Goal: Information Seeking & Learning: Learn about a topic

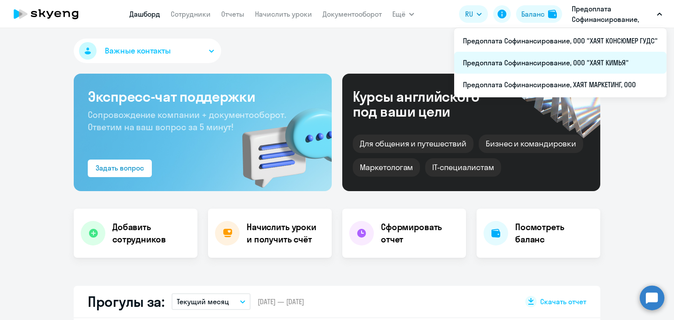
select select "30"
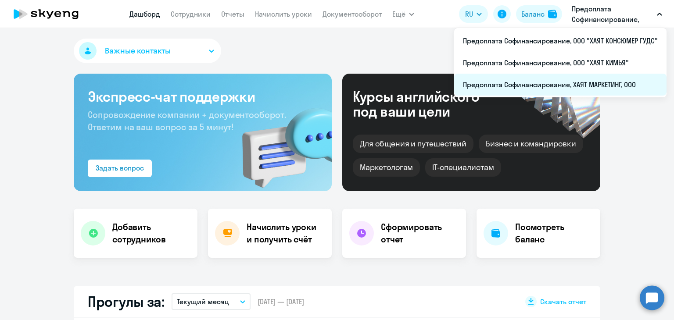
click at [602, 79] on li "Предоплата Софинансирование, ХАЯТ МАРКЕТИНГ, ООО" at bounding box center [560, 85] width 212 height 22
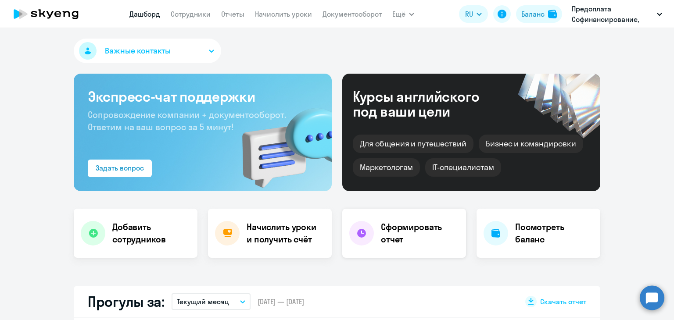
select select "30"
click at [197, 11] on link "Сотрудники" at bounding box center [191, 14] width 40 height 9
select select "30"
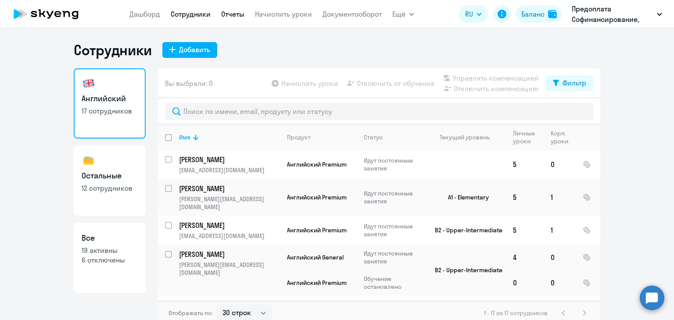
click at [229, 16] on link "Отчеты" at bounding box center [232, 14] width 23 height 9
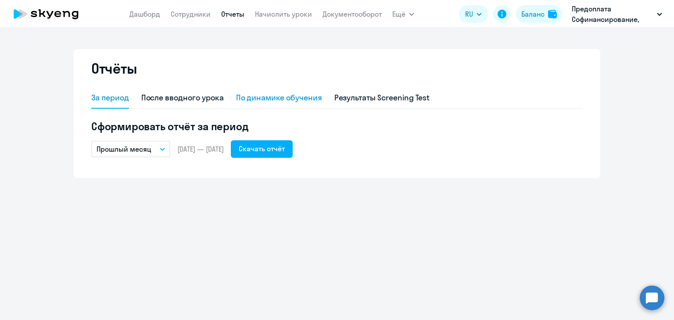
click at [285, 95] on div "По динамике обучения" at bounding box center [279, 97] width 86 height 11
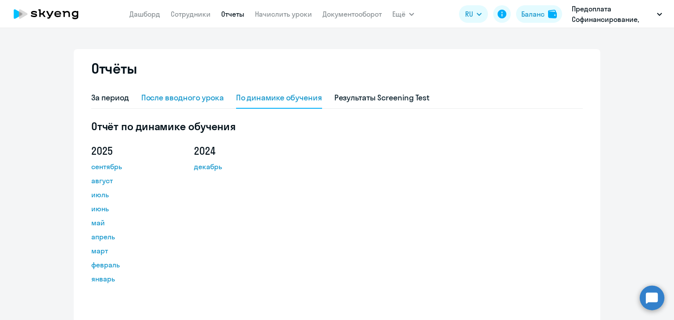
click at [167, 98] on div "После вводного урока" at bounding box center [182, 97] width 82 height 11
select select "10"
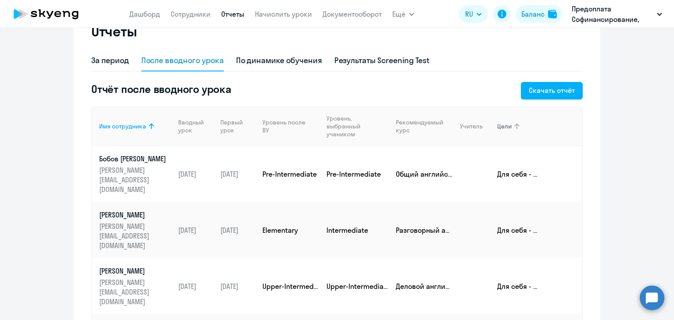
scroll to position [25, 0]
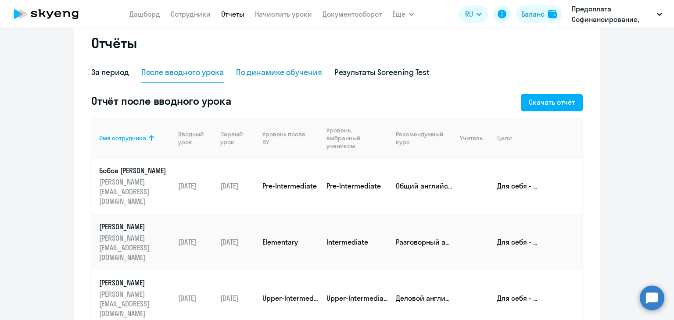
click at [251, 72] on div "По динамике обучения" at bounding box center [279, 72] width 86 height 11
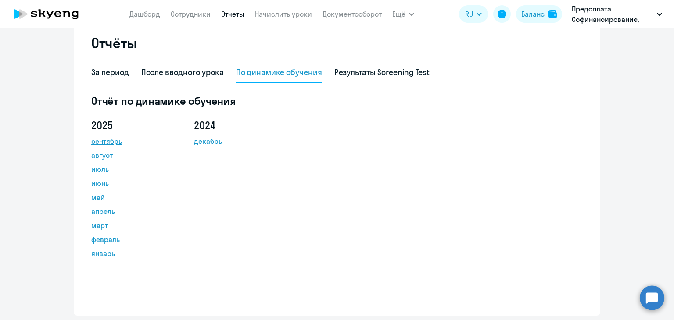
click at [112, 141] on link "сентябрь" at bounding box center [130, 141] width 79 height 11
click at [97, 156] on link "август" at bounding box center [130, 155] width 79 height 11
click at [95, 169] on link "июль" at bounding box center [130, 169] width 79 height 11
click at [98, 183] on link "июнь" at bounding box center [130, 183] width 79 height 11
click at [96, 197] on link "май" at bounding box center [130, 197] width 79 height 11
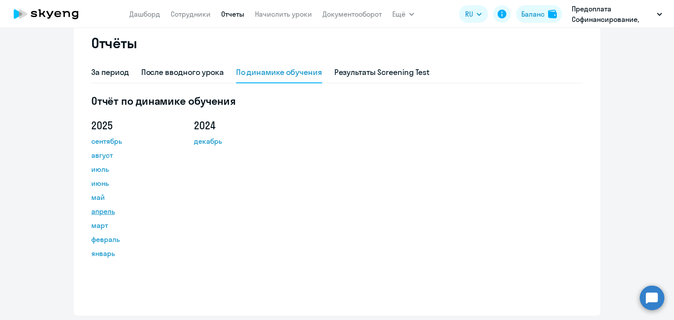
click at [95, 208] on link "апрель" at bounding box center [130, 211] width 79 height 11
click at [105, 70] on div "За период" at bounding box center [110, 72] width 38 height 11
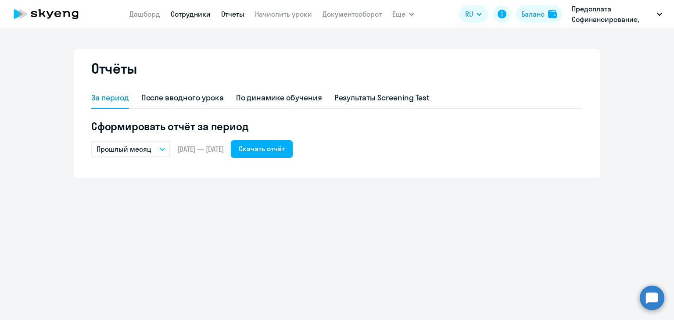
click at [193, 13] on link "Сотрудники" at bounding box center [191, 14] width 40 height 9
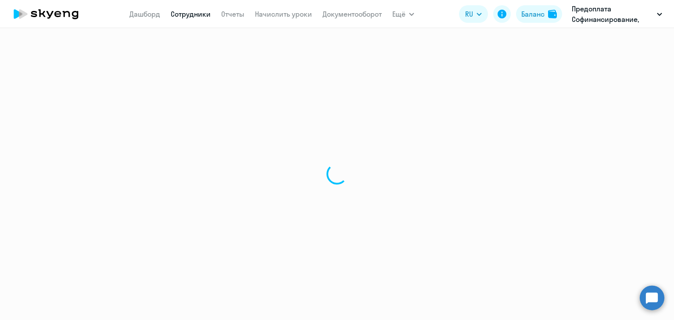
select select "30"
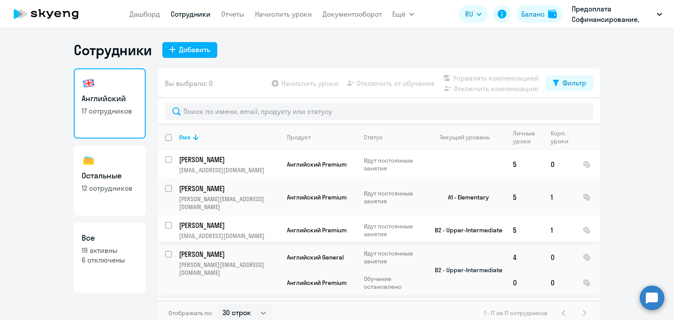
click at [197, 250] on p "Сон Светлана" at bounding box center [228, 255] width 99 height 10
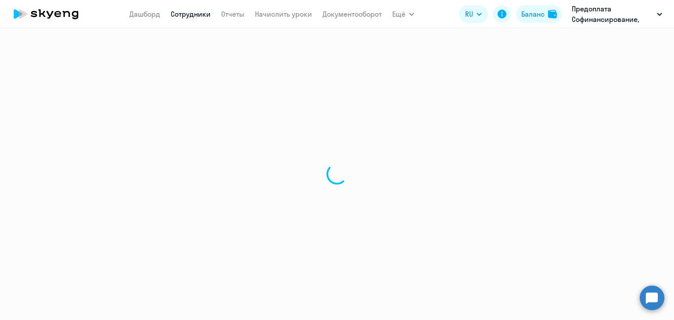
select select "english"
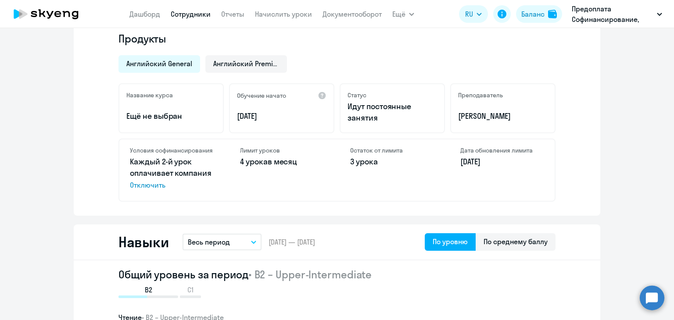
scroll to position [88, 0]
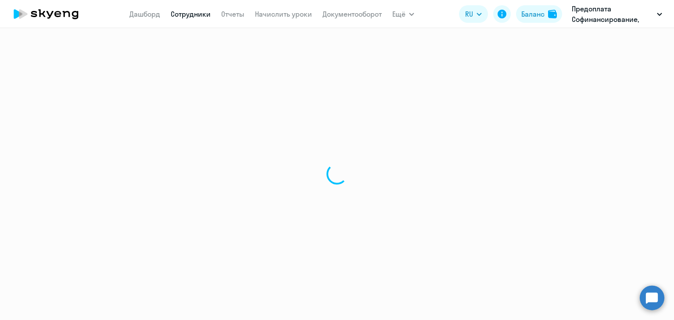
select select "30"
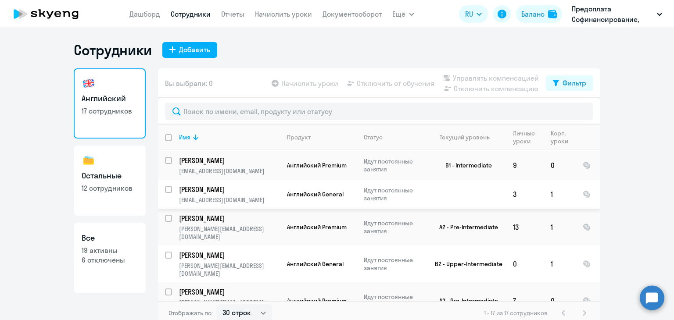
scroll to position [263, 0]
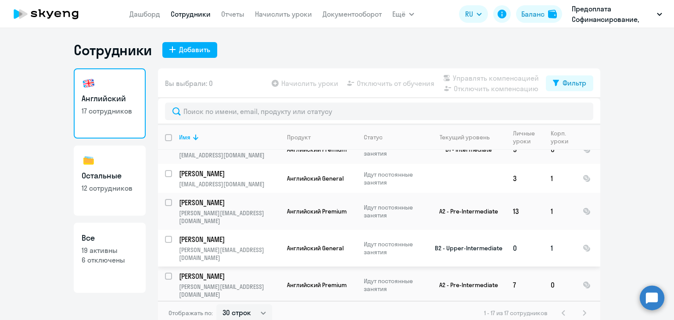
click at [212, 235] on p "Луконина Ольга" at bounding box center [228, 240] width 99 height 10
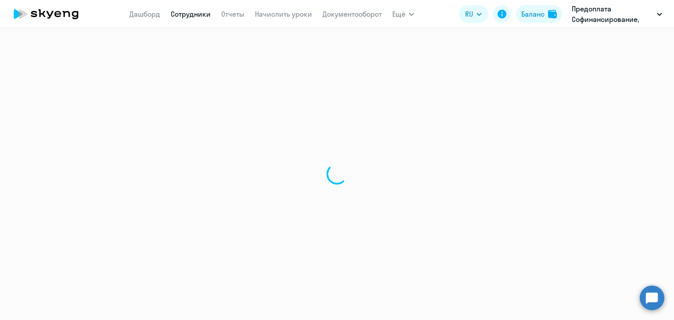
select select "english"
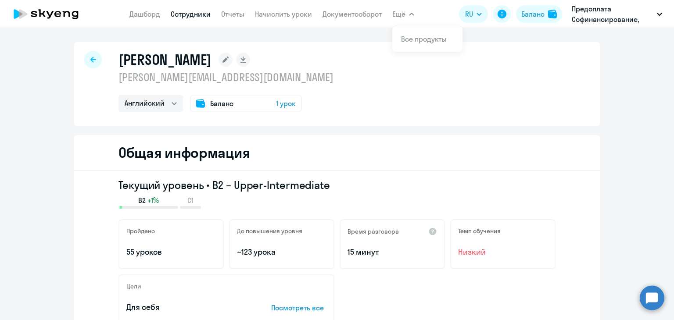
click at [90, 57] on icon at bounding box center [93, 60] width 6 height 6
select select "30"
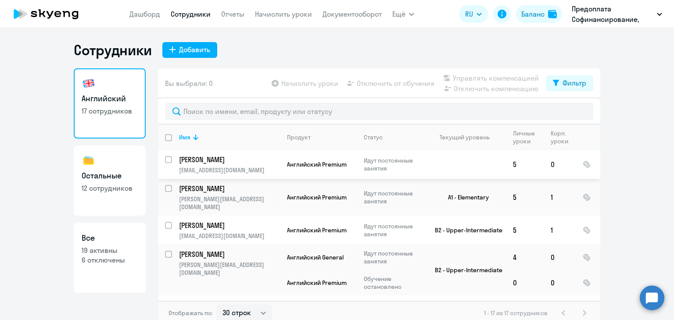
click at [215, 157] on p "Яковлева Олеся" at bounding box center [228, 160] width 99 height 10
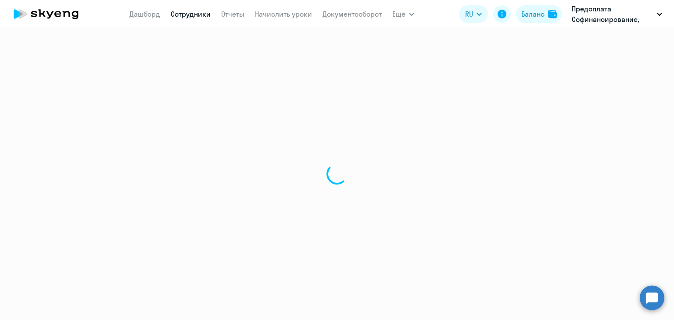
select select "english"
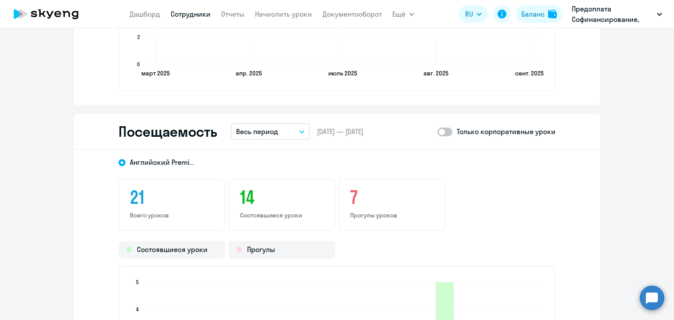
scroll to position [969, 0]
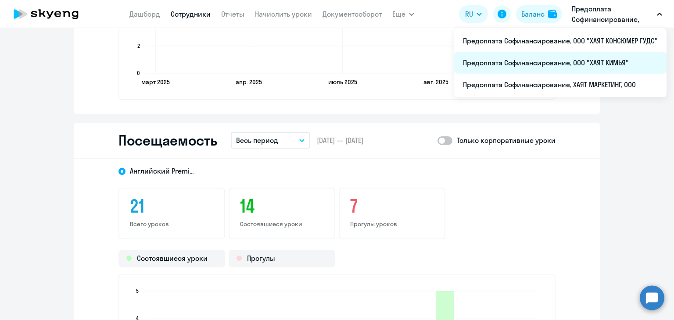
drag, startPoint x: 594, startPoint y: 14, endPoint x: 612, endPoint y: 64, distance: 53.6
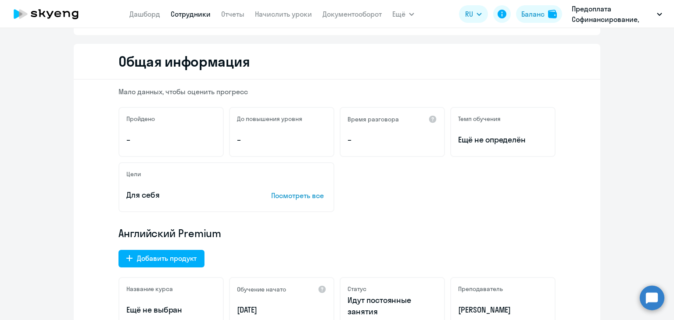
scroll to position [0, 0]
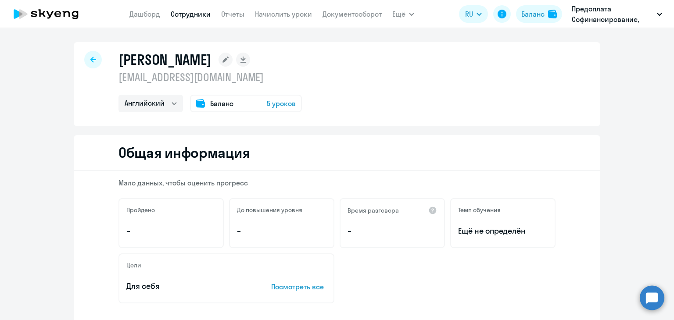
click at [91, 60] on icon at bounding box center [93, 60] width 6 height 6
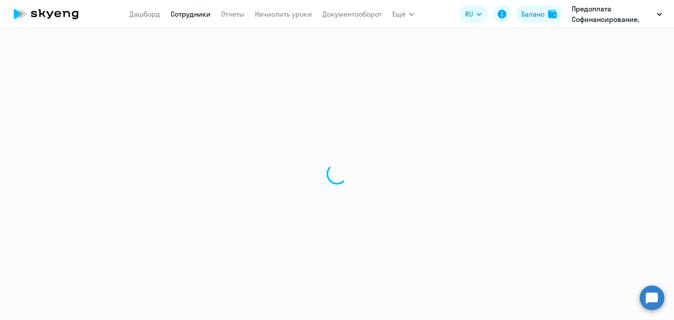
select select "30"
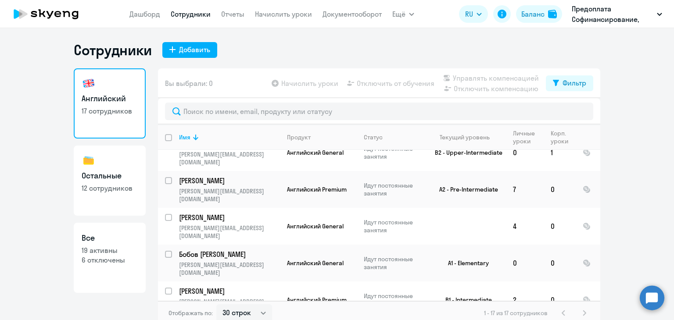
scroll to position [367, 0]
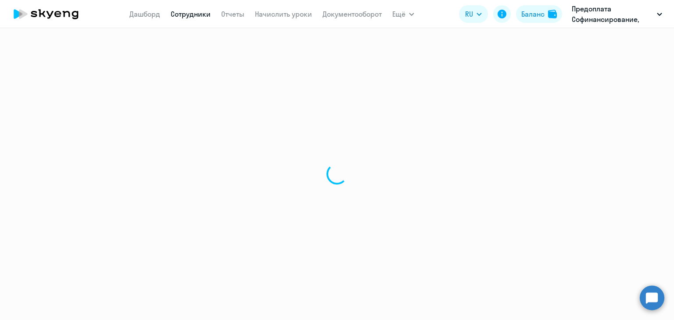
select select "english"
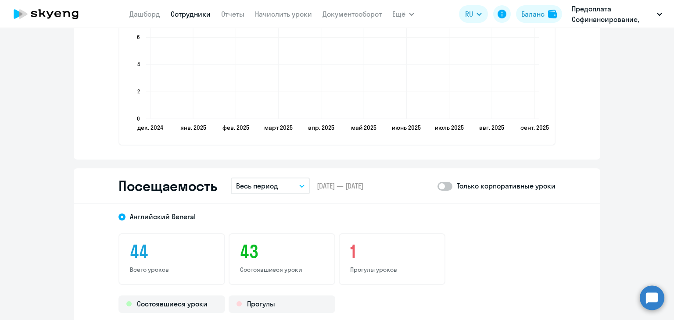
scroll to position [1009, 0]
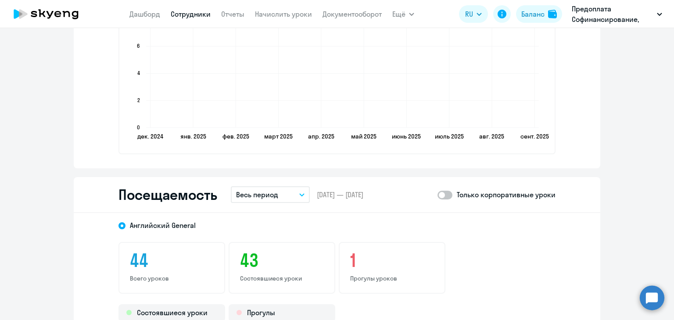
click at [299, 195] on button "Весь период" at bounding box center [270, 194] width 79 height 17
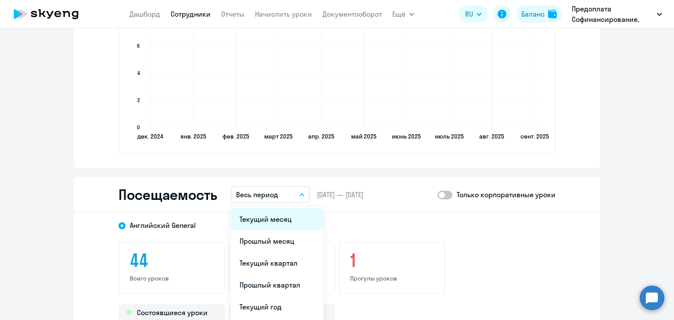
click at [285, 219] on li "Текущий месяц" at bounding box center [277, 219] width 93 height 22
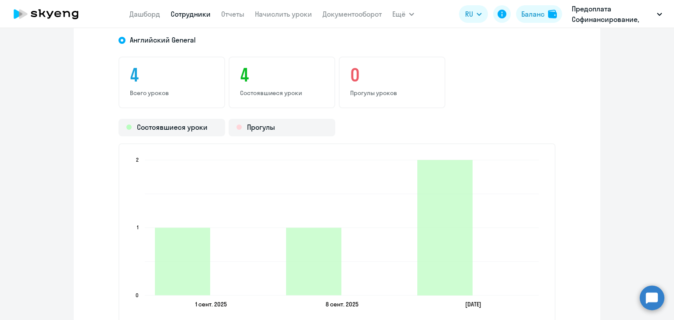
scroll to position [1141, 0]
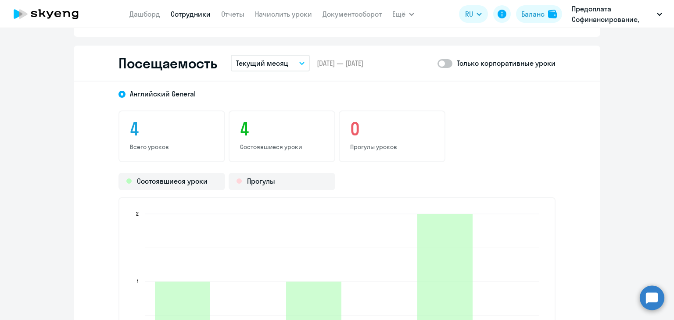
click at [439, 64] on span at bounding box center [444, 63] width 15 height 9
click at [437, 64] on input "checkbox" at bounding box center [437, 63] width 0 height 0
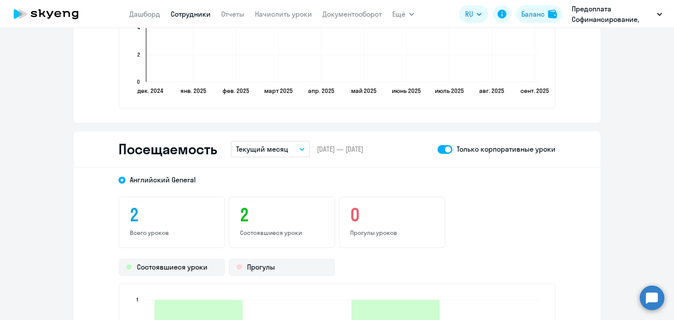
scroll to position [1053, 0]
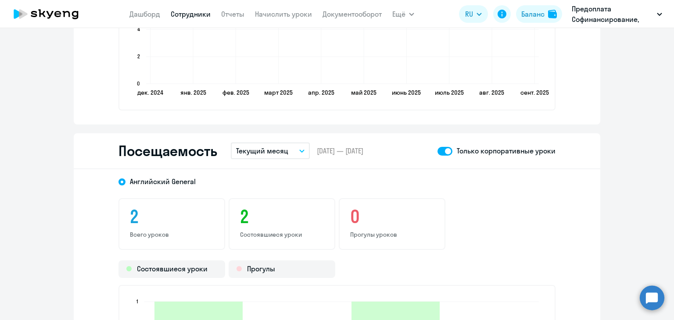
click at [444, 150] on span at bounding box center [444, 151] width 15 height 9
click at [437, 151] on input "checkbox" at bounding box center [437, 151] width 0 height 0
checkbox input "false"
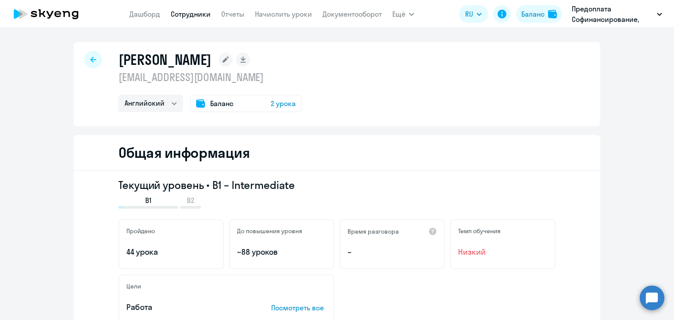
select select "30"
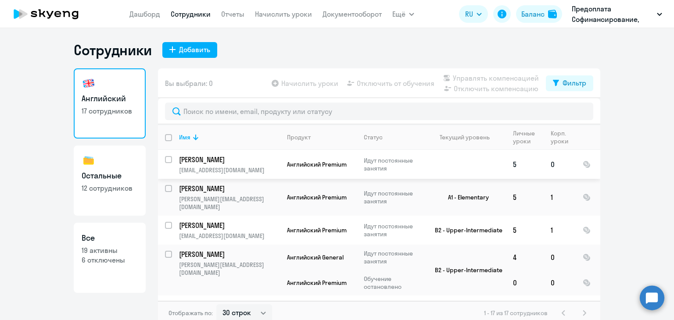
click at [204, 158] on p "Яковлева Олеся" at bounding box center [228, 160] width 99 height 10
select select "english"
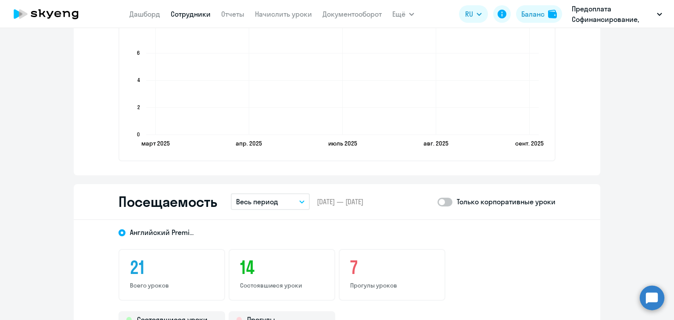
scroll to position [1097, 0]
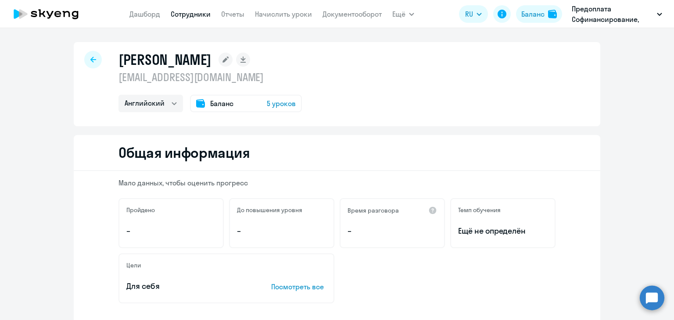
select select "30"
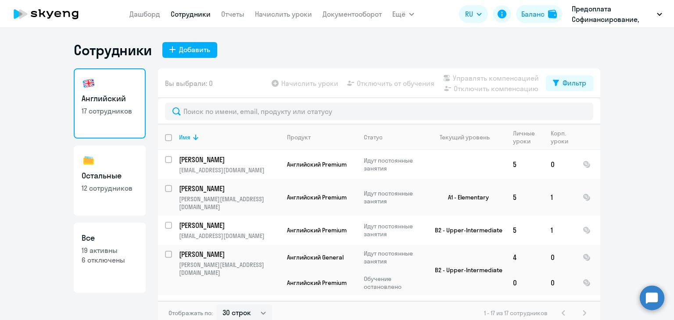
click at [137, 18] on app-menu-item-link "Дашборд" at bounding box center [144, 14] width 31 height 11
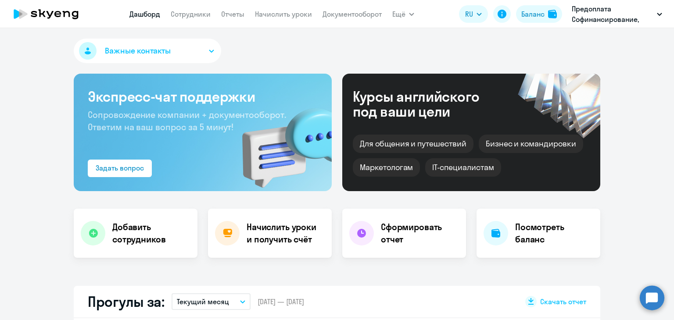
scroll to position [219, 0]
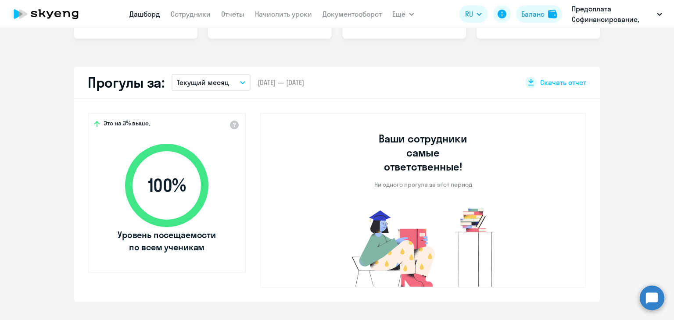
select select "30"
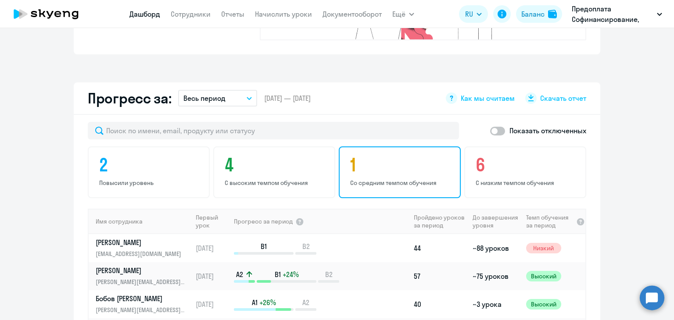
scroll to position [483, 0]
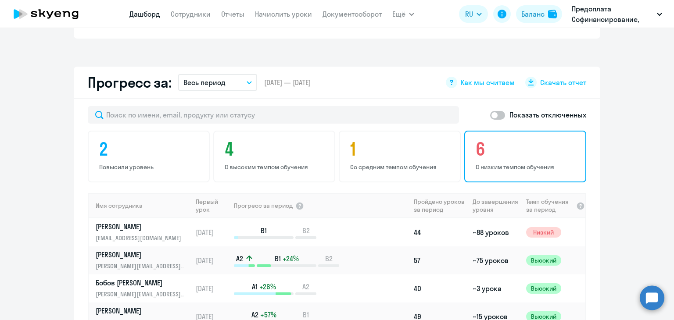
click at [498, 163] on p "С низким темпом обучения" at bounding box center [527, 167] width 102 height 8
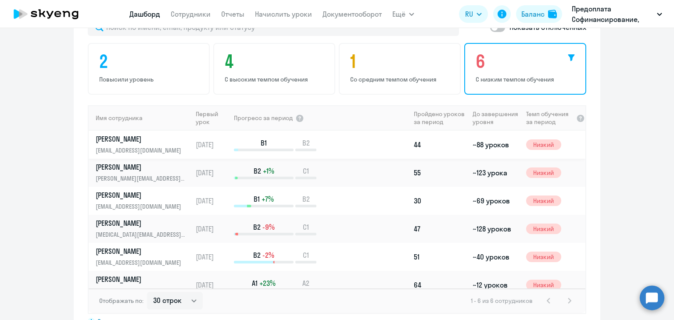
scroll to position [526, 0]
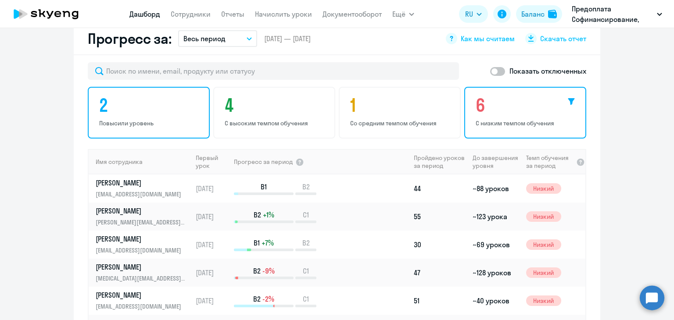
click at [154, 99] on h4 "2" at bounding box center [150, 105] width 102 height 21
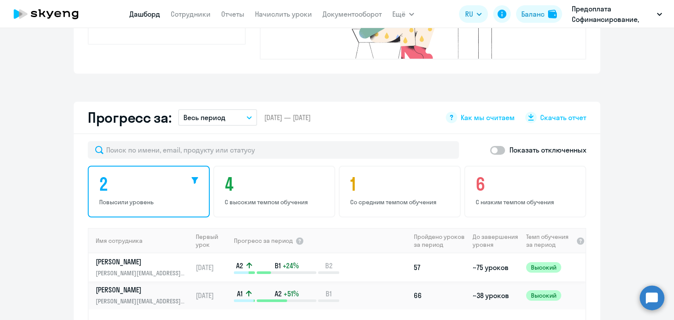
scroll to position [439, 0]
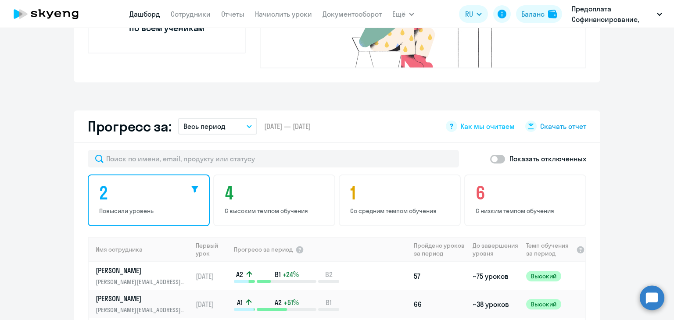
click at [551, 122] on span "Скачать отчет" at bounding box center [563, 127] width 46 height 10
click at [566, 143] on div "Показать отключенных 2 Повысили уровень 4 С высоким темпом обучения 1 Со средни…" at bounding box center [337, 303] width 526 height 321
click at [450, 124] on icon at bounding box center [451, 126] width 3 height 5
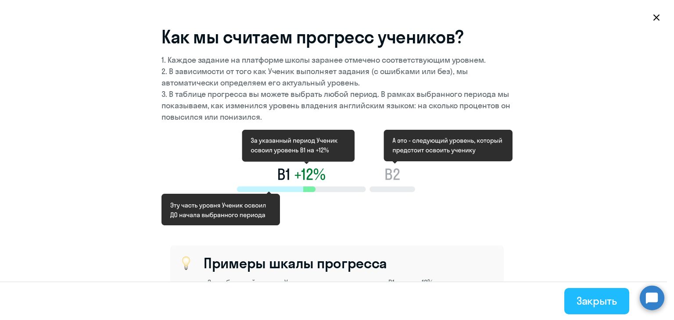
click at [603, 302] on div "Закрыть" at bounding box center [596, 301] width 40 height 14
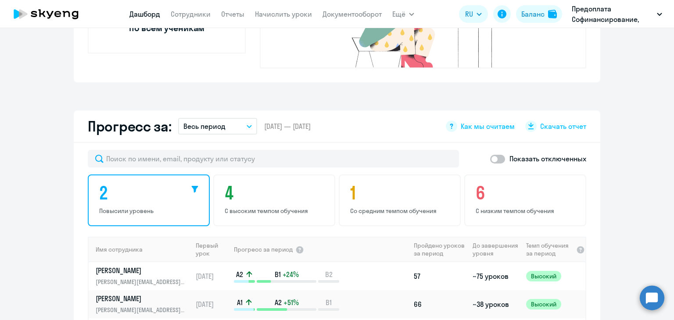
click at [221, 121] on p "Весь период" at bounding box center [204, 126] width 42 height 11
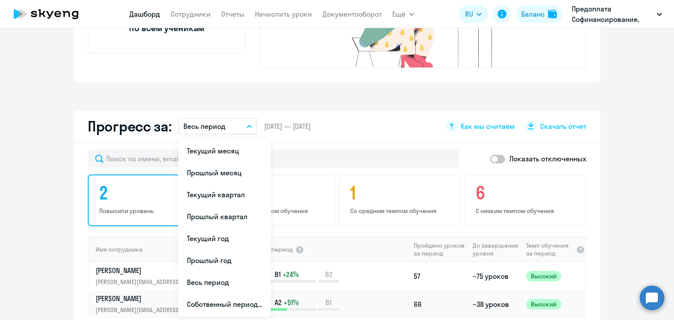
click at [372, 113] on div "Прогресс за: Весь период Текущий месяц Прошлый месяц Текущий квартал Прошлый кв…" at bounding box center [337, 127] width 526 height 32
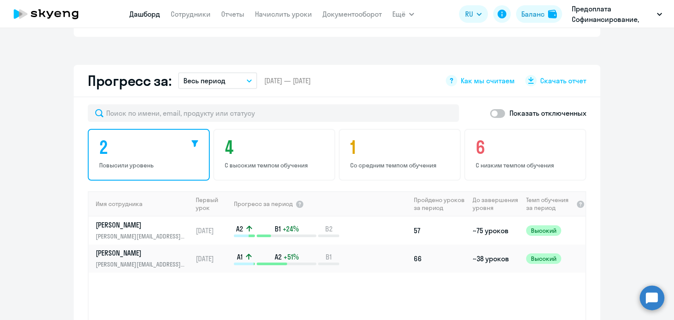
scroll to position [483, 0]
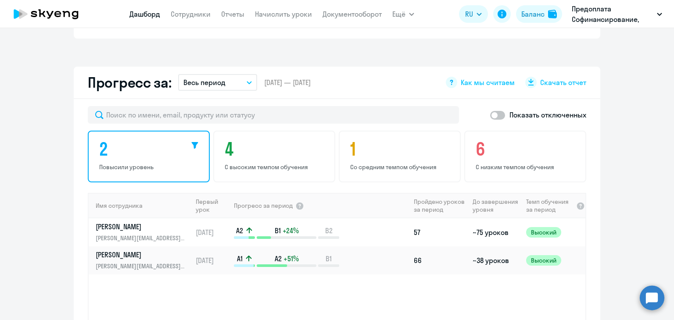
click at [192, 142] on icon at bounding box center [195, 145] width 7 height 7
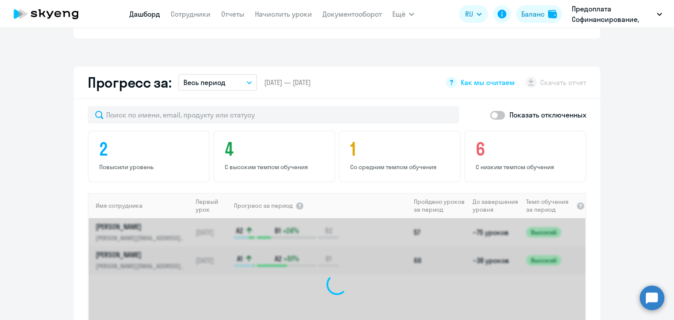
click at [641, 146] on app-progress-dashboard "Прогресс за: Весь период Текущий месяц Прошлый месяц Текущий квартал Прошлый кв…" at bounding box center [337, 244] width 674 height 354
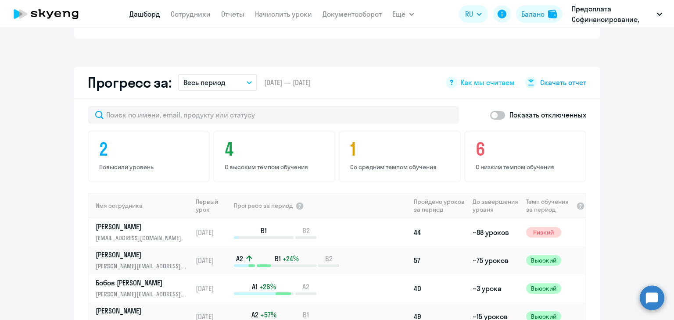
click at [550, 78] on span "Скачать отчет" at bounding box center [563, 83] width 46 height 10
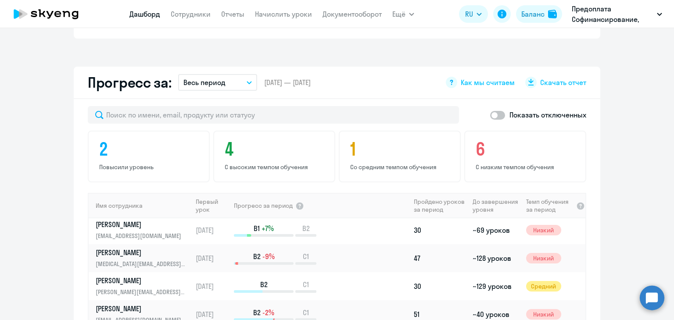
scroll to position [175, 0]
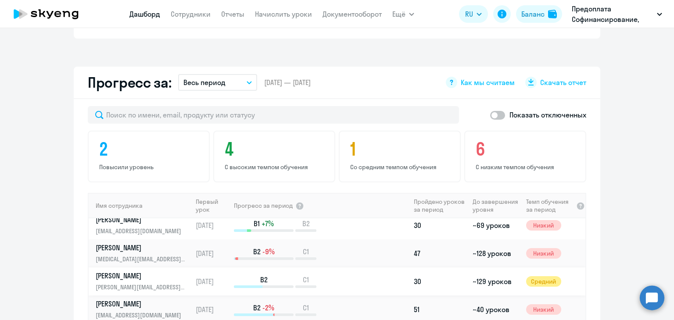
click at [124, 271] on p "[PERSON_NAME]" at bounding box center [141, 276] width 90 height 10
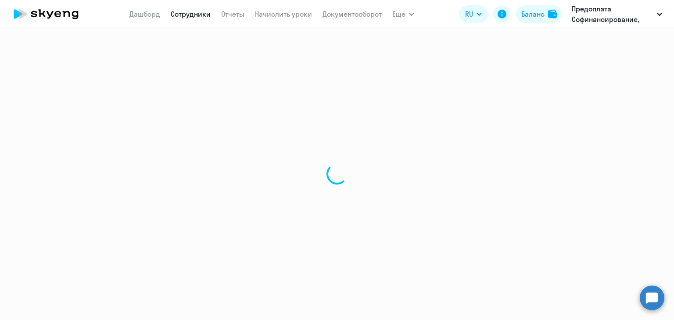
select select "english"
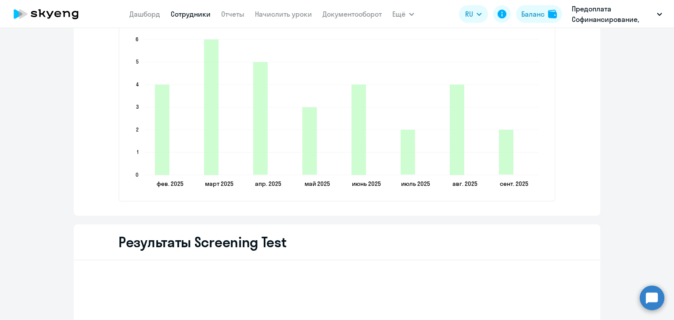
scroll to position [1097, 0]
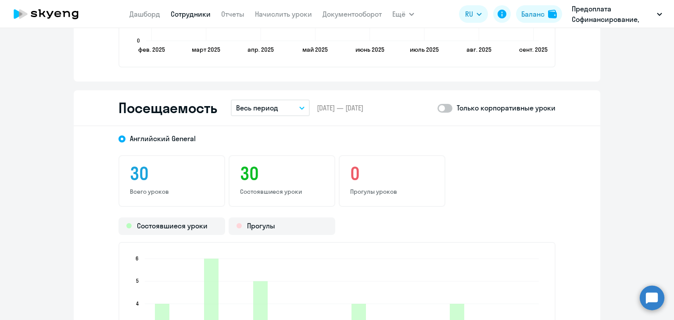
click at [442, 107] on span at bounding box center [444, 108] width 15 height 9
click at [437, 108] on input "checkbox" at bounding box center [437, 108] width 0 height 0
checkbox input "true"
click at [300, 107] on icon "button" at bounding box center [302, 108] width 4 height 2
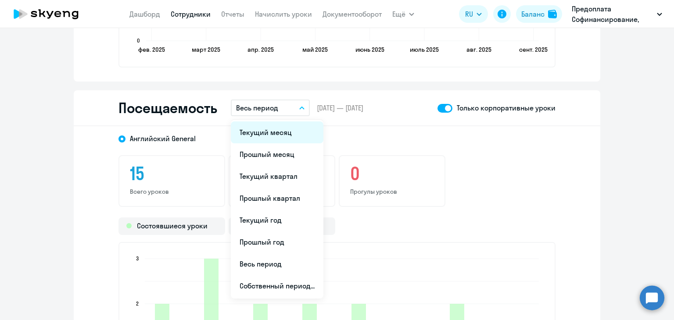
click at [283, 132] on li "Текущий месяц" at bounding box center [277, 133] width 93 height 22
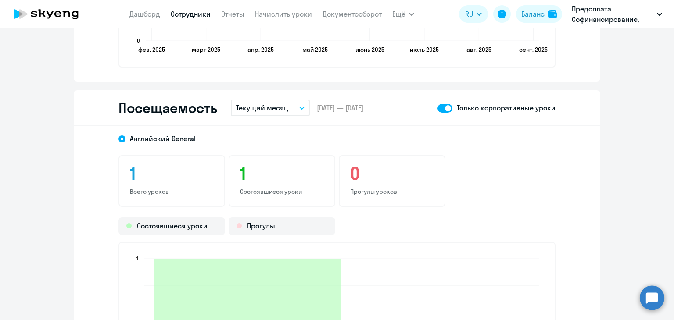
click at [300, 108] on button "Текущий месяц" at bounding box center [270, 108] width 79 height 17
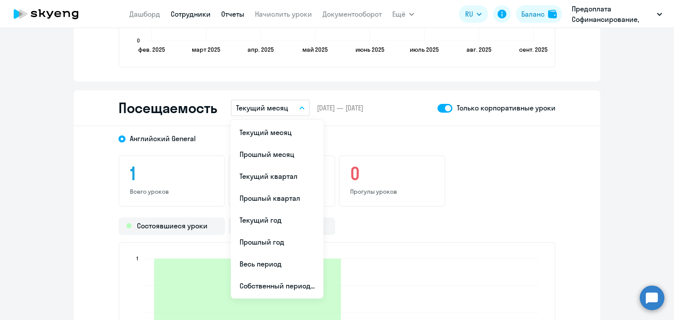
click at [229, 16] on link "Отчеты" at bounding box center [232, 14] width 23 height 9
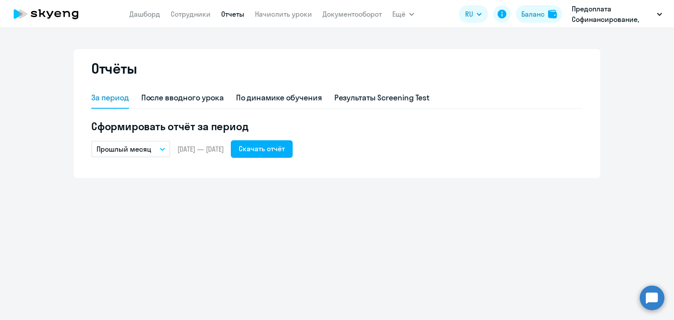
click at [163, 150] on icon "button" at bounding box center [162, 149] width 4 height 2
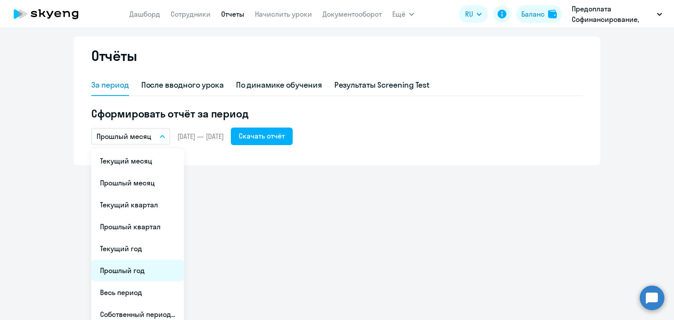
scroll to position [20, 0]
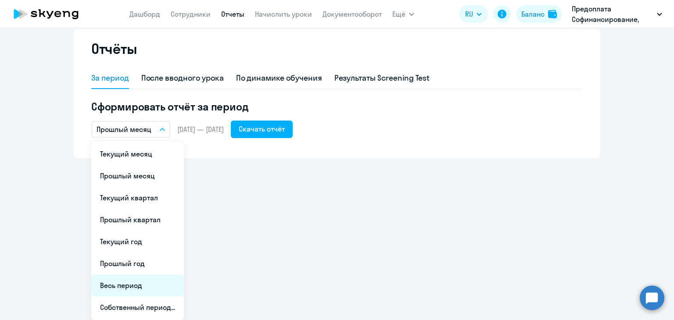
click at [140, 283] on li "Весь период" at bounding box center [137, 286] width 93 height 22
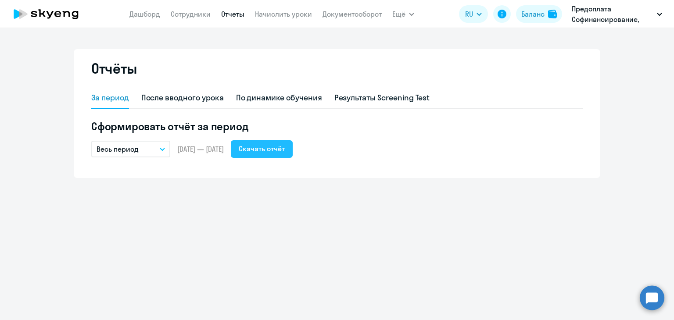
click at [285, 148] on div "Скачать отчёт" at bounding box center [262, 148] width 46 height 11
click at [135, 18] on link "Дашборд" at bounding box center [144, 14] width 31 height 9
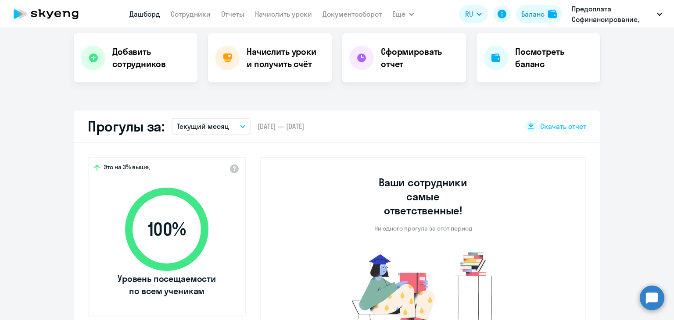
scroll to position [175, 0]
click at [240, 127] on icon "button" at bounding box center [242, 126] width 5 height 3
select select "30"
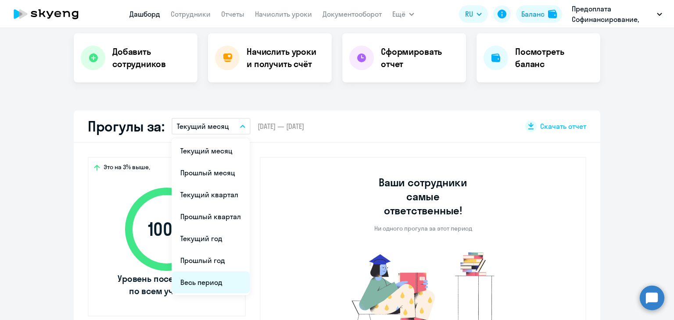
click at [205, 284] on li "Весь период" at bounding box center [211, 283] width 78 height 22
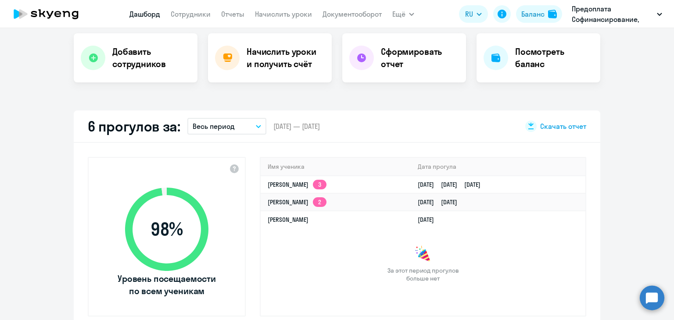
click at [569, 127] on span "Скачать отчет" at bounding box center [563, 127] width 46 height 10
click at [281, 183] on link "Олеся Яковлева 3" at bounding box center [297, 185] width 59 height 8
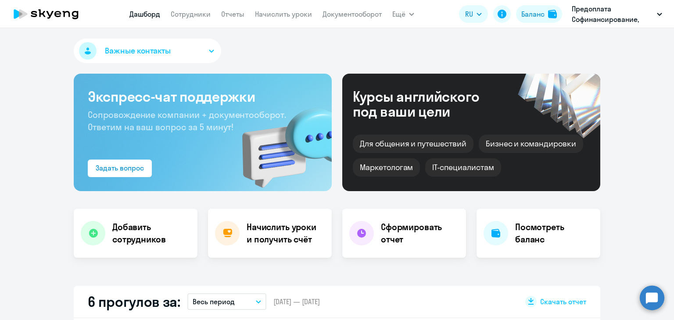
select select "english"
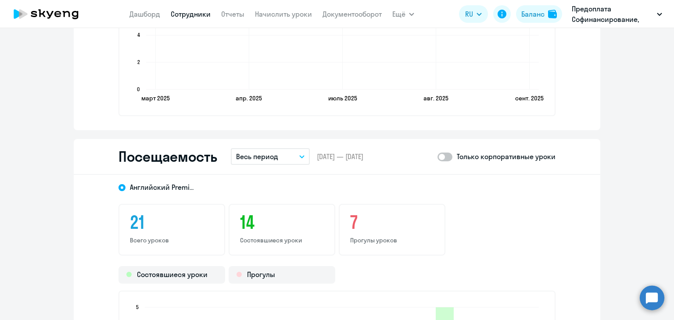
scroll to position [965, 0]
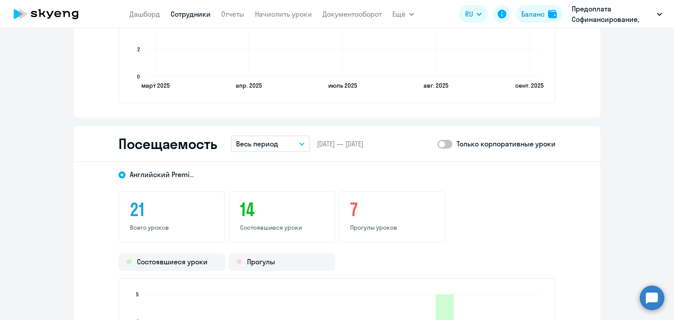
click at [445, 143] on span at bounding box center [444, 144] width 15 height 9
click at [437, 144] on input "checkbox" at bounding box center [437, 144] width 0 height 0
click at [446, 143] on span at bounding box center [444, 144] width 15 height 9
click at [437, 144] on input "checkbox" at bounding box center [437, 144] width 0 height 0
checkbox input "false"
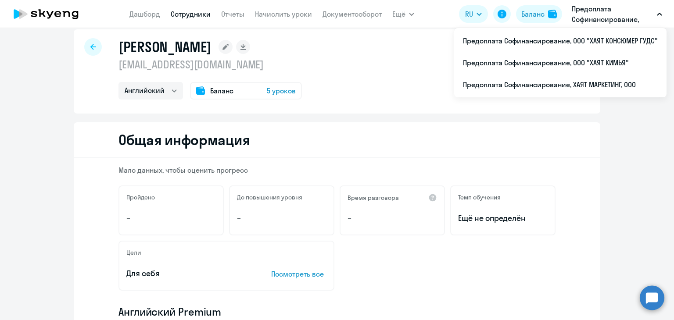
scroll to position [0, 0]
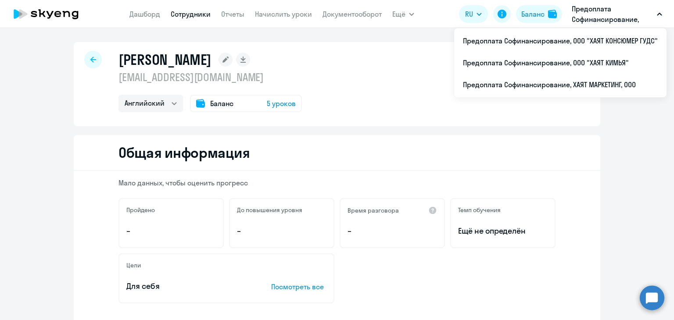
click at [90, 58] on icon at bounding box center [93, 60] width 6 height 6
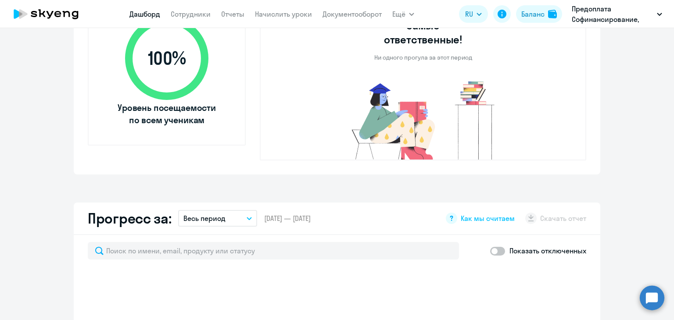
scroll to position [614, 0]
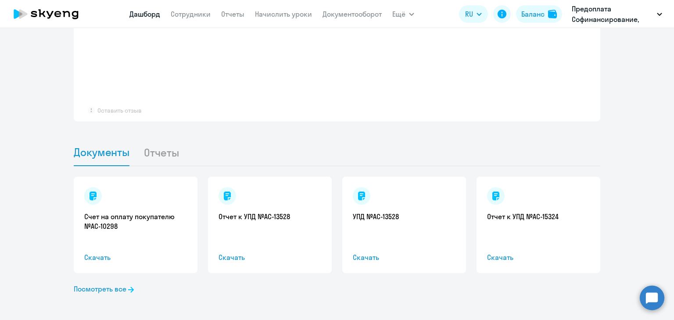
select select "30"
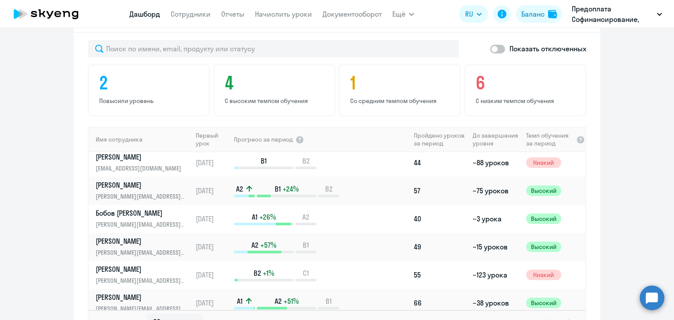
scroll to position [0, 0]
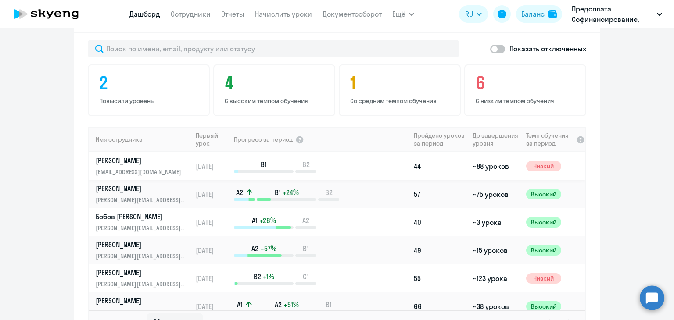
click at [132, 156] on p "[PERSON_NAME]" at bounding box center [141, 161] width 90 height 10
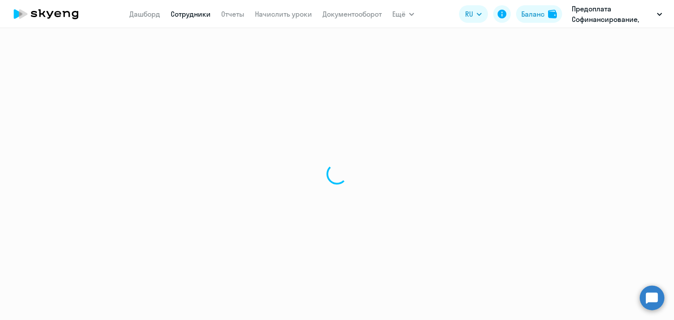
select select "english"
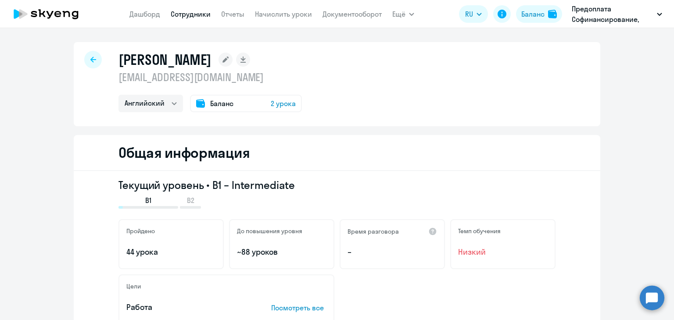
click at [90, 63] on div at bounding box center [93, 60] width 18 height 18
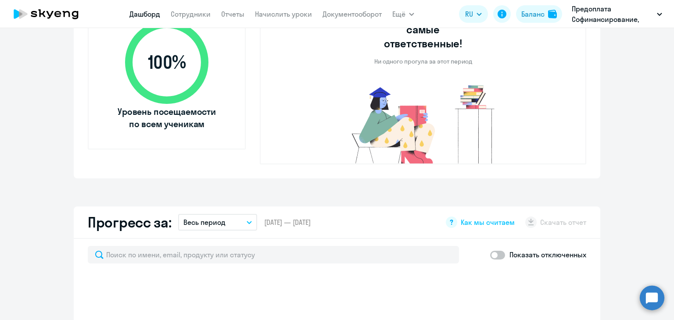
scroll to position [395, 0]
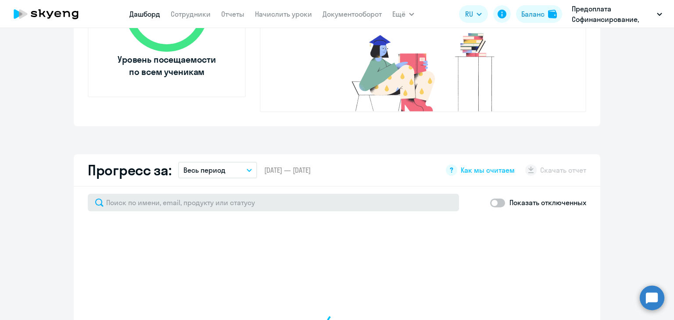
select select "30"
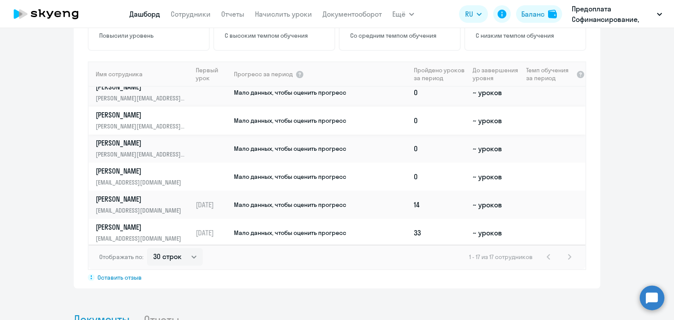
scroll to position [319, 0]
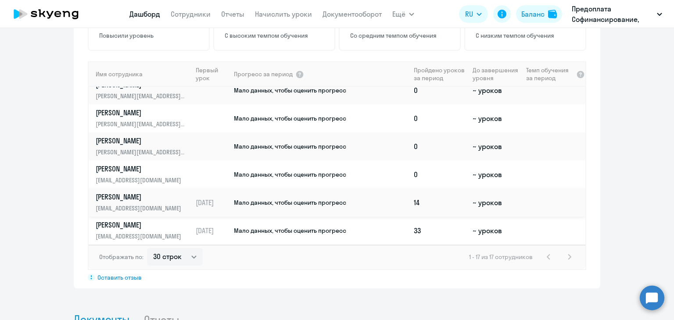
click at [125, 192] on p "[PERSON_NAME]" at bounding box center [141, 197] width 90 height 10
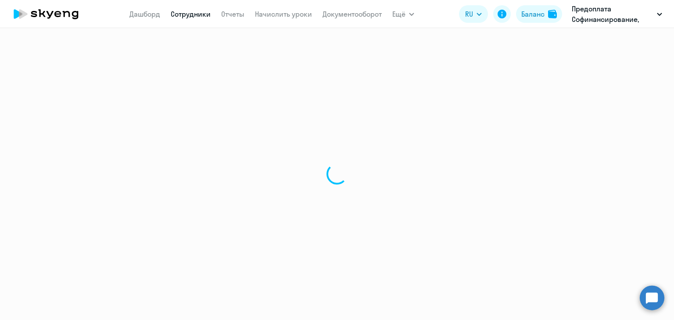
select select "english"
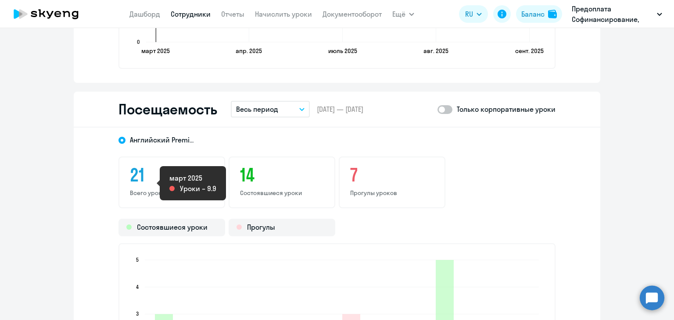
scroll to position [1009, 0]
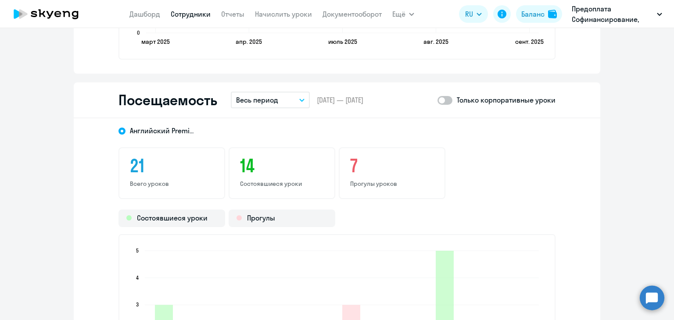
click at [301, 100] on icon "button" at bounding box center [301, 100] width 5 height 3
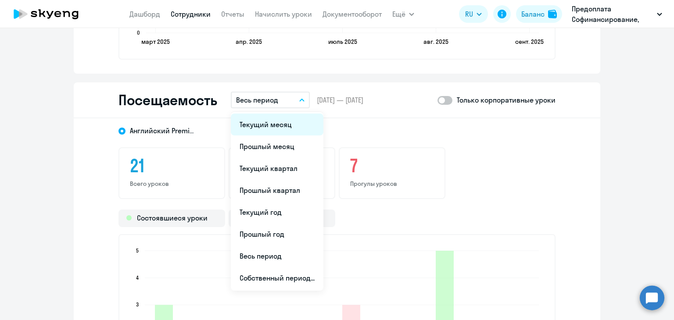
click at [279, 128] on li "Текущий месяц" at bounding box center [277, 125] width 93 height 22
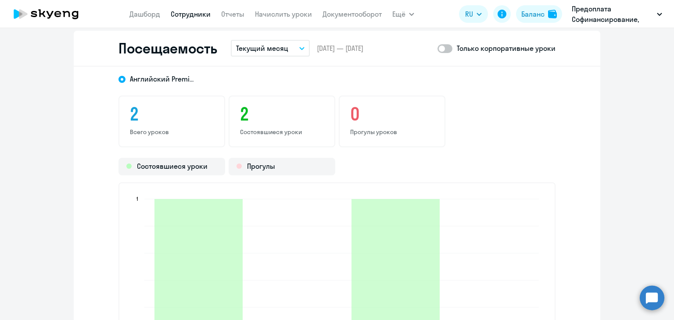
scroll to position [1053, 0]
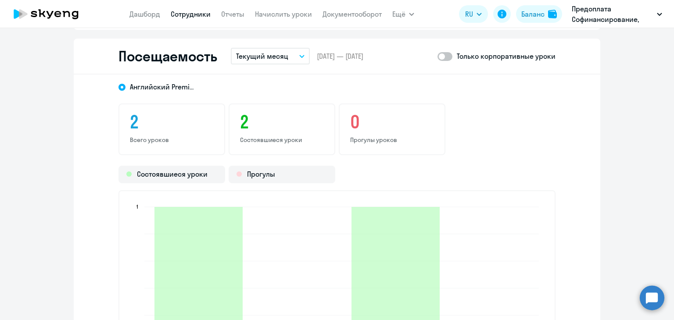
click at [493, 59] on p "Только корпоративные уроки" at bounding box center [506, 56] width 99 height 11
click at [491, 54] on p "Только корпоративные уроки" at bounding box center [506, 56] width 99 height 11
click at [441, 56] on span at bounding box center [444, 56] width 15 height 9
click at [437, 56] on input "checkbox" at bounding box center [437, 56] width 0 height 0
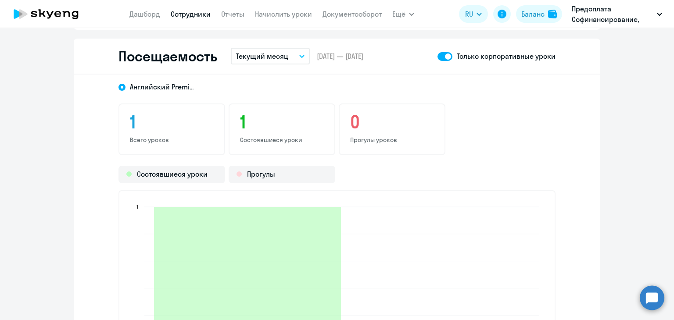
click at [443, 58] on span at bounding box center [444, 56] width 15 height 9
click at [437, 57] on input "checkbox" at bounding box center [437, 56] width 0 height 0
checkbox input "false"
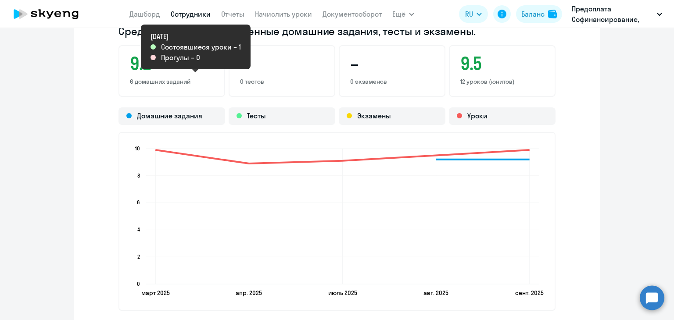
scroll to position [658, 0]
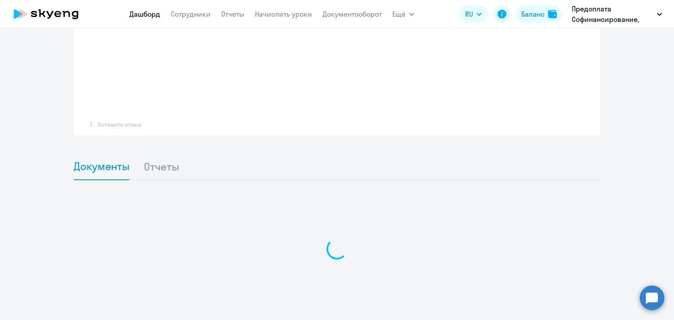
scroll to position [708, 0]
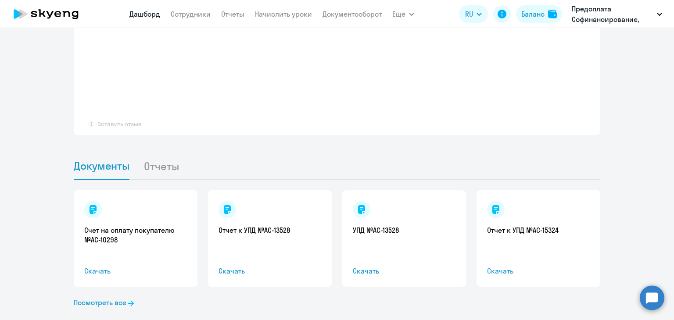
select select "30"
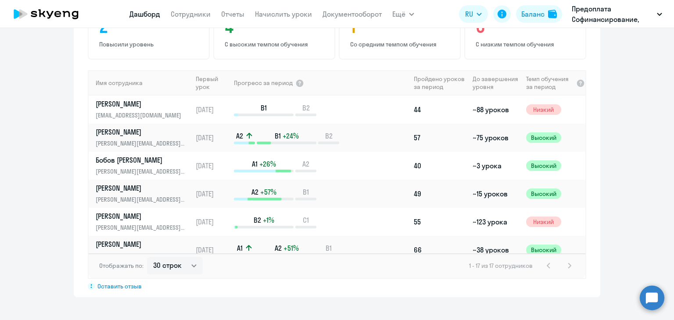
scroll to position [548, 0]
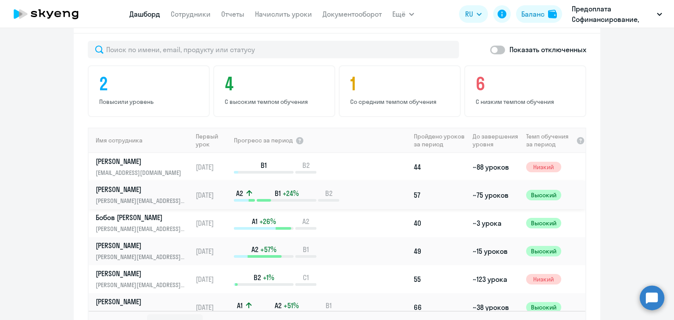
click at [110, 185] on p "Bykova Olga" at bounding box center [141, 190] width 90 height 10
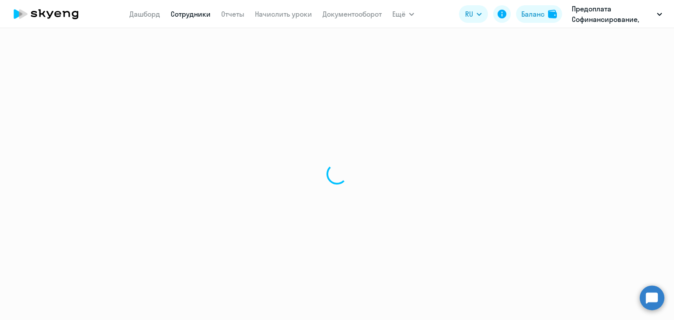
select select "english"
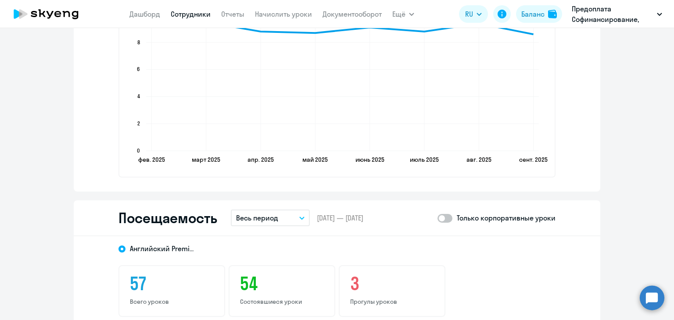
scroll to position [1009, 0]
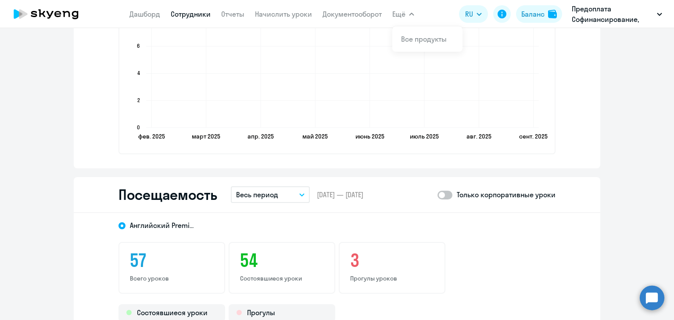
click at [301, 193] on icon "button" at bounding box center [301, 194] width 5 height 3
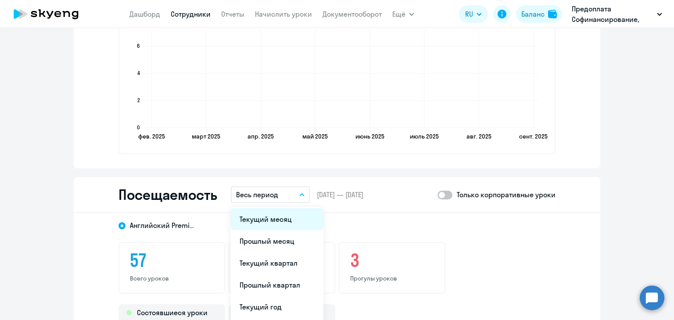
click at [283, 217] on li "Текущий месяц" at bounding box center [277, 219] width 93 height 22
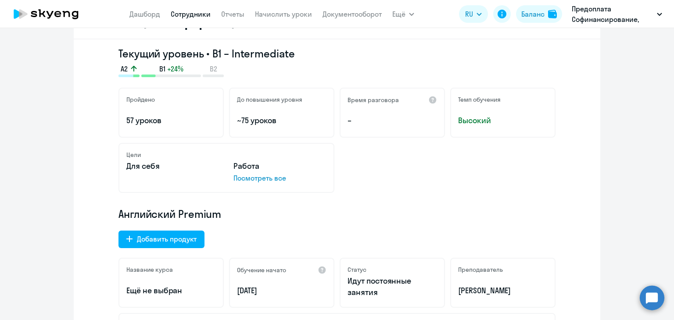
scroll to position [0, 0]
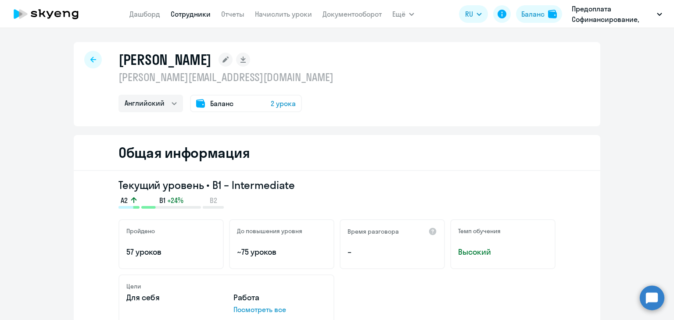
click at [84, 63] on div at bounding box center [93, 60] width 18 height 18
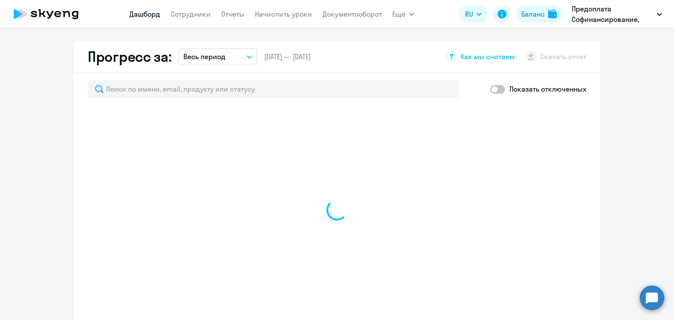
scroll to position [526, 0]
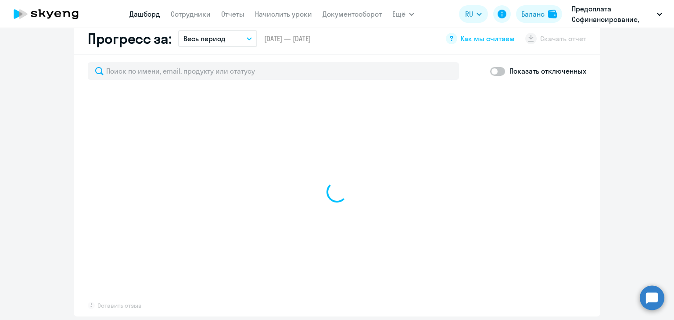
select select "30"
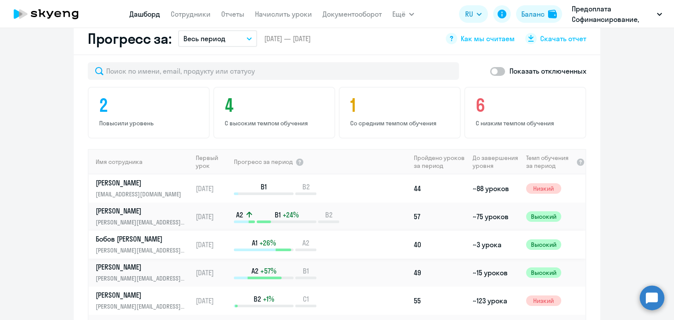
click at [120, 234] on p "Бобов Дмитрий" at bounding box center [141, 239] width 90 height 10
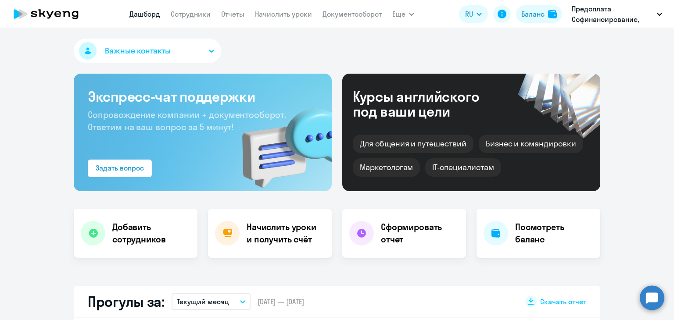
select select "english"
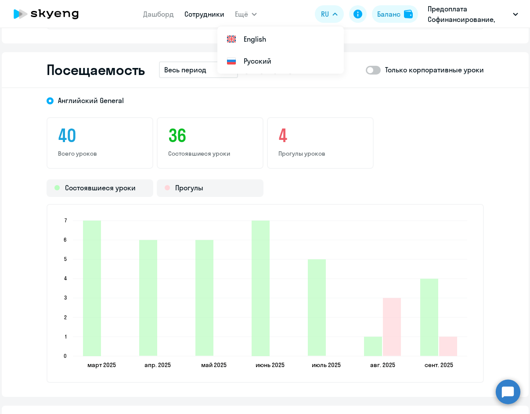
scroll to position [1141, 0]
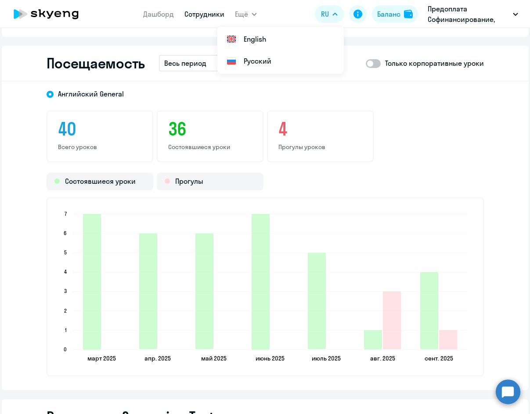
click at [204, 63] on p "Весь период" at bounding box center [185, 63] width 42 height 11
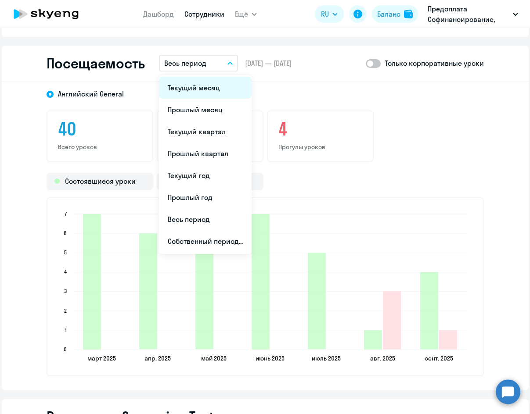
click at [205, 87] on li "Текущий месяц" at bounding box center [205, 88] width 93 height 22
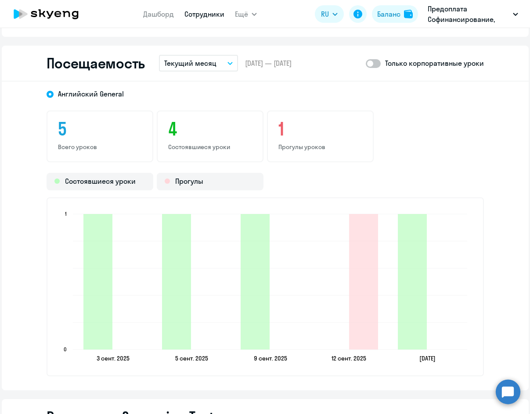
click at [229, 62] on icon "button" at bounding box center [229, 63] width 5 height 3
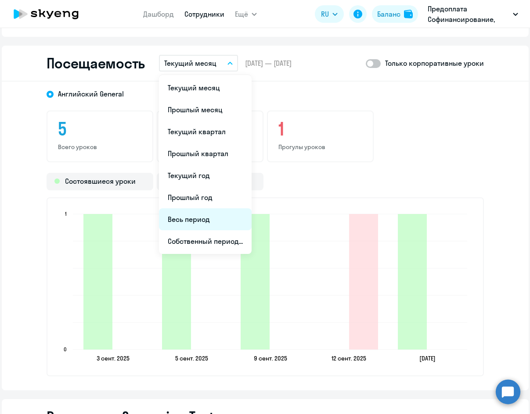
click at [197, 225] on li "Весь период" at bounding box center [205, 219] width 93 height 22
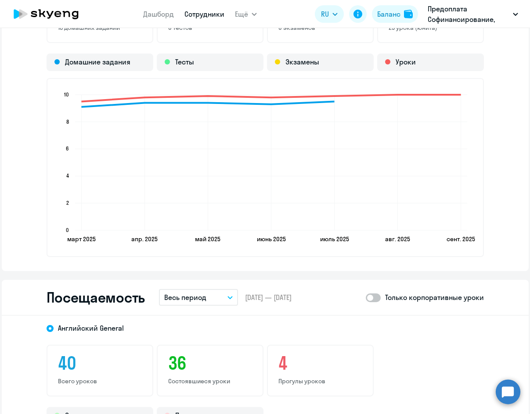
scroll to position [834, 0]
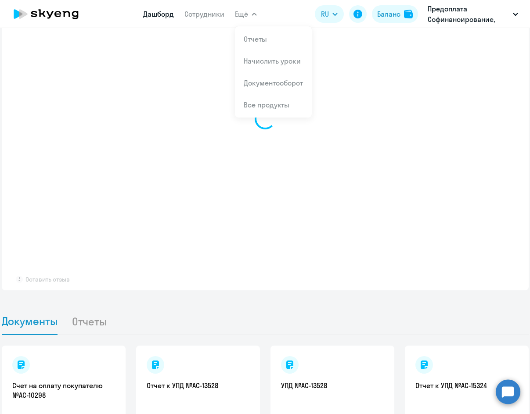
scroll to position [648, 0]
select select "30"
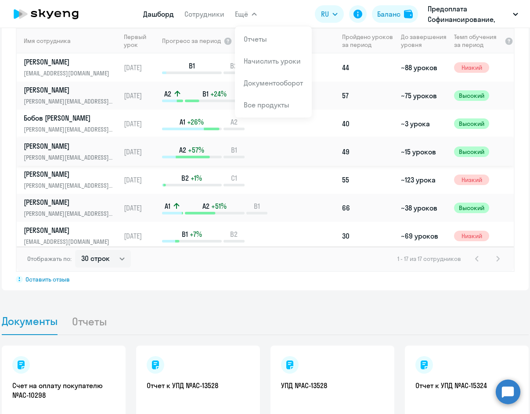
click at [59, 141] on p "Горячев Константин" at bounding box center [69, 146] width 90 height 10
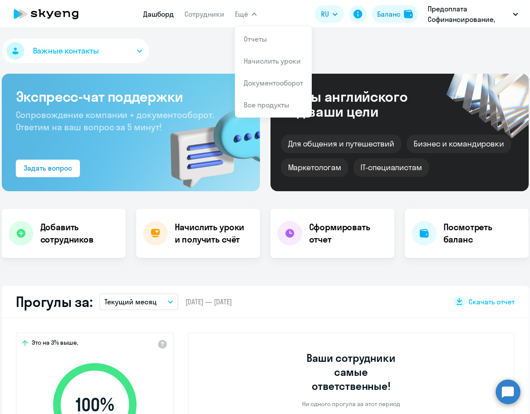
select select "english"
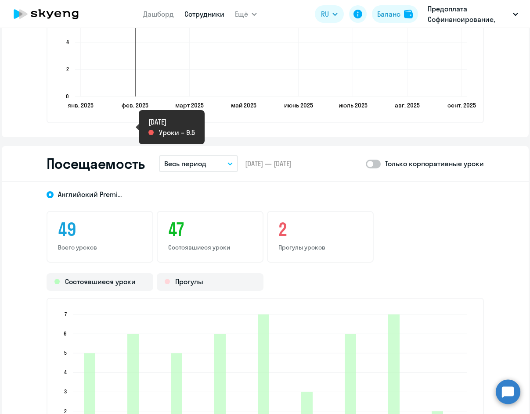
scroll to position [1053, 0]
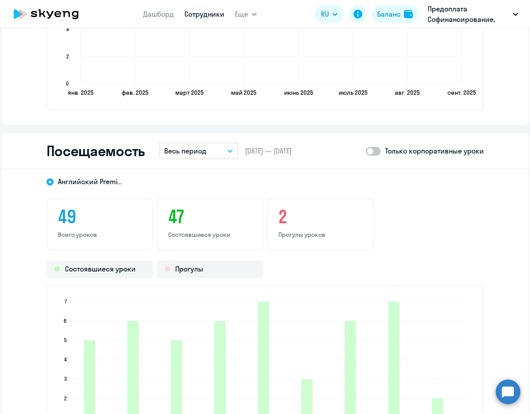
click at [228, 150] on icon "button" at bounding box center [229, 151] width 5 height 3
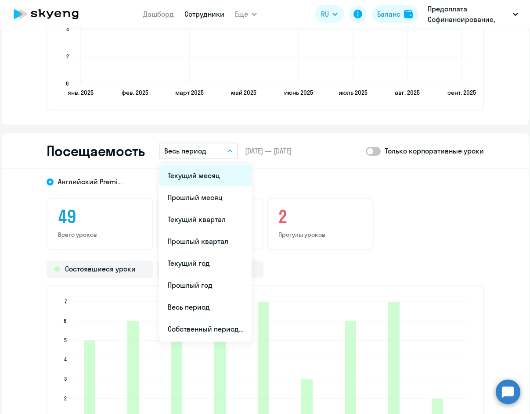
click at [201, 178] on li "Текущий месяц" at bounding box center [205, 176] width 93 height 22
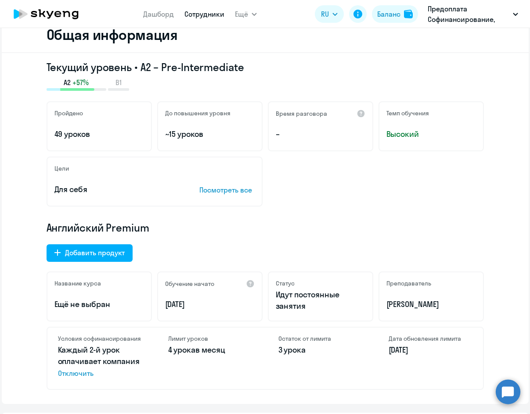
scroll to position [0, 0]
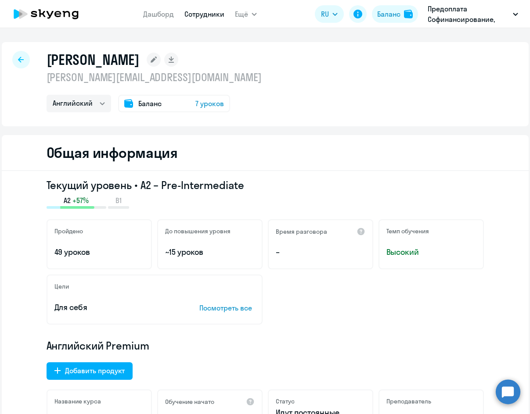
click at [18, 60] on icon at bounding box center [21, 60] width 6 height 6
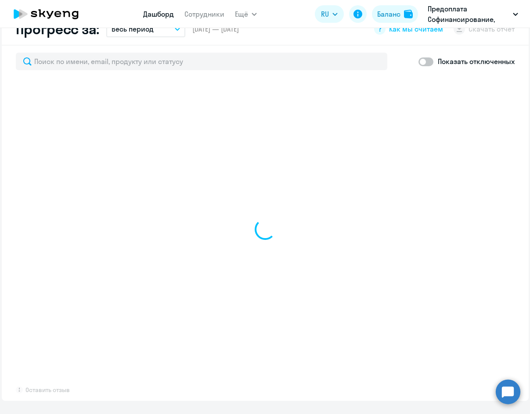
scroll to position [570, 0]
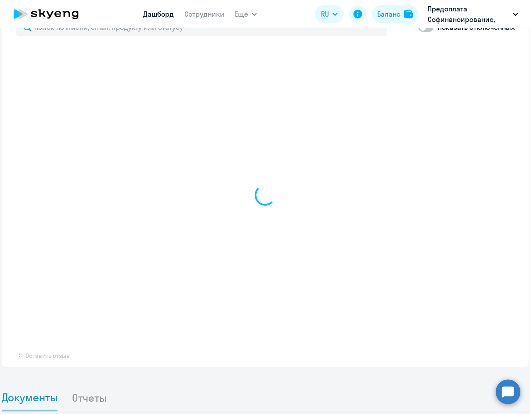
select select "30"
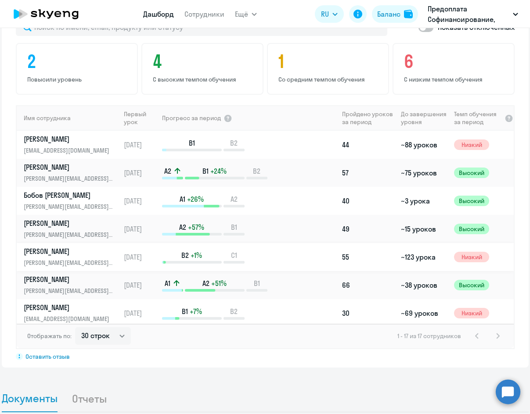
click at [46, 247] on p "Луконина Ольга" at bounding box center [69, 252] width 90 height 10
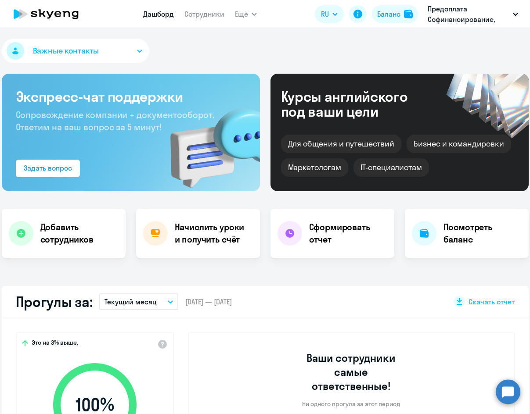
select select "english"
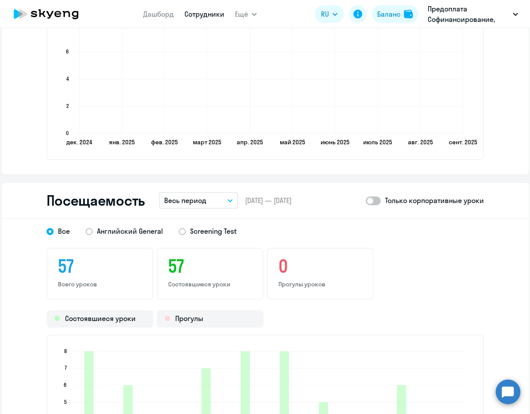
scroll to position [1097, 0]
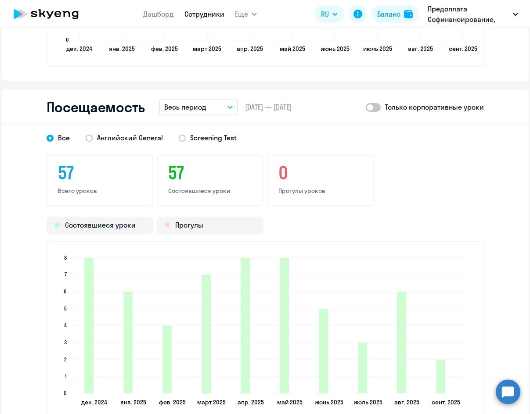
click at [228, 106] on icon "button" at bounding box center [230, 107] width 4 height 2
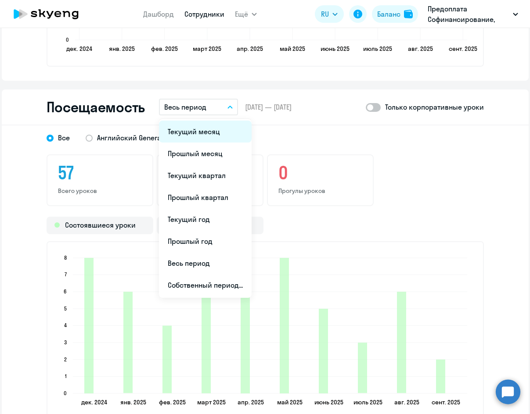
click at [183, 133] on li "Текущий месяц" at bounding box center [205, 132] width 93 height 22
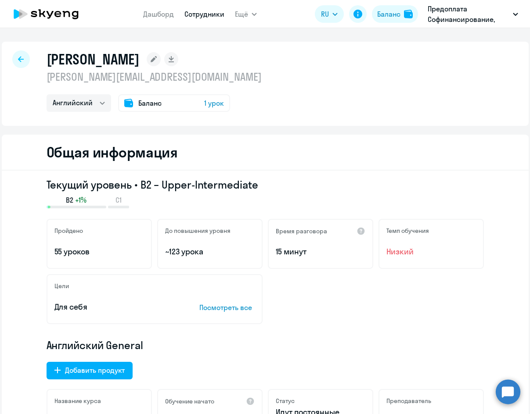
scroll to position [0, 0]
click at [19, 54] on div at bounding box center [21, 60] width 18 height 18
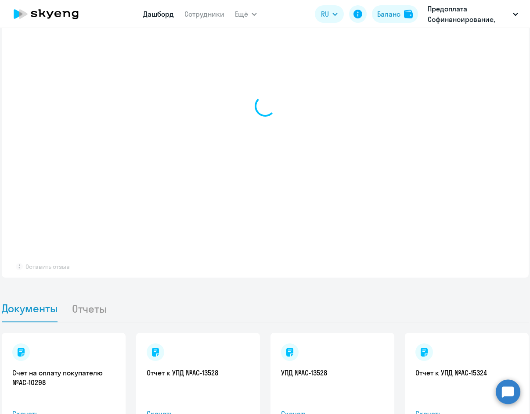
select select "30"
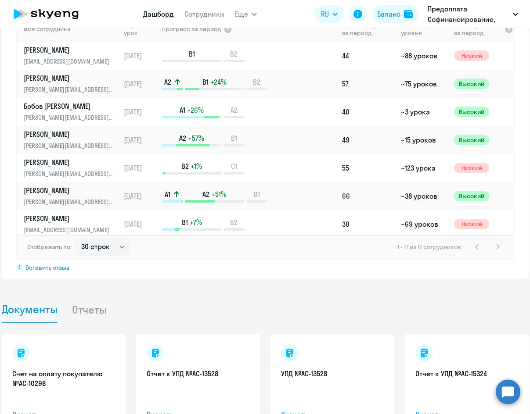
scroll to position [703, 0]
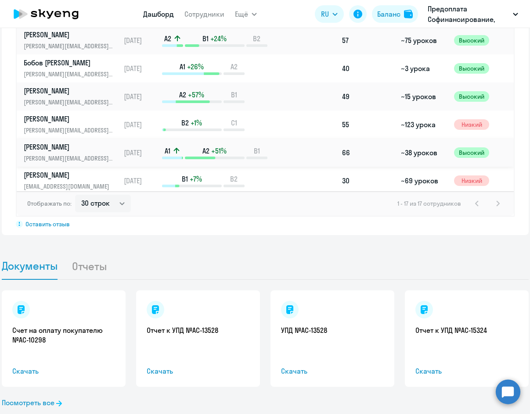
click at [64, 142] on p "Милосердов Сергей" at bounding box center [69, 147] width 90 height 10
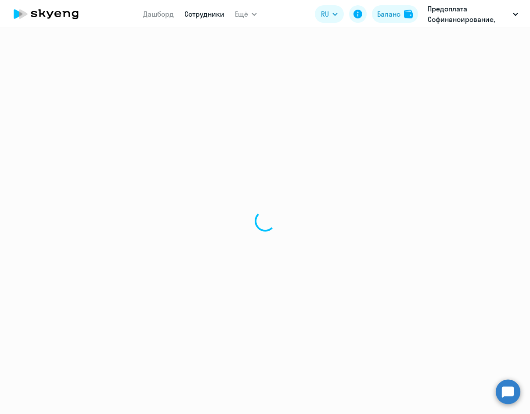
select select "english"
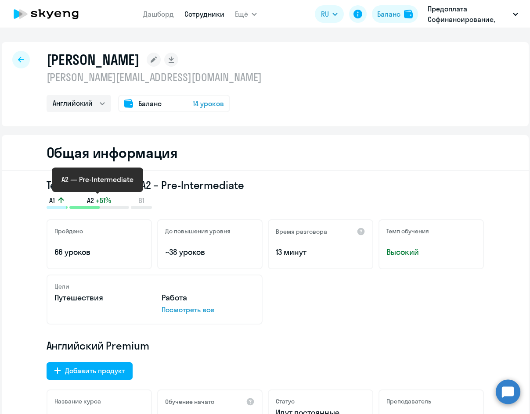
click at [87, 202] on span "A2" at bounding box center [90, 201] width 7 height 10
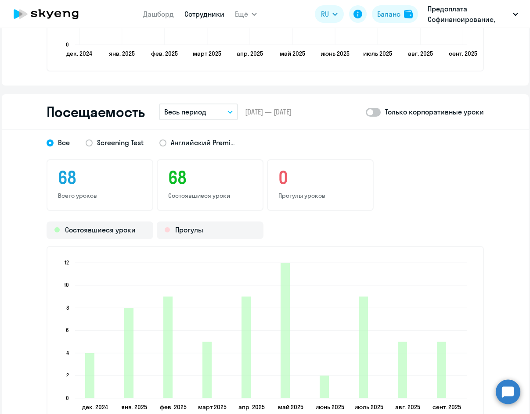
scroll to position [1097, 0]
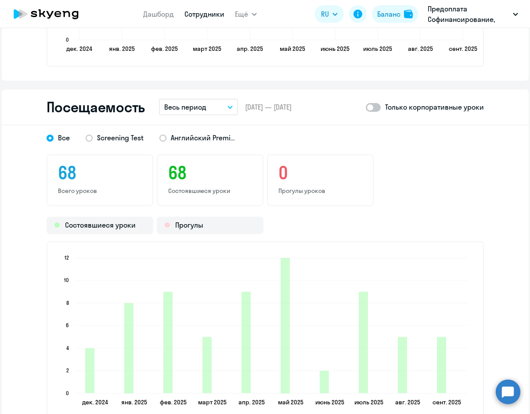
click at [227, 107] on icon "button" at bounding box center [229, 107] width 5 height 3
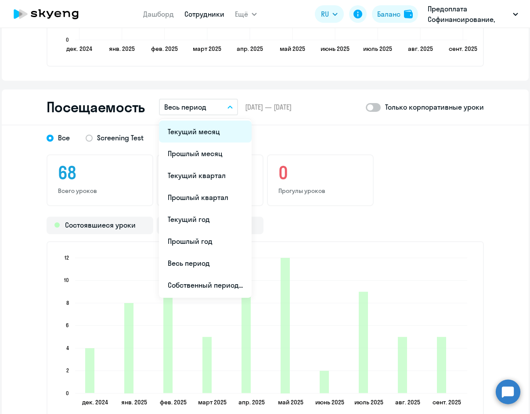
click at [198, 133] on li "Текущий месяц" at bounding box center [205, 132] width 93 height 22
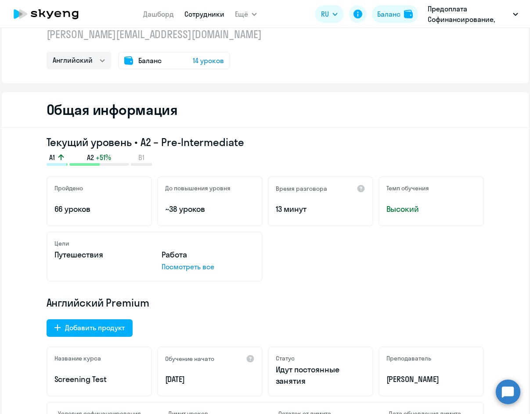
scroll to position [0, 0]
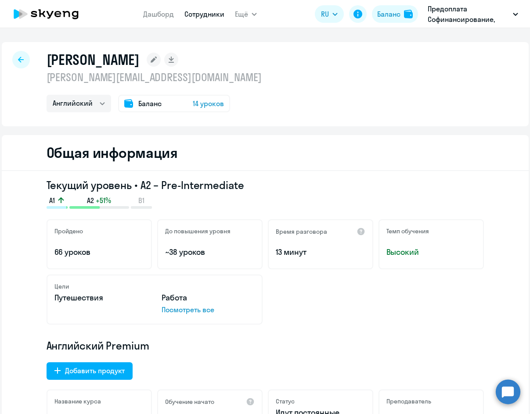
click at [23, 59] on div at bounding box center [21, 60] width 18 height 18
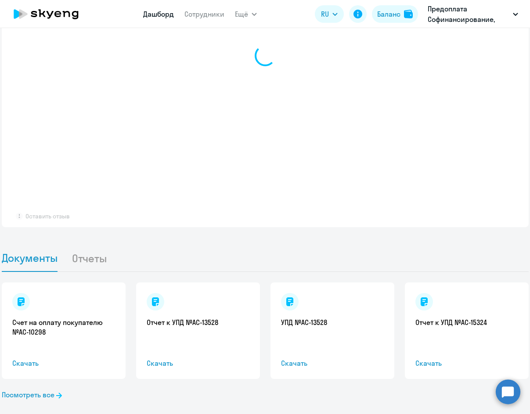
select select "30"
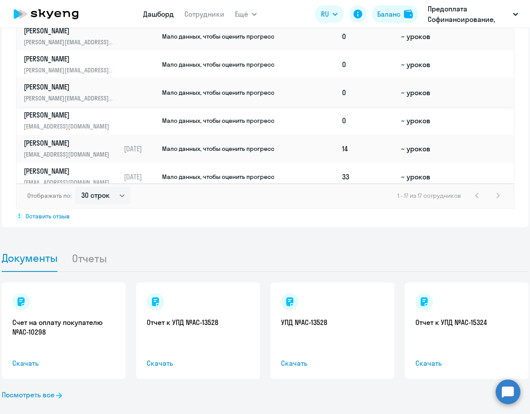
scroll to position [284, 0]
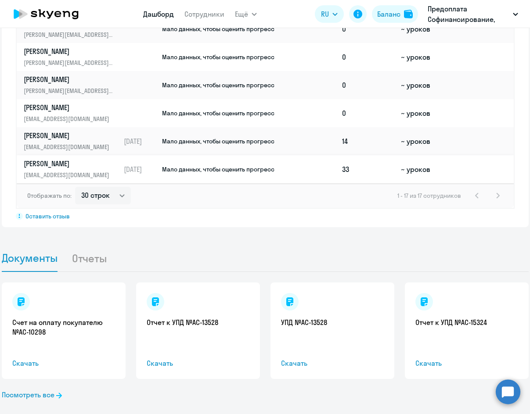
click at [63, 159] on p "Наталья Пушкарева" at bounding box center [69, 164] width 90 height 10
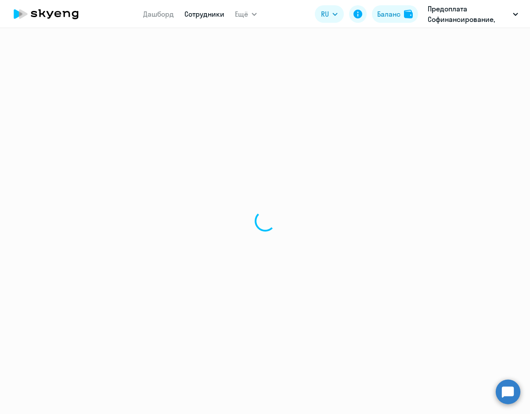
select select "english"
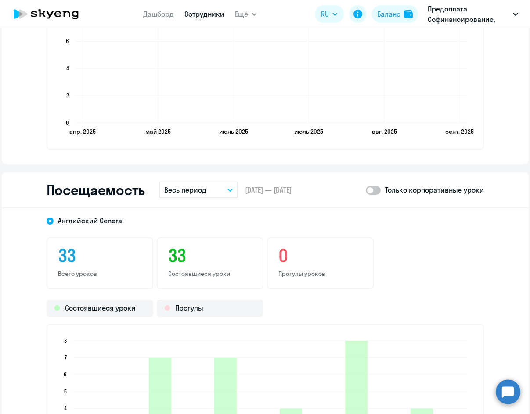
scroll to position [921, 0]
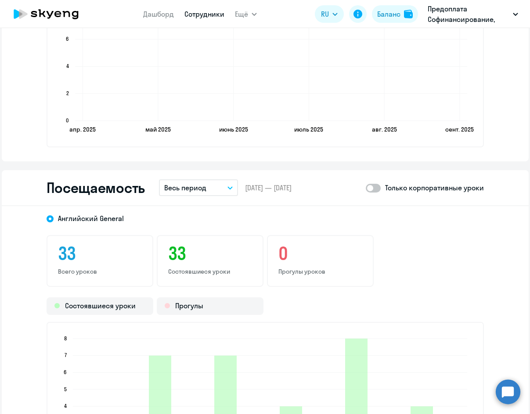
click at [229, 186] on button "Весь период" at bounding box center [198, 187] width 79 height 17
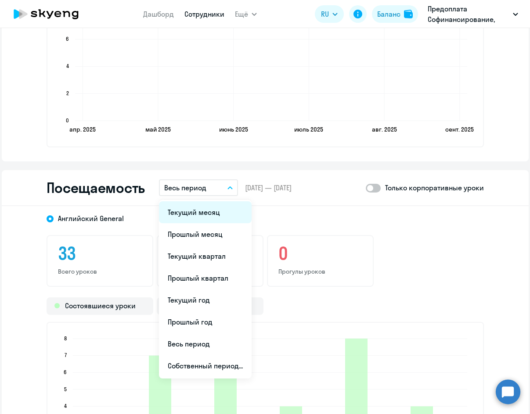
click at [194, 210] on li "Текущий месяц" at bounding box center [205, 212] width 93 height 22
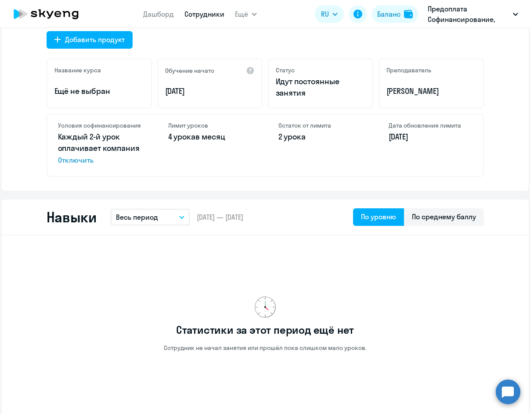
scroll to position [307, 0]
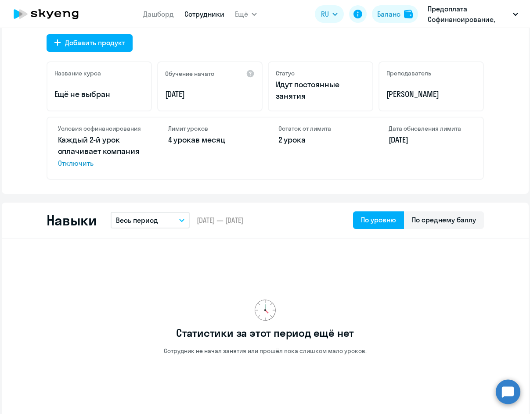
click at [425, 261] on div "Статистики за этот период ещё нет Сотрудник не начал занятия или прошёл пока сл…" at bounding box center [265, 327] width 437 height 163
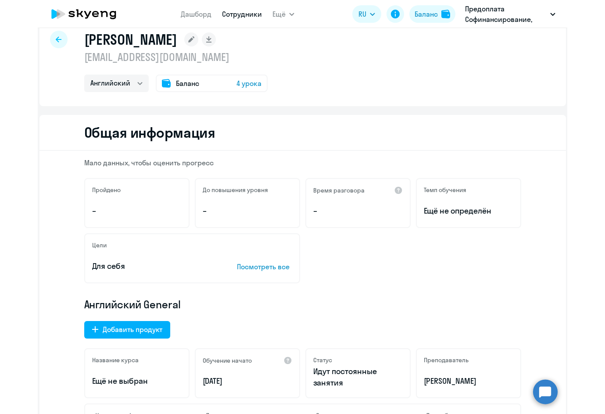
scroll to position [0, 0]
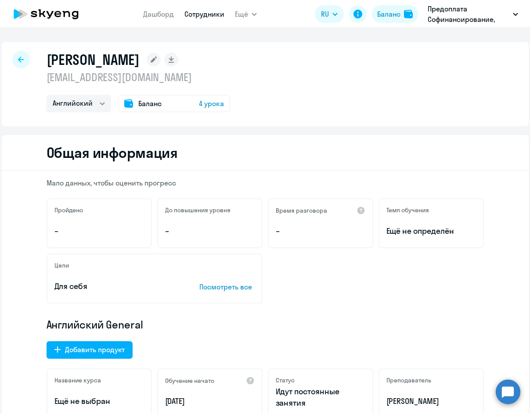
click at [21, 61] on icon at bounding box center [21, 60] width 6 height 6
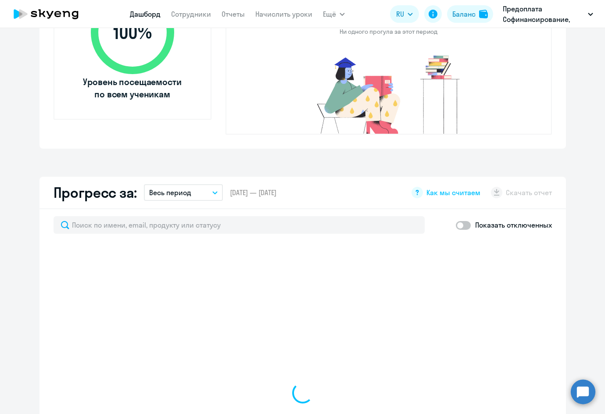
select select "30"
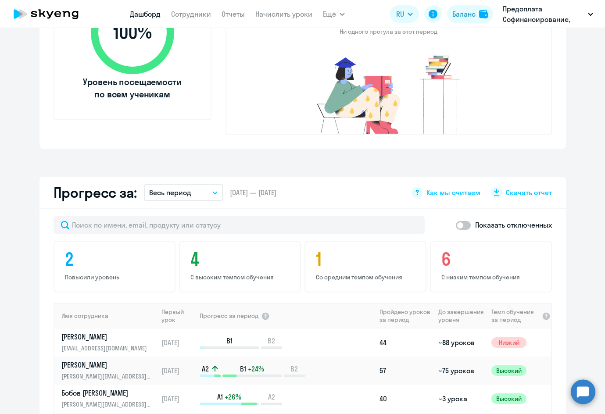
scroll to position [570, 0]
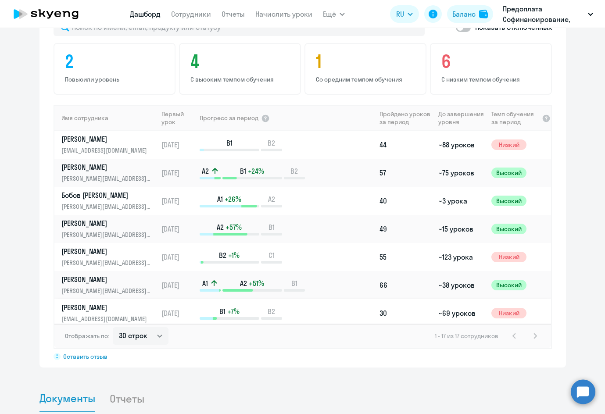
click at [97, 303] on p "Нефедова Ксения" at bounding box center [106, 308] width 90 height 10
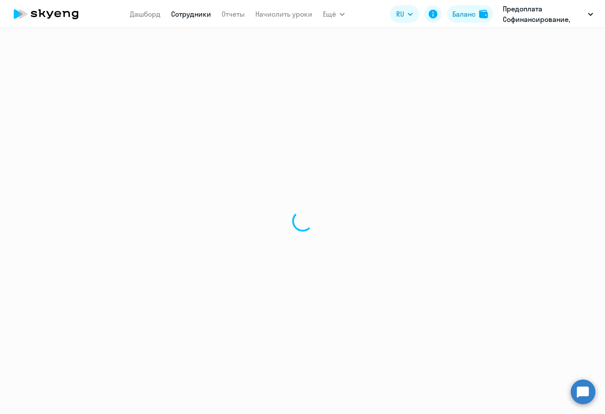
select select "english"
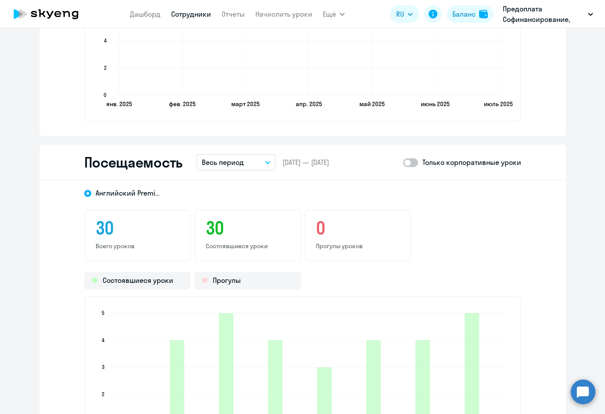
scroll to position [1009, 0]
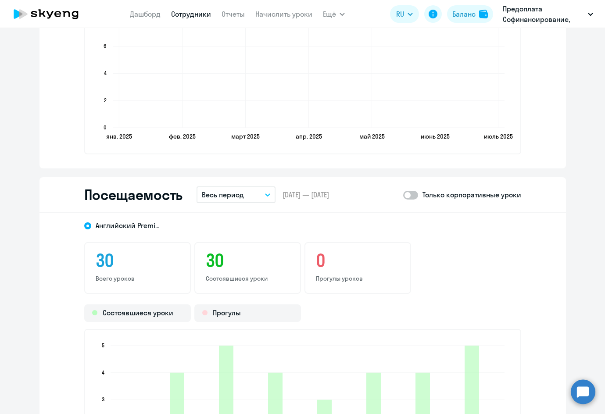
click at [266, 198] on button "Весь период" at bounding box center [236, 194] width 79 height 17
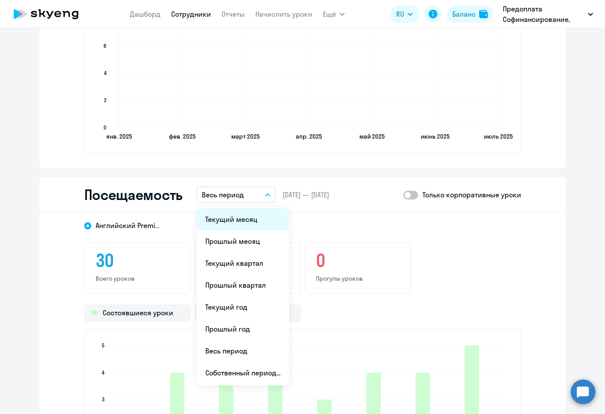
click at [243, 222] on li "Текущий месяц" at bounding box center [243, 219] width 93 height 22
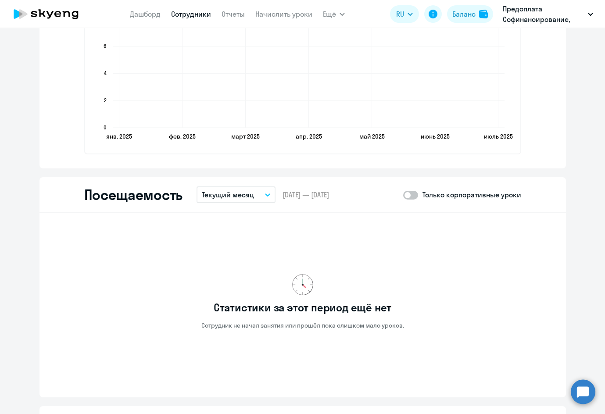
click at [261, 199] on button "Текущий месяц" at bounding box center [236, 194] width 79 height 17
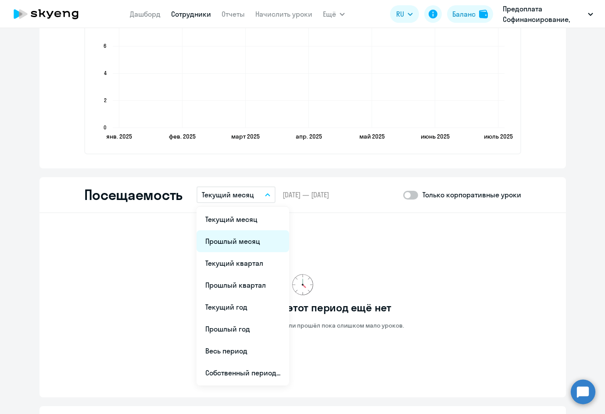
click at [229, 242] on li "Прошлый месяц" at bounding box center [243, 241] width 93 height 22
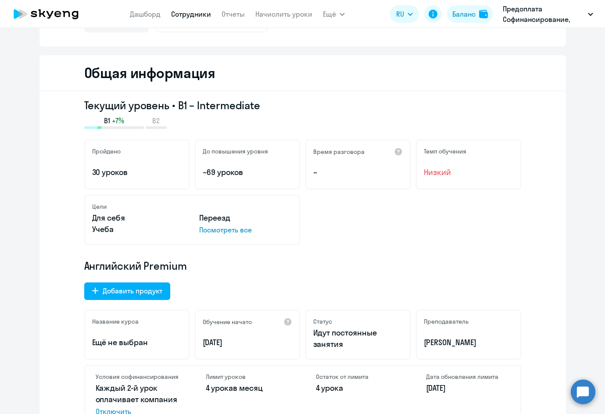
scroll to position [0, 0]
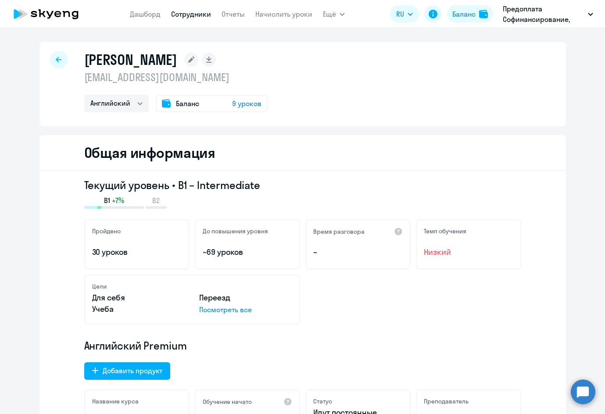
click at [50, 56] on div at bounding box center [59, 60] width 18 height 18
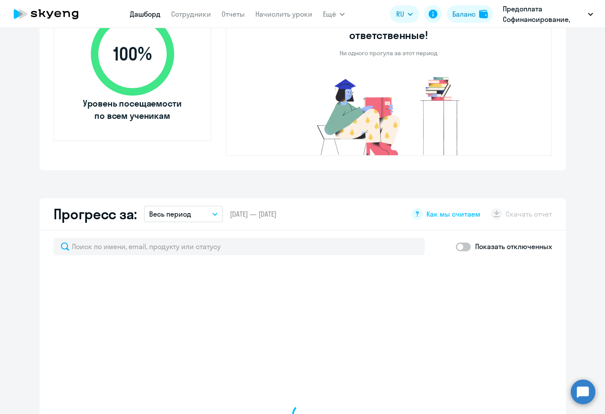
select select "30"
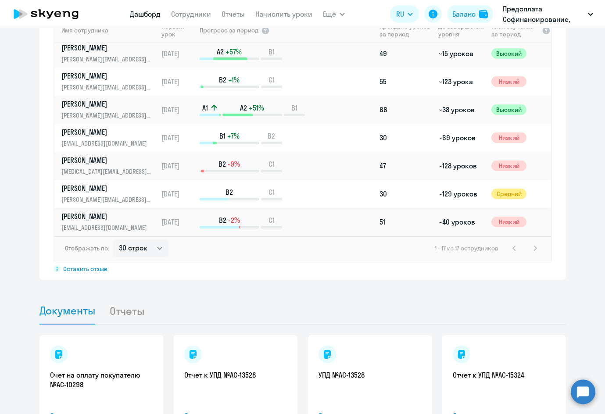
scroll to position [132, 0]
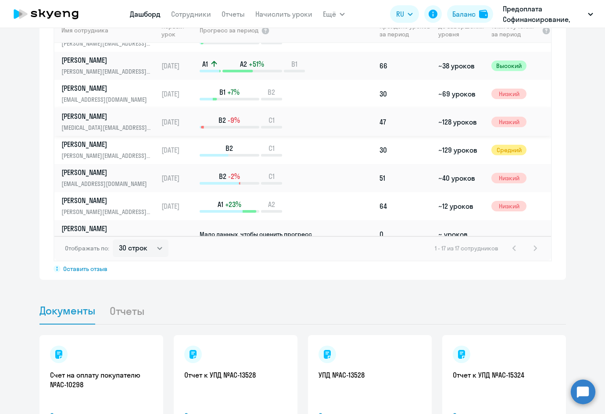
click at [98, 111] on p "Садомов Никита" at bounding box center [106, 116] width 90 height 10
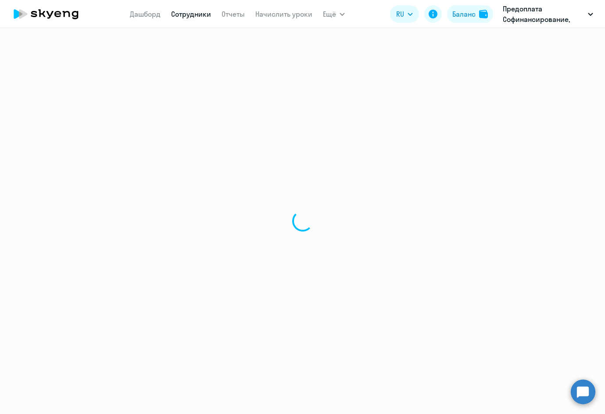
select select "english"
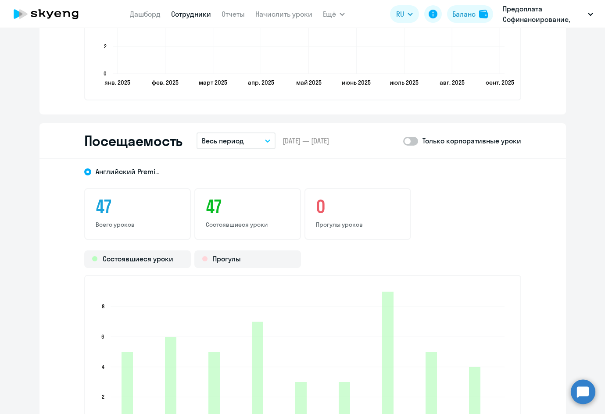
scroll to position [1097, 0]
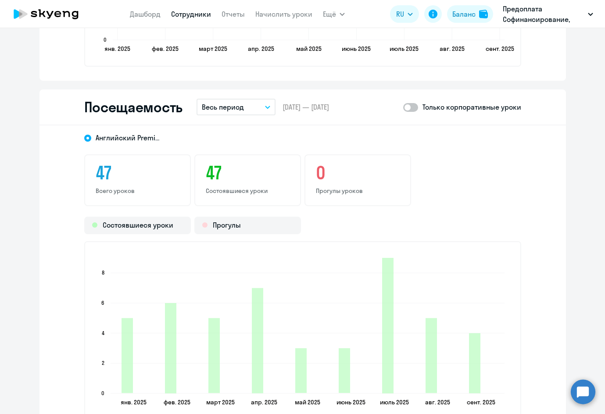
click at [267, 106] on icon "button" at bounding box center [267, 107] width 5 height 3
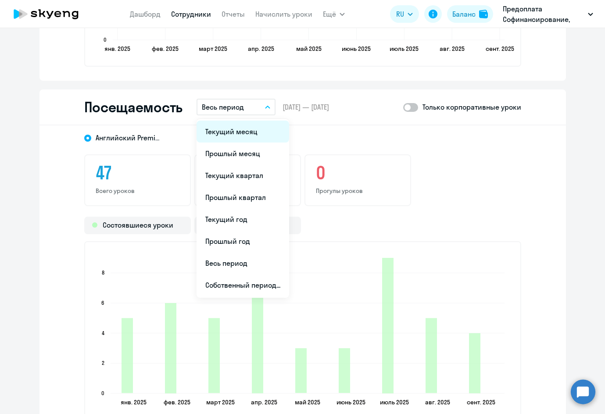
click at [240, 125] on li "Текущий месяц" at bounding box center [243, 132] width 93 height 22
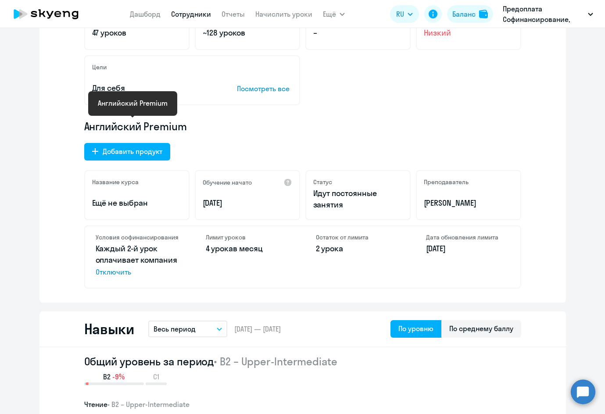
scroll to position [0, 0]
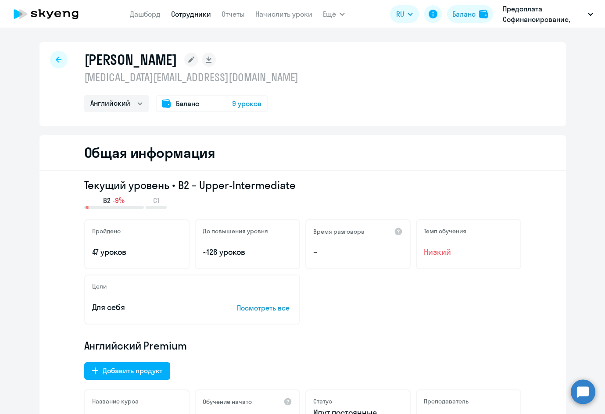
click at [60, 57] on div at bounding box center [59, 60] width 18 height 18
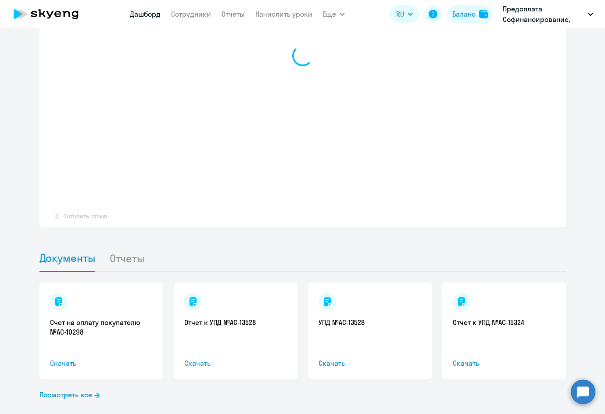
select select "30"
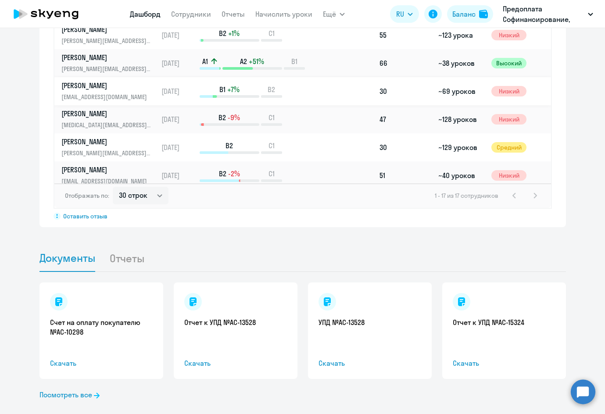
scroll to position [88, 0]
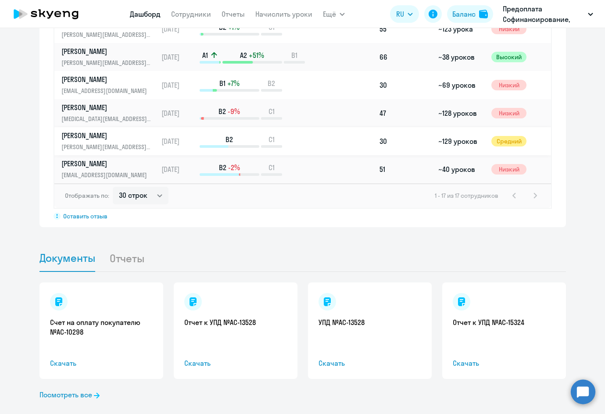
click at [94, 131] on p "Сон Светлана" at bounding box center [106, 136] width 90 height 10
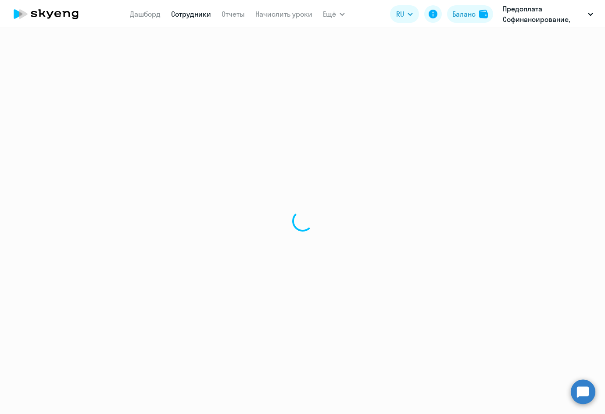
select select "english"
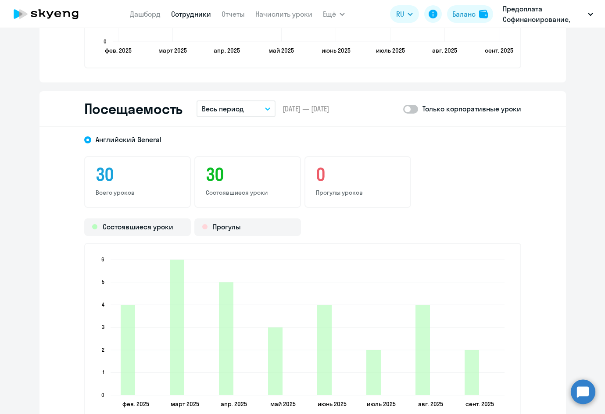
scroll to position [1097, 0]
click at [265, 107] on icon "button" at bounding box center [267, 108] width 5 height 3
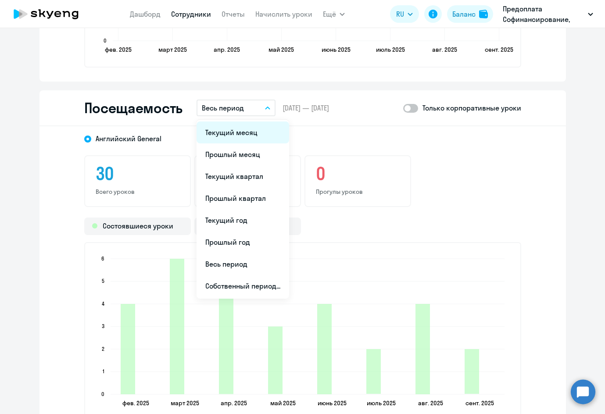
click at [235, 133] on li "Текущий месяц" at bounding box center [243, 133] width 93 height 22
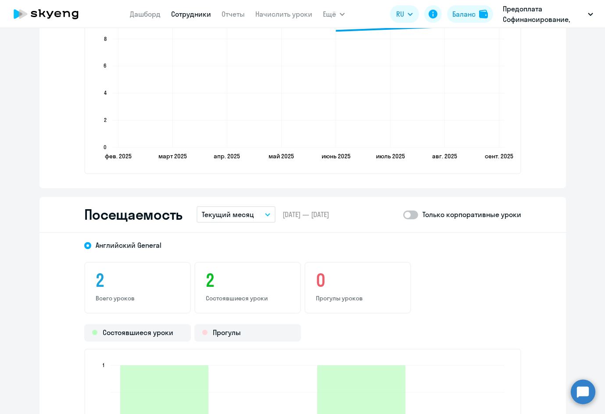
scroll to position [965, 0]
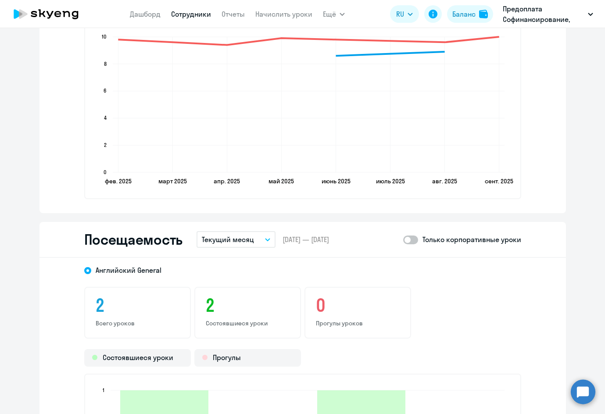
click at [268, 239] on button "Текущий месяц" at bounding box center [236, 239] width 79 height 17
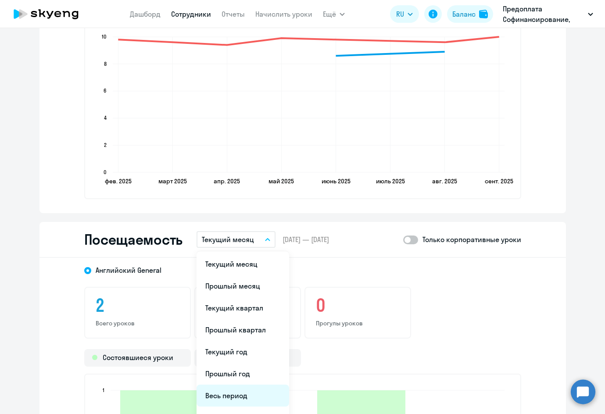
click at [249, 320] on li "Весь период" at bounding box center [243, 396] width 93 height 22
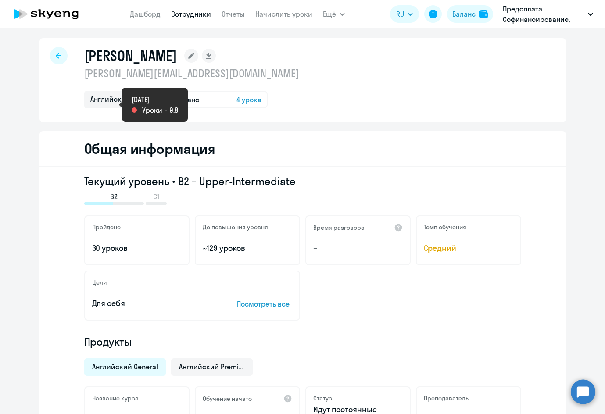
scroll to position [0, 0]
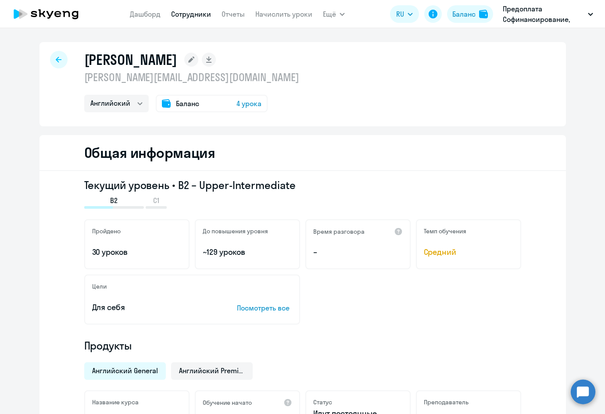
click at [56, 57] on icon at bounding box center [59, 60] width 6 height 6
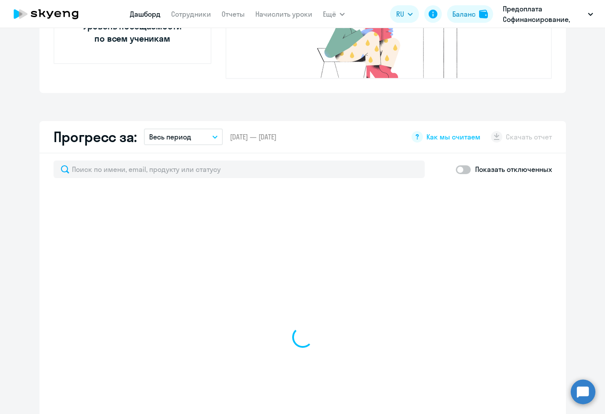
scroll to position [570, 0]
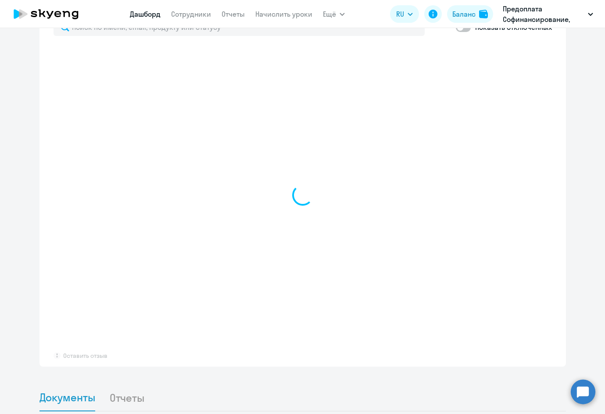
select select "30"
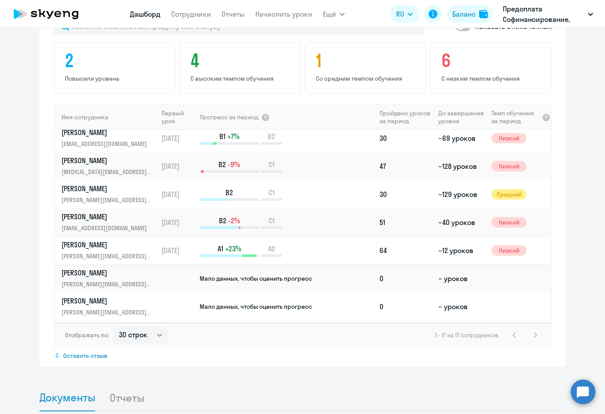
scroll to position [175, 0]
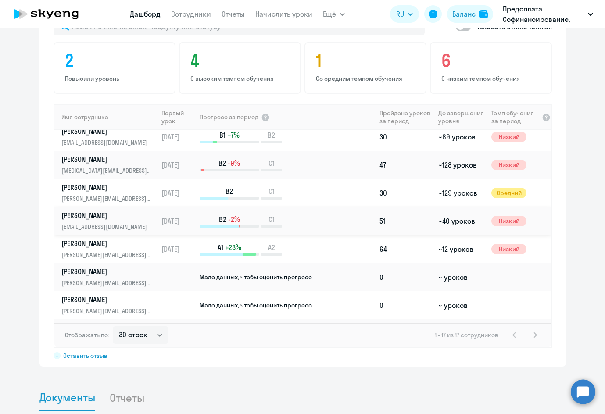
click at [107, 211] on p "Татарникова Татьяна" at bounding box center [106, 216] width 90 height 10
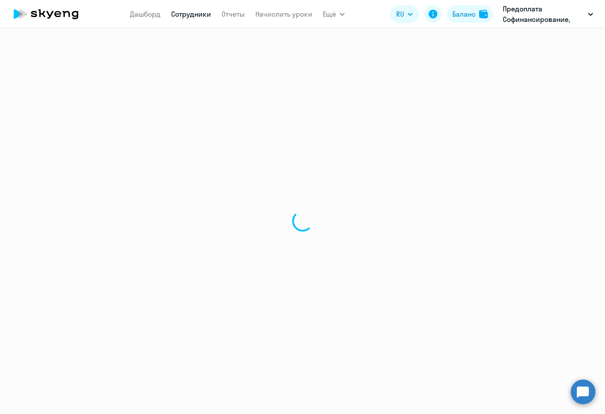
select select "english"
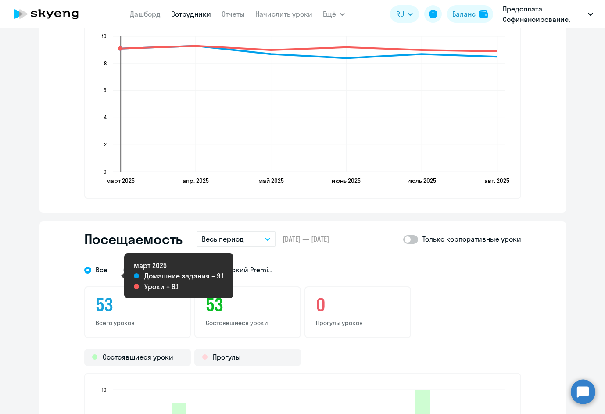
scroll to position [1053, 0]
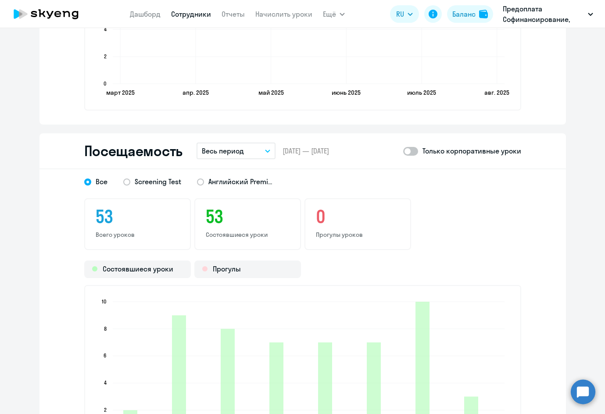
click at [266, 148] on button "Весь период" at bounding box center [236, 151] width 79 height 17
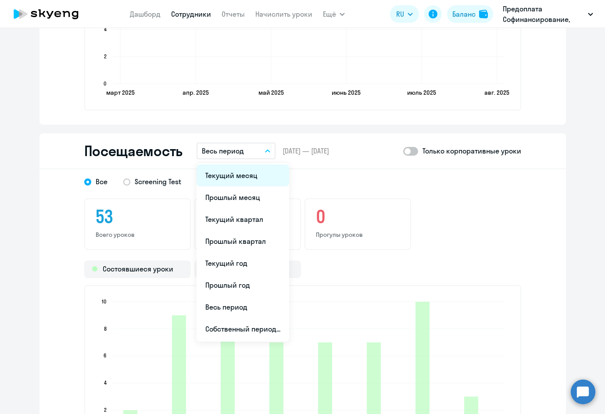
click at [246, 179] on li "Текущий месяц" at bounding box center [243, 176] width 93 height 22
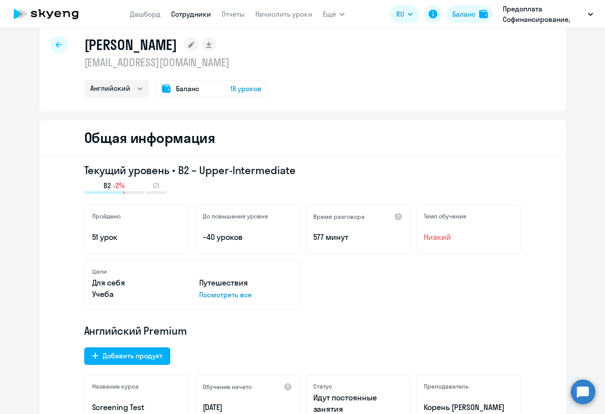
scroll to position [0, 0]
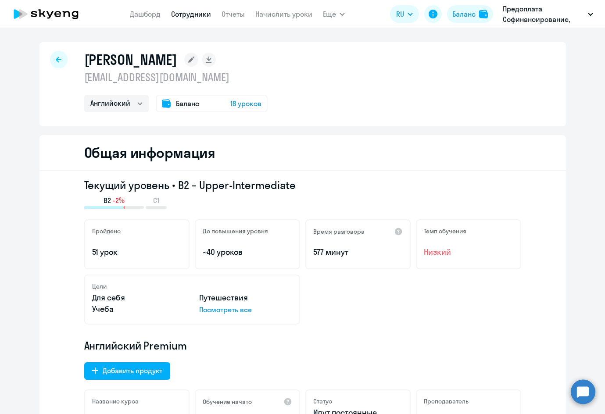
click at [56, 60] on icon at bounding box center [59, 60] width 6 height 6
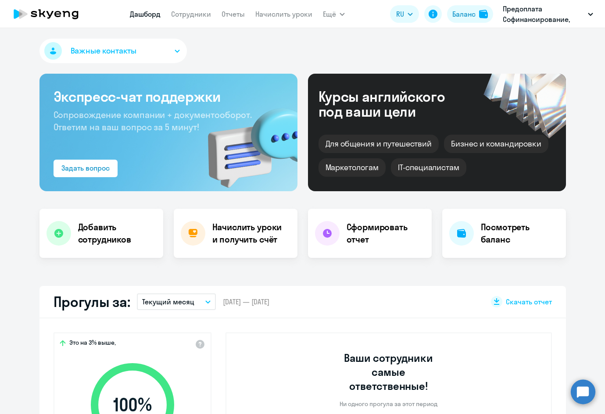
select select "30"
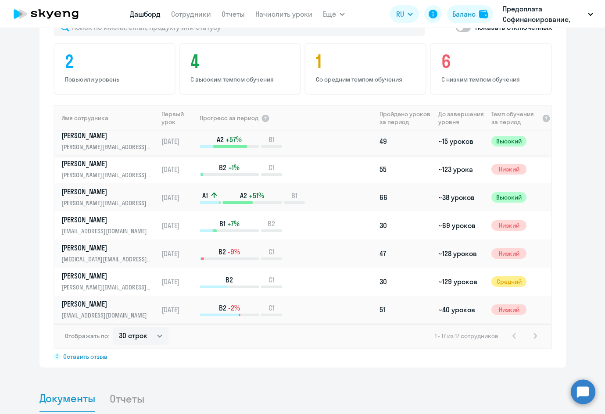
scroll to position [132, 0]
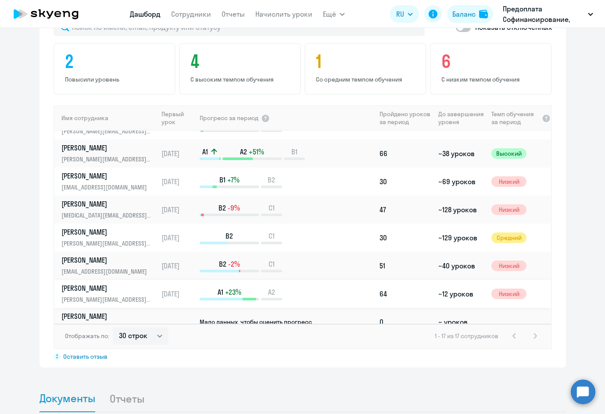
click at [108, 283] on p "Тетерина Катерина" at bounding box center [106, 288] width 90 height 10
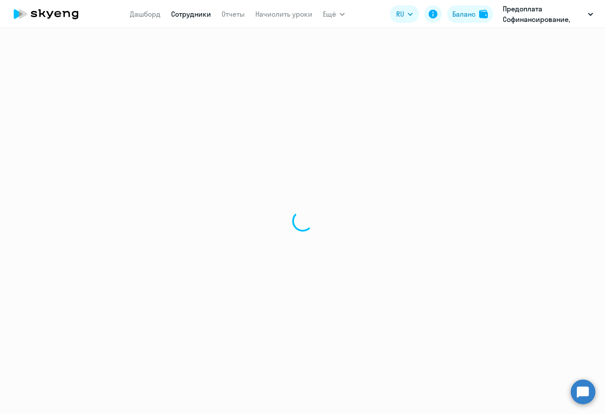
select select "english"
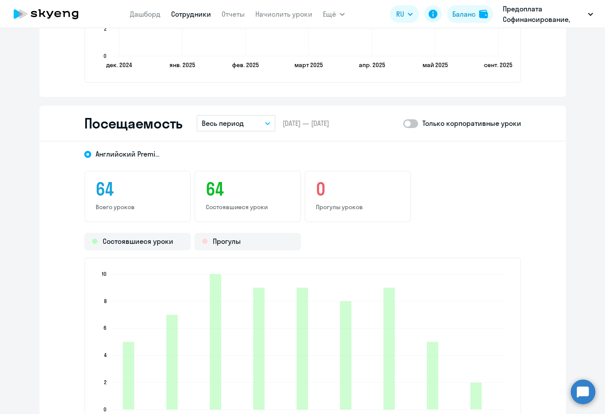
scroll to position [1097, 0]
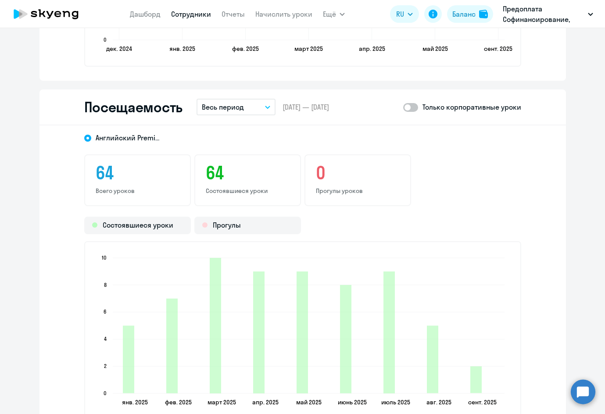
click at [247, 108] on button "Весь период" at bounding box center [236, 107] width 79 height 17
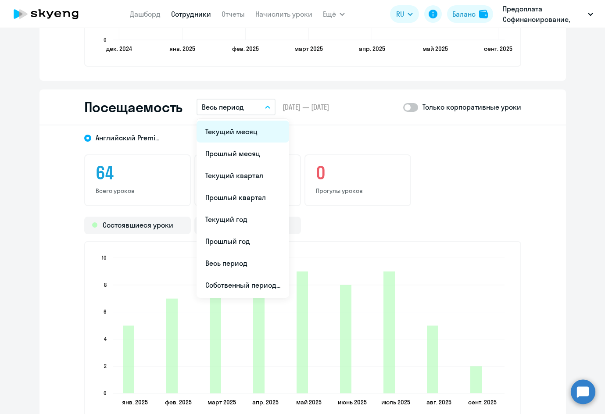
click at [232, 129] on li "Текущий месяц" at bounding box center [243, 132] width 93 height 22
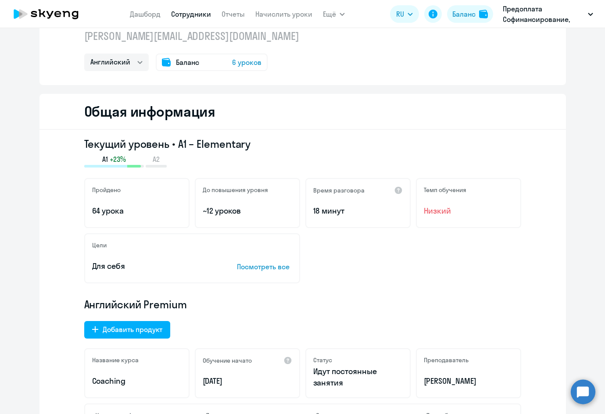
scroll to position [0, 0]
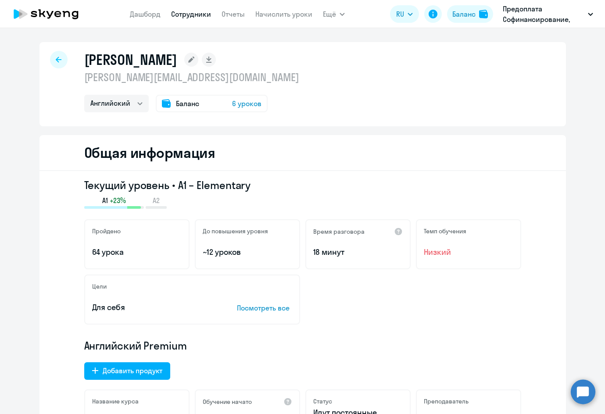
click at [56, 57] on icon at bounding box center [59, 60] width 6 height 6
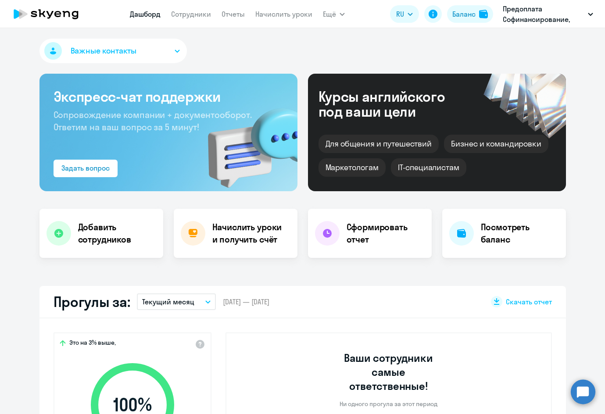
select select "30"
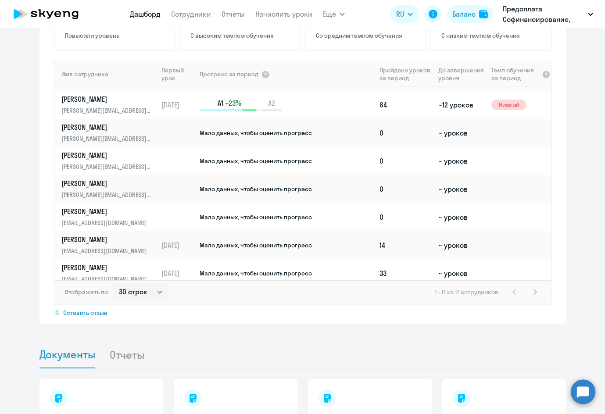
scroll to position [284, 0]
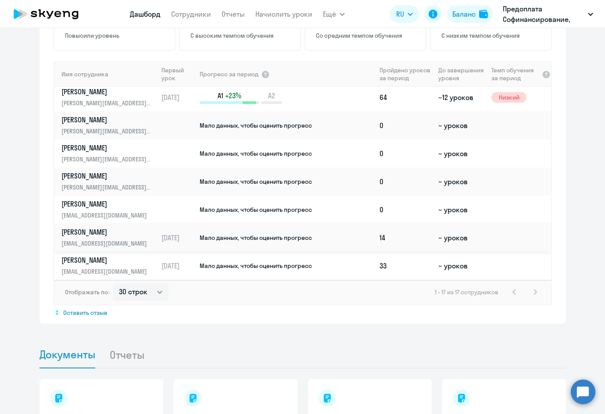
click at [80, 227] on p "Яковлева Олеся" at bounding box center [106, 232] width 90 height 10
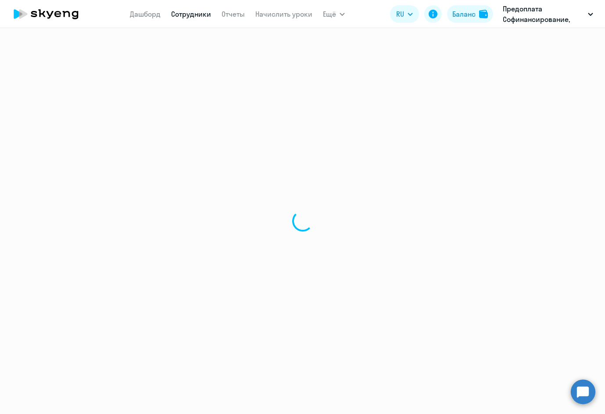
select select "english"
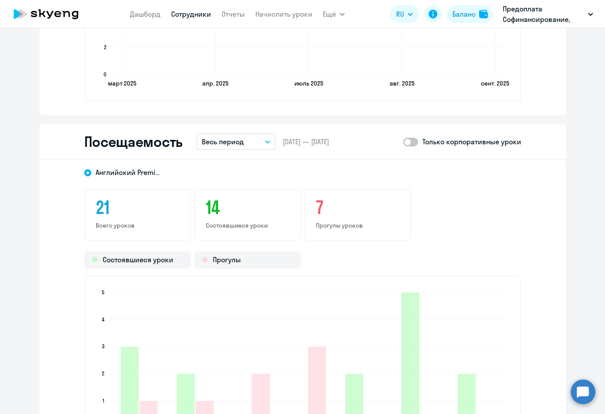
scroll to position [965, 0]
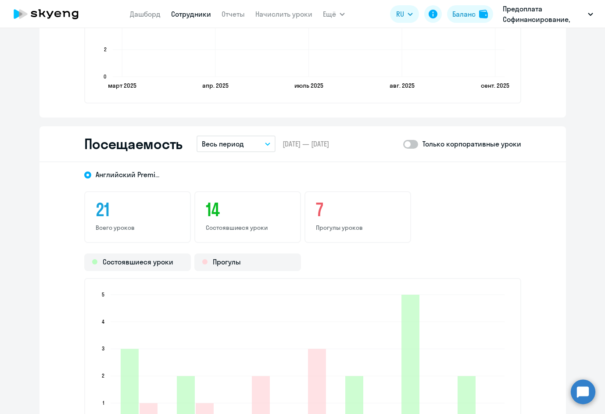
click at [233, 141] on p "Весь период" at bounding box center [223, 144] width 42 height 11
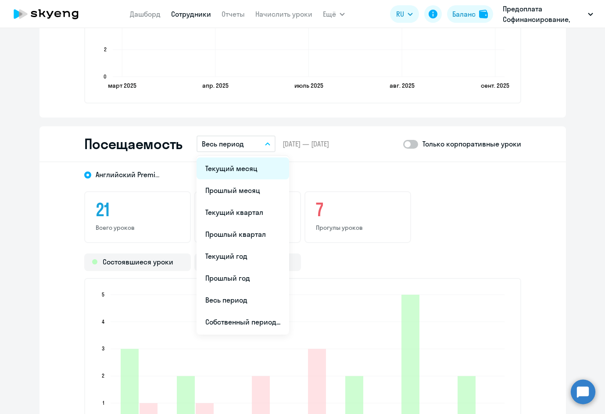
click at [227, 171] on li "Текущий месяц" at bounding box center [243, 169] width 93 height 22
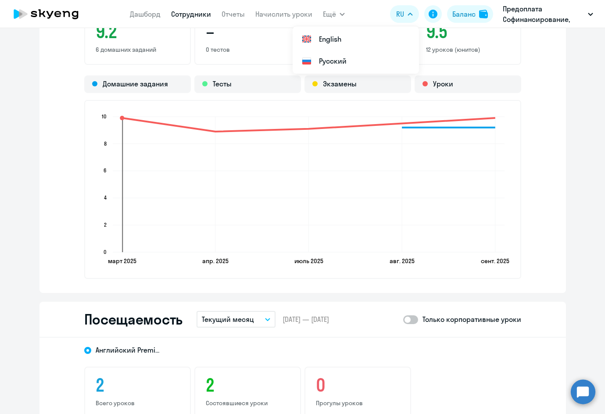
scroll to position [526, 0]
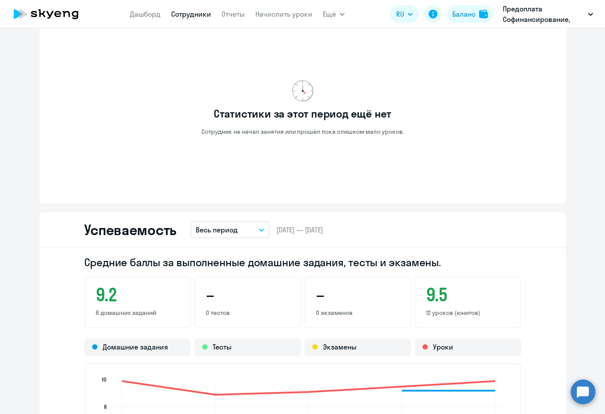
click at [500, 154] on div "Статистики за этот период ещё нет Сотрудник не начал занятия или прошёл пока сл…" at bounding box center [302, 107] width 437 height 163
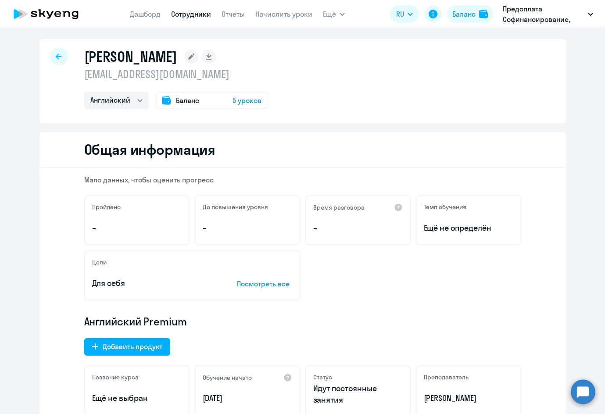
scroll to position [0, 0]
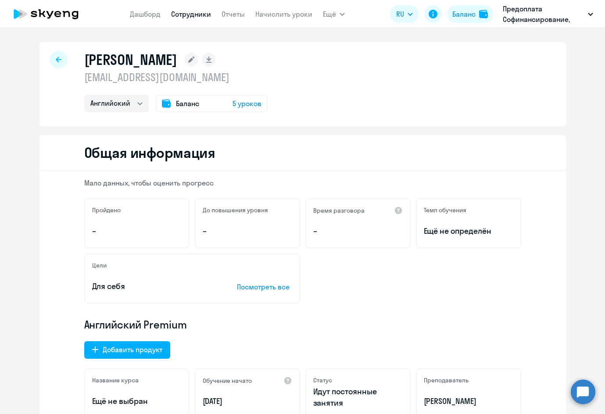
click at [56, 57] on icon at bounding box center [59, 60] width 6 height 6
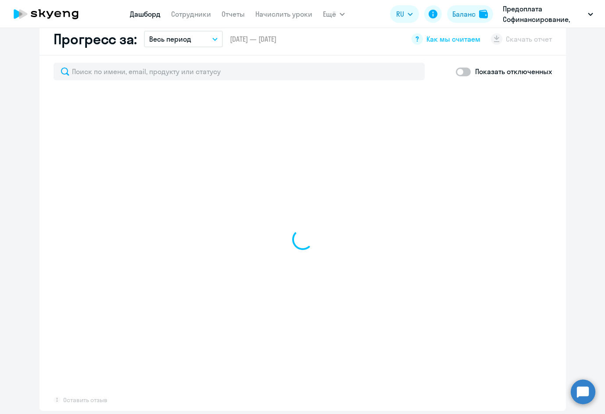
scroll to position [526, 0]
select select "30"
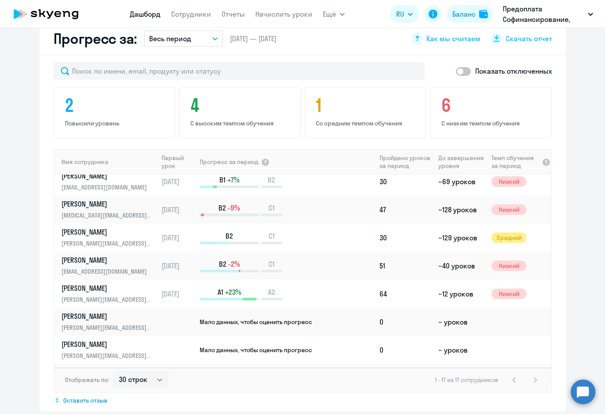
scroll to position [219, 0]
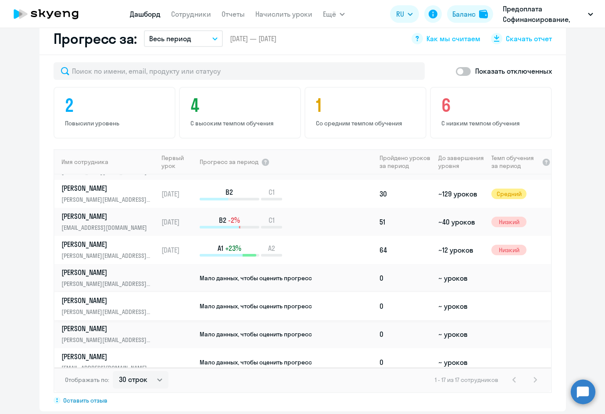
click at [96, 296] on p "Боровых Ирина Евгеньевна" at bounding box center [106, 301] width 90 height 10
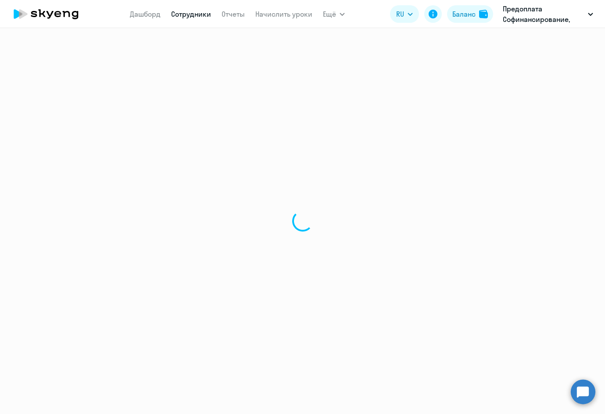
select select "english"
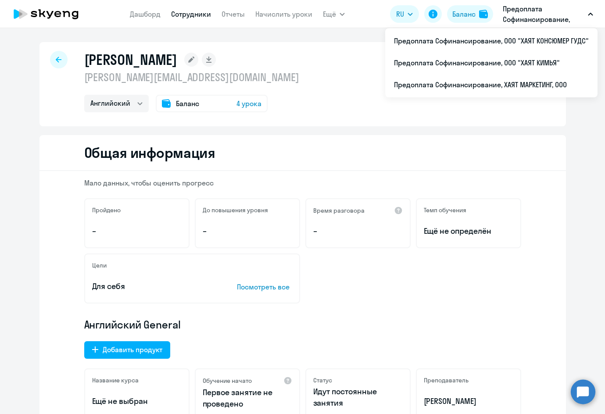
click at [59, 58] on div at bounding box center [59, 60] width 18 height 18
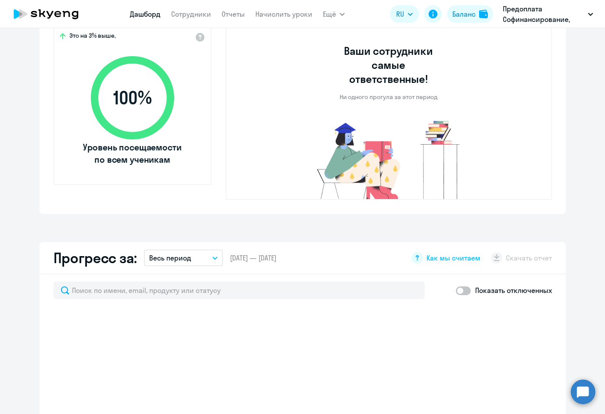
scroll to position [526, 0]
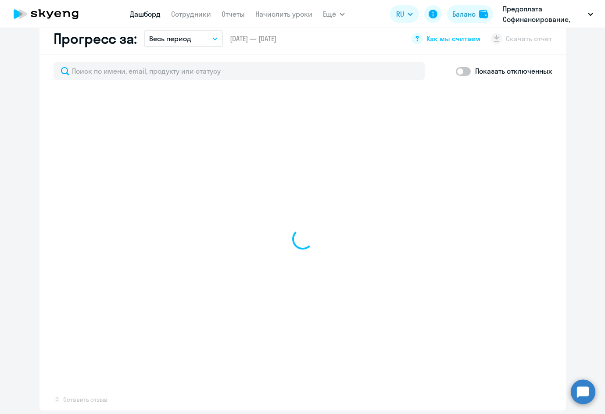
select select "30"
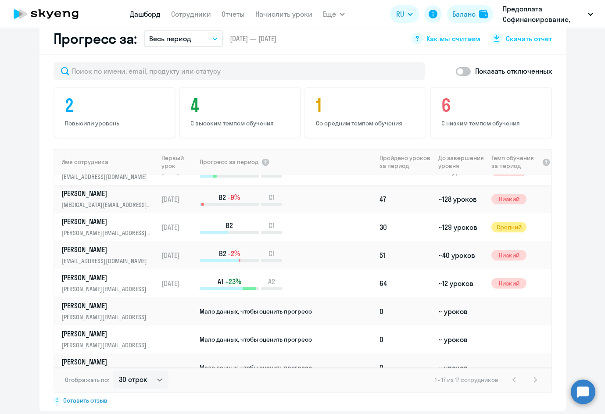
scroll to position [219, 0]
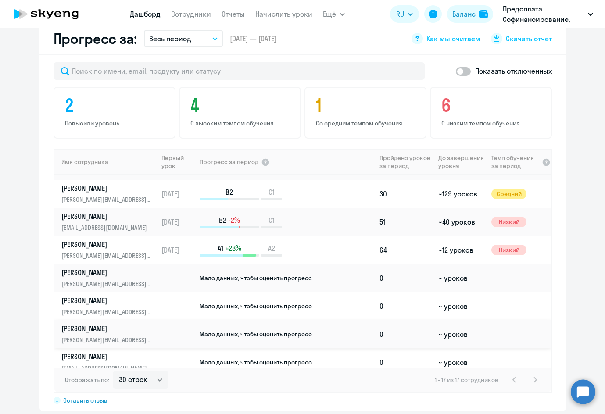
click at [95, 320] on p "Полунин Алексей" at bounding box center [106, 329] width 90 height 10
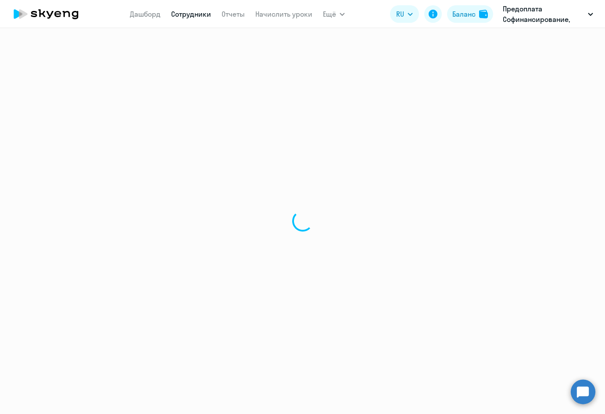
select select "english"
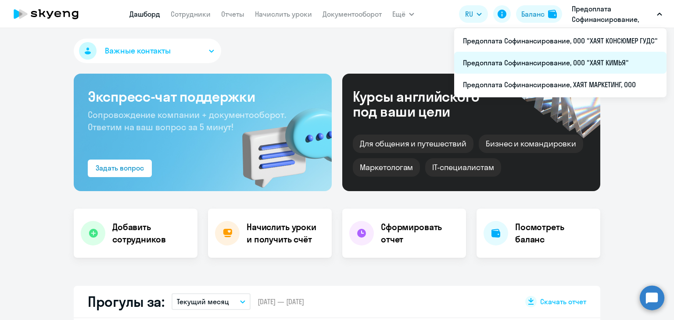
click at [604, 61] on li "Предоплата Софинансирование, ООО "ХАЯТ КИМЬЯ"" at bounding box center [560, 63] width 212 height 22
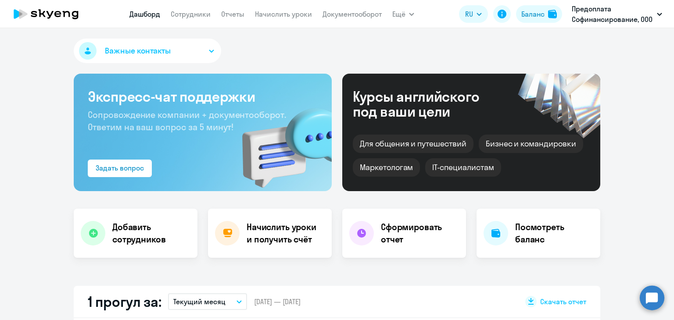
select select "30"
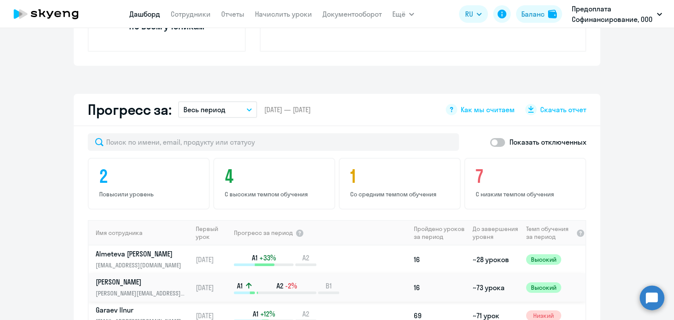
scroll to position [483, 0]
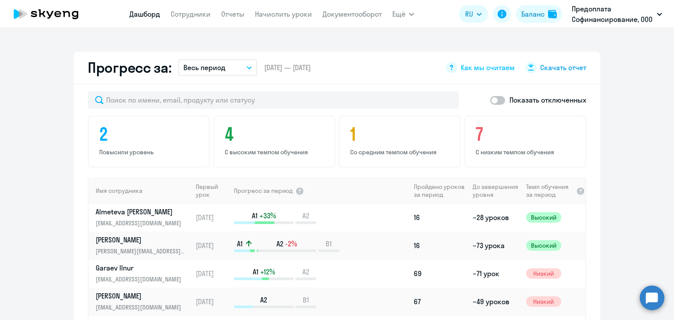
click at [554, 67] on span "Скачать отчет" at bounding box center [563, 68] width 46 height 10
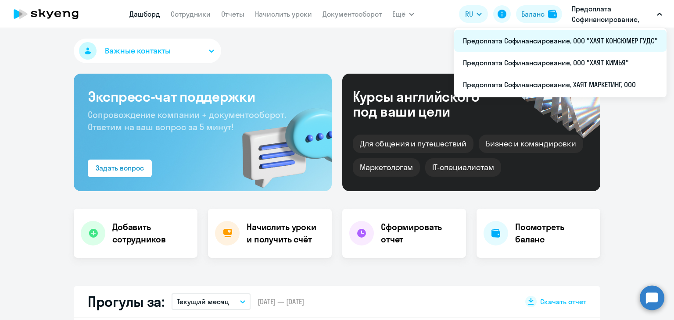
click at [616, 40] on li "Предоплата Софинансирование, ООО "ХАЯТ КОНСЮМЕР ГУДС"" at bounding box center [560, 41] width 212 height 22
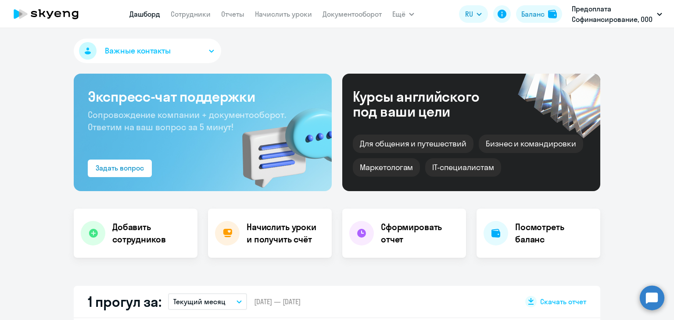
select select "30"
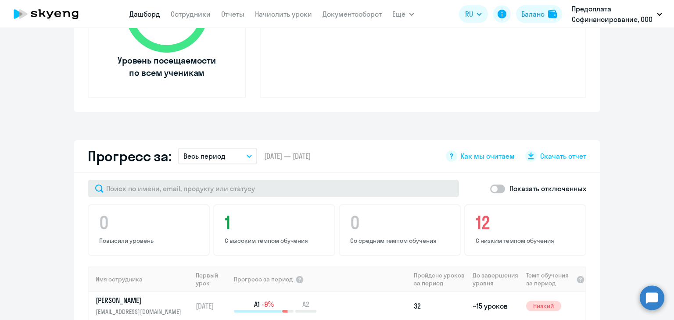
scroll to position [395, 0]
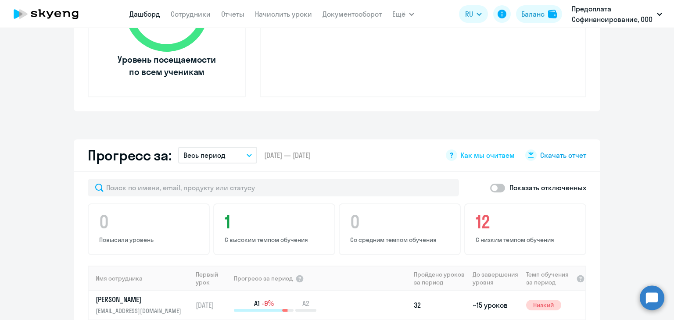
click at [563, 154] on span "Скачать отчет" at bounding box center [563, 155] width 46 height 10
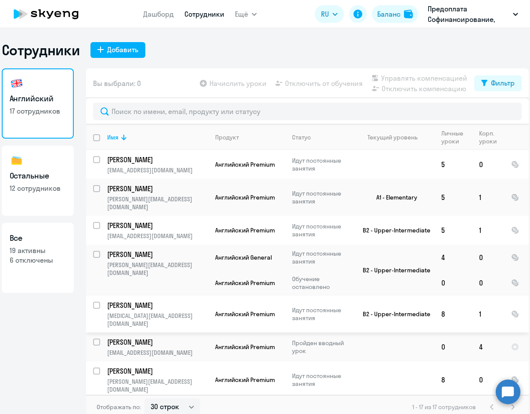
select select "30"
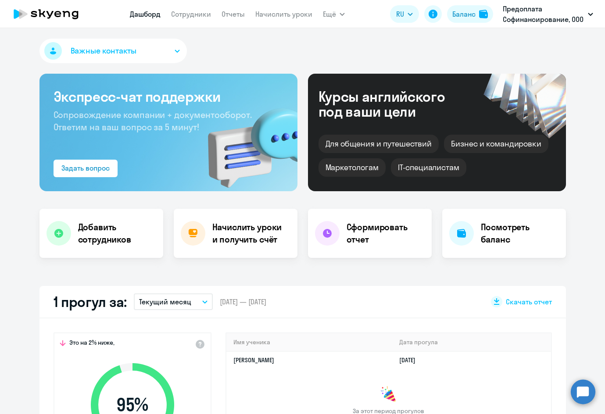
select select "30"
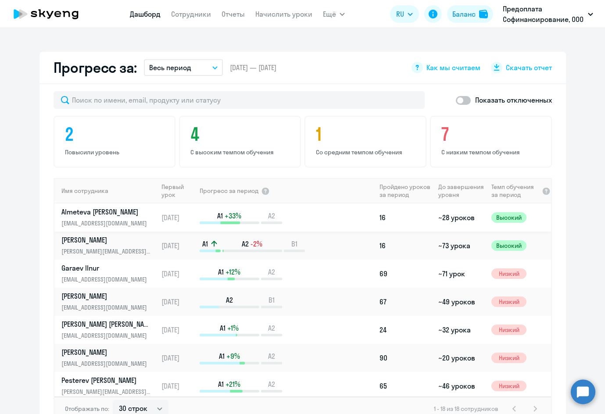
click at [75, 210] on p "Almeteva [PERSON_NAME]" at bounding box center [106, 212] width 90 height 10
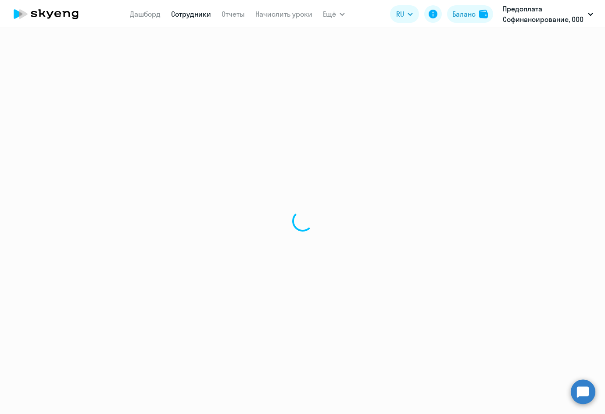
select select "english"
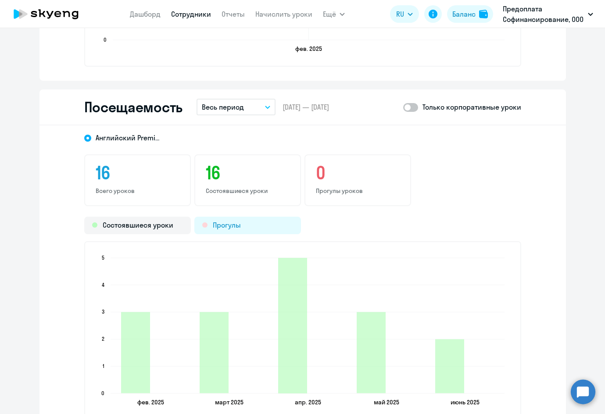
scroll to position [1141, 0]
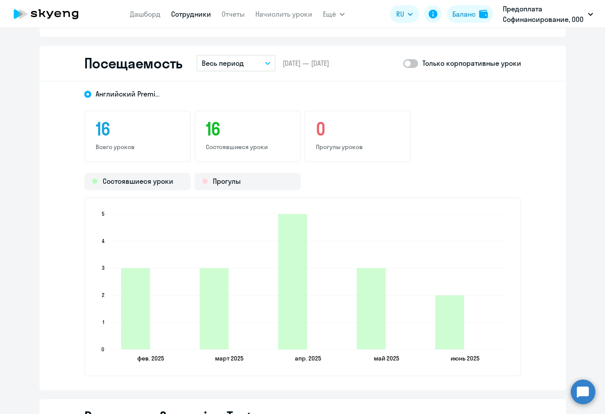
click at [265, 59] on button "Весь период" at bounding box center [236, 63] width 79 height 17
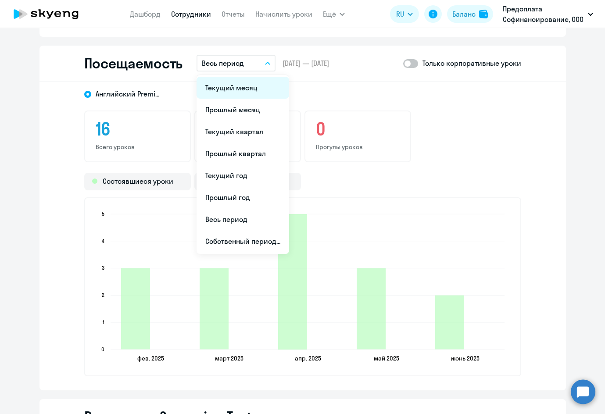
click at [231, 90] on li "Текущий месяц" at bounding box center [243, 88] width 93 height 22
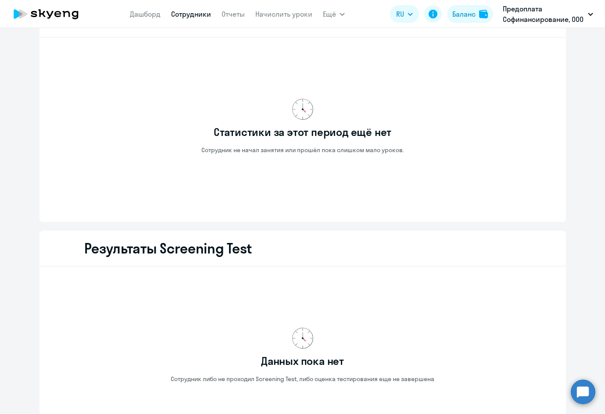
scroll to position [921, 0]
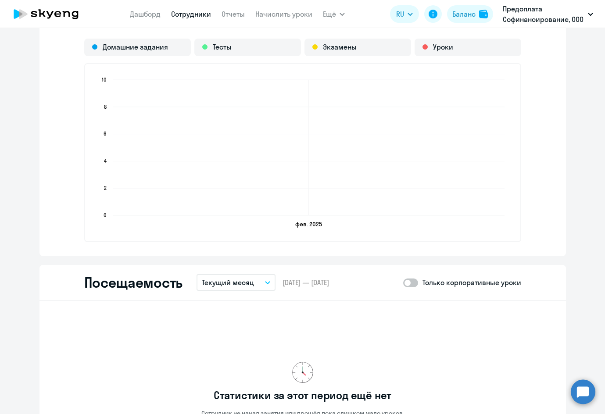
click at [261, 285] on button "Текущий месяц" at bounding box center [236, 282] width 79 height 17
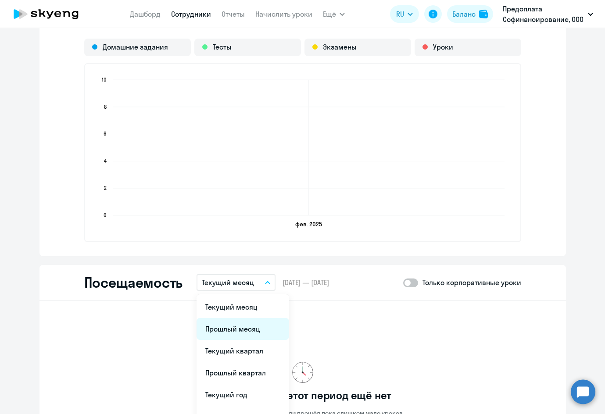
click at [236, 331] on li "Прошлый месяц" at bounding box center [243, 329] width 93 height 22
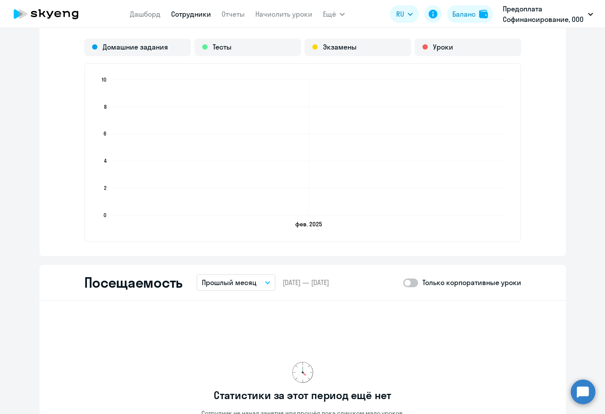
click at [265, 283] on icon "button" at bounding box center [267, 283] width 4 height 2
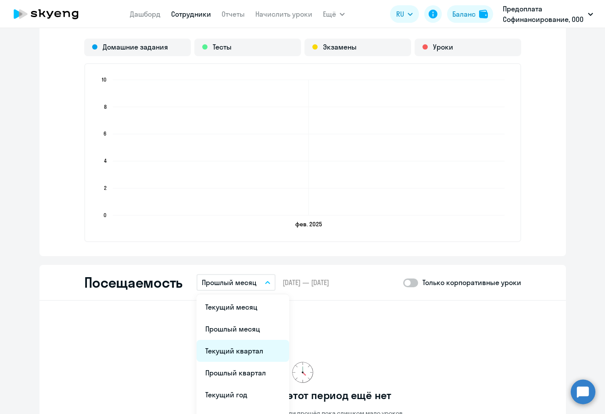
click at [236, 347] on li "Текущий квартал" at bounding box center [243, 351] width 93 height 22
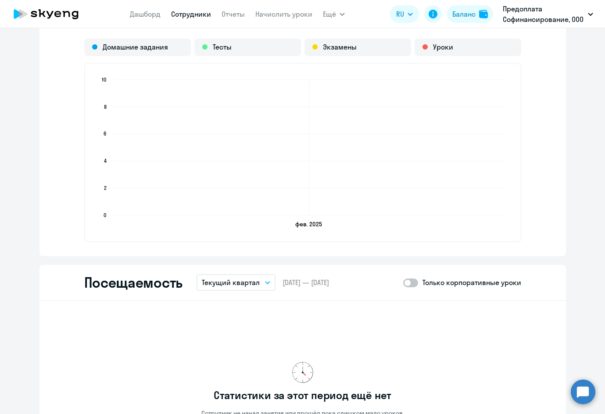
click at [261, 283] on button "Текущий квартал" at bounding box center [236, 282] width 79 height 17
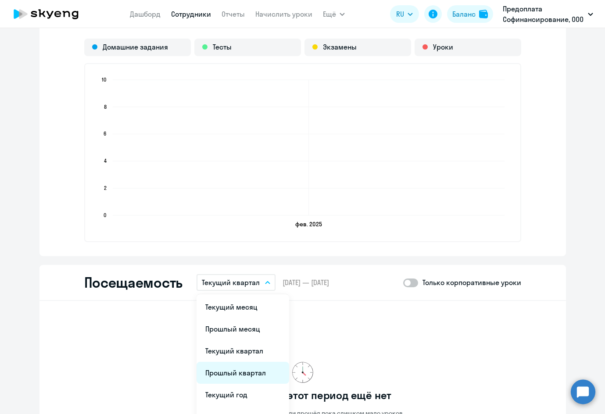
click at [247, 374] on li "Прошлый квартал" at bounding box center [243, 373] width 93 height 22
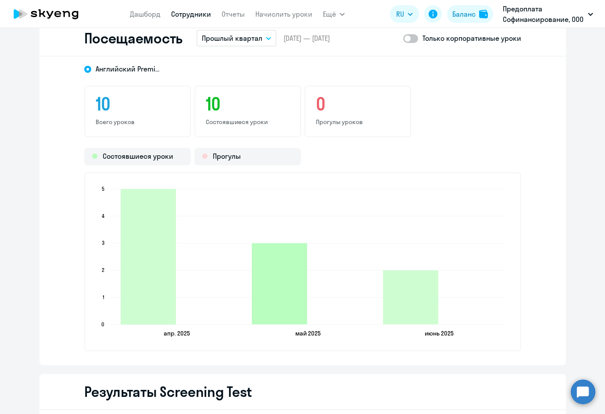
scroll to position [1185, 0]
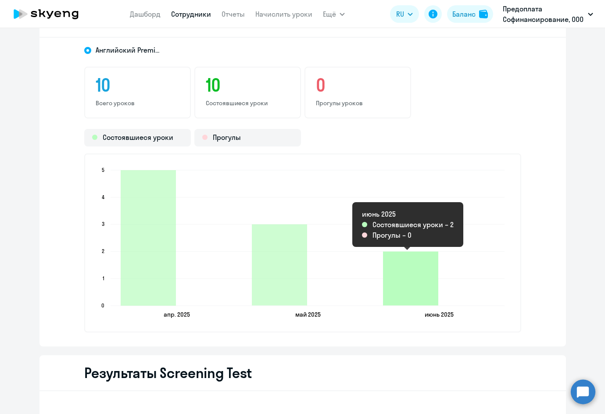
click at [401, 276] on icon "2025-06-08T21:00:00.000Z Состоявшиеся уроки 2" at bounding box center [410, 278] width 55 height 54
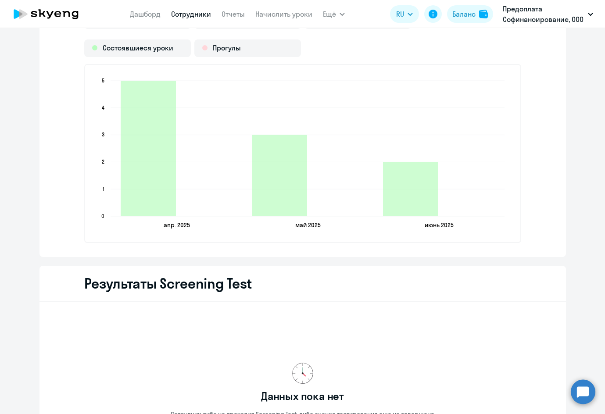
scroll to position [1147, 0]
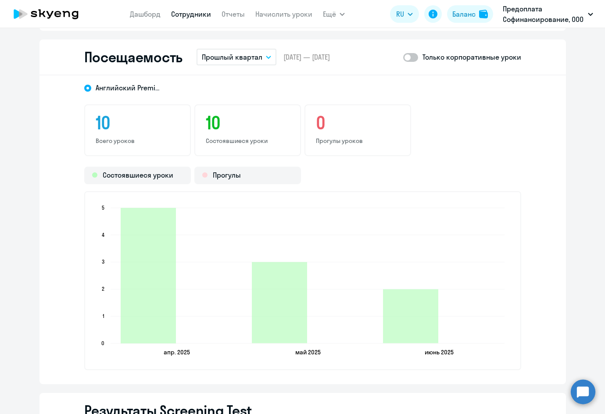
click at [266, 57] on icon "button" at bounding box center [268, 57] width 4 height 2
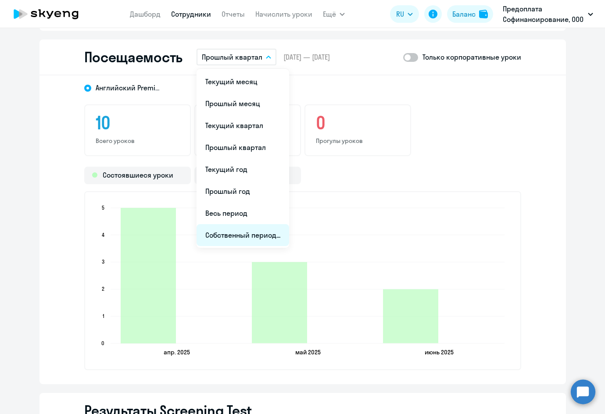
click at [243, 236] on li "Собственный период..." at bounding box center [243, 235] width 93 height 22
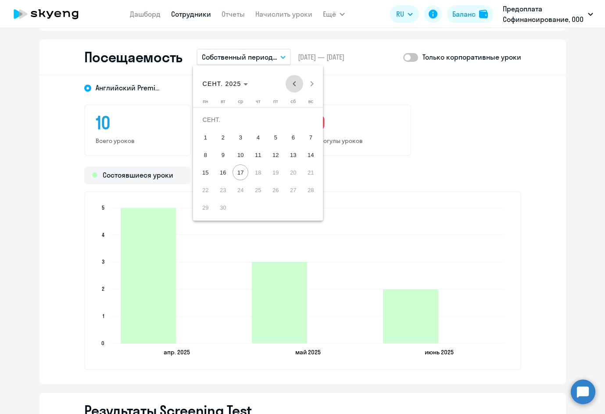
click at [292, 85] on span "Previous month" at bounding box center [295, 84] width 18 height 18
click at [311, 117] on span "1" at bounding box center [311, 120] width 16 height 16
click at [204, 208] on span "30" at bounding box center [205, 208] width 16 height 16
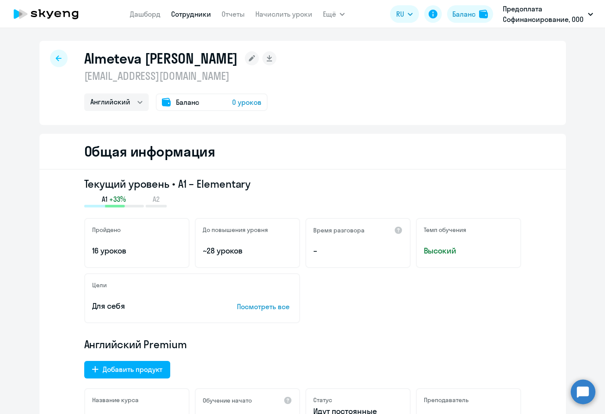
scroll to position [0, 0]
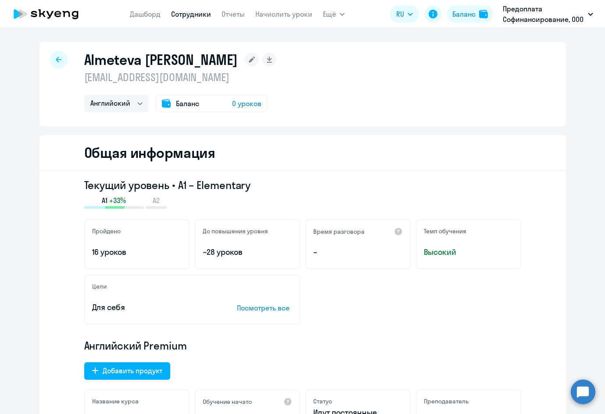
click at [60, 59] on div at bounding box center [59, 60] width 18 height 18
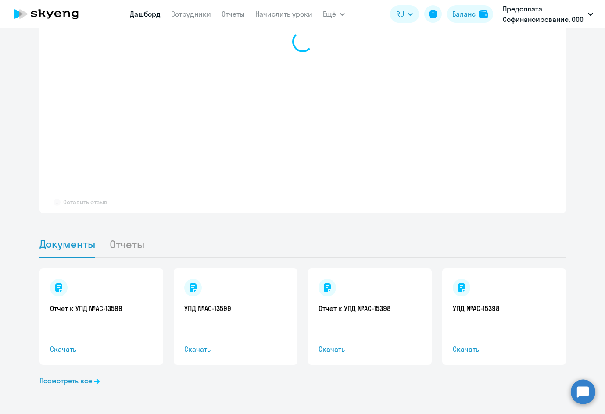
select select "30"
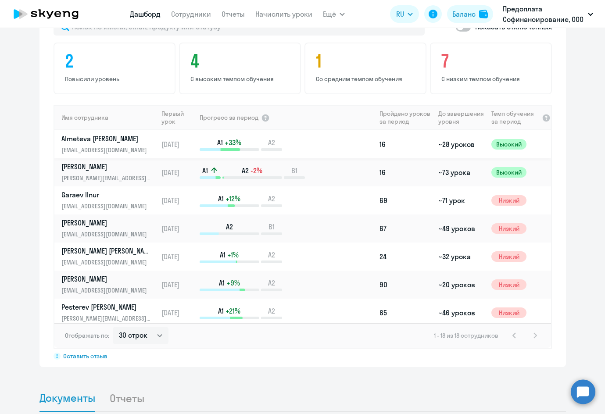
scroll to position [534, 0]
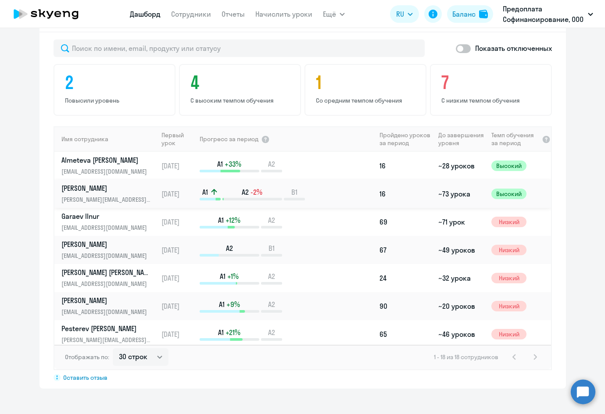
click at [84, 186] on p "Elizarova Anna" at bounding box center [106, 188] width 90 height 10
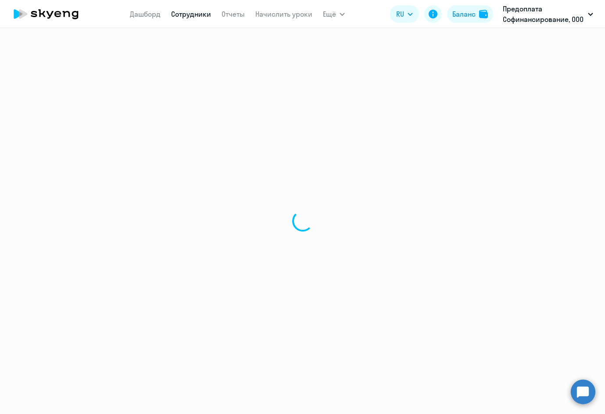
select select "english"
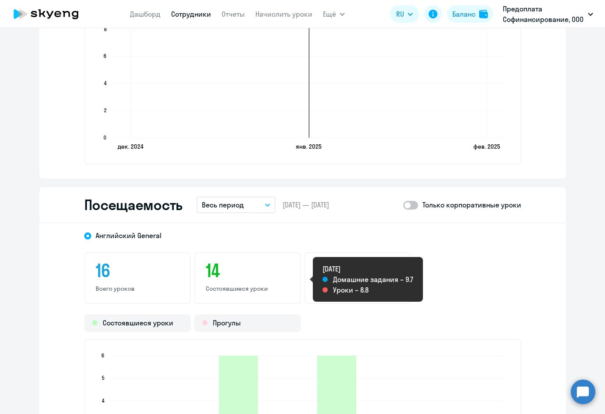
scroll to position [1053, 0]
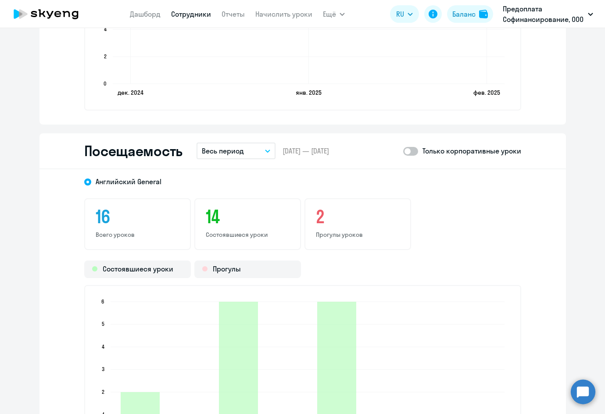
click at [266, 150] on icon "button" at bounding box center [267, 151] width 4 height 2
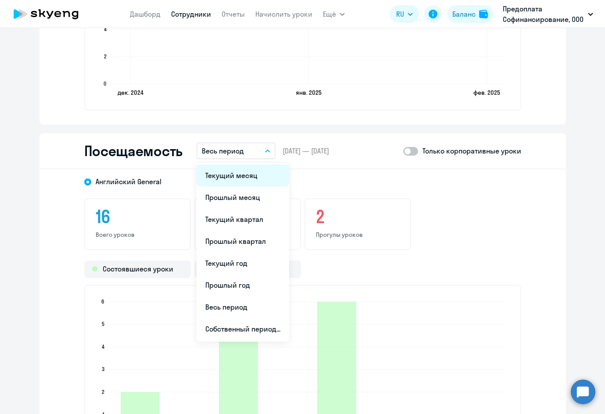
click at [251, 175] on li "Текущий месяц" at bounding box center [243, 176] width 93 height 22
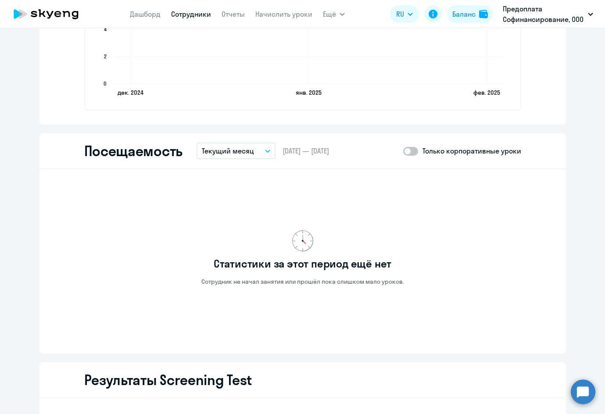
click at [263, 149] on button "Текущий месяц" at bounding box center [236, 151] width 79 height 17
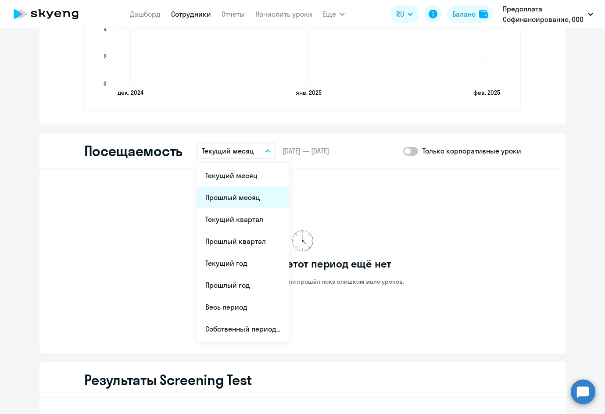
click at [228, 196] on li "Прошлый месяц" at bounding box center [243, 197] width 93 height 22
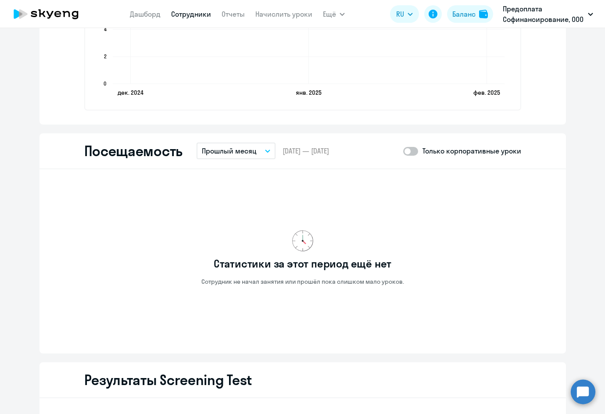
click at [265, 150] on icon "button" at bounding box center [267, 151] width 5 height 3
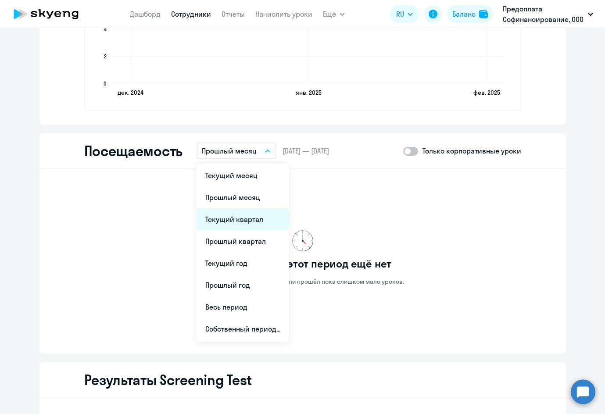
click at [235, 215] on li "Текущий квартал" at bounding box center [243, 219] width 93 height 22
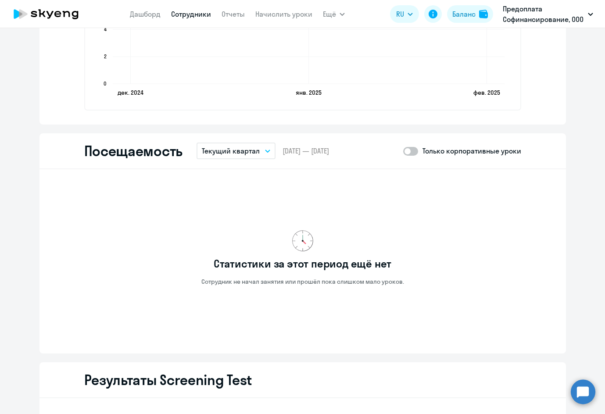
click at [265, 151] on icon "button" at bounding box center [267, 151] width 4 height 2
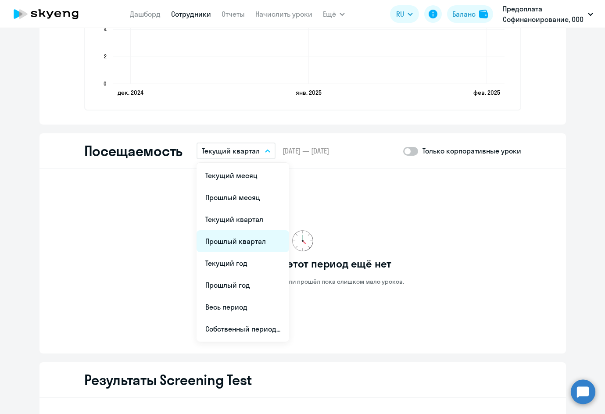
click at [237, 240] on li "Прошлый квартал" at bounding box center [243, 241] width 93 height 22
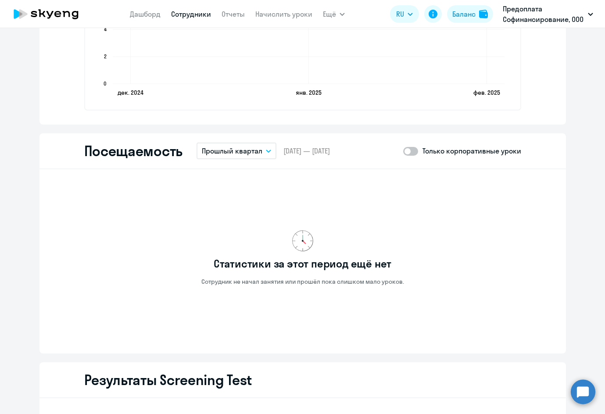
click at [266, 150] on icon "button" at bounding box center [268, 151] width 5 height 3
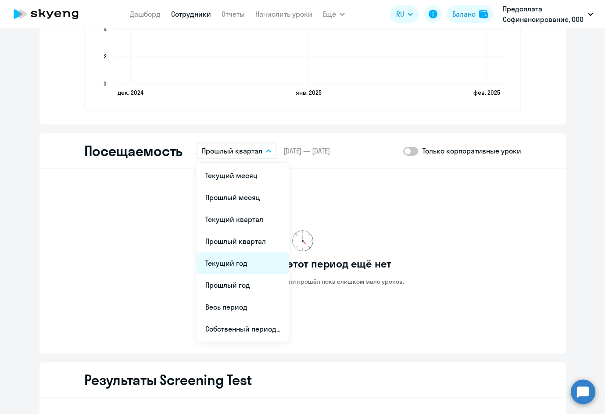
click at [254, 254] on li "Текущий год" at bounding box center [243, 263] width 93 height 22
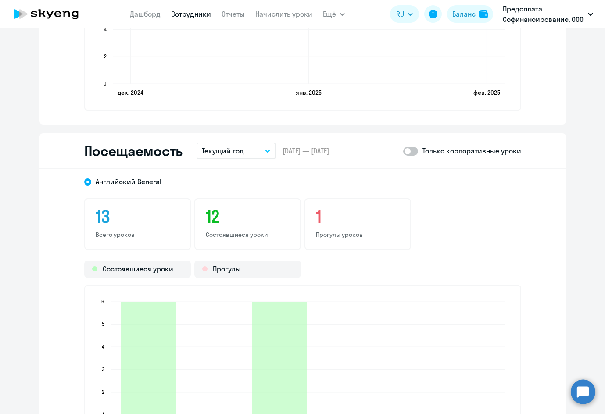
click at [265, 152] on icon "button" at bounding box center [267, 151] width 5 height 3
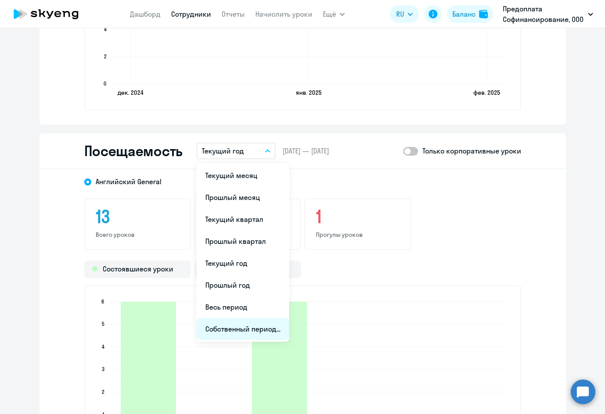
click at [241, 328] on li "Собственный период..." at bounding box center [243, 329] width 93 height 22
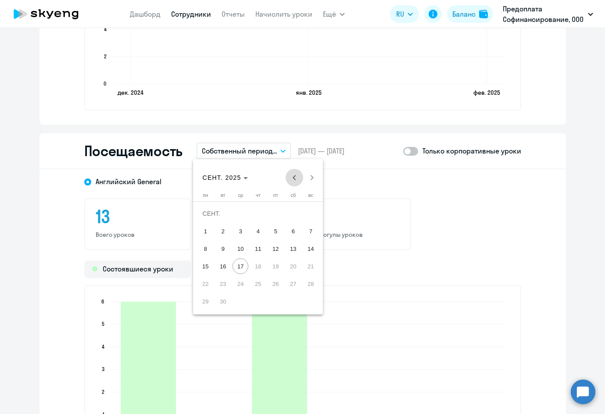
click at [295, 177] on span "Previous month" at bounding box center [295, 178] width 18 height 18
click at [257, 212] on span "1" at bounding box center [258, 214] width 16 height 16
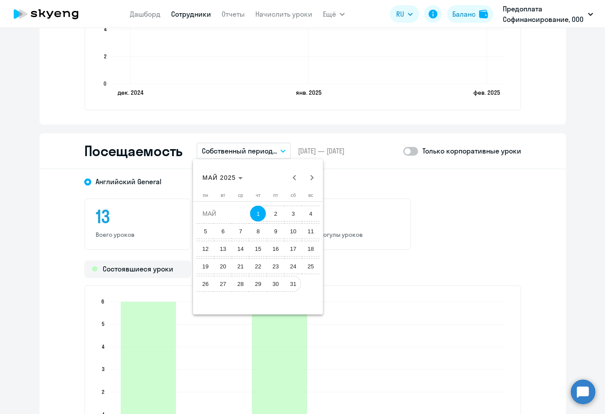
drag, startPoint x: 292, startPoint y: 285, endPoint x: 296, endPoint y: 269, distance: 16.0
click at [292, 284] on span "31" at bounding box center [293, 284] width 16 height 16
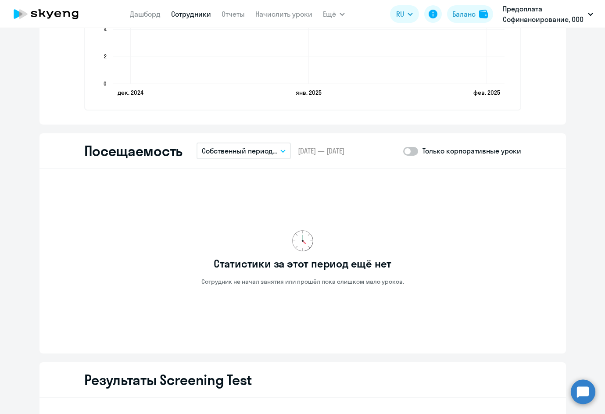
click at [280, 148] on button "Собственный период..." at bounding box center [244, 151] width 94 height 17
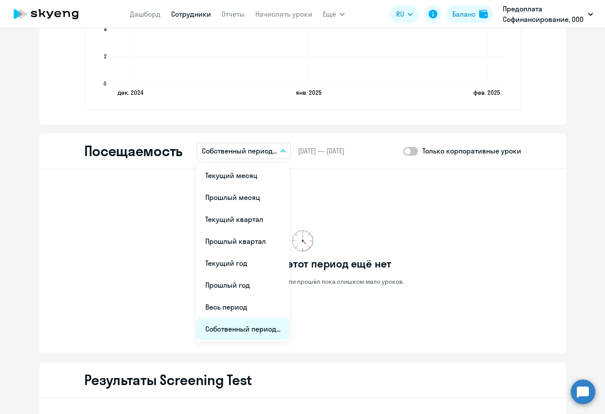
click at [254, 324] on li "Собственный период..." at bounding box center [243, 329] width 93 height 22
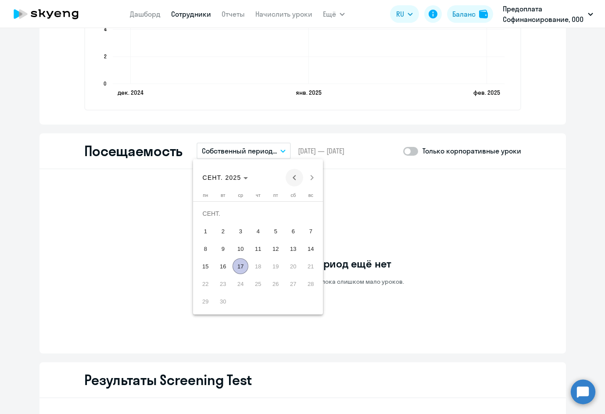
click at [294, 179] on span "Previous month" at bounding box center [295, 178] width 18 height 18
click at [293, 179] on span "Previous month" at bounding box center [295, 178] width 18 height 18
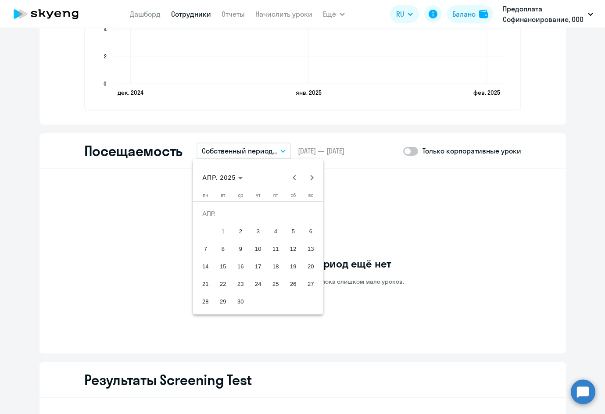
click at [221, 226] on span "1" at bounding box center [223, 231] width 16 height 16
click at [238, 297] on span "30" at bounding box center [241, 302] width 16 height 16
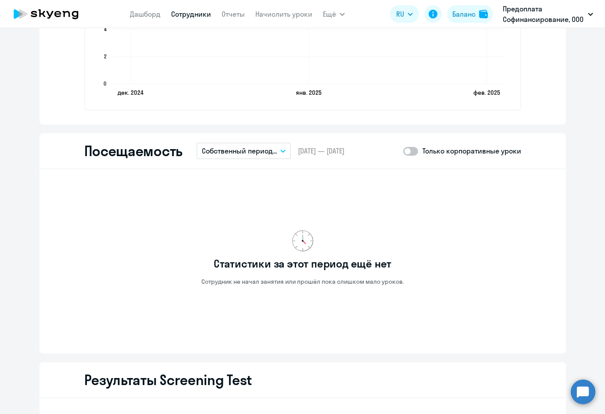
click at [281, 152] on icon "button" at bounding box center [282, 151] width 5 height 3
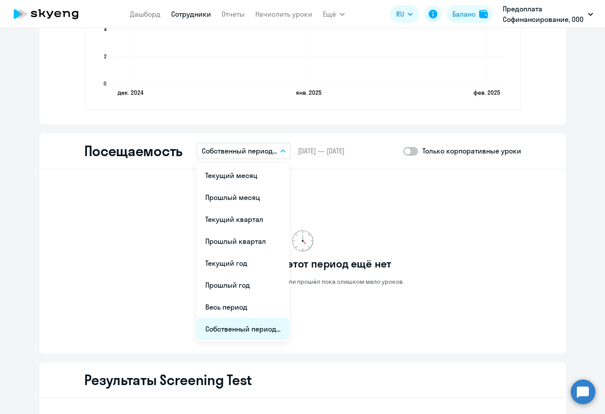
click at [236, 329] on li "Собственный период..." at bounding box center [243, 329] width 93 height 22
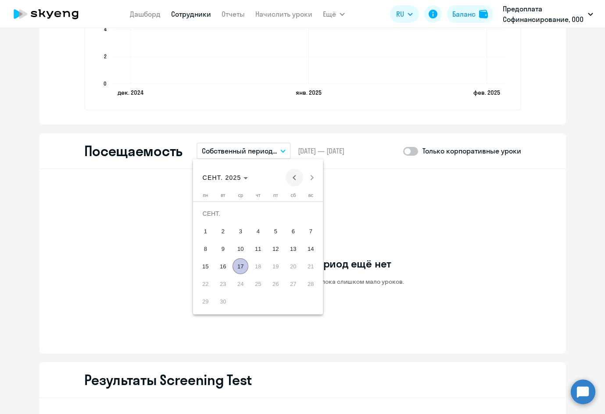
click at [291, 179] on span "Previous month" at bounding box center [295, 178] width 18 height 18
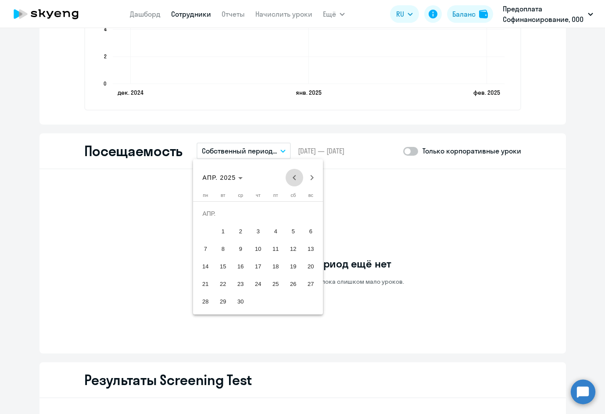
click at [291, 179] on span "Previous month" at bounding box center [295, 178] width 18 height 18
click at [290, 215] on span "1" at bounding box center [293, 214] width 16 height 16
click at [204, 301] on span "31" at bounding box center [205, 302] width 16 height 16
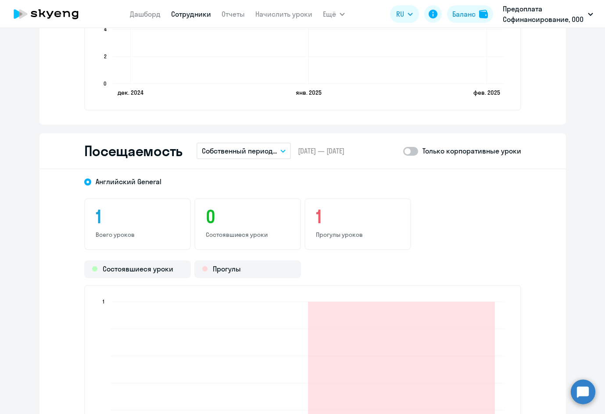
click at [281, 151] on icon "button" at bounding box center [283, 151] width 4 height 2
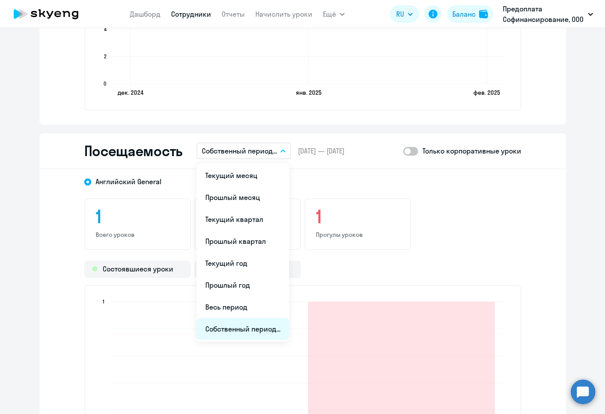
click at [243, 329] on li "Собственный период..." at bounding box center [243, 329] width 93 height 22
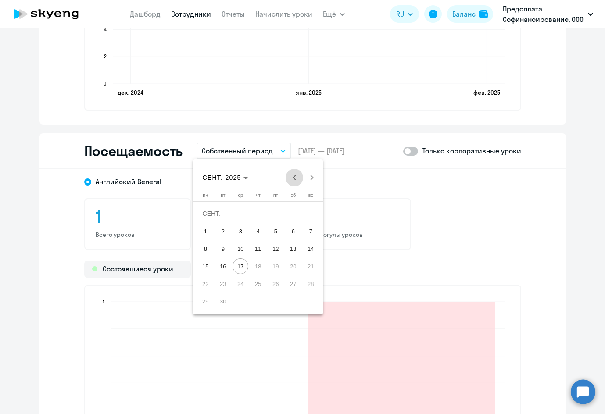
click at [296, 178] on span "Previous month" at bounding box center [295, 178] width 18 height 18
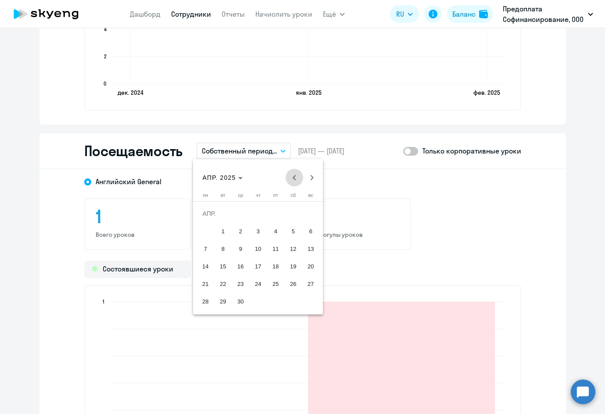
click at [296, 178] on span "Previous month" at bounding box center [295, 178] width 18 height 18
click at [292, 211] on span "1" at bounding box center [293, 214] width 16 height 16
click at [276, 286] on span "28" at bounding box center [276, 284] width 16 height 16
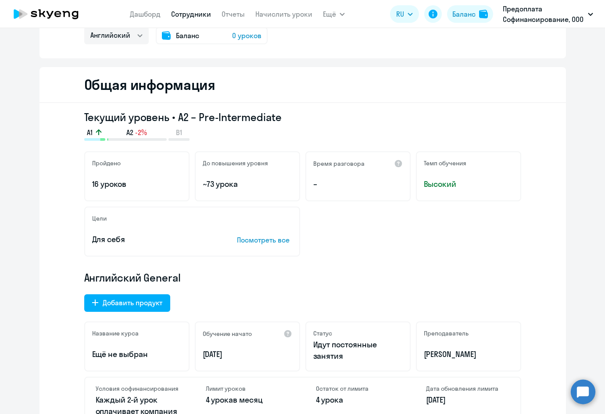
scroll to position [0, 0]
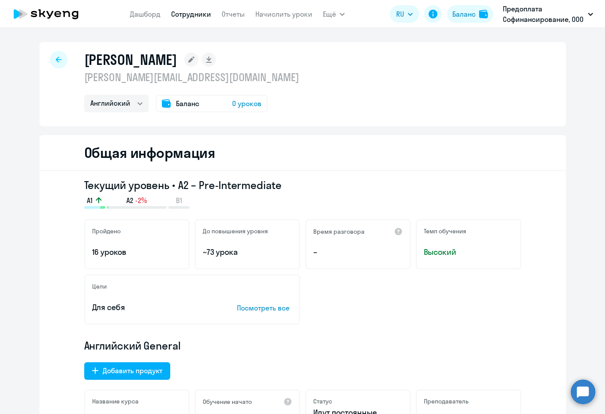
click at [57, 61] on icon at bounding box center [59, 60] width 6 height 6
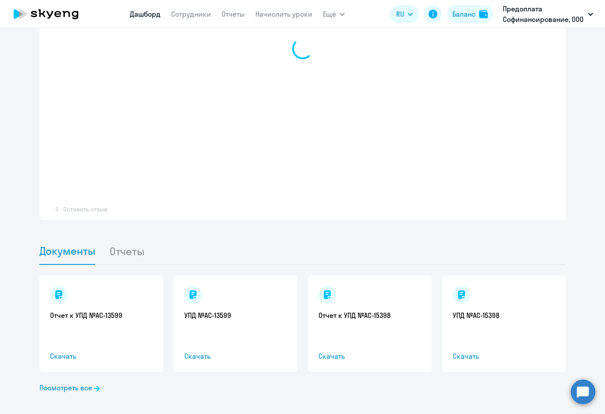
select select "30"
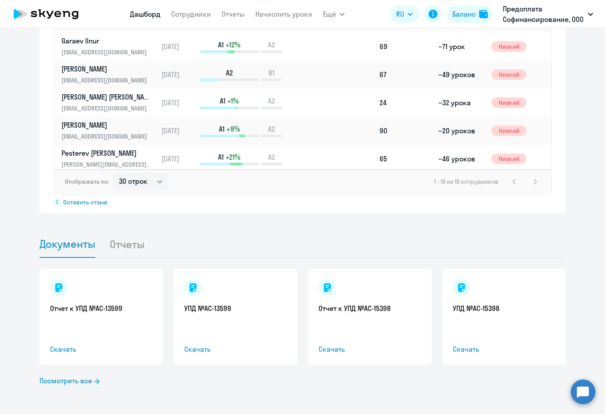
scroll to position [622, 0]
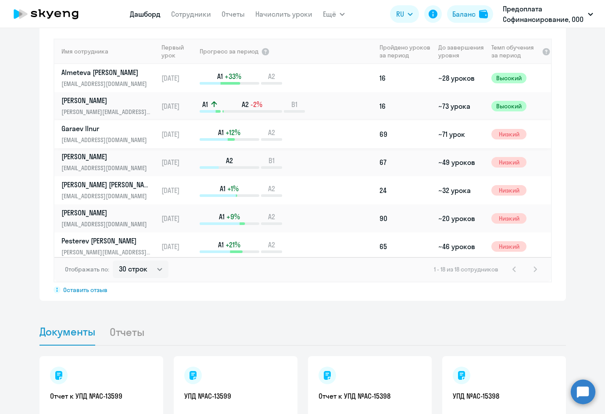
click at [77, 125] on p "Garaev Ilnur" at bounding box center [106, 129] width 90 height 10
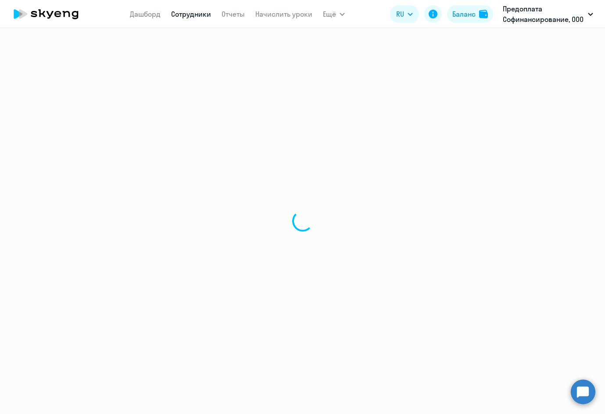
select select "english"
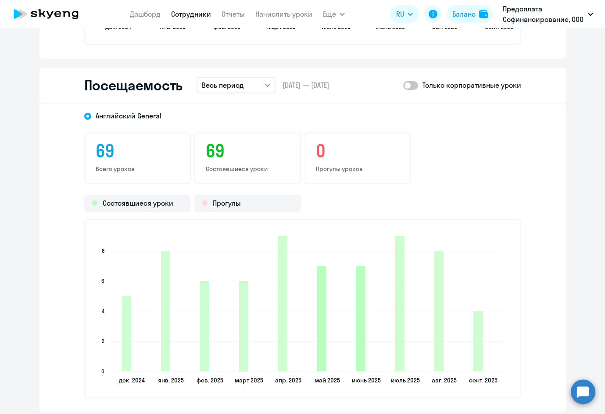
scroll to position [1141, 0]
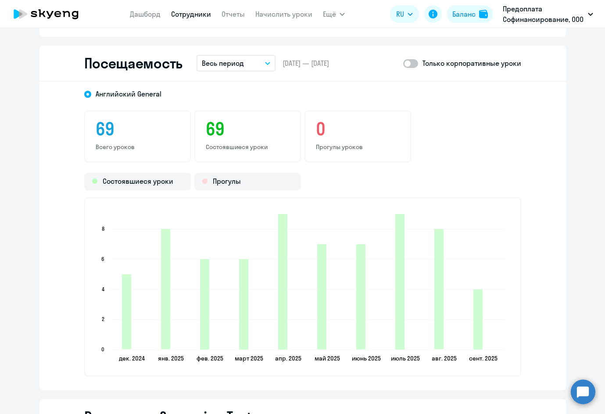
click at [266, 65] on button "Весь период" at bounding box center [236, 63] width 79 height 17
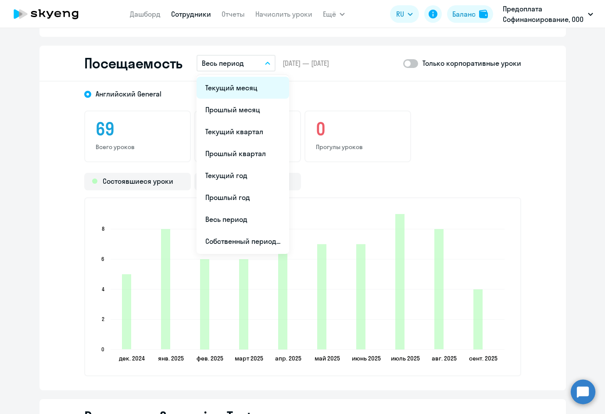
click at [231, 85] on li "Текущий месяц" at bounding box center [243, 88] width 93 height 22
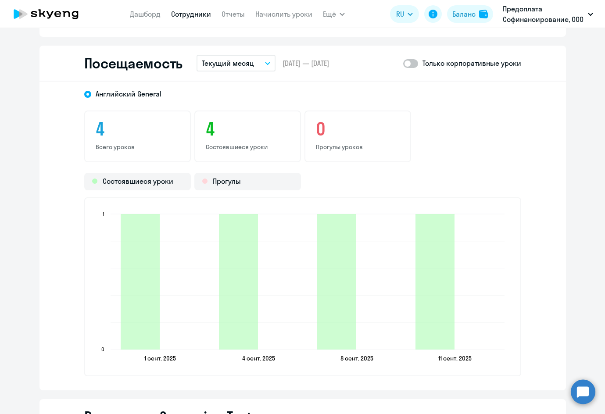
click at [527, 122] on div "Английский General 4 Всего уроков 4 Состоявшиеся уроки 0 Прогулы уроков Состояв…" at bounding box center [302, 236] width 526 height 309
click at [531, 150] on div "Английский General 4 Всего уроков 4 Состоявшиеся уроки 0 Прогулы уроков Состояв…" at bounding box center [302, 236] width 526 height 309
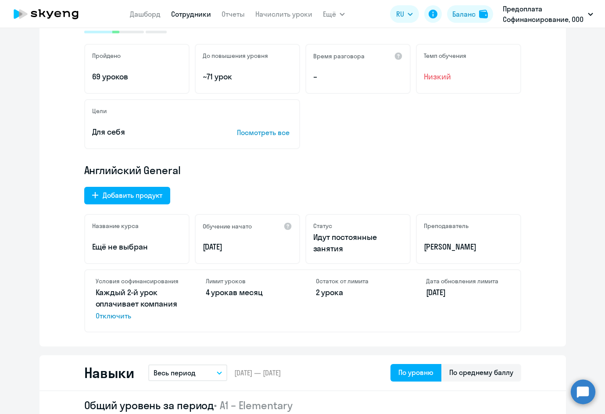
scroll to position [0, 0]
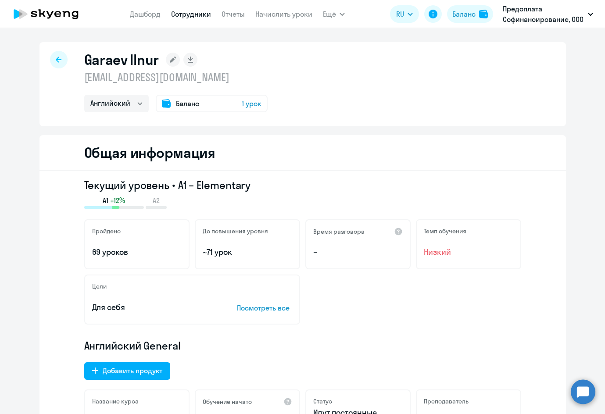
click at [56, 60] on icon at bounding box center [59, 60] width 6 height 6
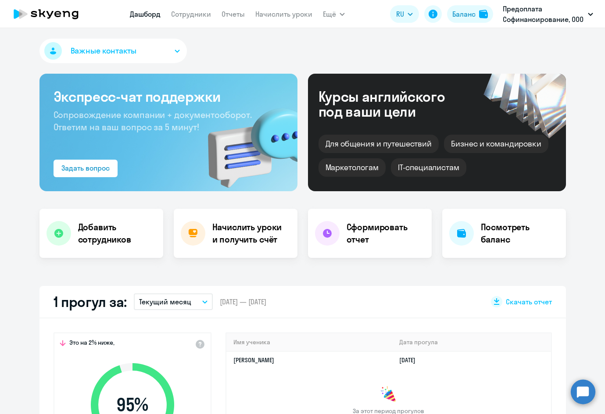
select select "30"
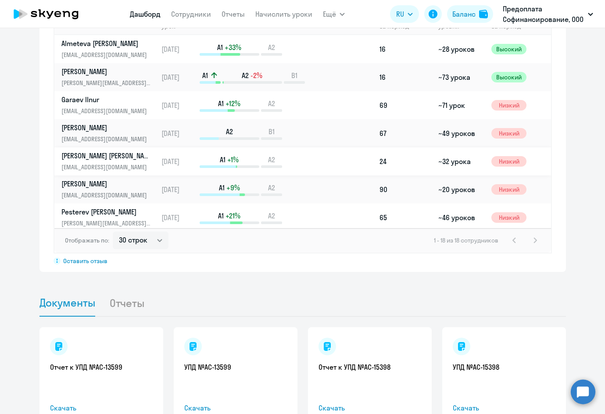
scroll to position [578, 0]
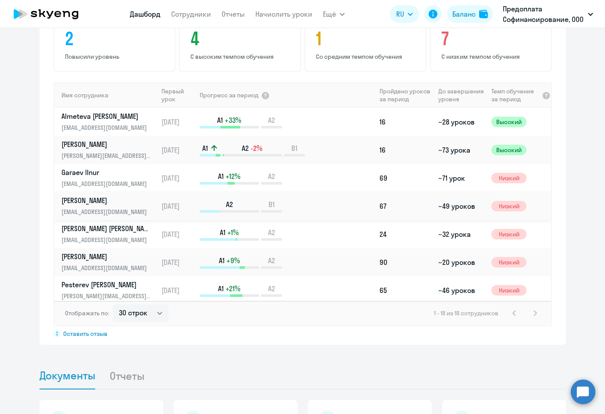
click at [77, 199] on p "Garanina Nadezhda" at bounding box center [106, 201] width 90 height 10
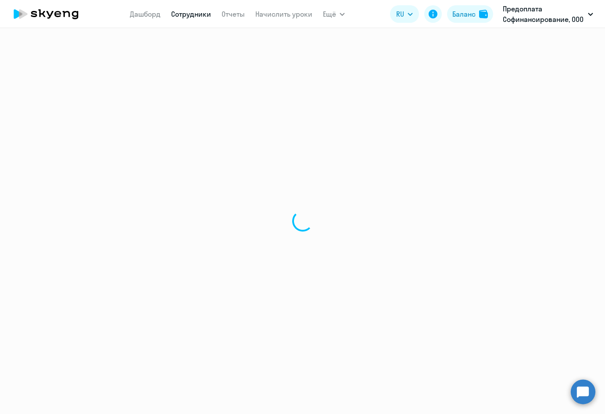
select select "english"
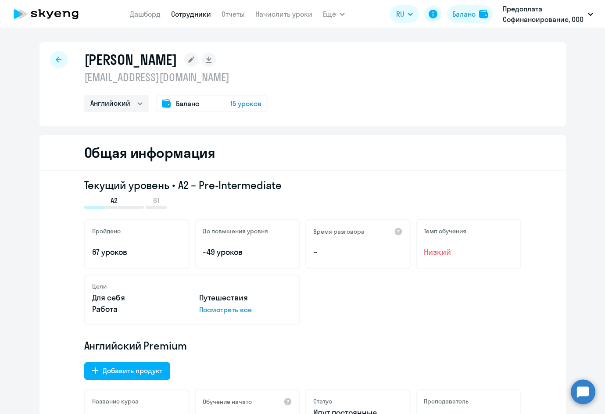
click at [59, 57] on div at bounding box center [59, 60] width 18 height 18
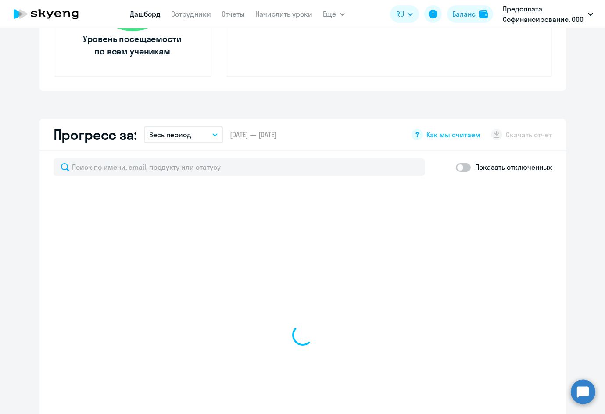
select select "30"
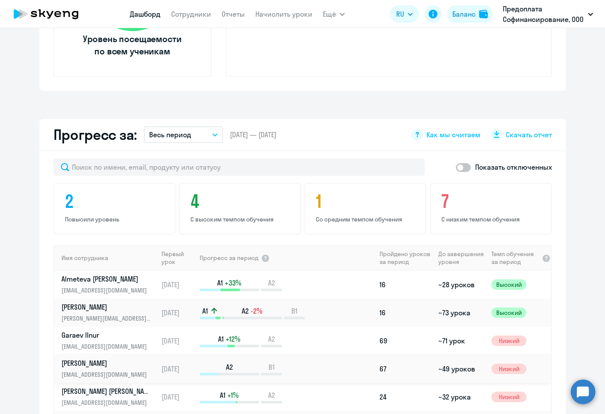
scroll to position [526, 0]
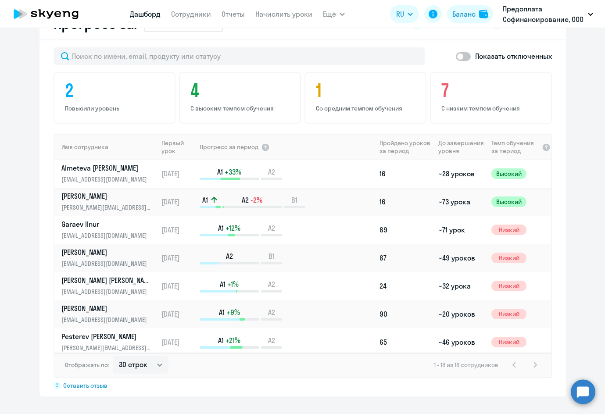
click at [92, 169] on p "Almeteva Angela" at bounding box center [106, 168] width 90 height 10
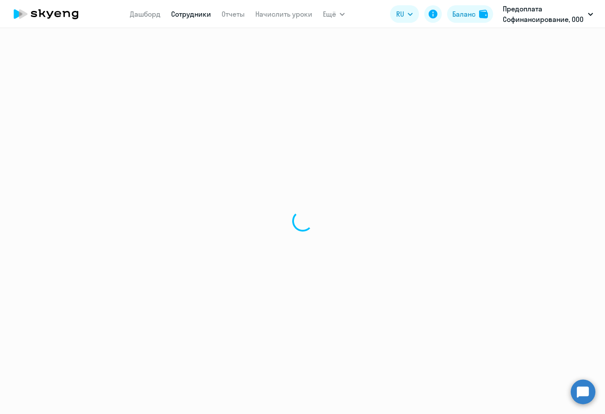
select select "english"
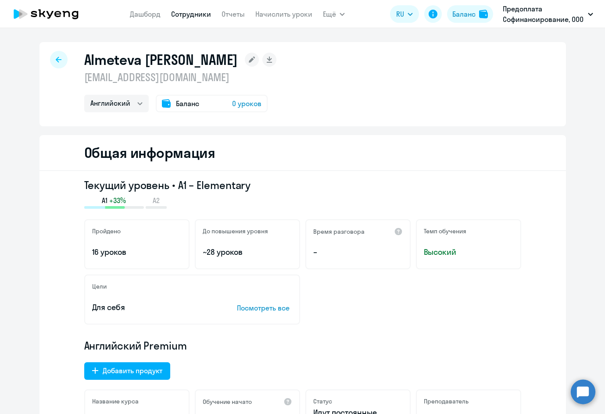
click at [50, 57] on div at bounding box center [59, 60] width 18 height 18
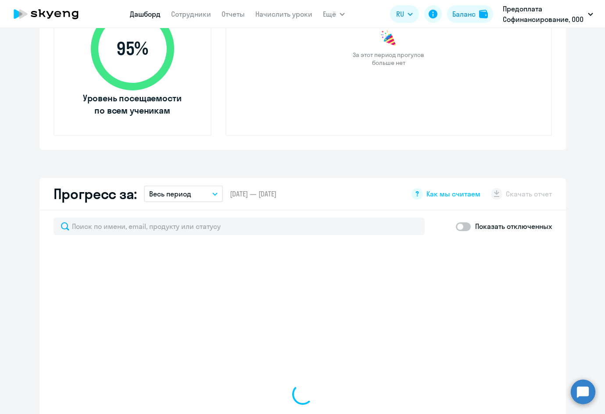
scroll to position [395, 0]
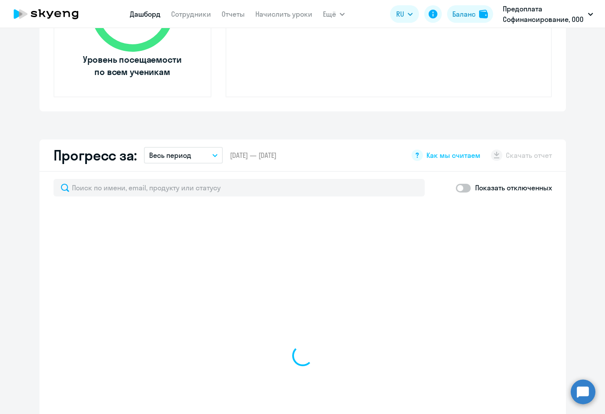
select select "30"
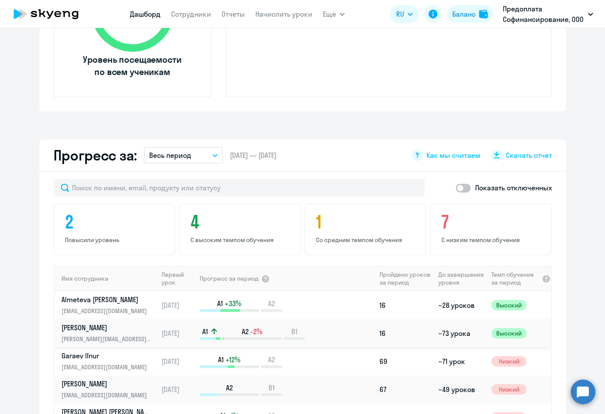
click at [91, 326] on p "Elizarova Anna" at bounding box center [106, 328] width 90 height 10
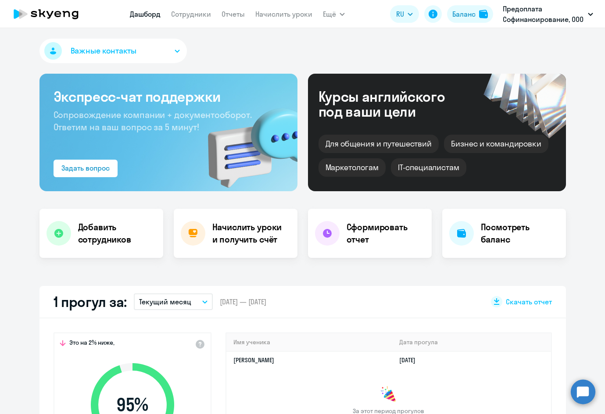
select select "english"
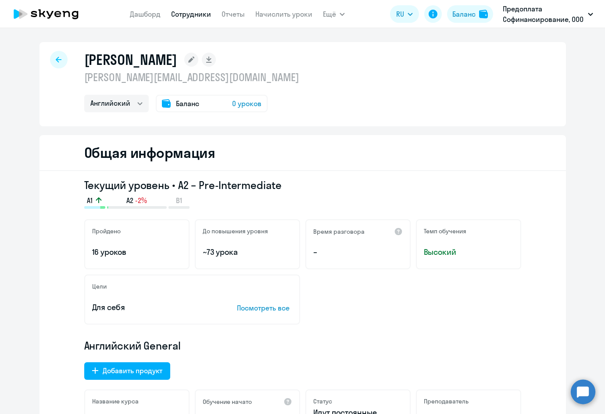
click at [54, 55] on div at bounding box center [59, 60] width 18 height 18
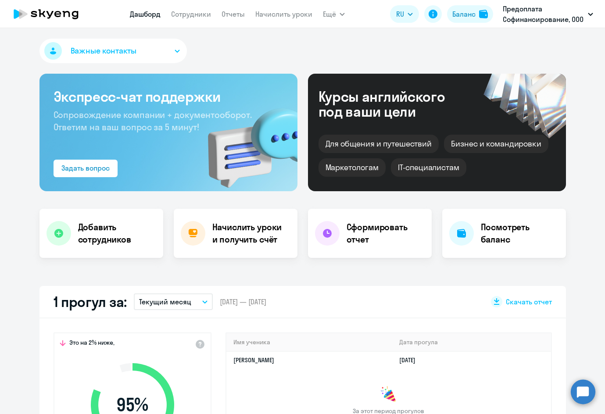
select select "30"
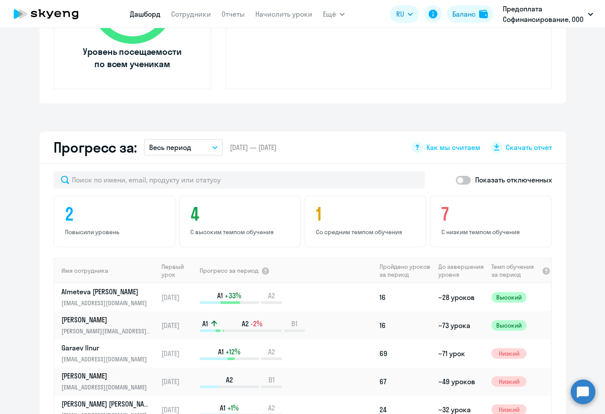
scroll to position [614, 0]
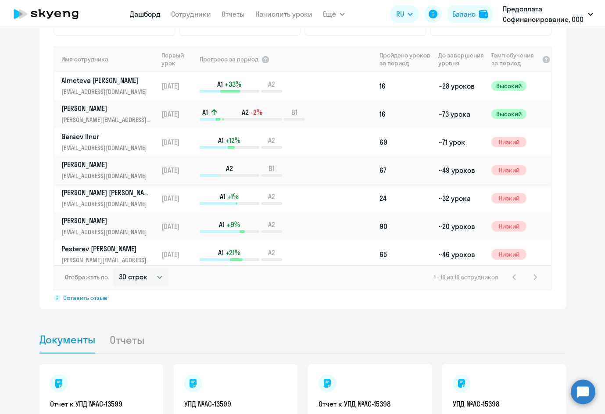
click at [74, 163] on p "Garanina Nadezhda" at bounding box center [106, 165] width 90 height 10
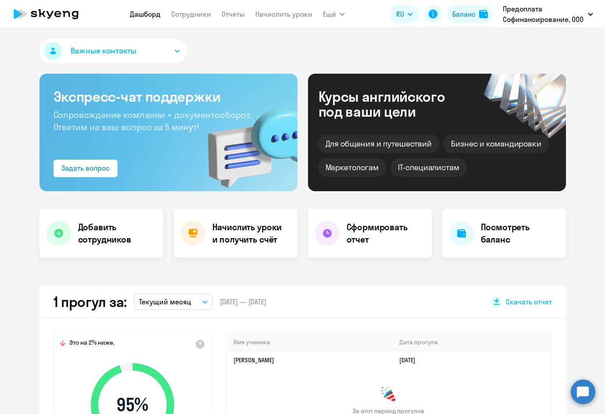
select select "english"
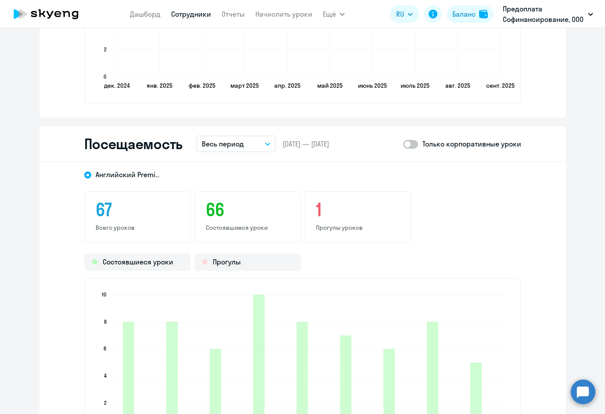
scroll to position [1053, 0]
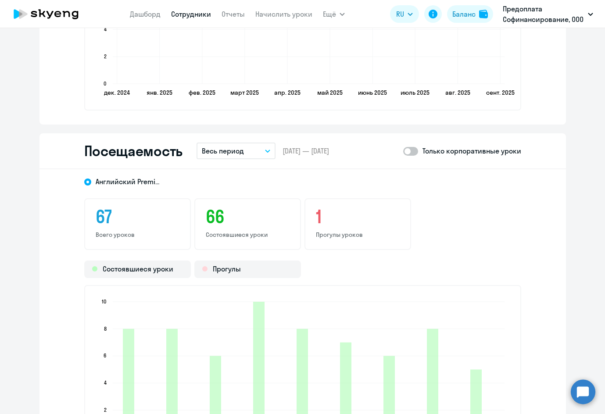
click at [224, 156] on button "Весь период" at bounding box center [236, 151] width 79 height 17
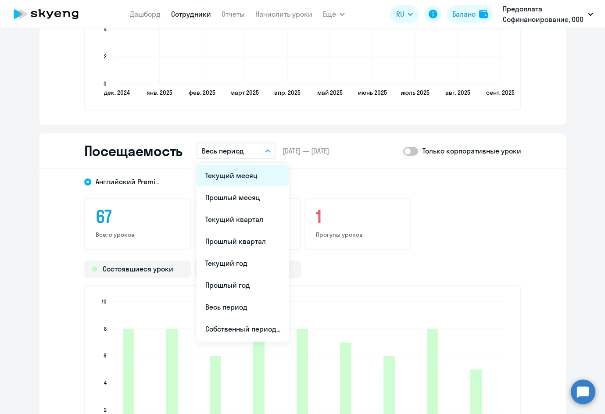
click at [227, 178] on li "Текущий месяц" at bounding box center [243, 176] width 93 height 22
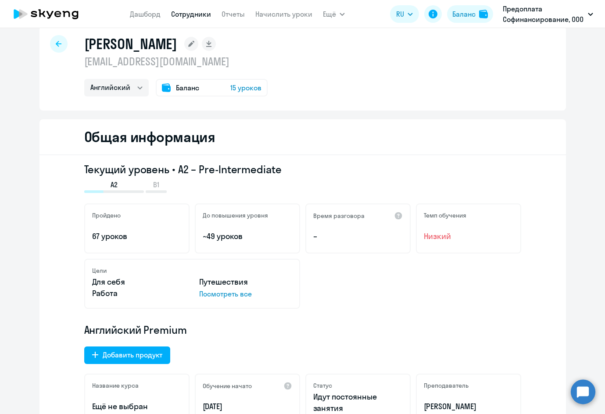
scroll to position [0, 0]
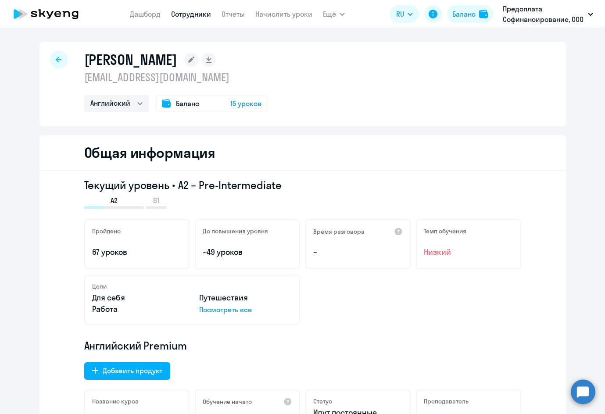
click at [56, 60] on icon at bounding box center [59, 60] width 6 height 6
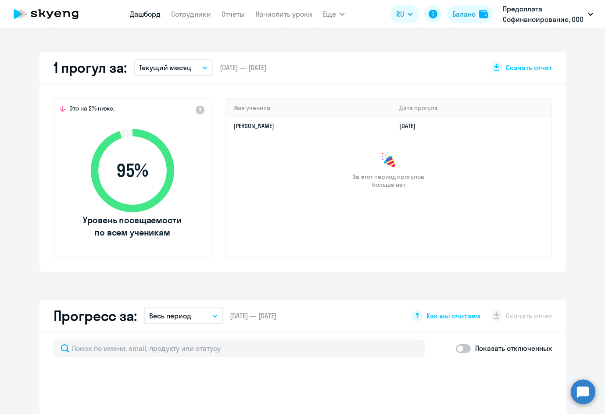
scroll to position [263, 0]
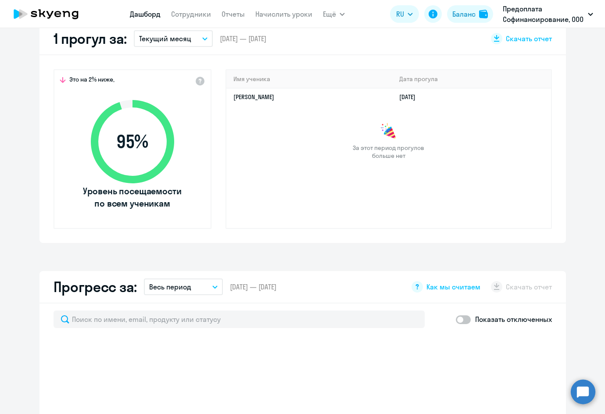
select select "30"
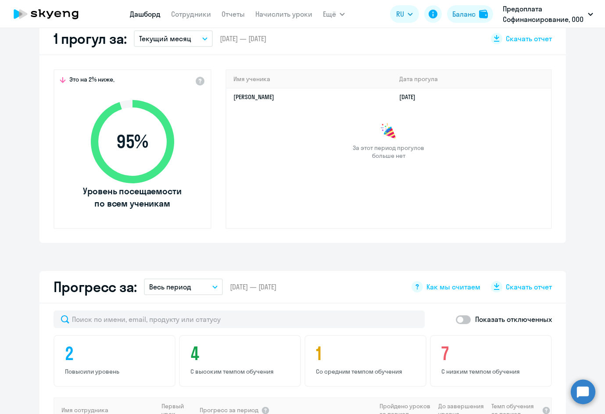
scroll to position [526, 0]
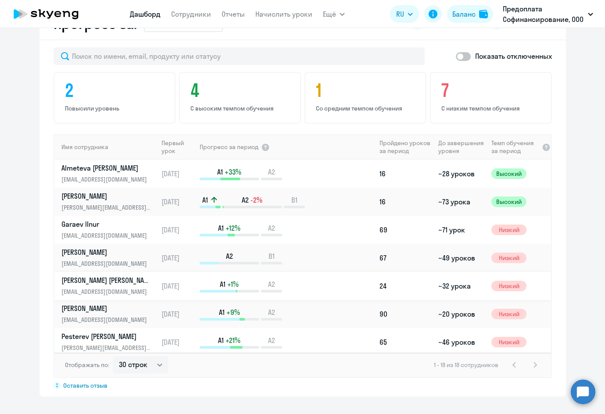
click at [100, 281] on p "Garifova Диана" at bounding box center [106, 281] width 90 height 10
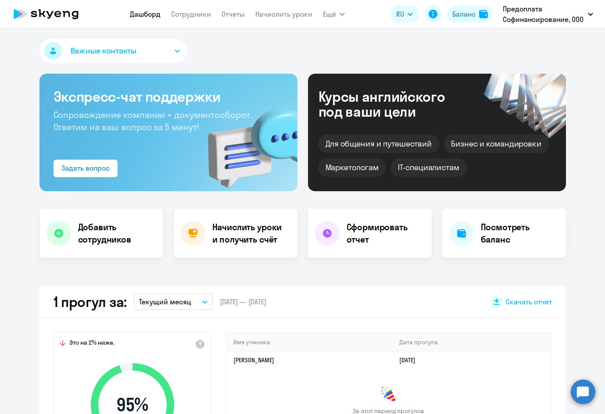
select select "english"
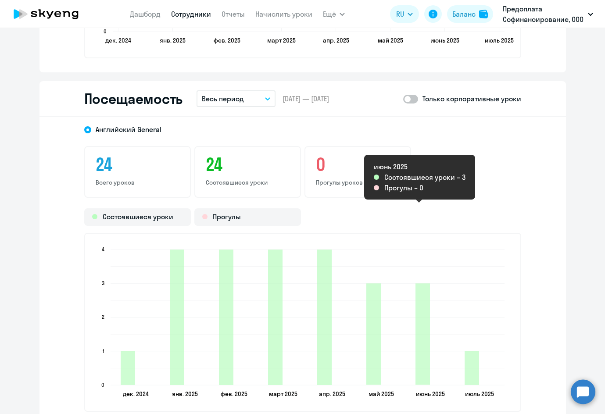
scroll to position [1009, 0]
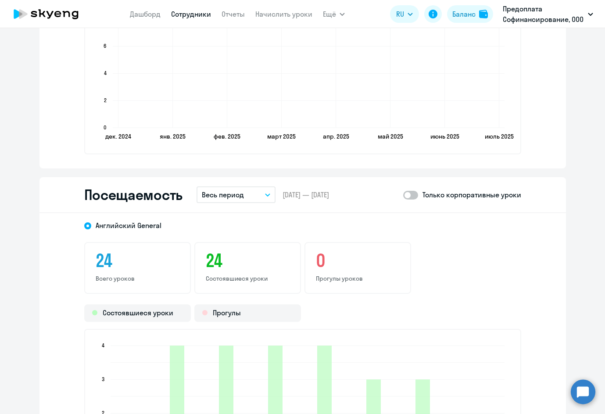
click at [261, 195] on button "Весь период" at bounding box center [236, 194] width 79 height 17
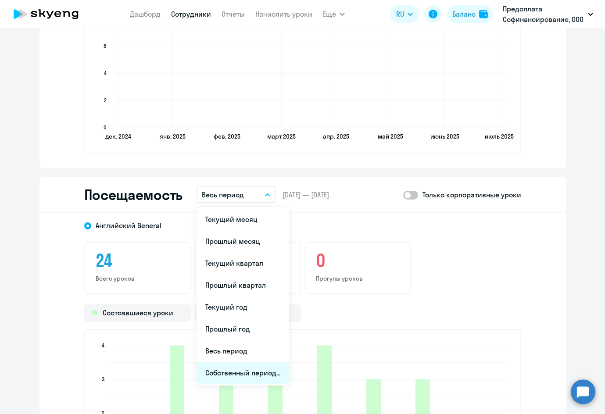
click at [240, 369] on li "Собственный период..." at bounding box center [243, 373] width 93 height 22
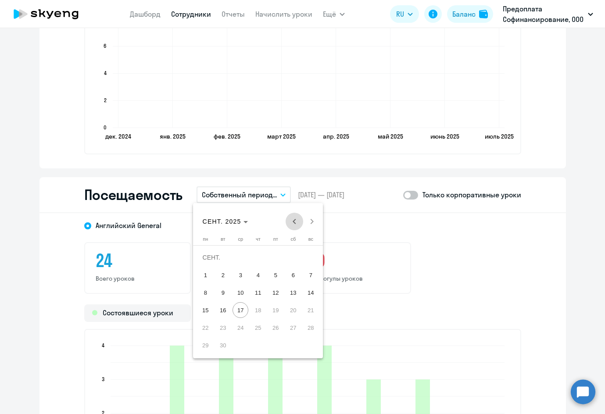
click at [290, 222] on span "Previous month" at bounding box center [295, 222] width 18 height 18
click at [222, 273] on span "1" at bounding box center [223, 275] width 16 height 16
click at [257, 346] on span "31" at bounding box center [258, 345] width 16 height 16
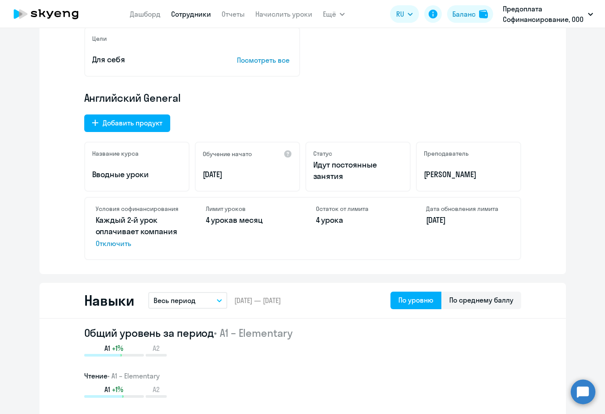
scroll to position [88, 0]
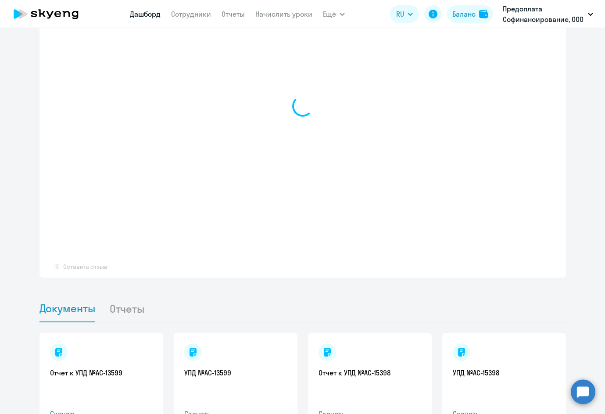
scroll to position [677, 0]
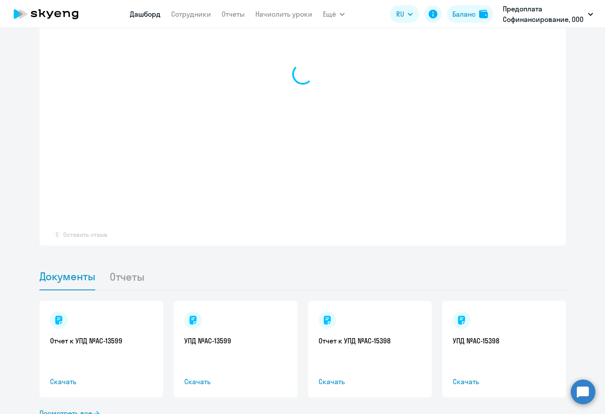
select select "30"
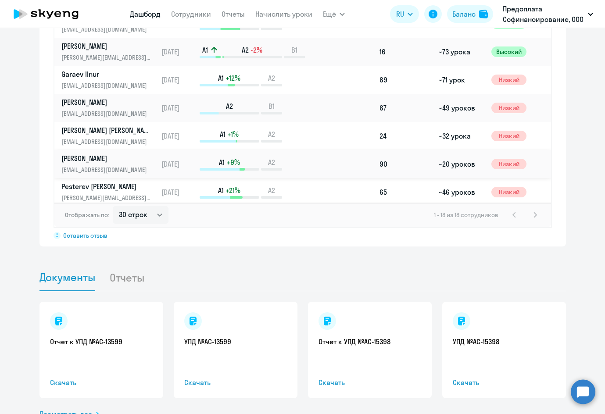
click at [72, 157] on p "Khafizov Павел" at bounding box center [106, 159] width 90 height 10
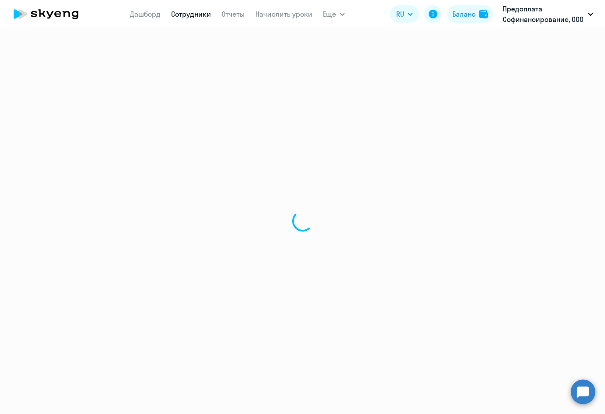
select select "english"
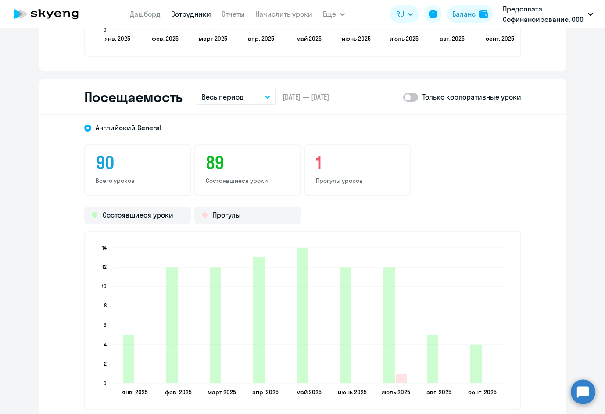
scroll to position [1053, 0]
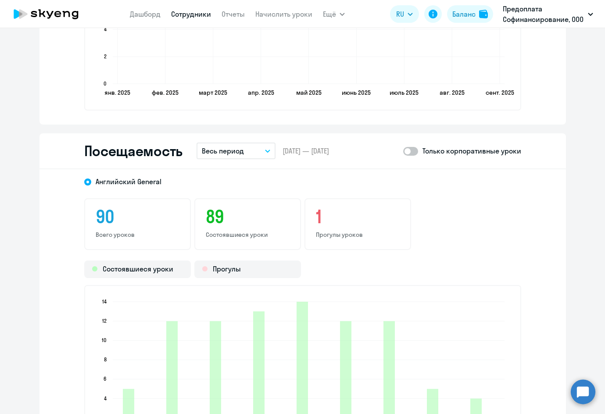
click at [265, 150] on icon "button" at bounding box center [267, 151] width 5 height 3
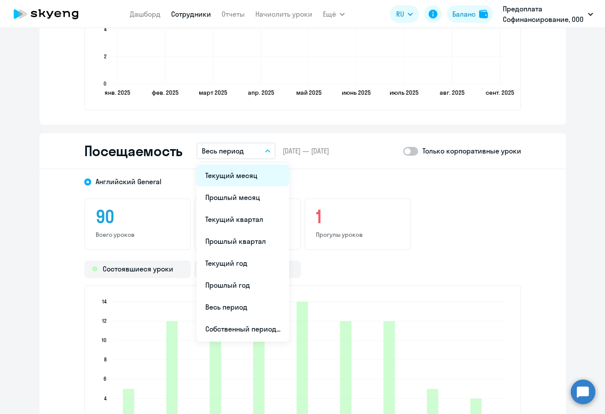
click at [236, 178] on li "Текущий месяц" at bounding box center [243, 176] width 93 height 22
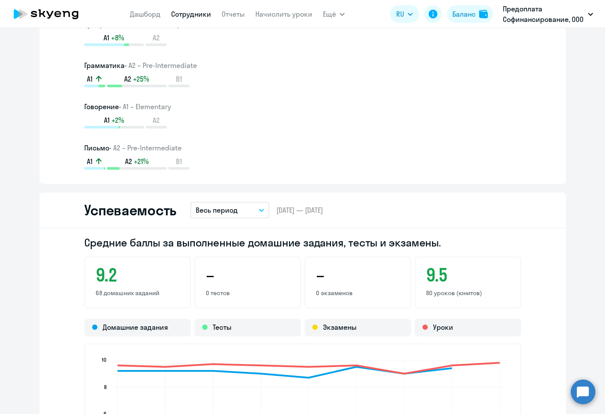
scroll to position [483, 0]
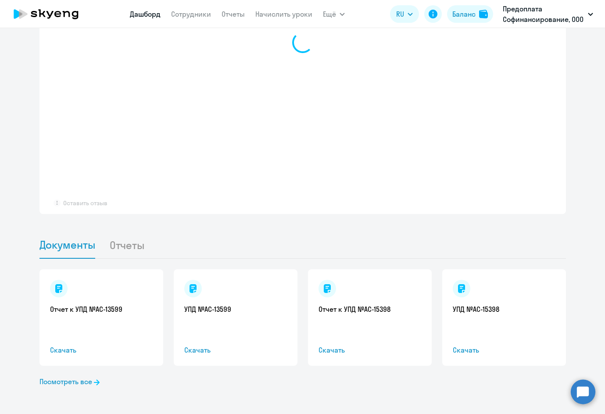
scroll to position [709, 0]
select select "30"
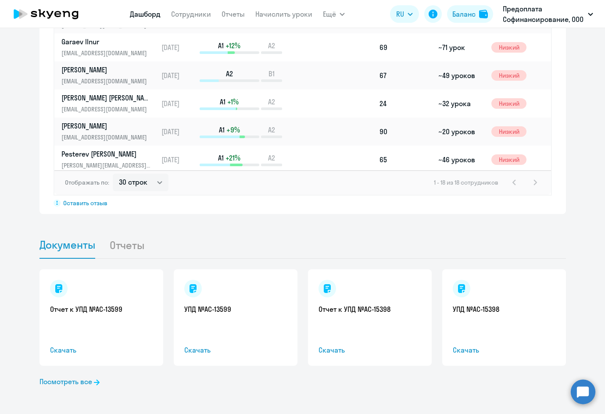
scroll to position [710, 0]
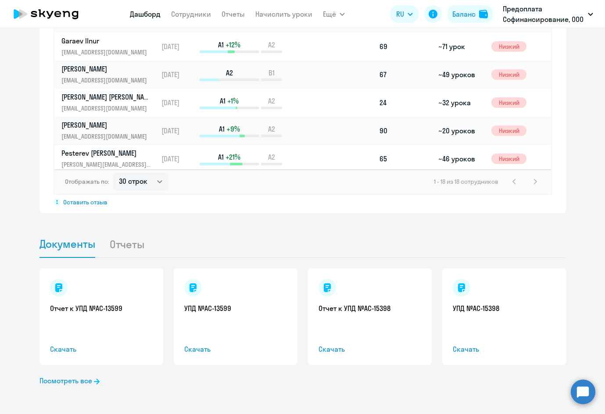
click at [91, 151] on p "Pesterev Vasiliy" at bounding box center [106, 153] width 90 height 10
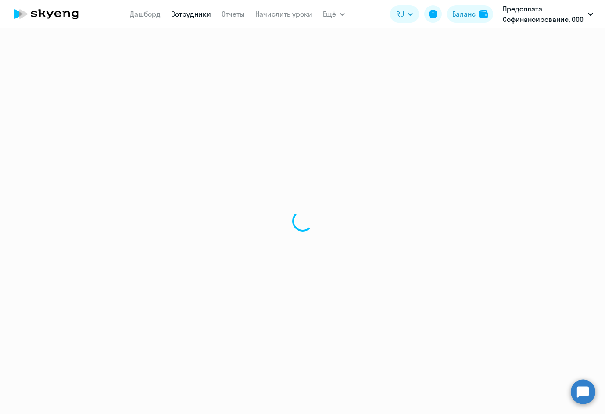
select select "english"
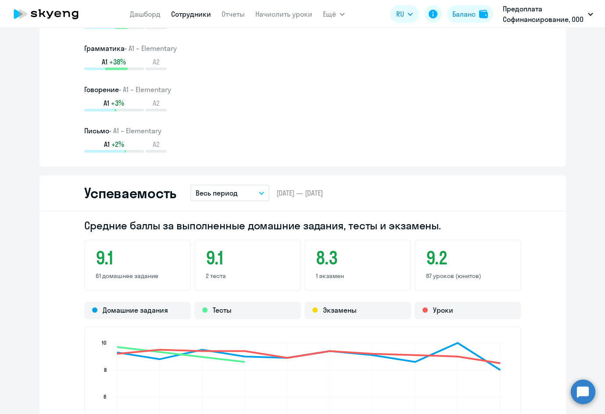
scroll to position [702, 0]
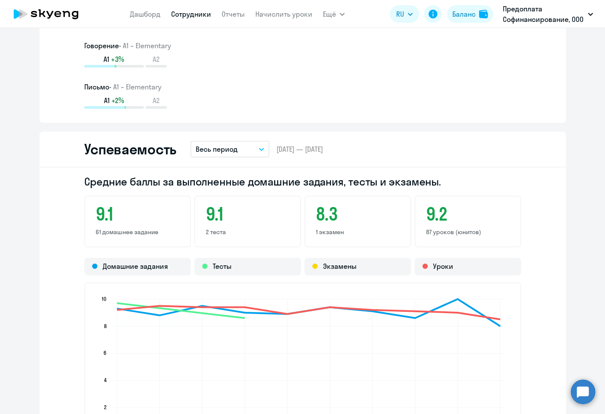
click at [259, 150] on icon "button" at bounding box center [261, 149] width 4 height 2
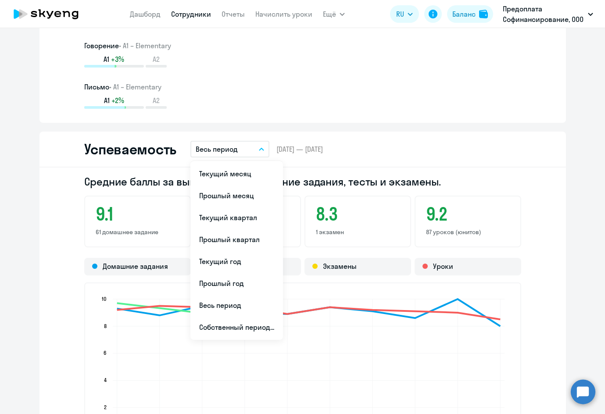
click at [507, 158] on div "Успеваемость Весь период Текущий месяц Прошлый месяц Текущий квартал Прошлый кв…" at bounding box center [302, 150] width 526 height 36
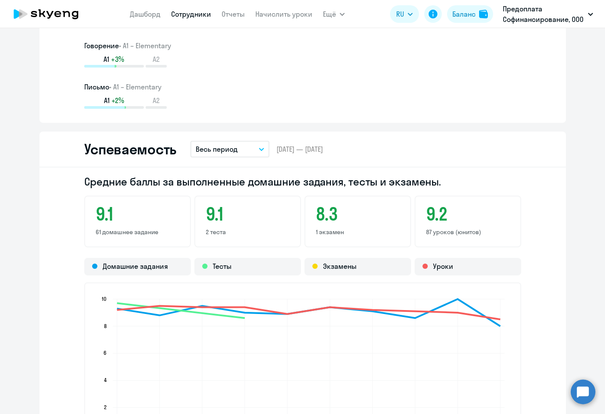
scroll to position [965, 0]
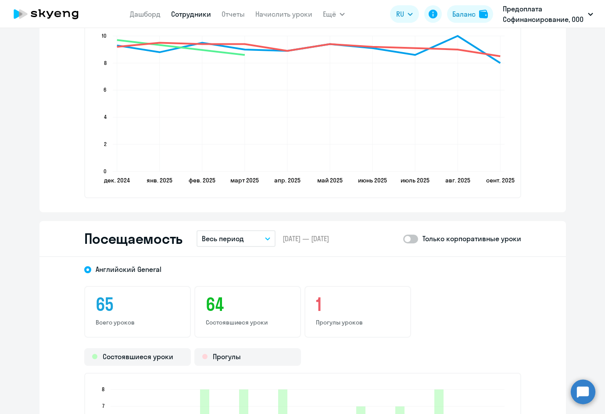
click at [265, 238] on icon "button" at bounding box center [267, 238] width 5 height 3
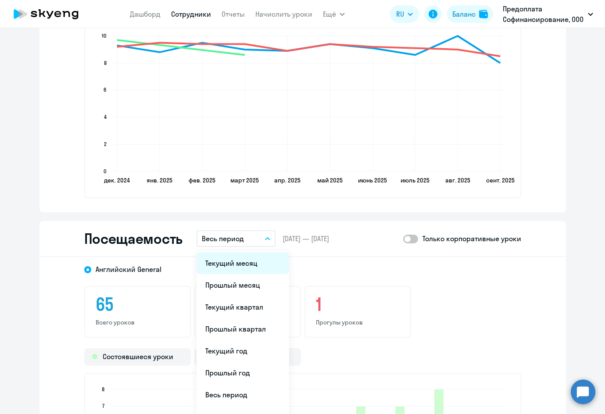
click at [260, 263] on li "Текущий месяц" at bounding box center [243, 263] width 93 height 22
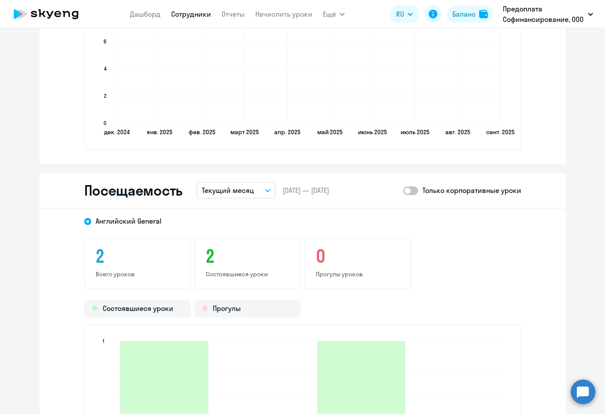
scroll to position [1316, 0]
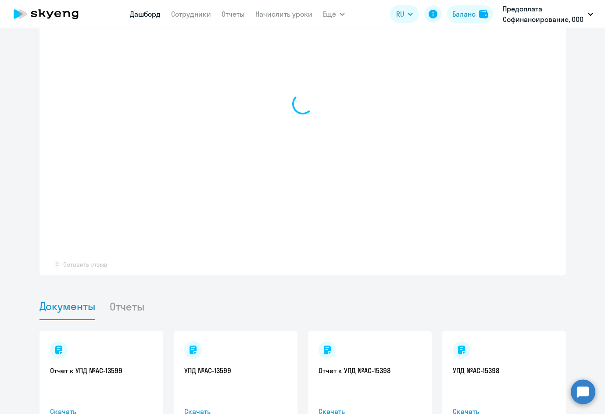
scroll to position [648, 0]
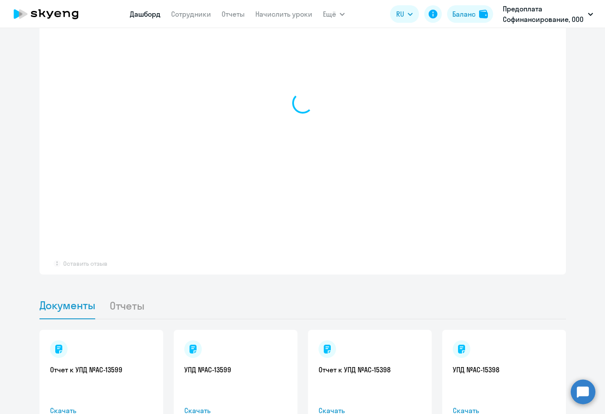
select select "30"
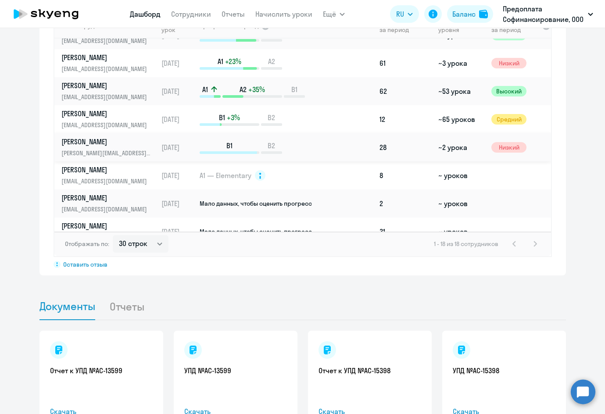
scroll to position [219, 0]
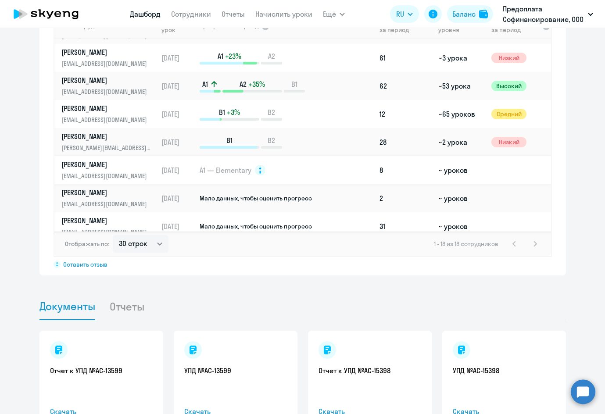
click at [85, 166] on p "Pyanova Ekaterina" at bounding box center [106, 165] width 90 height 10
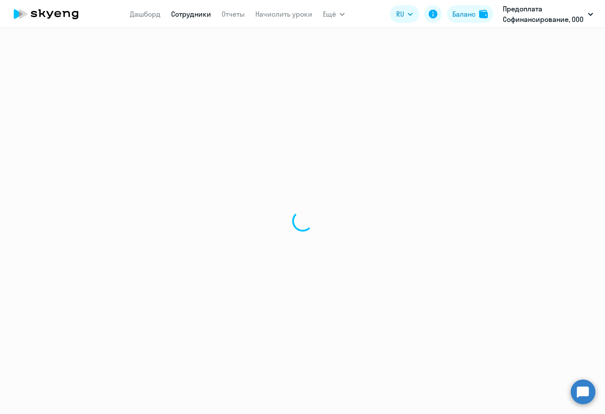
select select "english"
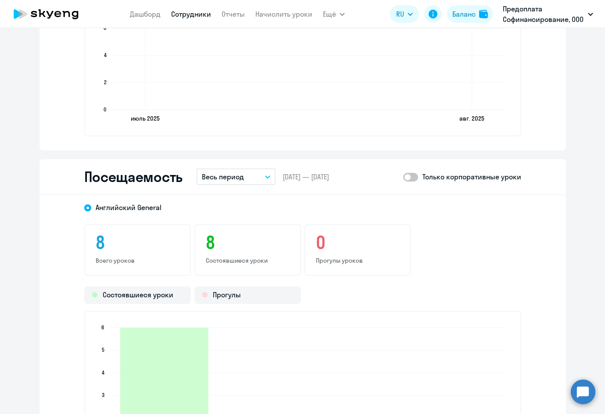
scroll to position [921, 0]
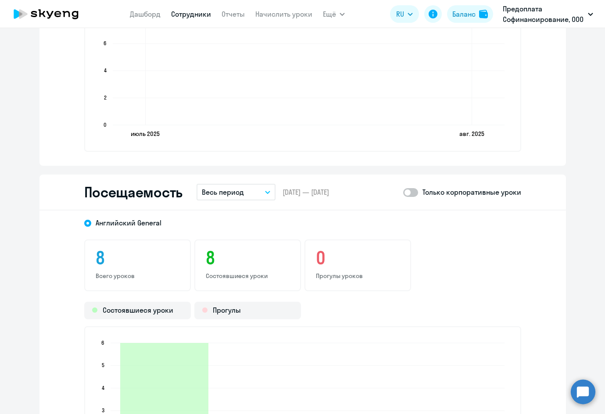
click at [265, 193] on icon "button" at bounding box center [267, 192] width 4 height 2
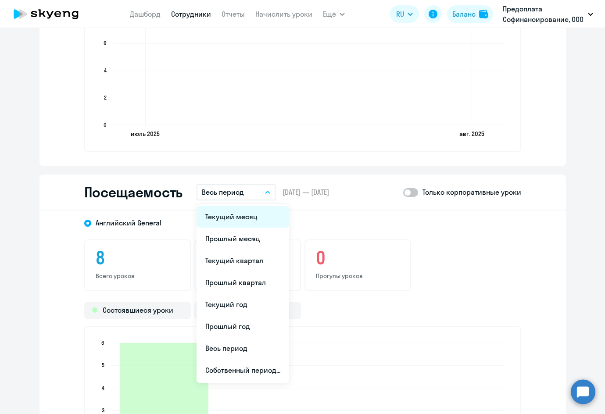
click at [241, 224] on li "Текущий месяц" at bounding box center [243, 217] width 93 height 22
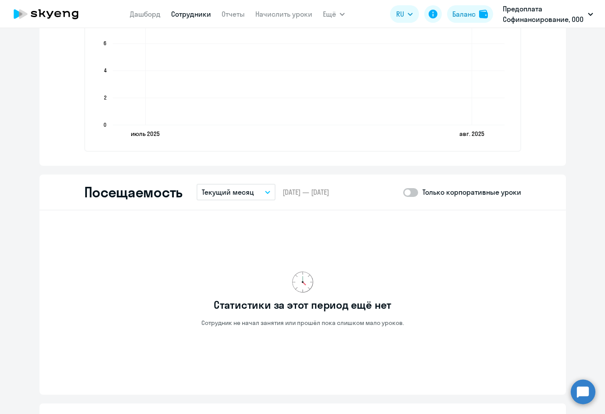
click at [265, 192] on icon "button" at bounding box center [267, 192] width 5 height 3
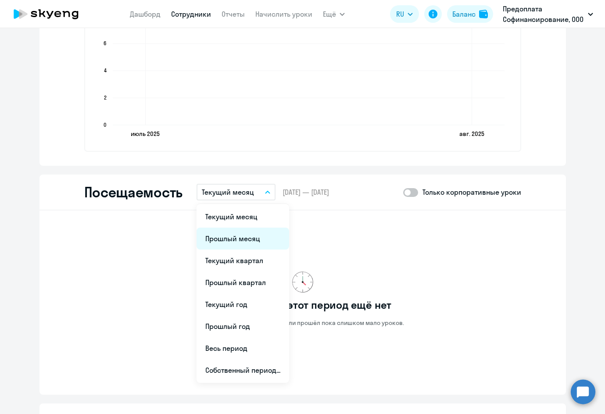
click at [241, 242] on li "Прошлый месяц" at bounding box center [243, 239] width 93 height 22
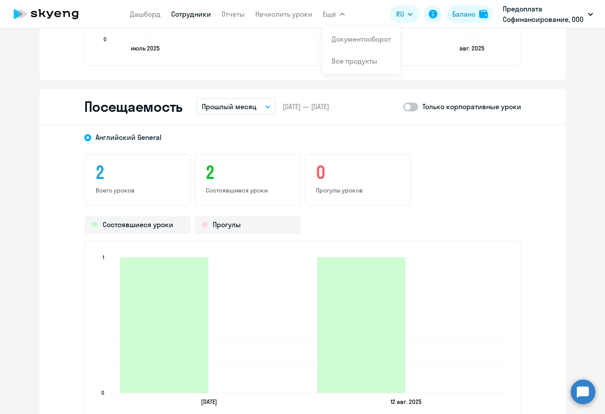
scroll to position [965, 0]
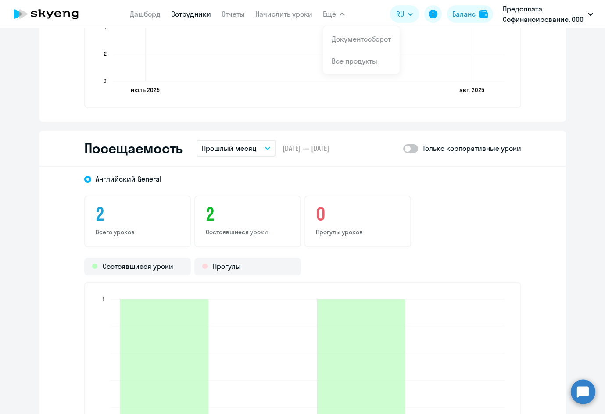
click at [265, 146] on button "Прошлый месяц" at bounding box center [236, 148] width 79 height 17
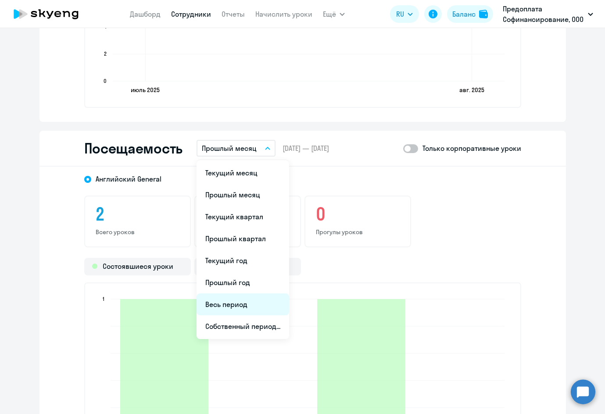
click at [225, 306] on li "Весь период" at bounding box center [243, 305] width 93 height 22
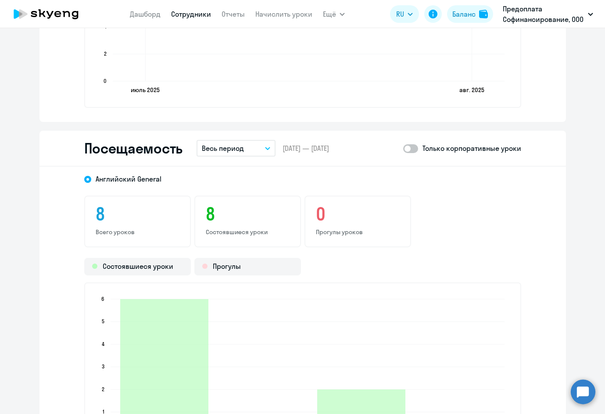
scroll to position [647, 0]
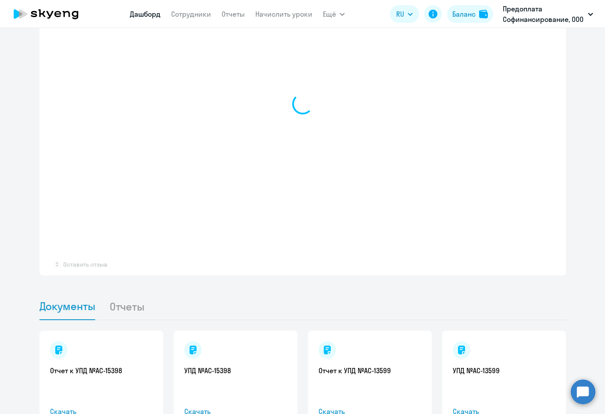
select select "30"
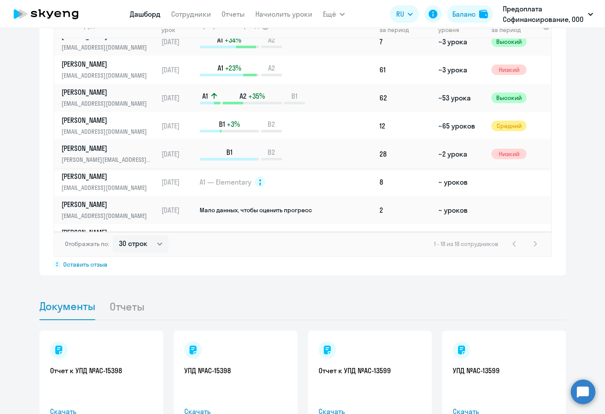
scroll to position [307, 0]
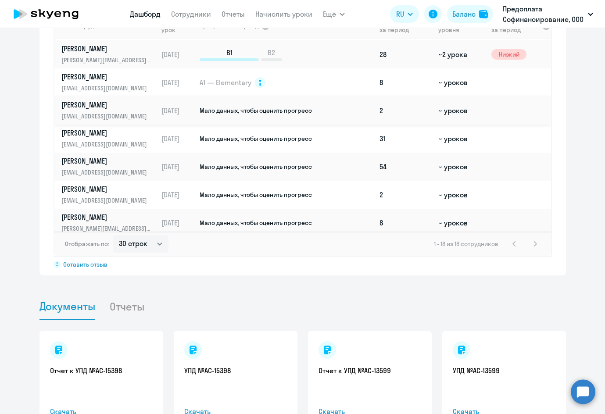
click at [99, 112] on p "oleg1993.93.05@mail.ru" at bounding box center [106, 116] width 90 height 10
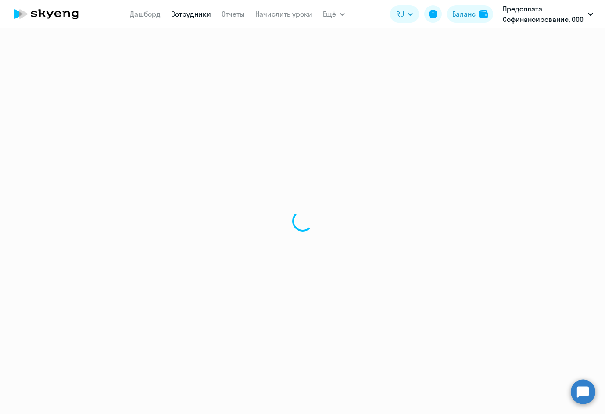
select select "english"
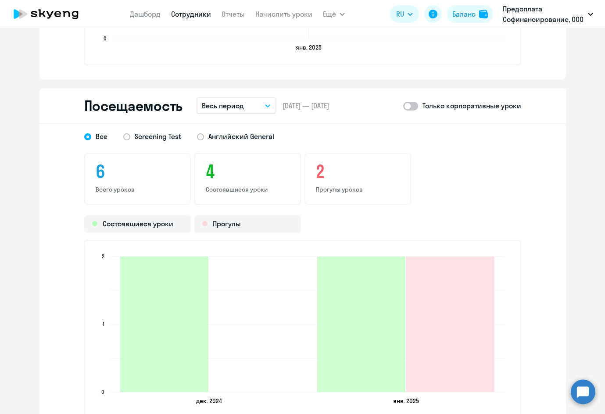
scroll to position [877, 0]
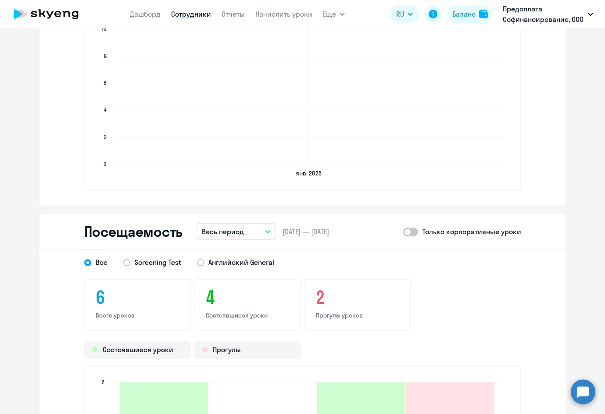
click at [265, 233] on button "Весь период" at bounding box center [236, 231] width 79 height 17
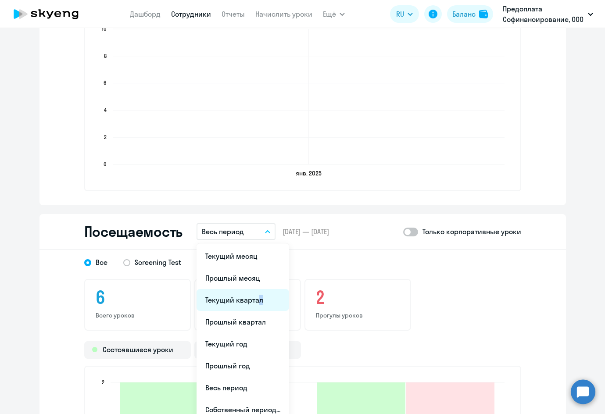
click at [253, 295] on li "Текущий квартал" at bounding box center [243, 300] width 93 height 22
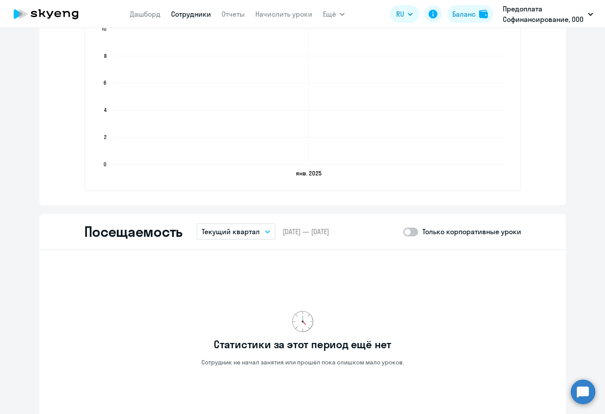
click at [267, 232] on icon "button" at bounding box center [267, 231] width 5 height 3
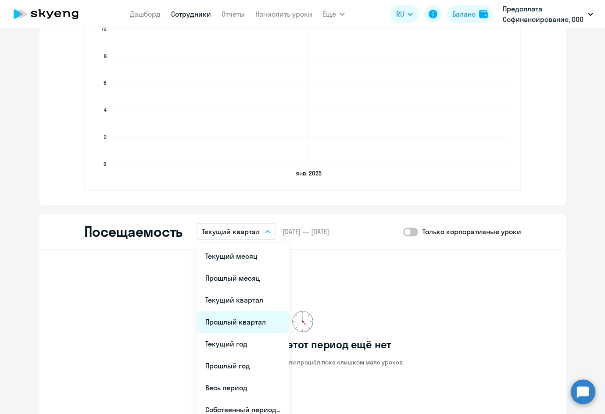
click at [240, 320] on li "Прошлый квартал" at bounding box center [243, 322] width 93 height 22
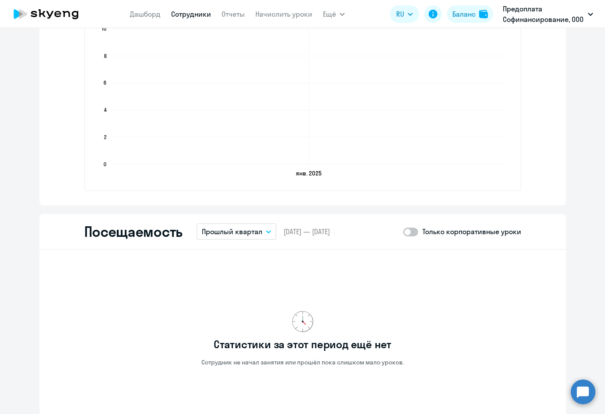
click at [268, 231] on button "Прошлый квартал" at bounding box center [237, 231] width 80 height 17
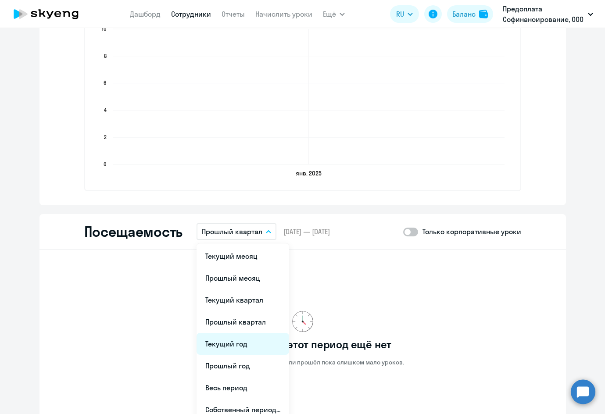
click at [232, 342] on li "Текущий год" at bounding box center [243, 344] width 93 height 22
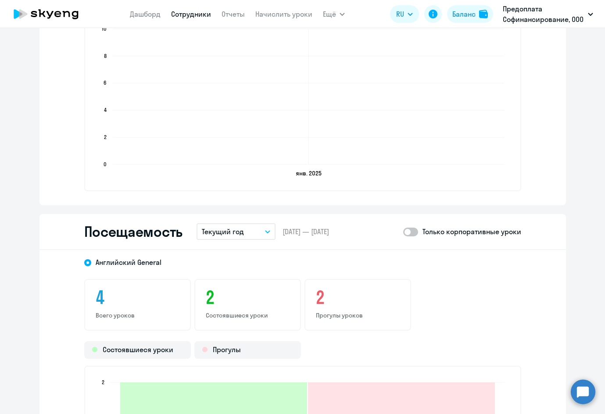
click at [260, 230] on button "Текущий год" at bounding box center [236, 231] width 79 height 17
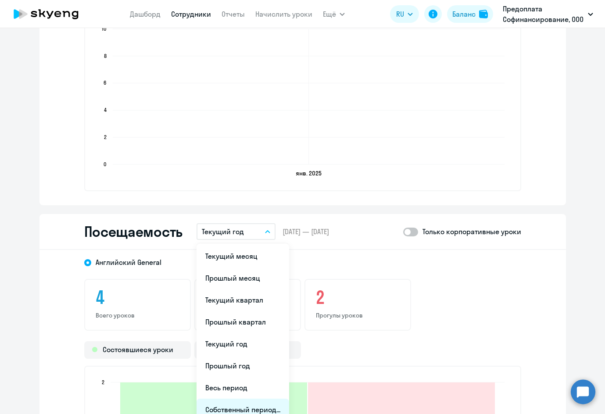
click at [238, 410] on li "Собственный период..." at bounding box center [243, 410] width 93 height 22
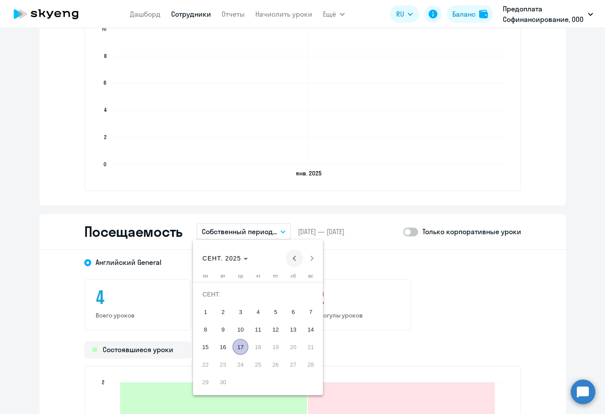
click at [292, 259] on span "Previous month" at bounding box center [295, 259] width 18 height 18
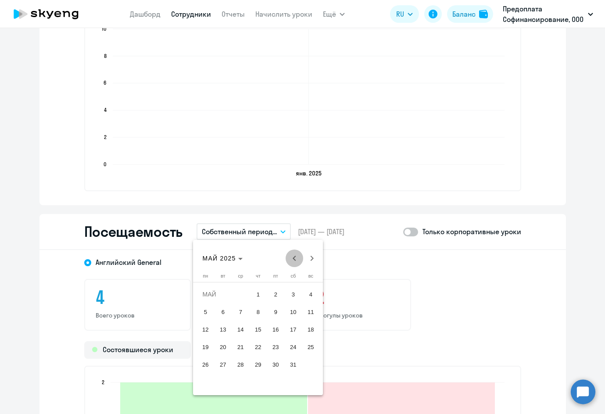
click at [292, 259] on span "Previous month" at bounding box center [295, 259] width 18 height 18
click at [294, 293] on span "1" at bounding box center [293, 294] width 16 height 16
click at [276, 366] on span "28" at bounding box center [276, 365] width 16 height 16
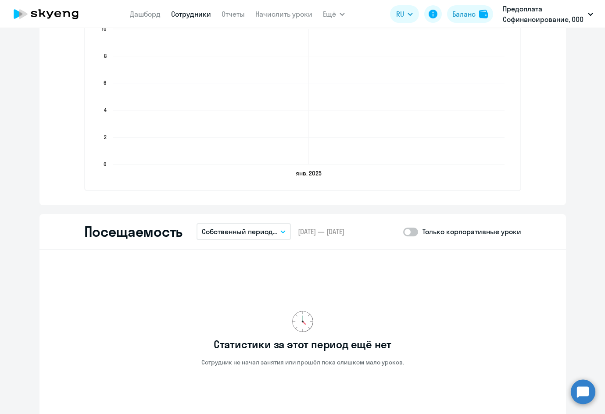
click at [284, 233] on button "Собственный период..." at bounding box center [244, 231] width 94 height 17
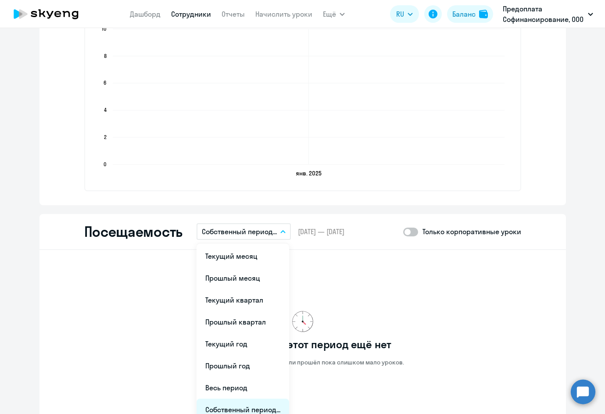
click at [252, 406] on li "Собственный период..." at bounding box center [243, 410] width 93 height 22
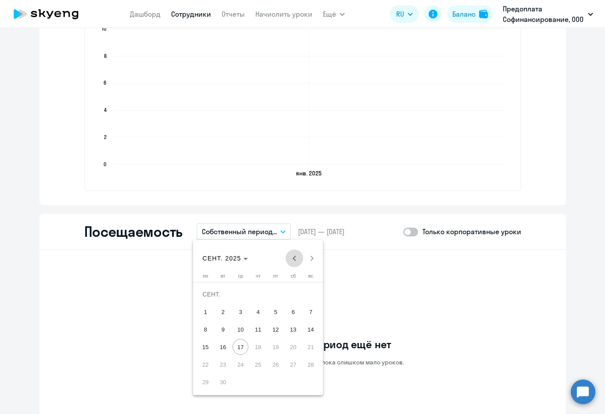
click at [291, 257] on span "Previous month" at bounding box center [295, 259] width 18 height 18
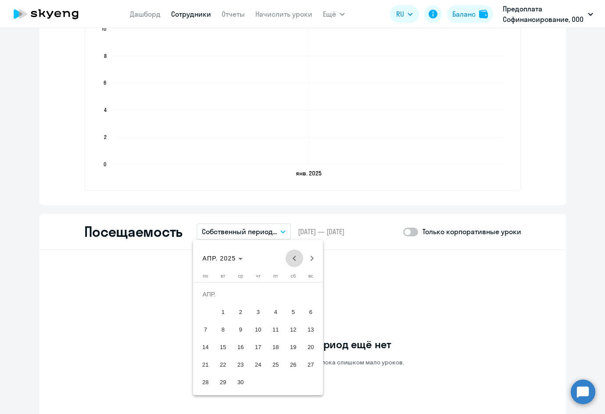
click at [291, 257] on span "Previous month" at bounding box center [295, 259] width 18 height 18
click at [242, 311] on span "1" at bounding box center [241, 312] width 16 height 16
click at [276, 386] on span "31" at bounding box center [276, 382] width 16 height 16
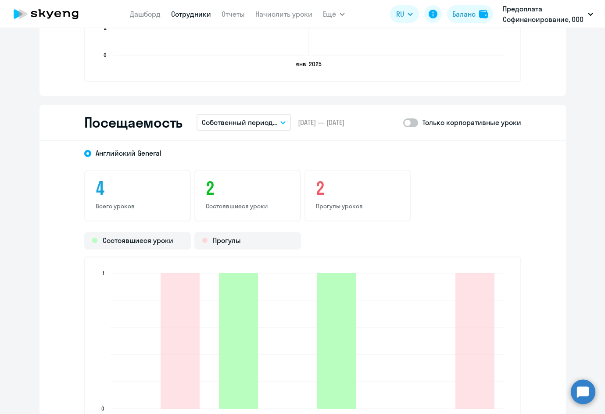
scroll to position [1053, 0]
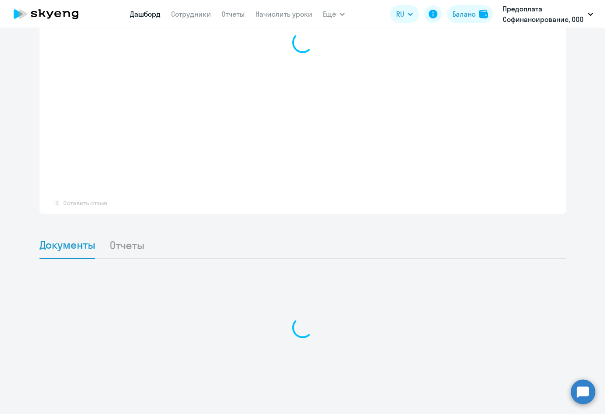
scroll to position [647, 0]
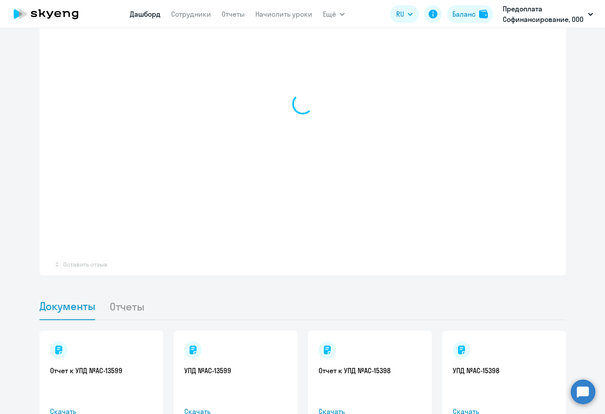
select select "30"
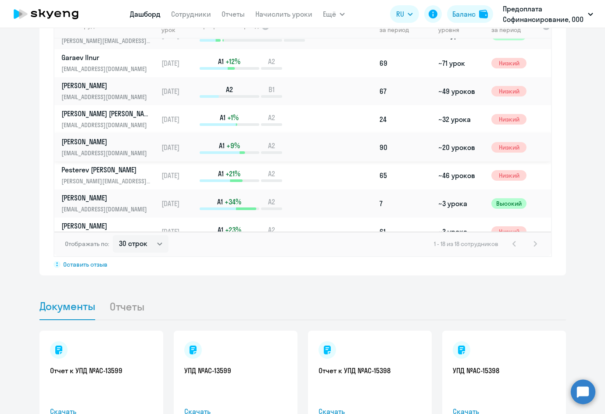
scroll to position [88, 0]
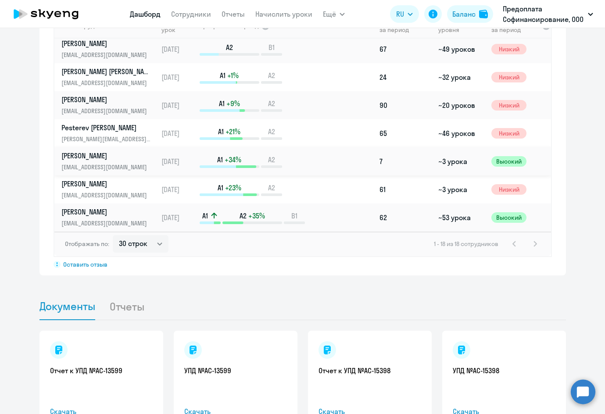
click at [87, 156] on p "Smagina Diana" at bounding box center [106, 156] width 90 height 10
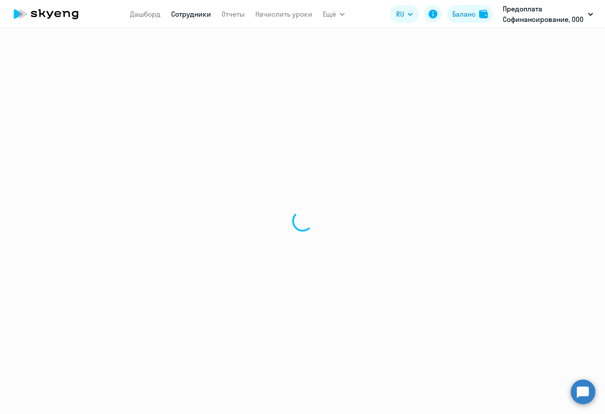
select select "english"
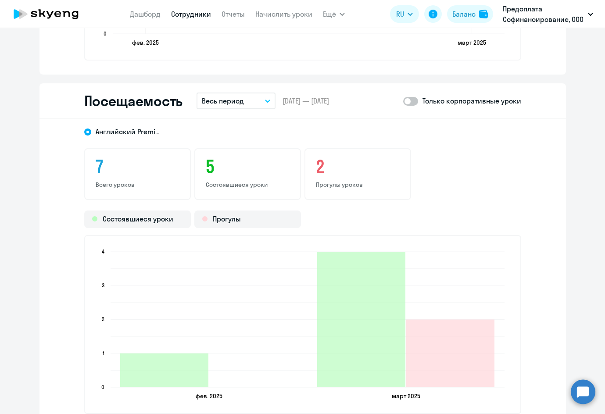
scroll to position [1097, 0]
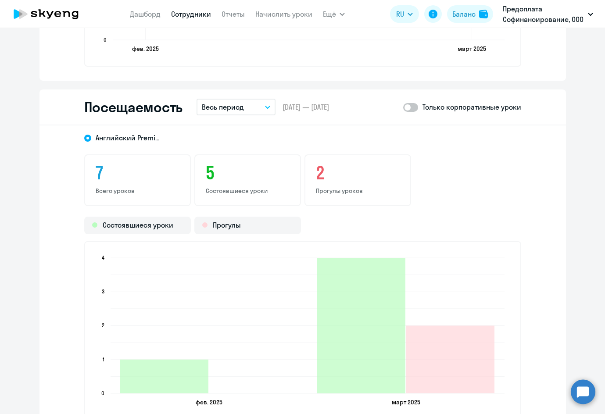
click at [265, 110] on button "Весь период" at bounding box center [236, 107] width 79 height 17
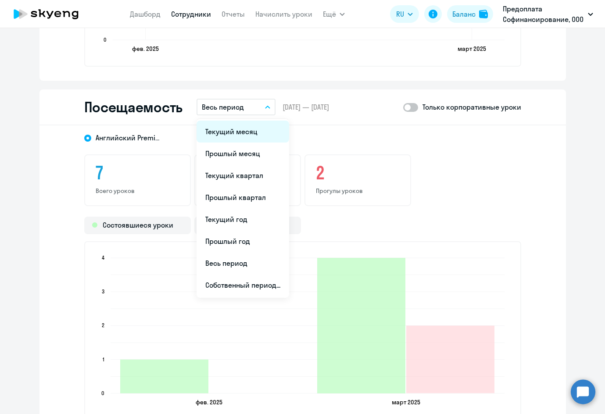
click at [227, 134] on li "Текущий месяц" at bounding box center [243, 132] width 93 height 22
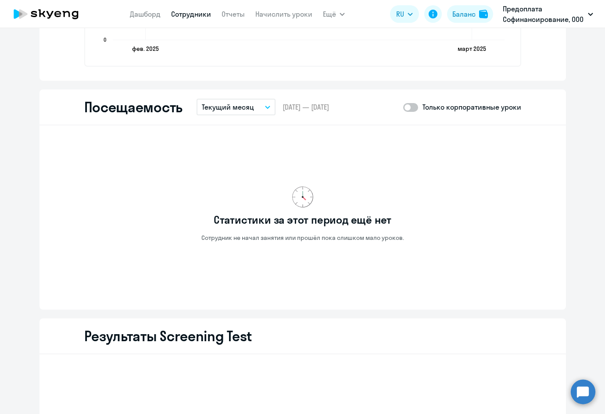
click at [264, 105] on button "Текущий месяц" at bounding box center [236, 107] width 79 height 17
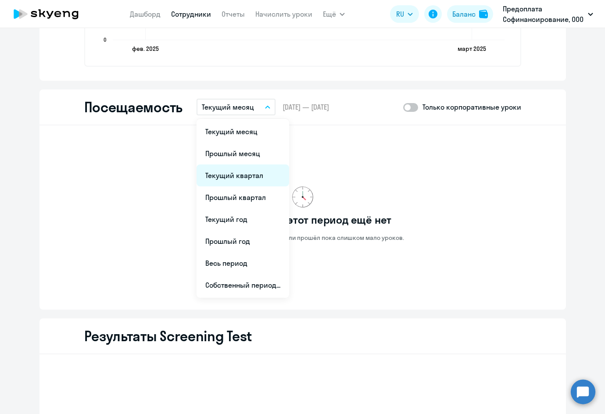
click at [241, 171] on li "Текущий квартал" at bounding box center [243, 176] width 93 height 22
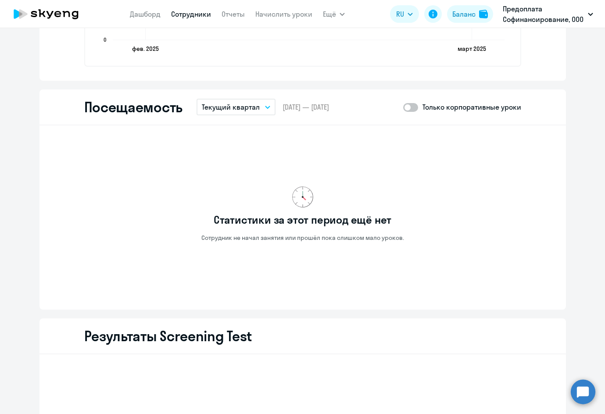
click at [263, 105] on button "Текущий квартал" at bounding box center [236, 107] width 79 height 17
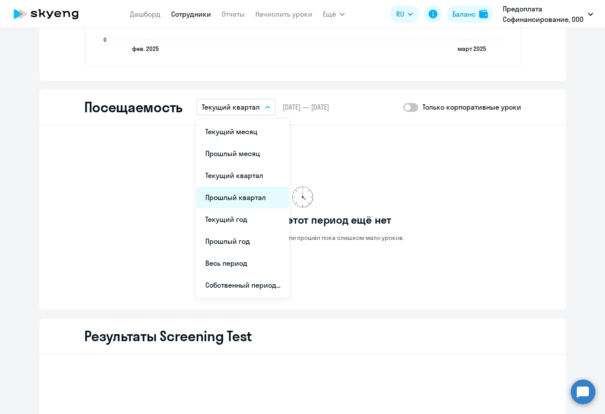
click at [235, 194] on li "Прошлый квартал" at bounding box center [243, 197] width 93 height 22
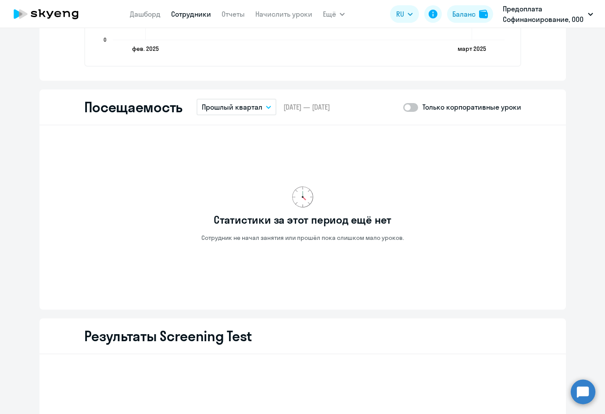
click at [266, 107] on icon "button" at bounding box center [268, 107] width 5 height 3
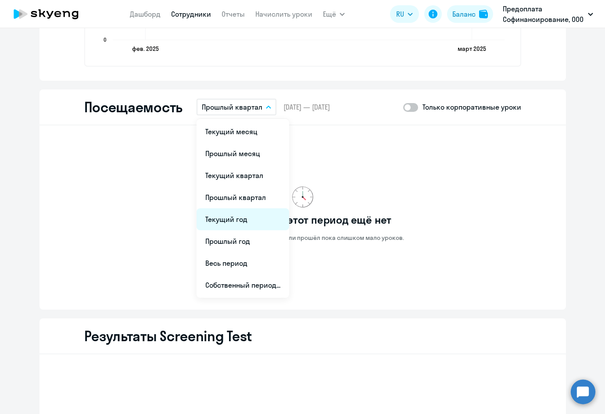
click at [236, 218] on li "Текущий год" at bounding box center [243, 219] width 93 height 22
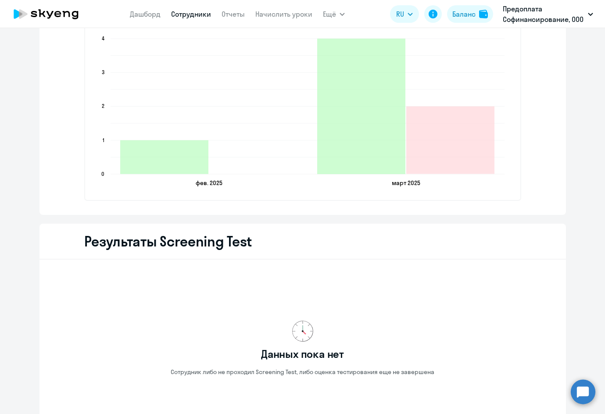
scroll to position [1053, 0]
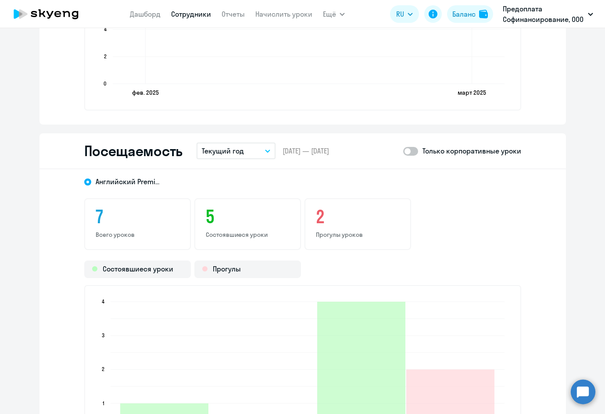
click at [261, 148] on button "Текущий год" at bounding box center [236, 151] width 79 height 17
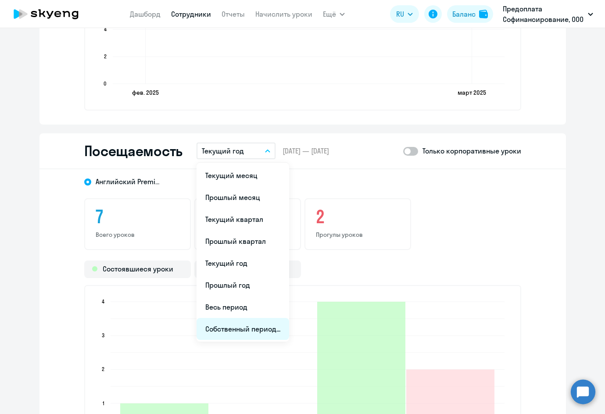
click at [235, 329] on li "Собственный период..." at bounding box center [243, 329] width 93 height 22
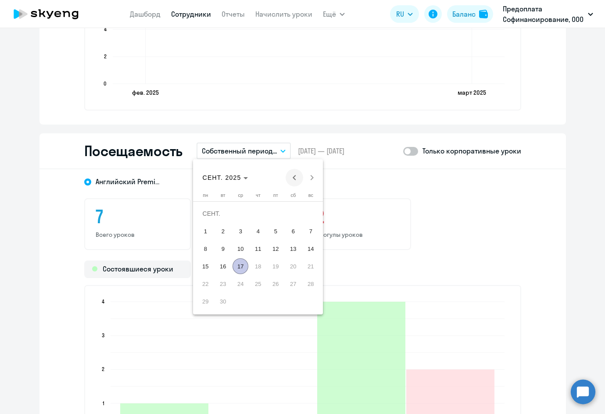
click at [294, 180] on span "Previous month" at bounding box center [295, 178] width 18 height 18
click at [294, 181] on span "Previous month" at bounding box center [295, 178] width 18 height 18
click at [294, 182] on span "Previous month" at bounding box center [295, 178] width 18 height 18
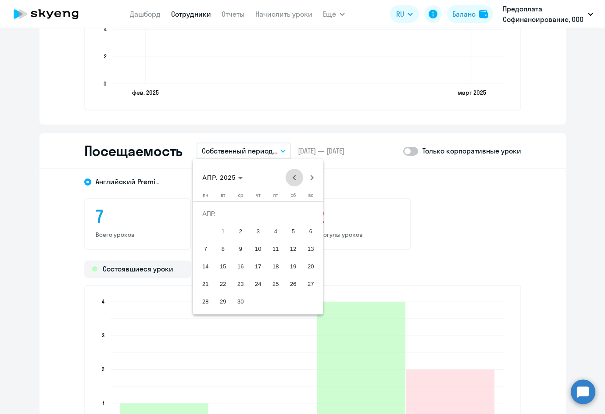
click at [294, 182] on span "Previous month" at bounding box center [295, 178] width 18 height 18
drag, startPoint x: 291, startPoint y: 208, endPoint x: 286, endPoint y: 212, distance: 6.9
click at [288, 211] on span "1" at bounding box center [293, 214] width 16 height 16
drag, startPoint x: 199, startPoint y: 299, endPoint x: 242, endPoint y: 282, distance: 46.7
click at [198, 299] on span "31" at bounding box center [205, 302] width 16 height 16
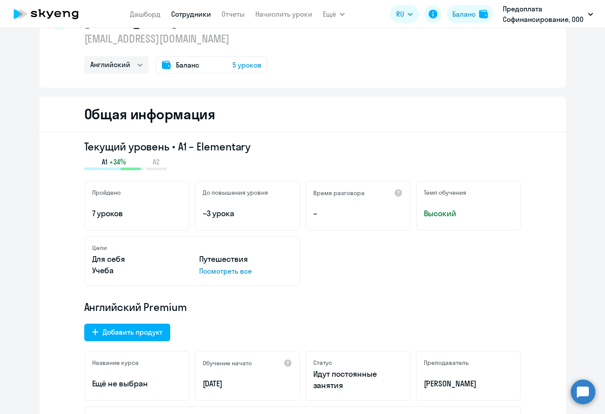
scroll to position [0, 0]
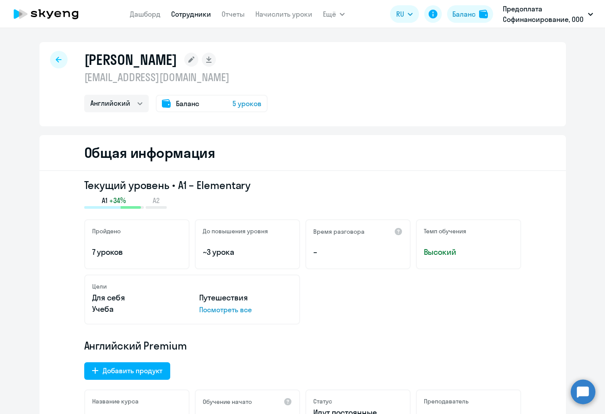
click at [58, 57] on div at bounding box center [59, 60] width 18 height 18
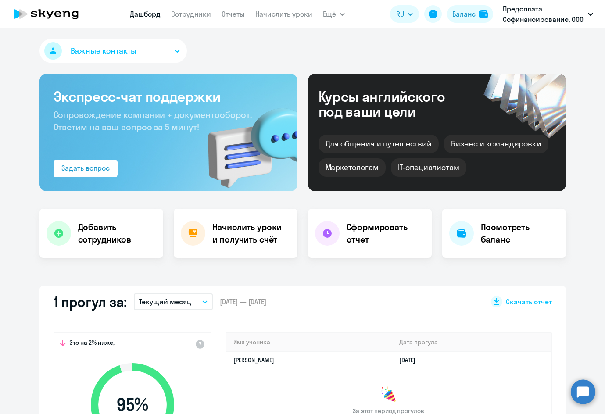
select select "30"
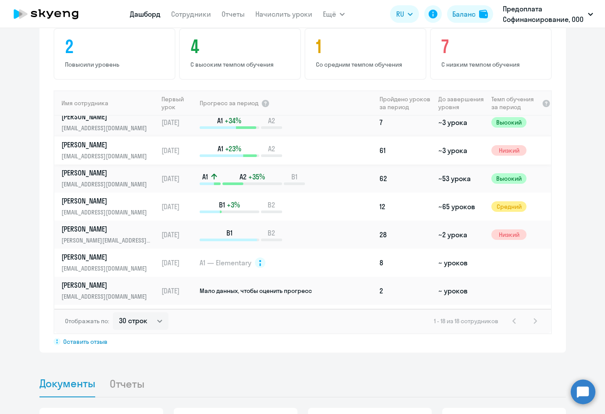
scroll to position [263, 0]
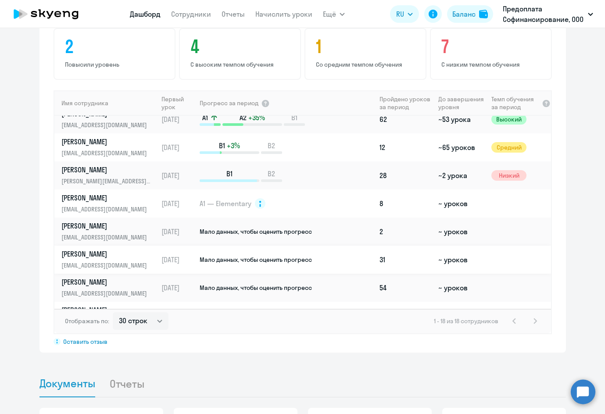
click at [104, 255] on p "Spiridonova Anastasiya" at bounding box center [106, 254] width 90 height 10
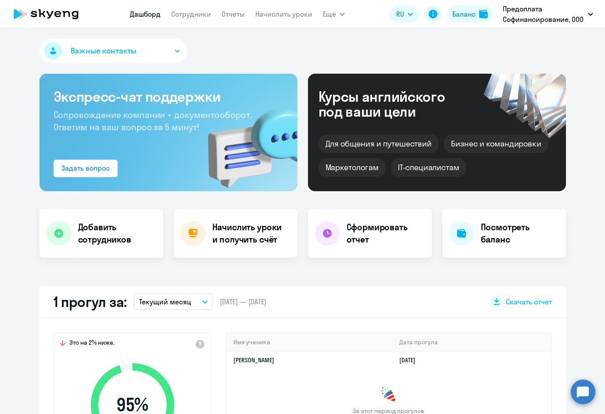
select select "english"
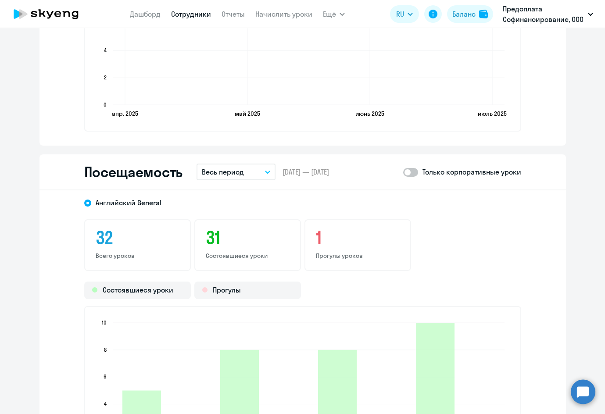
scroll to position [921, 0]
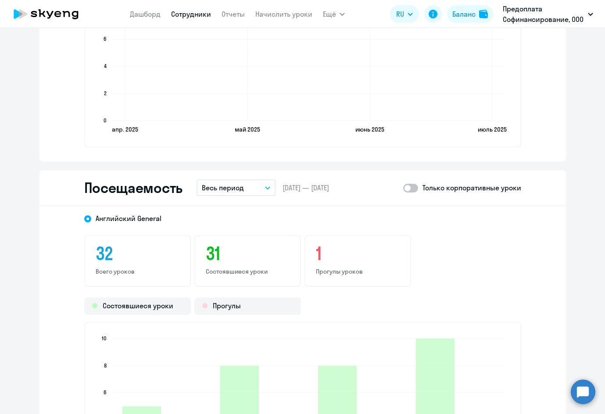
click at [266, 186] on icon "button" at bounding box center [267, 187] width 5 height 3
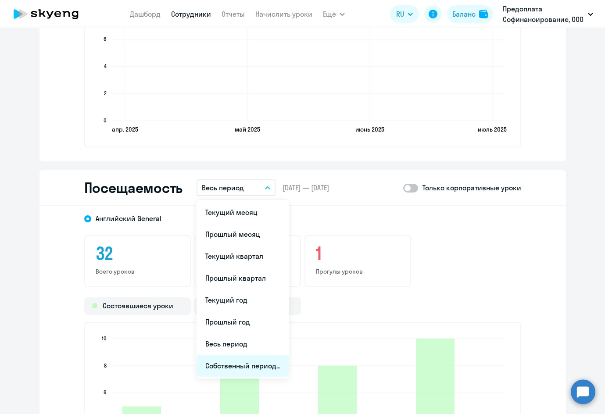
click at [238, 360] on li "Собственный период..." at bounding box center [243, 366] width 93 height 22
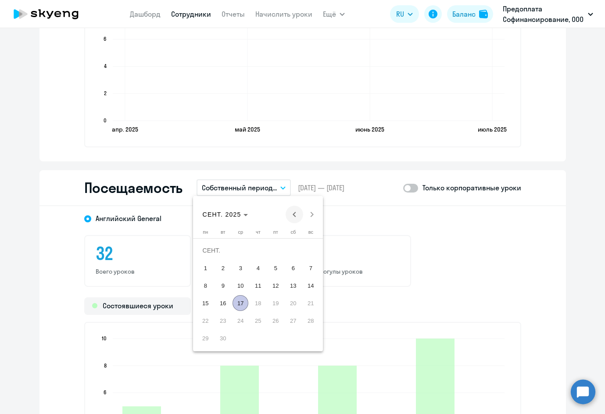
click at [296, 214] on span "Previous month" at bounding box center [295, 215] width 18 height 18
click at [311, 214] on span "Next month" at bounding box center [312, 215] width 18 height 18
click at [219, 267] on span "1" at bounding box center [223, 268] width 16 height 16
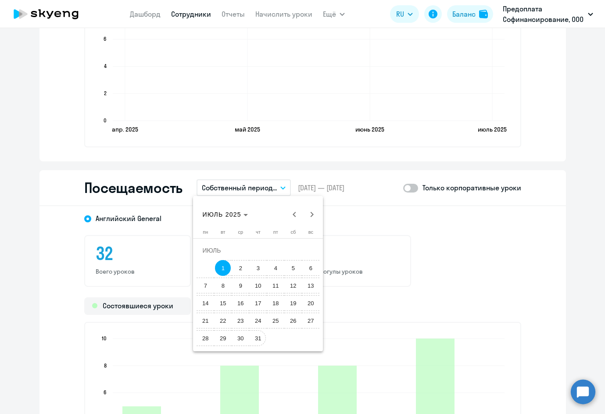
click at [256, 338] on span "31" at bounding box center [258, 338] width 16 height 16
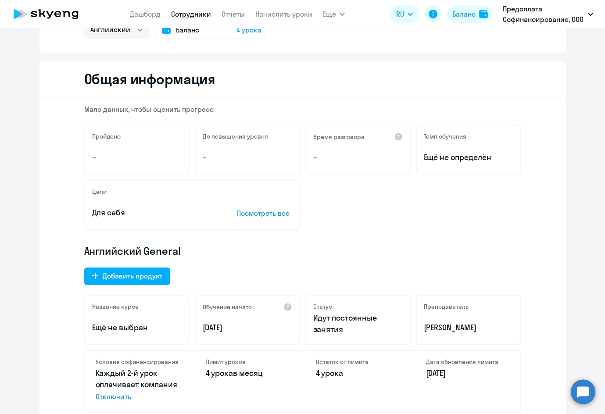
scroll to position [44, 0]
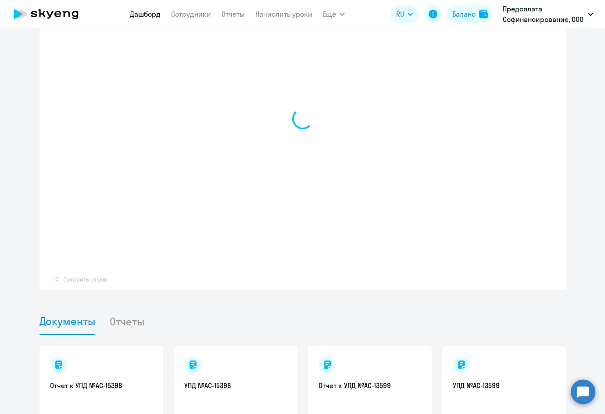
scroll to position [633, 0]
select select "30"
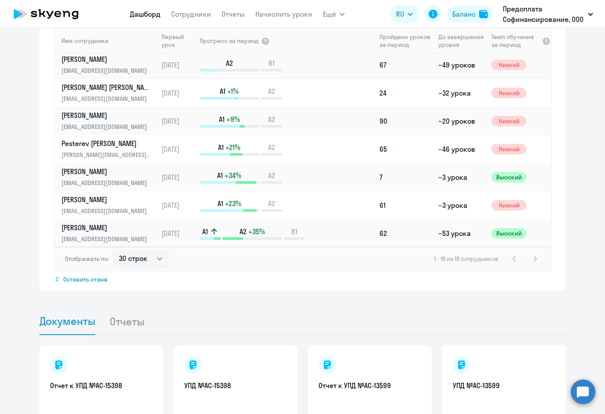
scroll to position [132, 0]
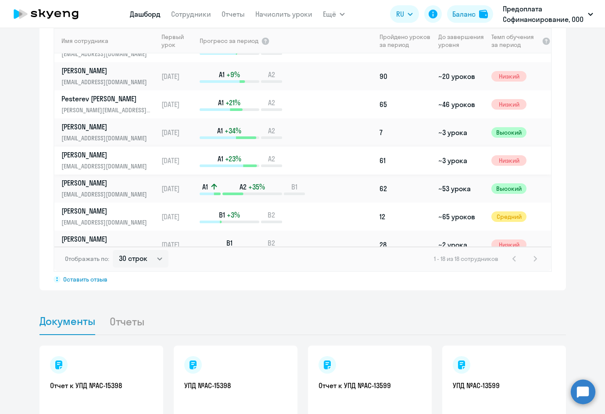
click at [104, 156] on p "Tyamaeva Anastasiya" at bounding box center [106, 155] width 90 height 10
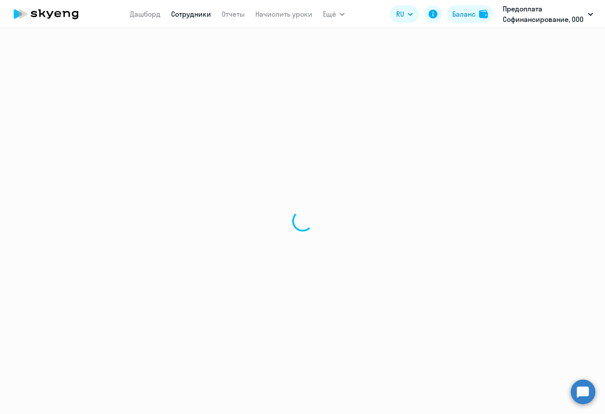
select select "english"
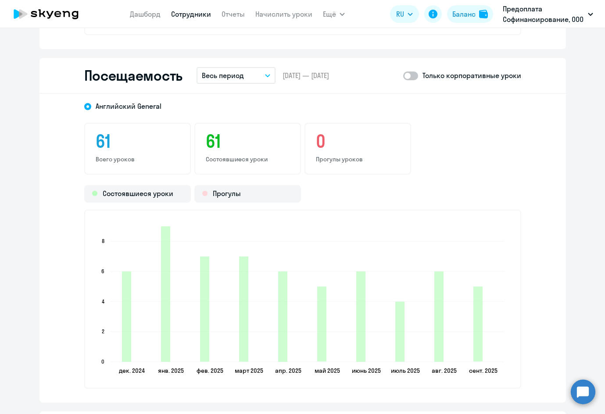
scroll to position [1141, 0]
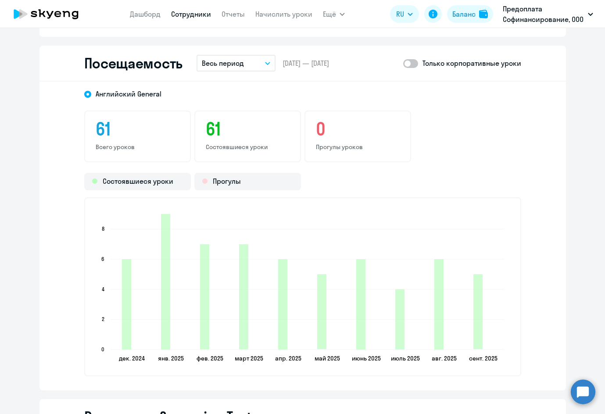
click at [267, 66] on button "Весь период" at bounding box center [236, 63] width 79 height 17
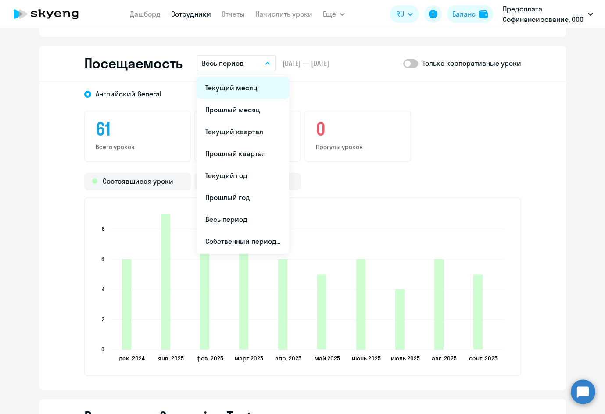
click at [237, 91] on li "Текущий месяц" at bounding box center [243, 88] width 93 height 22
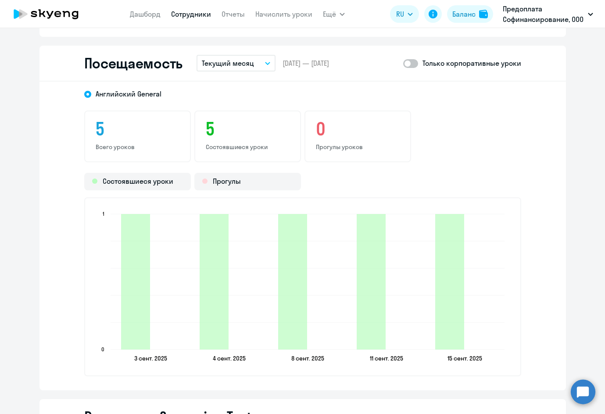
scroll to position [647, 0]
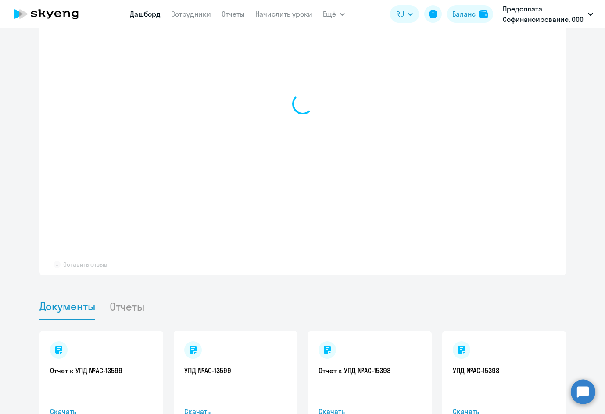
select select "30"
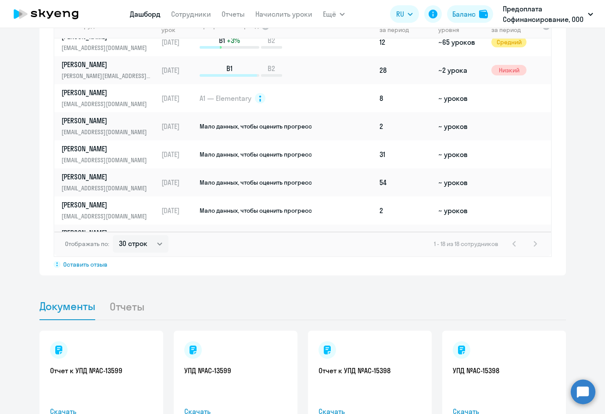
scroll to position [307, 0]
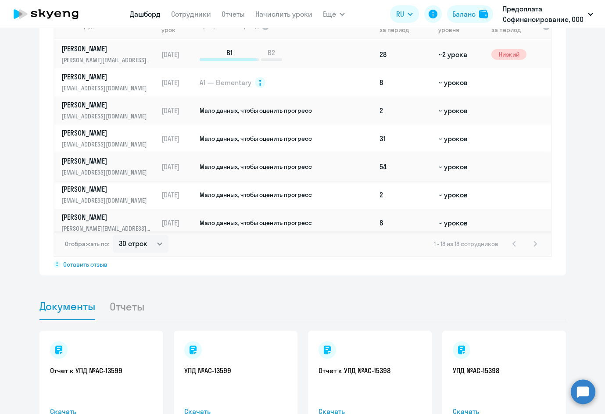
click at [90, 161] on p "Vildanov Rustem" at bounding box center [106, 161] width 90 height 10
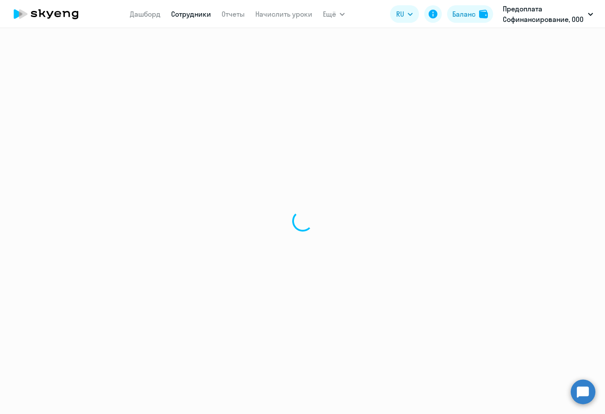
select select "english"
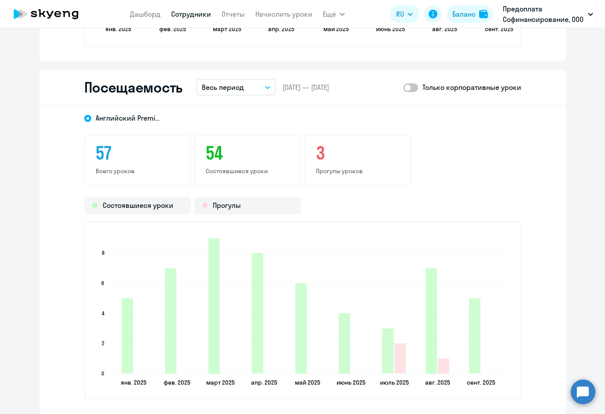
scroll to position [1009, 0]
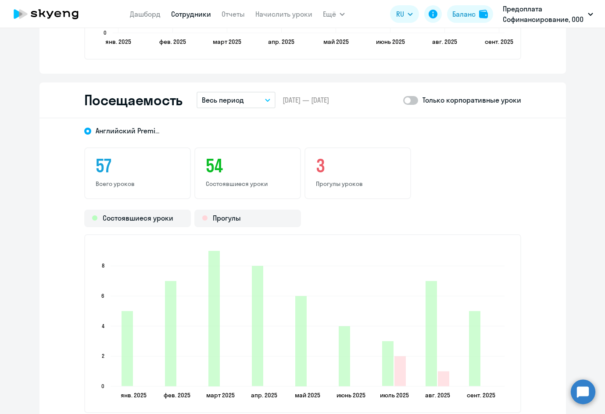
click at [267, 100] on icon "button" at bounding box center [267, 100] width 5 height 3
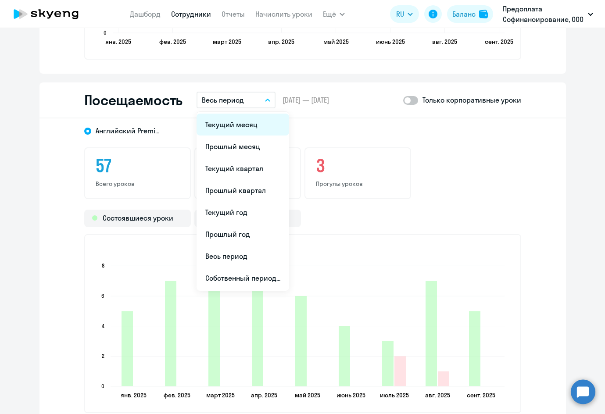
click at [228, 128] on li "Текущий месяц" at bounding box center [243, 125] width 93 height 22
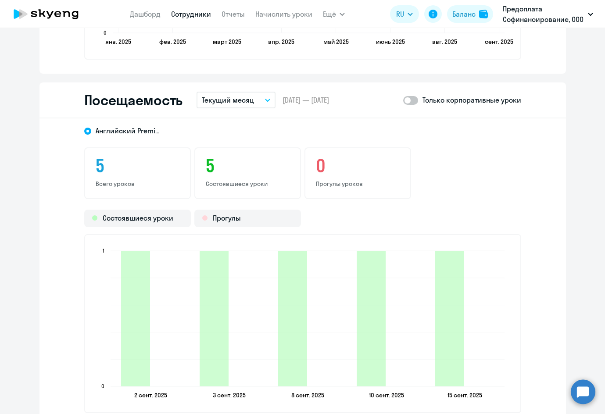
scroll to position [647, 0]
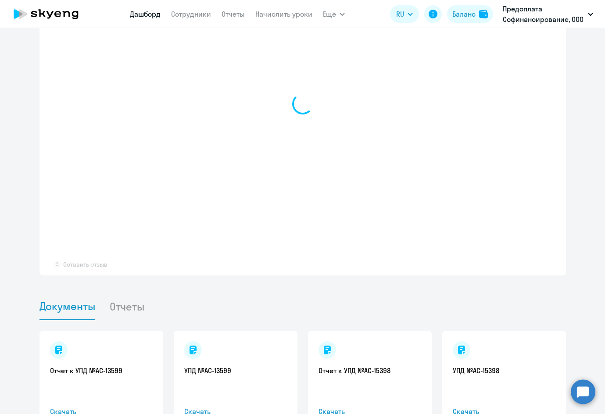
select select "30"
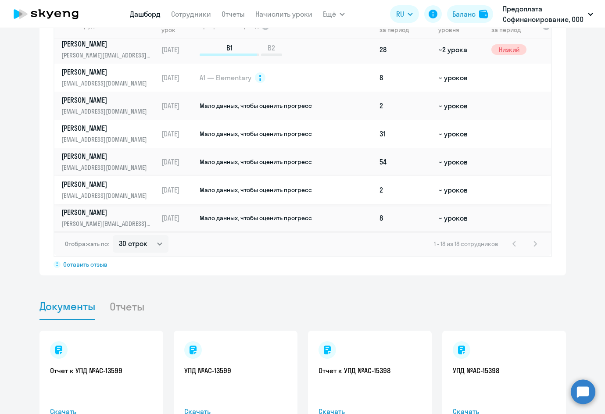
scroll to position [312, 0]
click at [97, 186] on p "Ахматова Регина" at bounding box center [106, 184] width 90 height 10
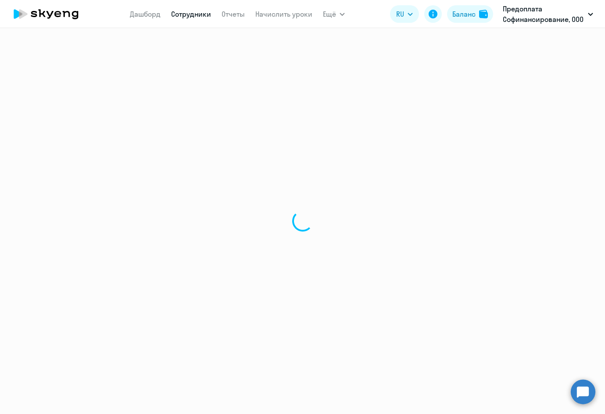
select select "english"
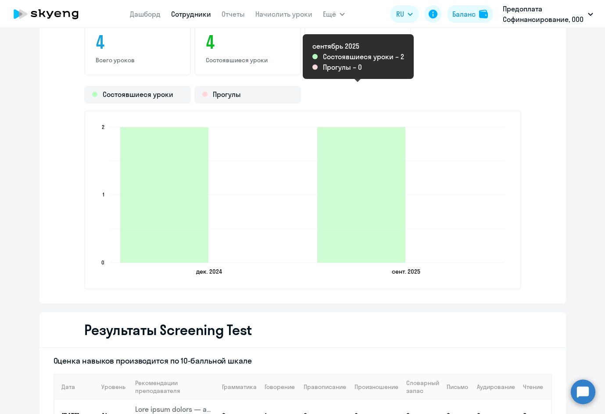
scroll to position [877, 0]
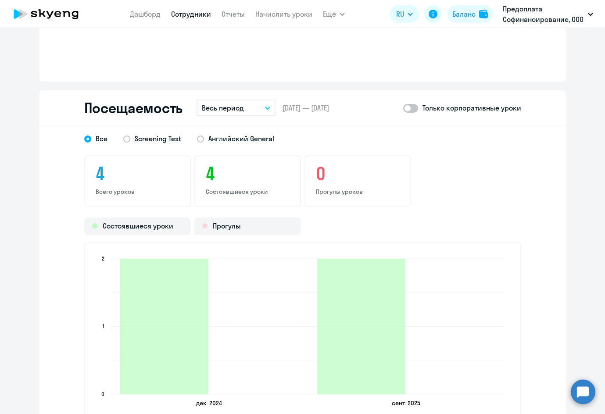
click at [265, 109] on icon "button" at bounding box center [267, 108] width 4 height 2
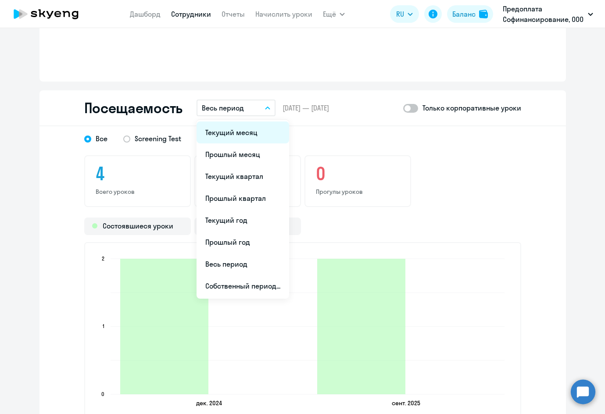
click at [230, 132] on li "Текущий месяц" at bounding box center [243, 133] width 93 height 22
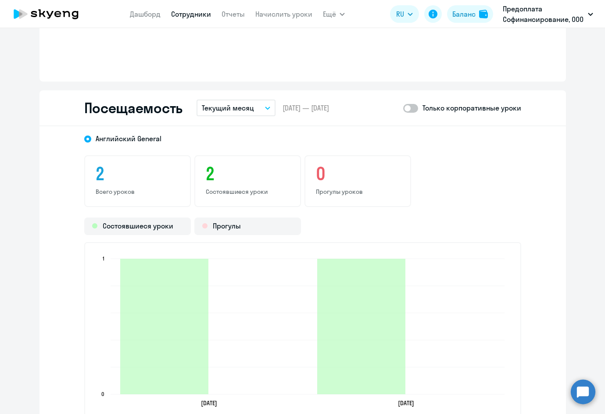
click at [450, 165] on div "2 Всего уроков 2 Состоявшиеся уроки 0 Прогулы уроков" at bounding box center [302, 181] width 437 height 52
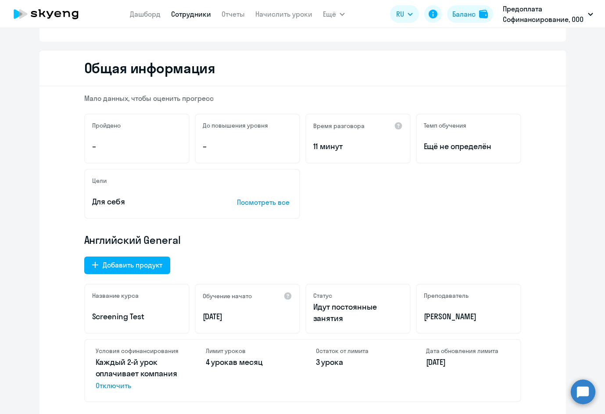
scroll to position [0, 0]
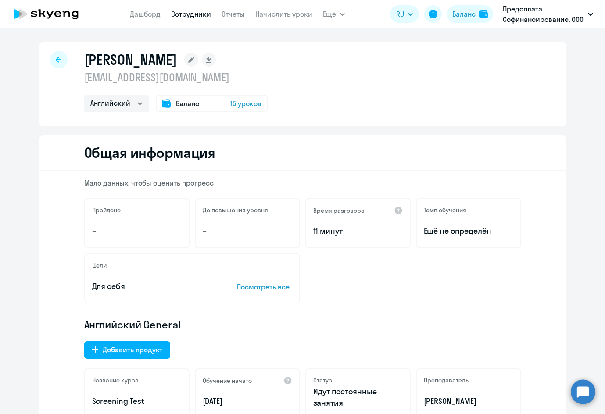
click at [56, 59] on icon at bounding box center [59, 60] width 6 height 6
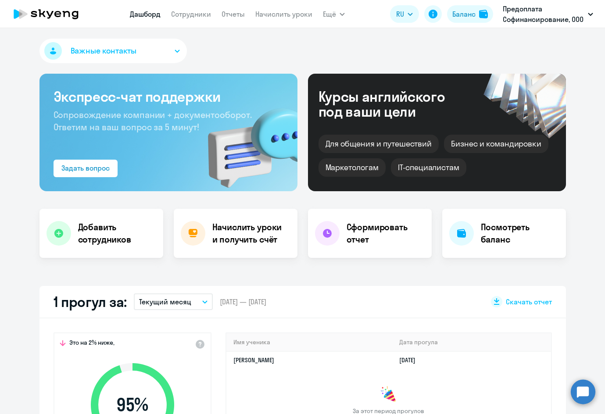
select select "30"
click at [236, 14] on link "Отчеты" at bounding box center [233, 14] width 23 height 9
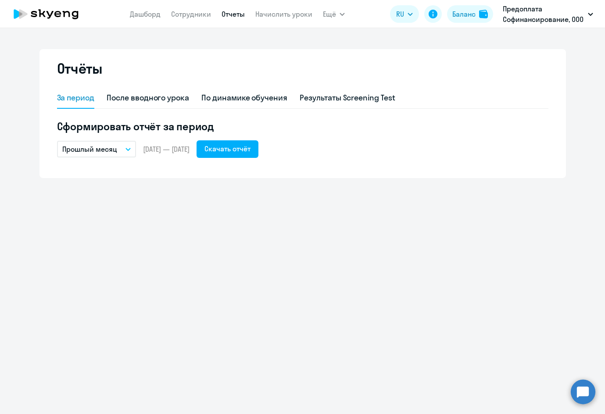
click at [127, 148] on icon "button" at bounding box center [127, 149] width 5 height 3
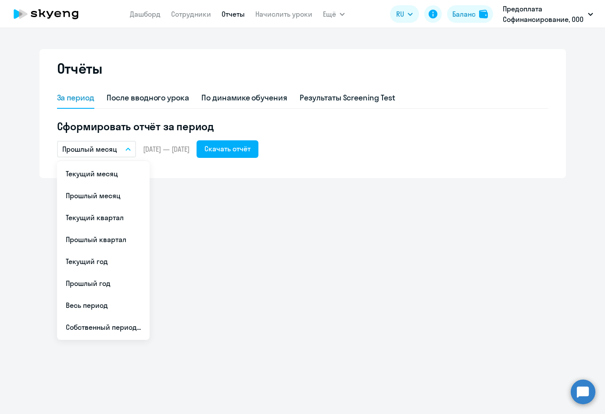
drag, startPoint x: 121, startPoint y: 171, endPoint x: 144, endPoint y: 170, distance: 22.8
click at [121, 171] on li "Текущий месяц" at bounding box center [103, 174] width 93 height 22
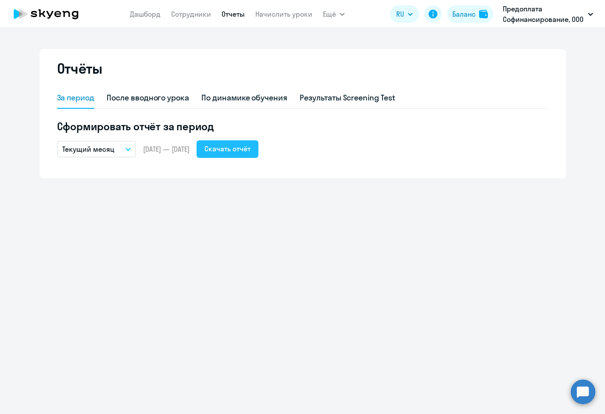
click at [251, 145] on div "Скачать отчёт" at bounding box center [227, 148] width 46 height 11
click at [137, 97] on div "После вводного урока" at bounding box center [148, 97] width 82 height 11
select select "10"
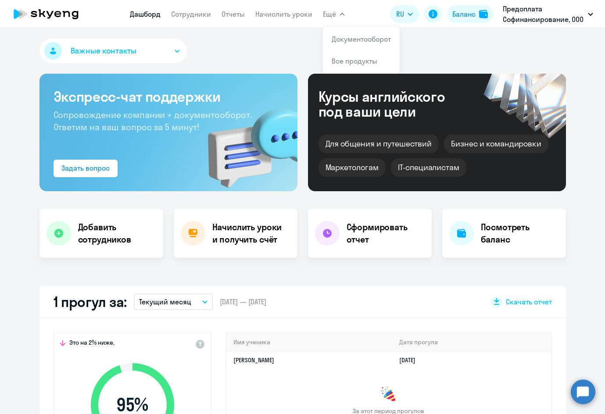
select select "30"
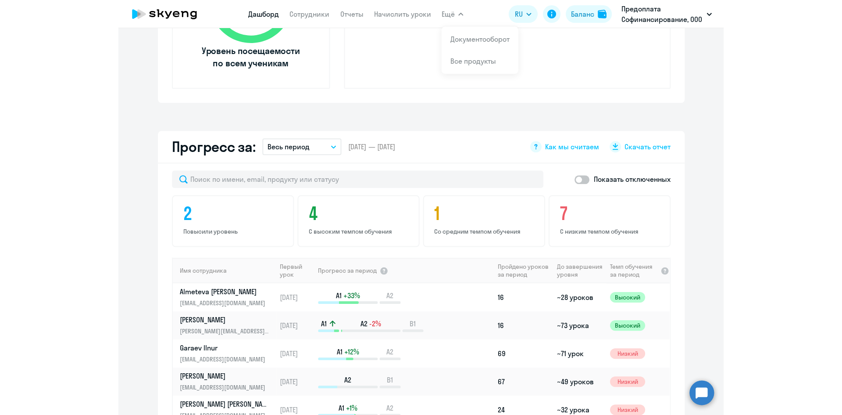
scroll to position [439, 0]
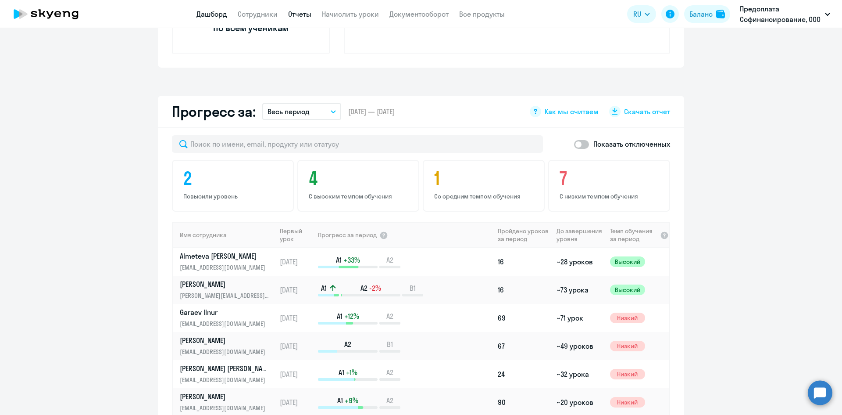
click at [292, 14] on link "Отчеты" at bounding box center [299, 14] width 23 height 9
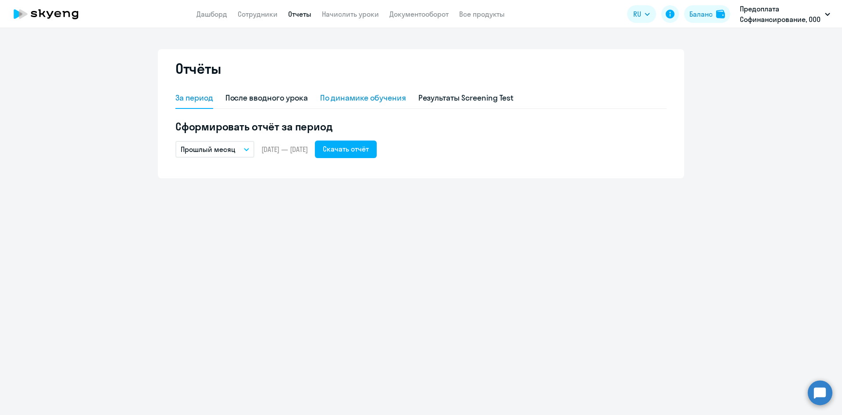
click at [358, 97] on div "По динамике обучения" at bounding box center [363, 97] width 86 height 11
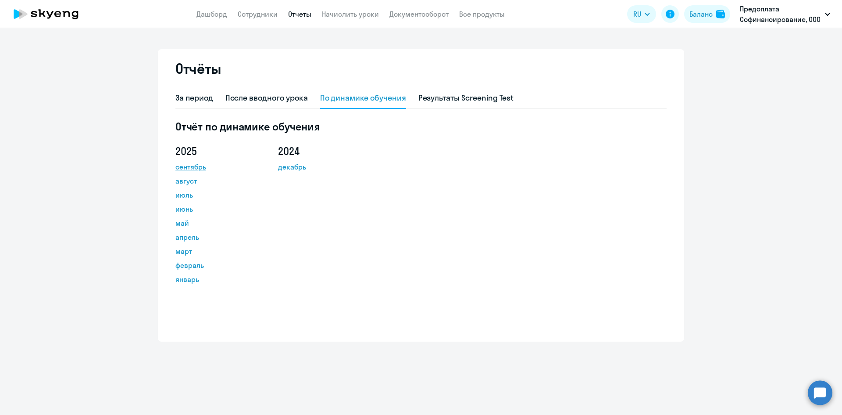
click at [196, 165] on link "сентябрь" at bounding box center [214, 166] width 79 height 11
click at [222, 10] on link "Дашборд" at bounding box center [212, 14] width 31 height 9
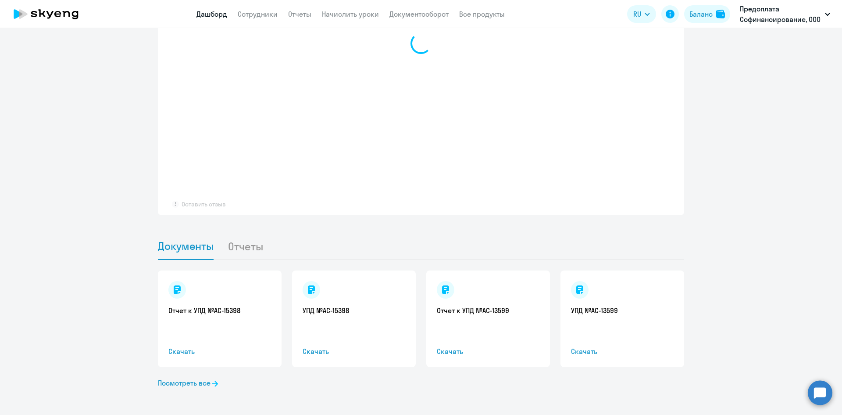
scroll to position [710, 0]
select select "30"
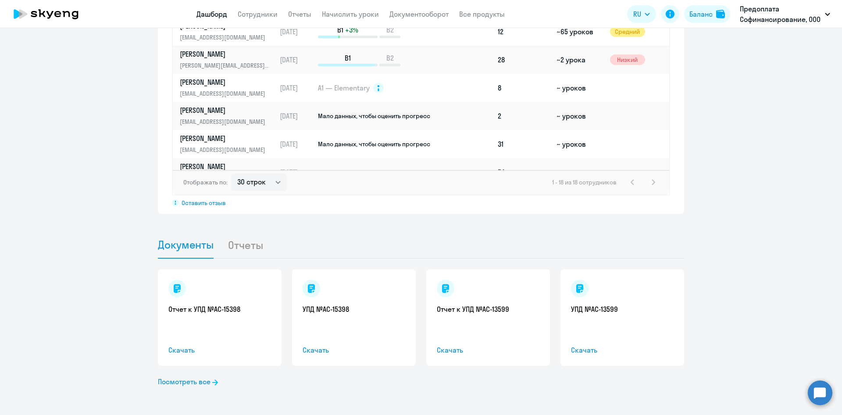
scroll to position [307, 0]
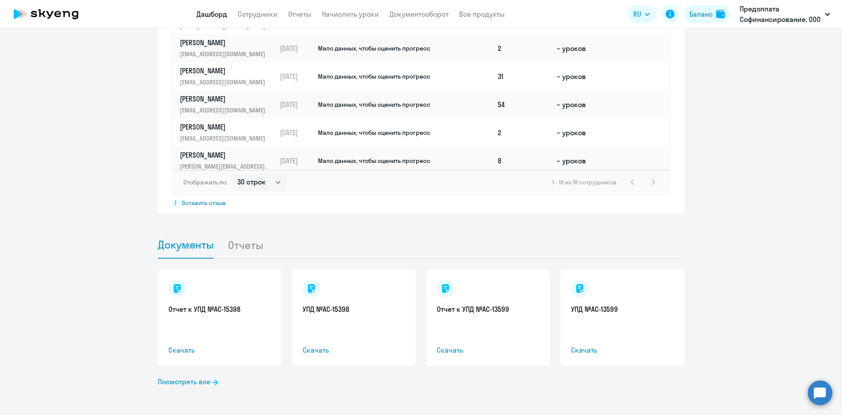
click at [211, 152] on p "Седунова Наталья" at bounding box center [225, 155] width 90 height 10
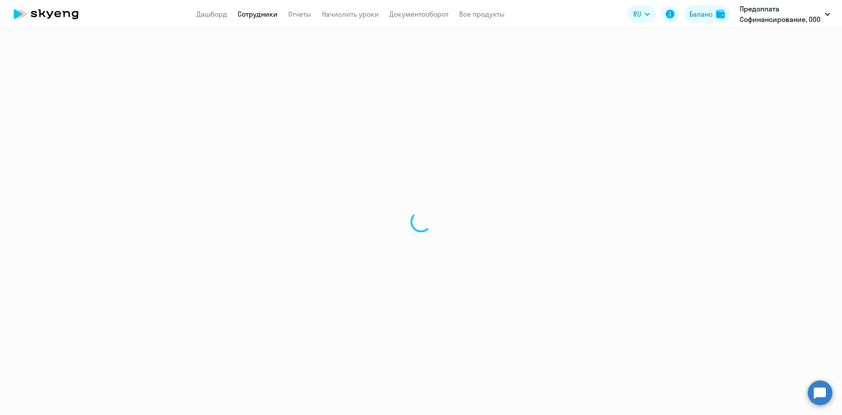
select select "english"
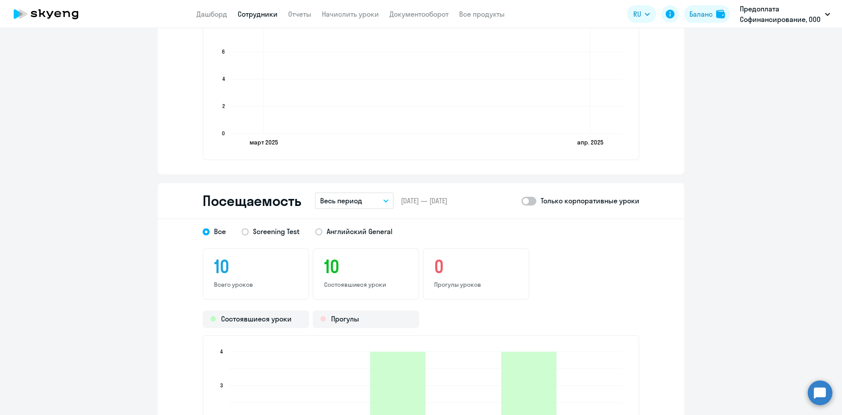
scroll to position [921, 0]
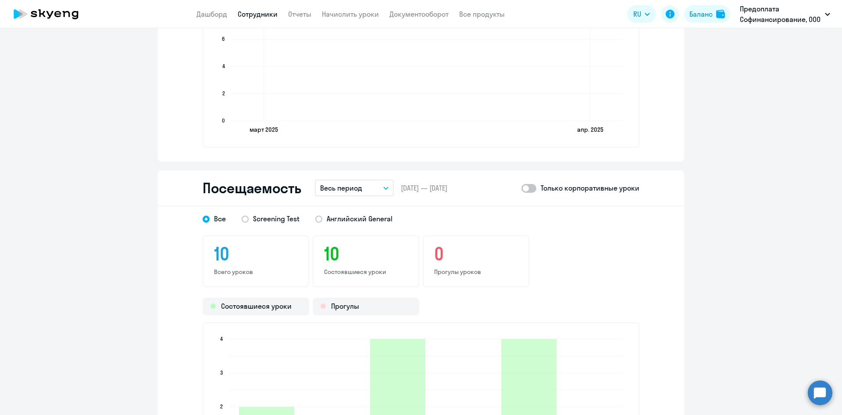
click at [385, 187] on button "Весь период" at bounding box center [354, 187] width 79 height 17
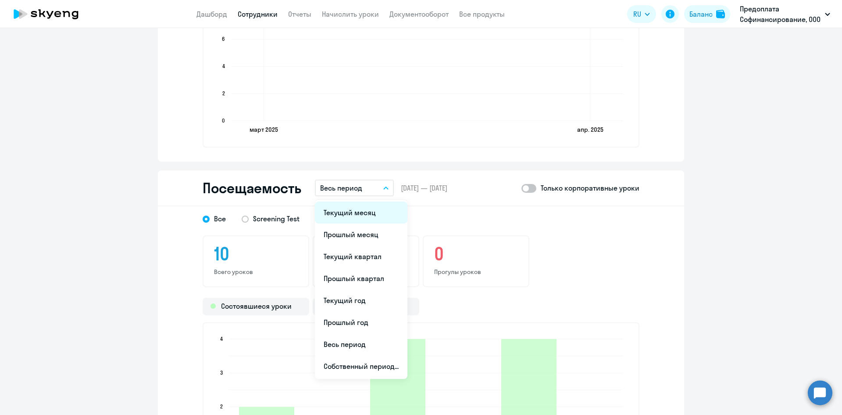
click at [350, 211] on li "Текущий месяц" at bounding box center [361, 212] width 93 height 22
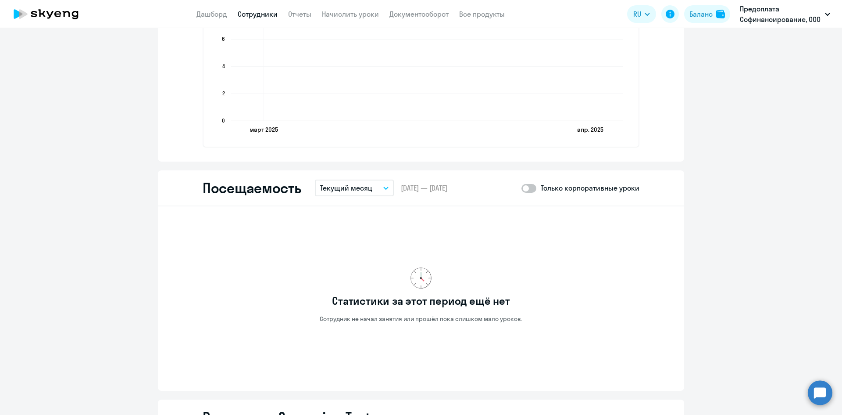
click at [384, 187] on icon "button" at bounding box center [386, 188] width 4 height 2
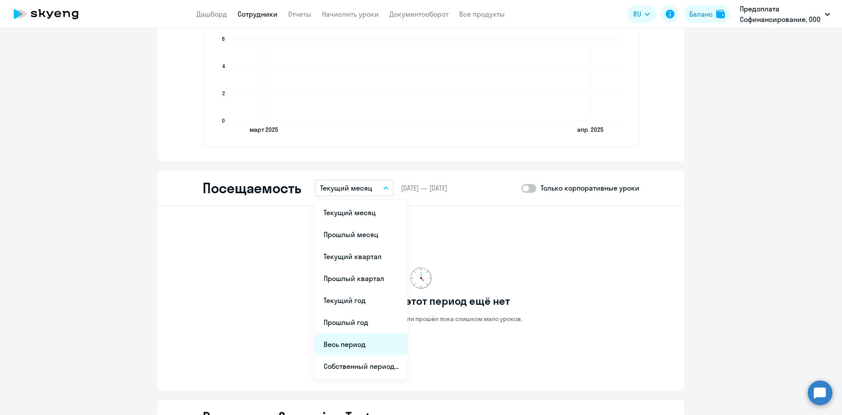
click at [350, 342] on li "Весь период" at bounding box center [361, 344] width 93 height 22
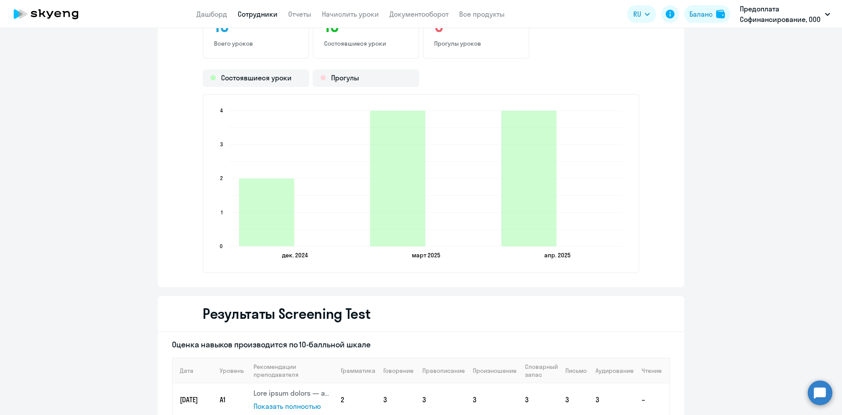
scroll to position [1009, 0]
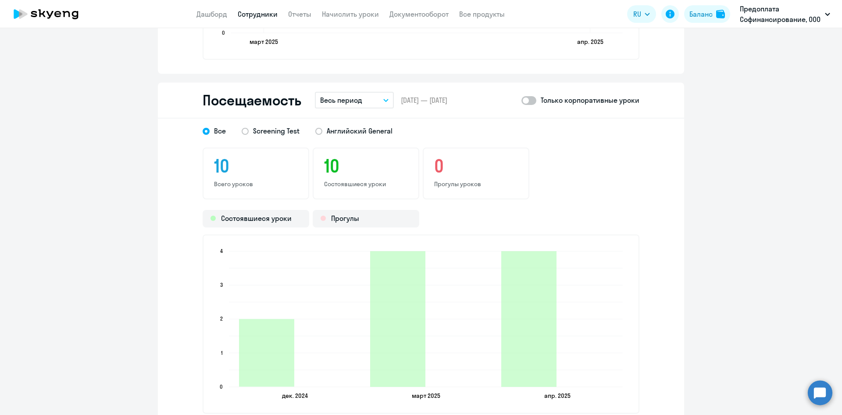
click at [380, 102] on button "Весь период" at bounding box center [354, 100] width 79 height 17
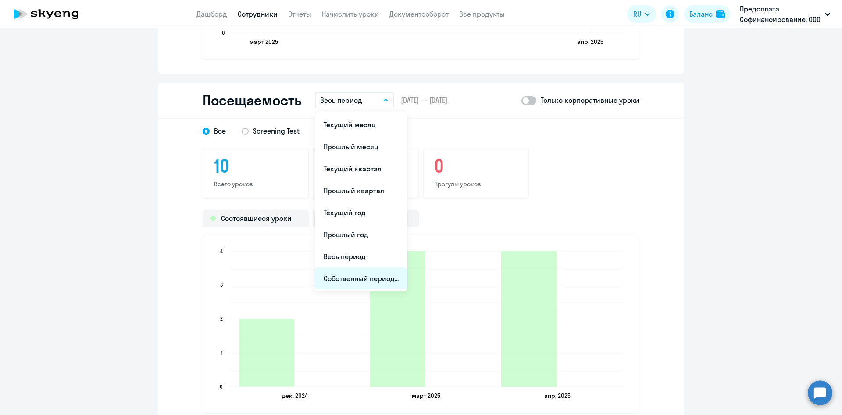
click at [346, 278] on li "Собственный период..." at bounding box center [361, 278] width 93 height 22
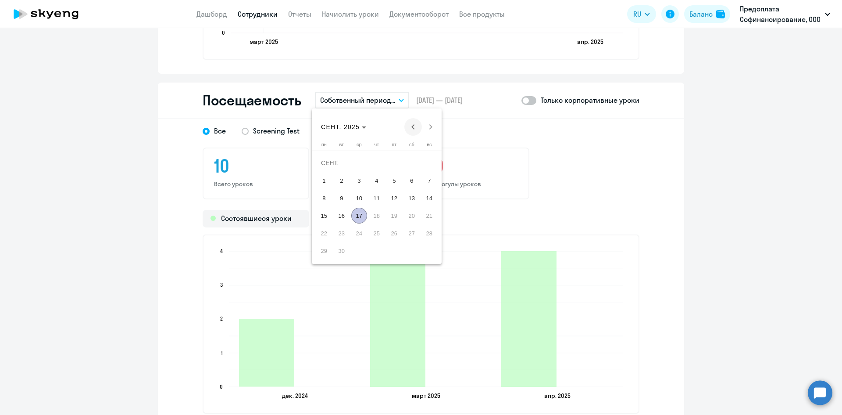
click at [413, 126] on span "Previous month" at bounding box center [414, 127] width 18 height 18
click at [412, 126] on span "Previous month" at bounding box center [414, 127] width 18 height 18
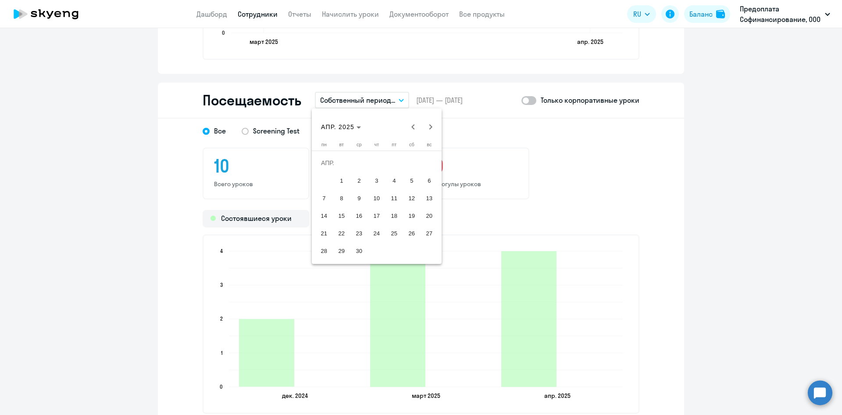
click at [341, 180] on span "1" at bounding box center [342, 180] width 16 height 16
click at [359, 251] on span "30" at bounding box center [359, 251] width 16 height 16
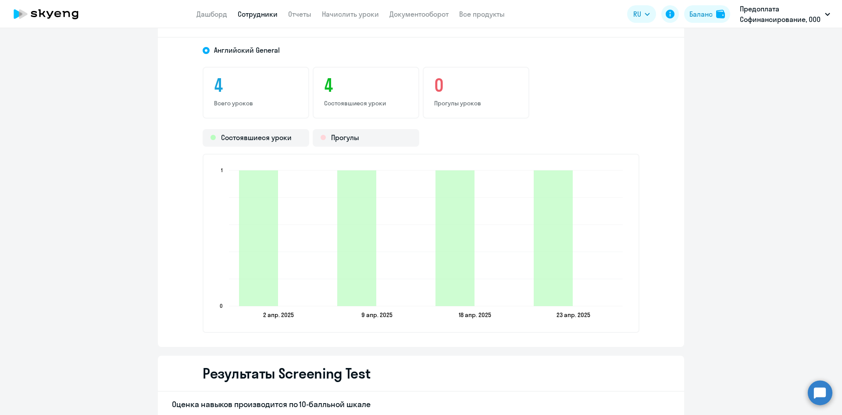
scroll to position [1097, 0]
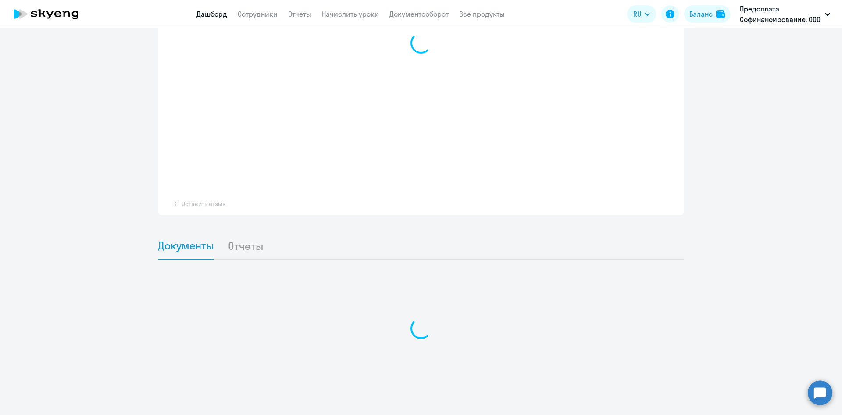
scroll to position [647, 0]
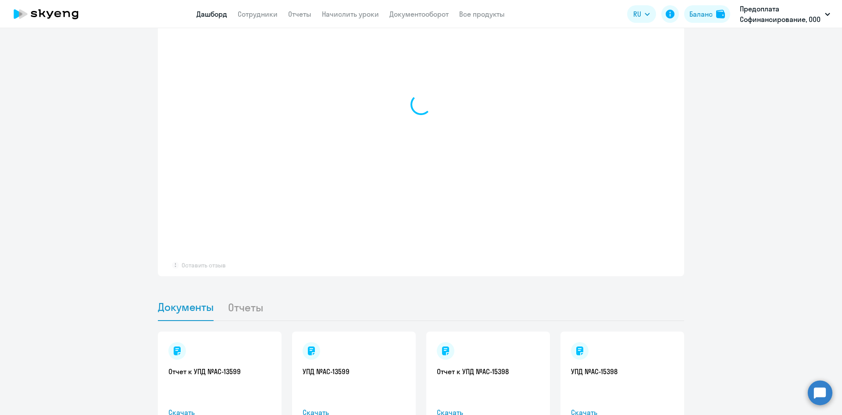
select select "30"
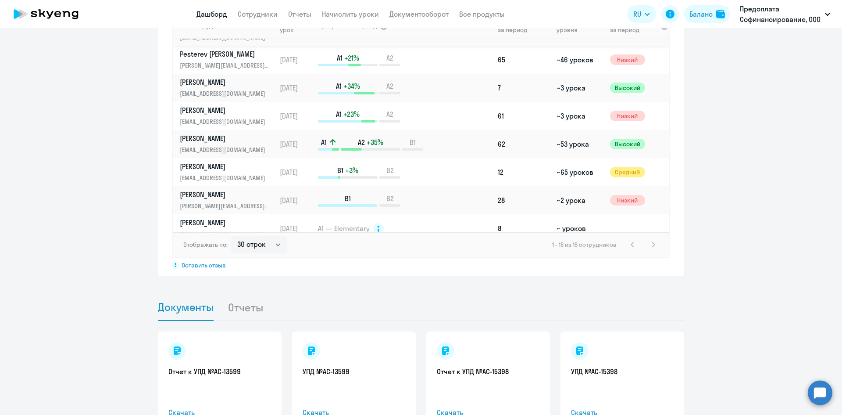
scroll to position [175, 0]
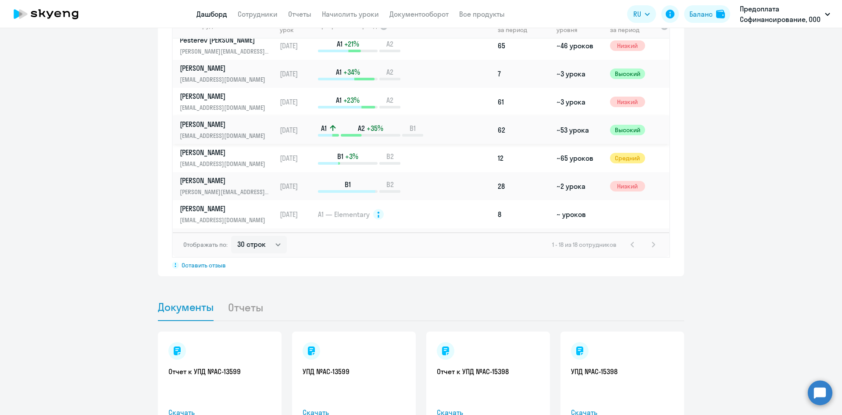
click at [207, 125] on p "Тазиев Алмаз" at bounding box center [225, 124] width 90 height 10
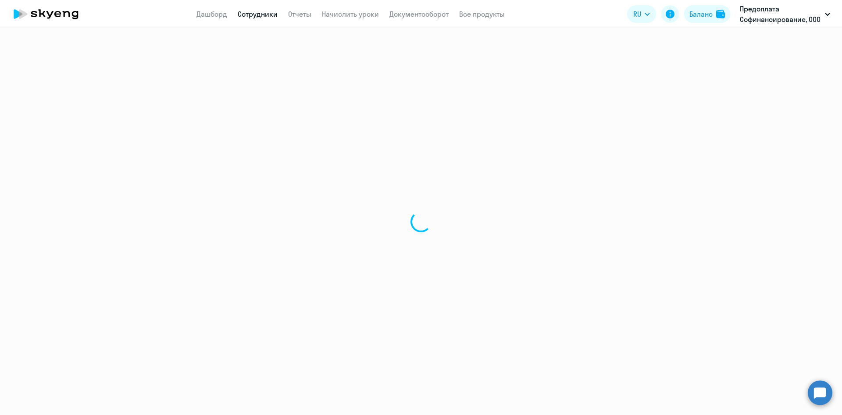
select select "english"
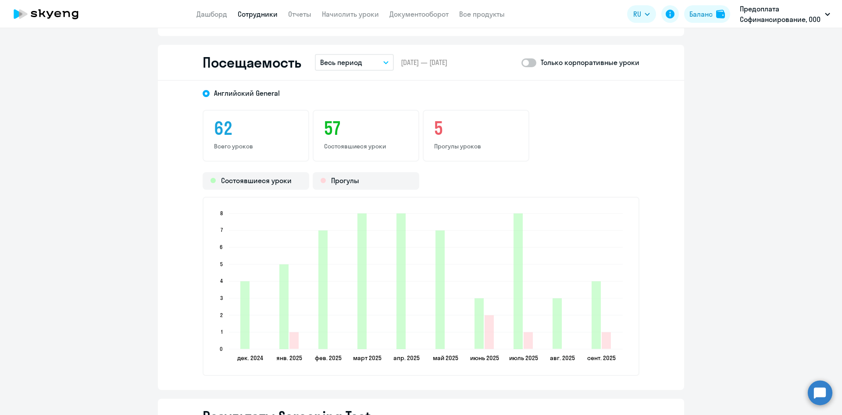
scroll to position [1141, 0]
click at [386, 65] on button "Весь период" at bounding box center [354, 63] width 79 height 17
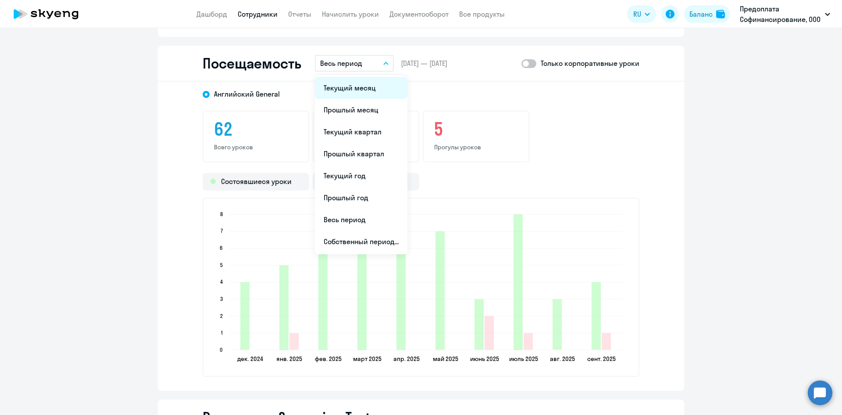
click at [346, 86] on li "Текущий месяц" at bounding box center [361, 88] width 93 height 22
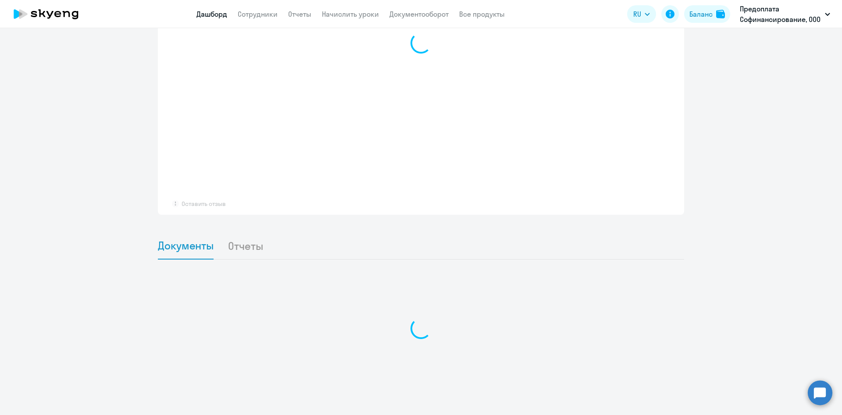
scroll to position [647, 0]
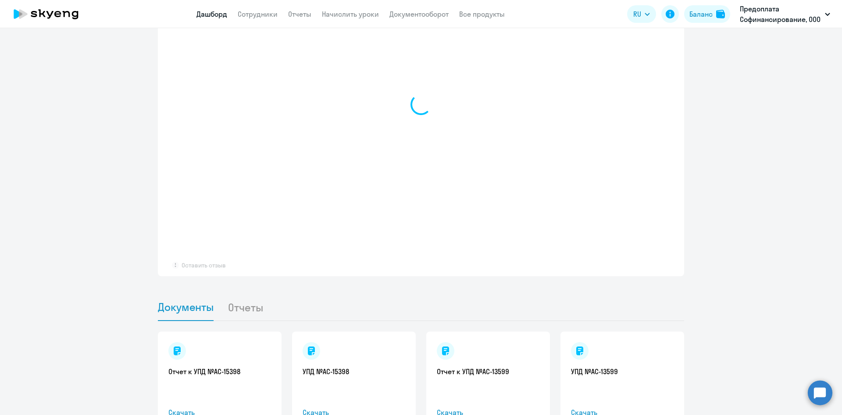
select select "30"
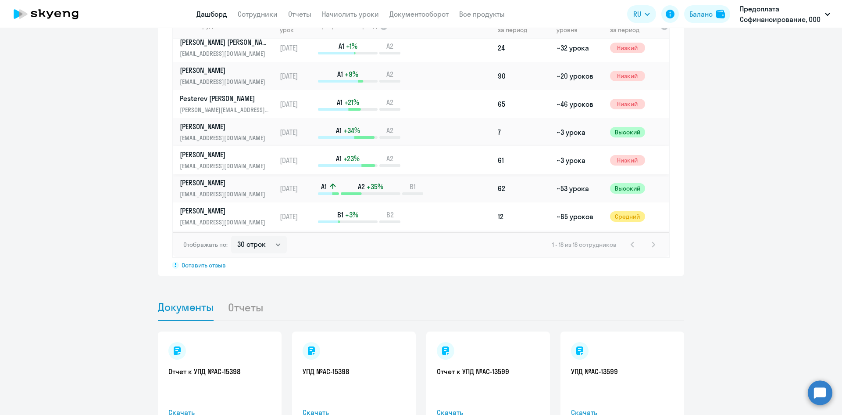
scroll to position [132, 0]
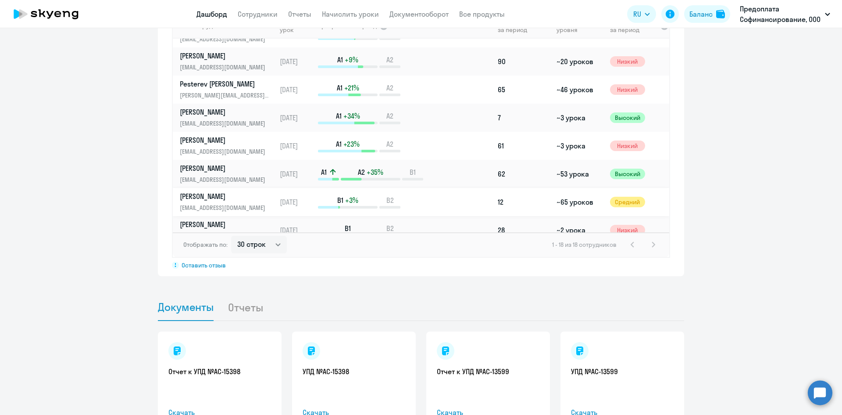
click at [222, 197] on p "Терехина Чулпан" at bounding box center [225, 196] width 90 height 10
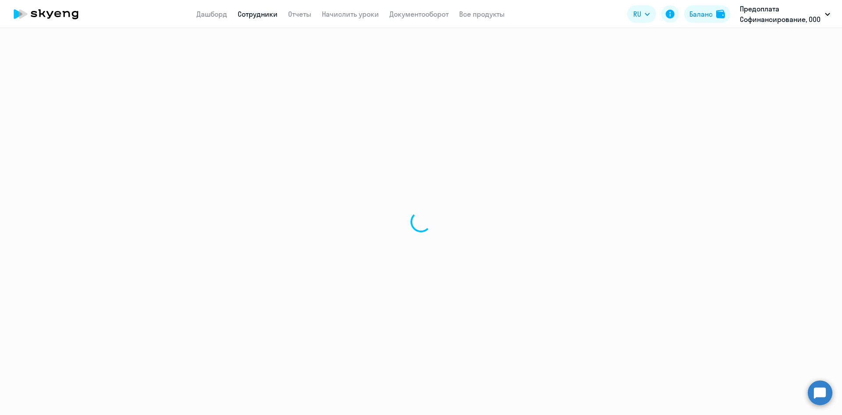
select select "english"
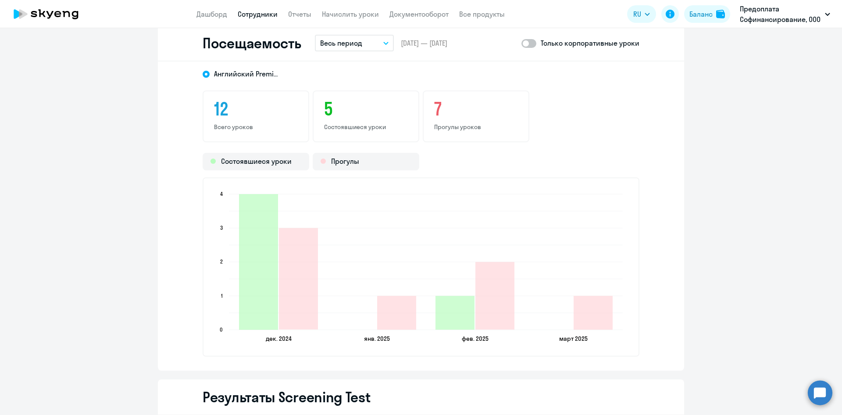
scroll to position [1141, 0]
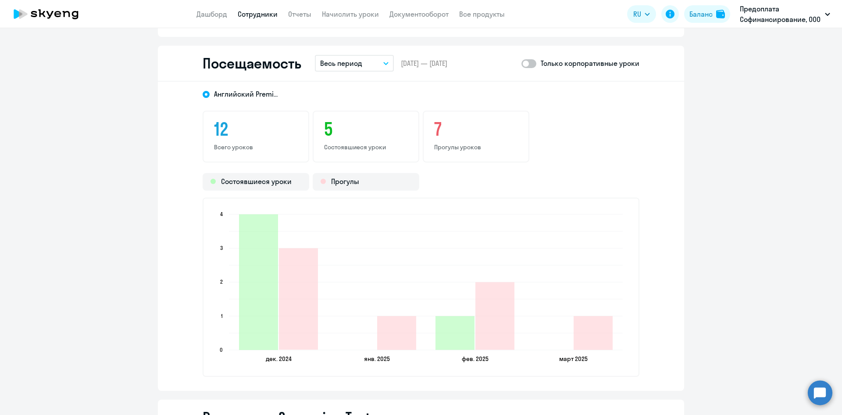
click at [383, 64] on icon "button" at bounding box center [385, 63] width 5 height 3
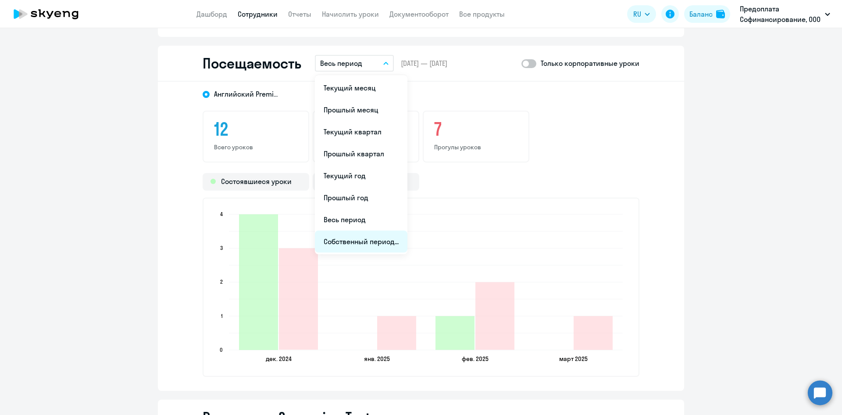
click at [352, 239] on li "Собственный период..." at bounding box center [361, 241] width 93 height 22
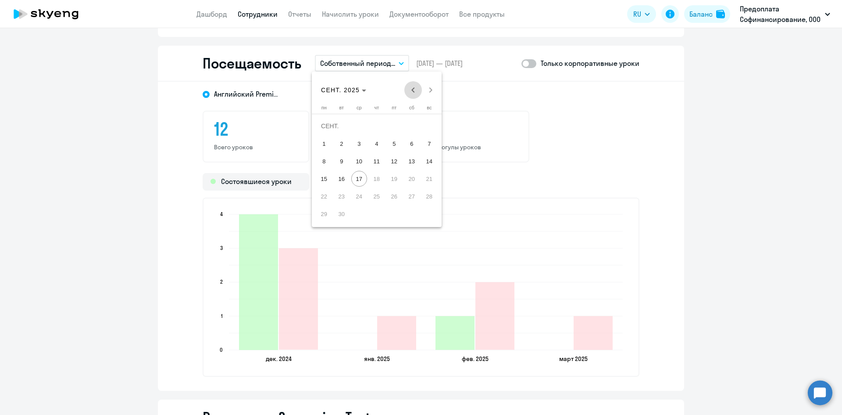
click at [411, 90] on span "Previous month" at bounding box center [414, 90] width 18 height 18
click at [412, 90] on span "Previous month" at bounding box center [414, 90] width 18 height 18
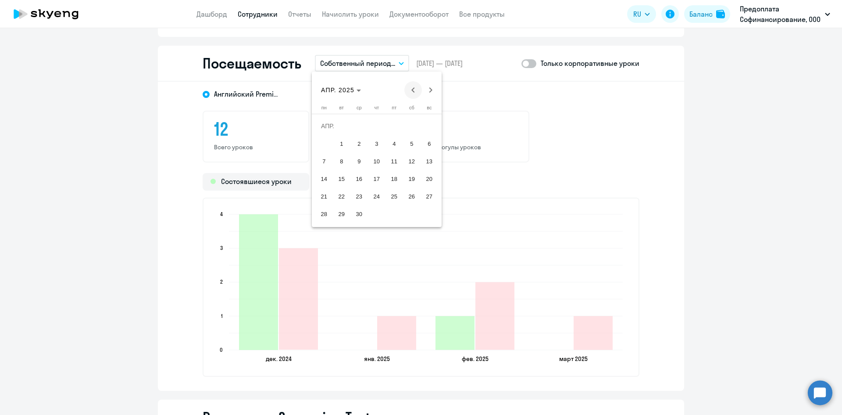
click at [412, 91] on span "Previous month" at bounding box center [414, 90] width 18 height 18
drag, startPoint x: 412, startPoint y: 126, endPoint x: 362, endPoint y: 165, distance: 63.7
click at [408, 128] on span "1" at bounding box center [412, 126] width 16 height 16
click at [326, 211] on span "31" at bounding box center [324, 214] width 16 height 16
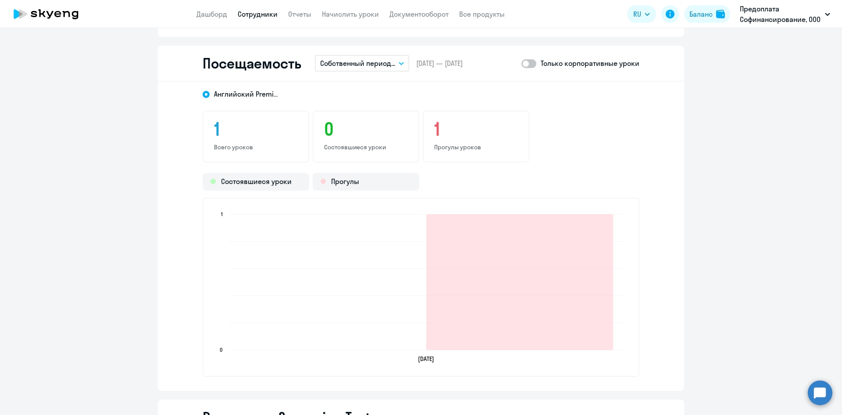
click at [400, 64] on icon "button" at bounding box center [401, 63] width 4 height 2
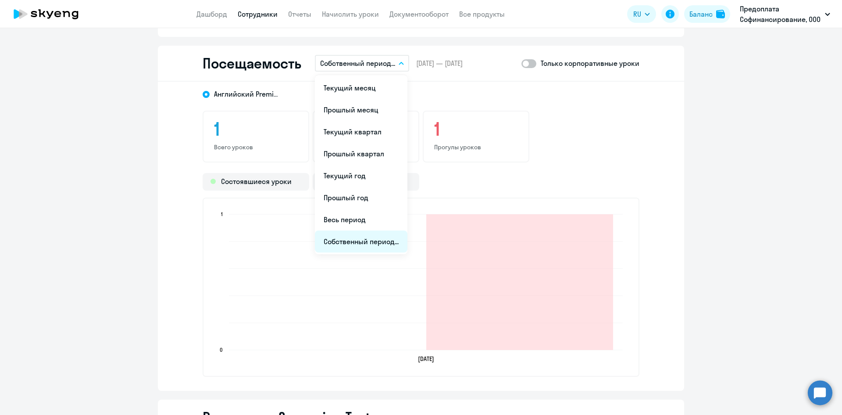
click at [362, 239] on li "Собственный период..." at bounding box center [361, 241] width 93 height 22
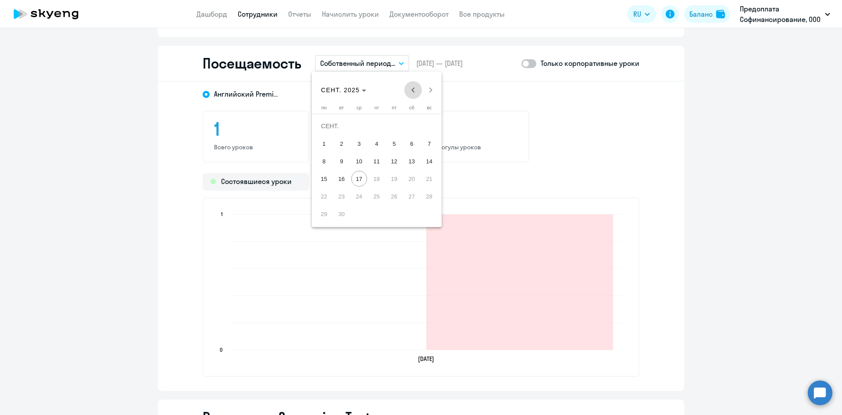
click at [415, 89] on span "Previous month" at bounding box center [414, 90] width 18 height 18
click at [415, 88] on span "Previous month" at bounding box center [414, 90] width 18 height 18
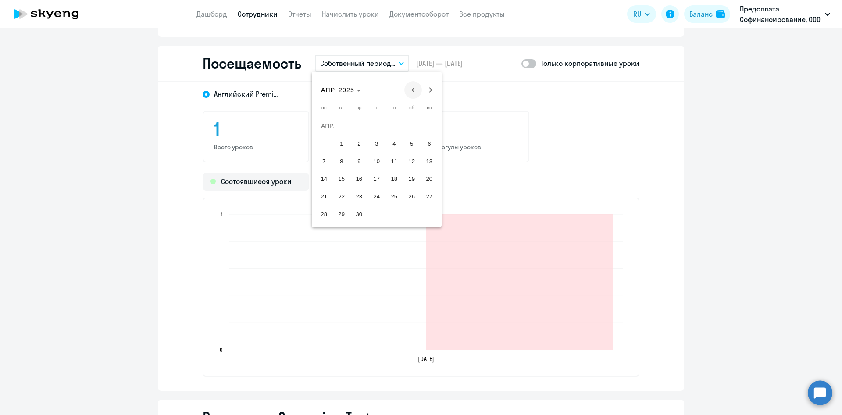
click at [415, 88] on span "Previous month" at bounding box center [414, 90] width 18 height 18
drag, startPoint x: 409, startPoint y: 126, endPoint x: 409, endPoint y: 132, distance: 6.1
click at [410, 126] on span "1" at bounding box center [412, 126] width 16 height 16
click at [394, 199] on span "28" at bounding box center [395, 196] width 16 height 16
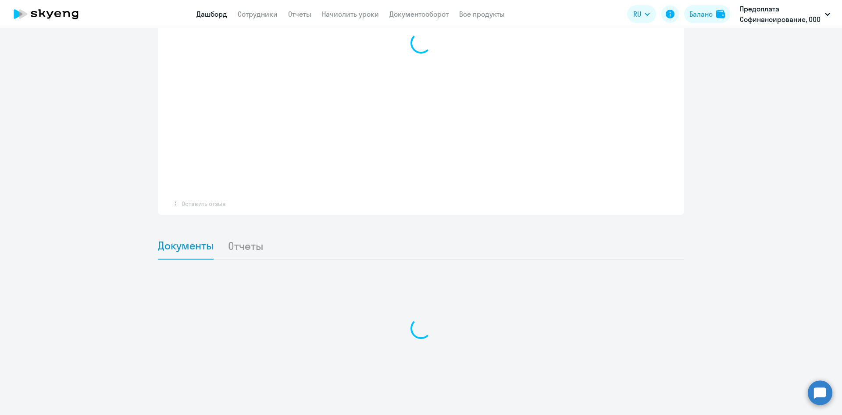
scroll to position [708, 0]
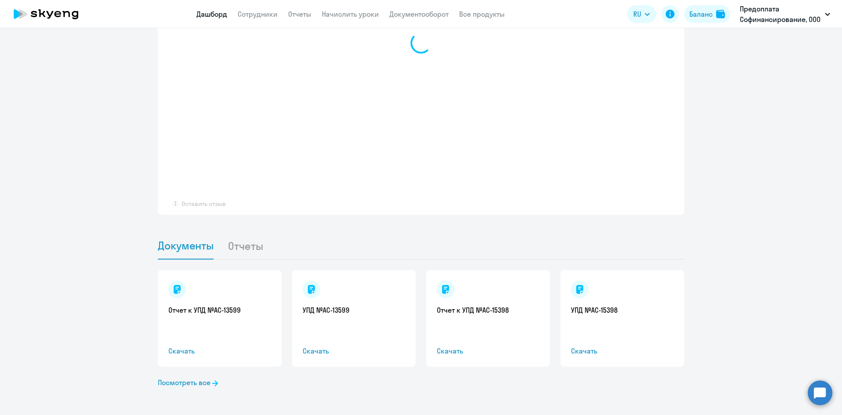
select select "30"
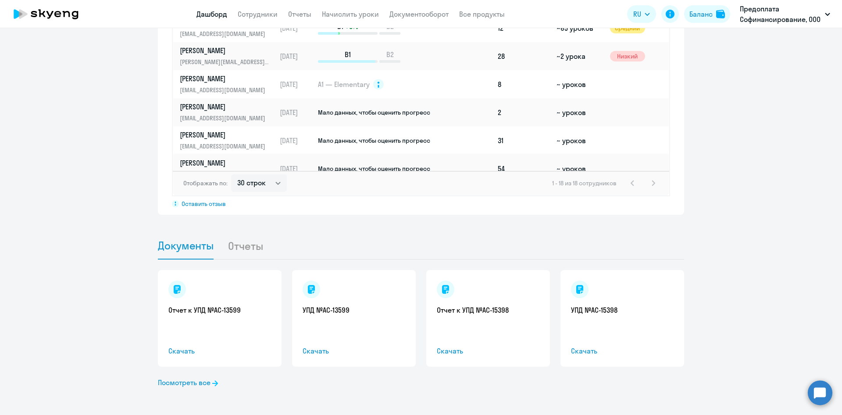
scroll to position [224, 0]
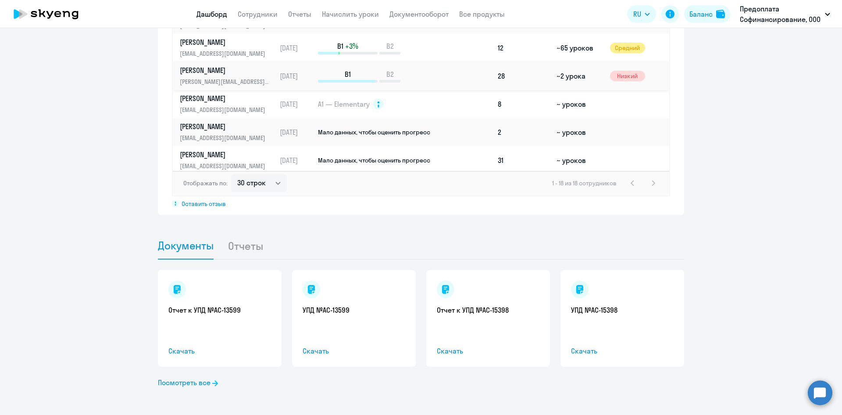
click at [219, 70] on p "Харисов Руслан" at bounding box center [225, 70] width 90 height 10
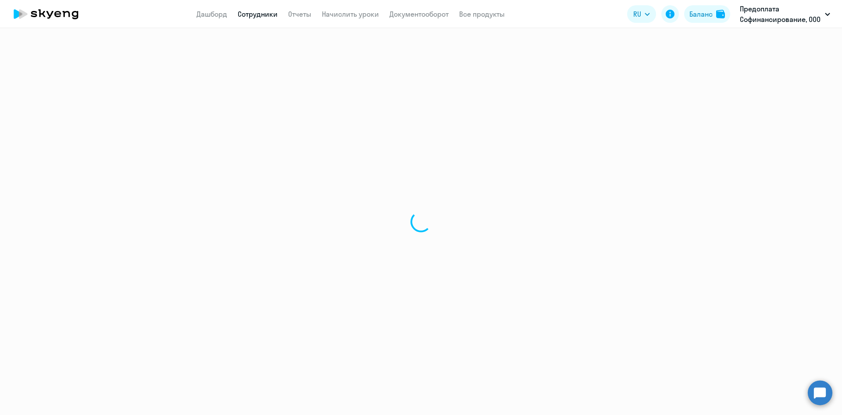
select select "english"
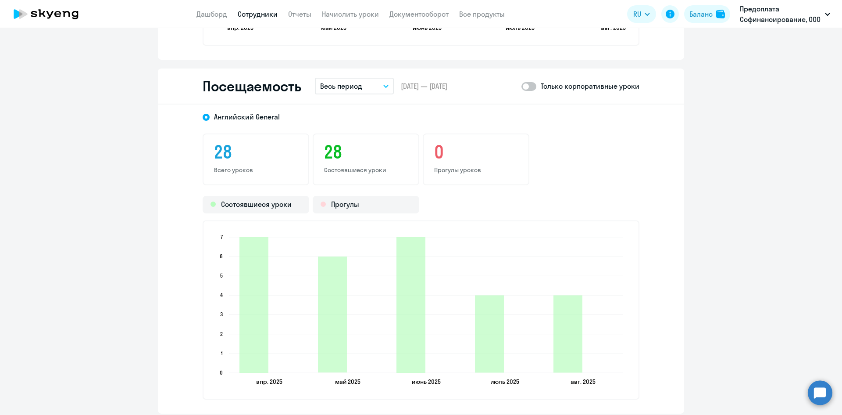
scroll to position [1141, 0]
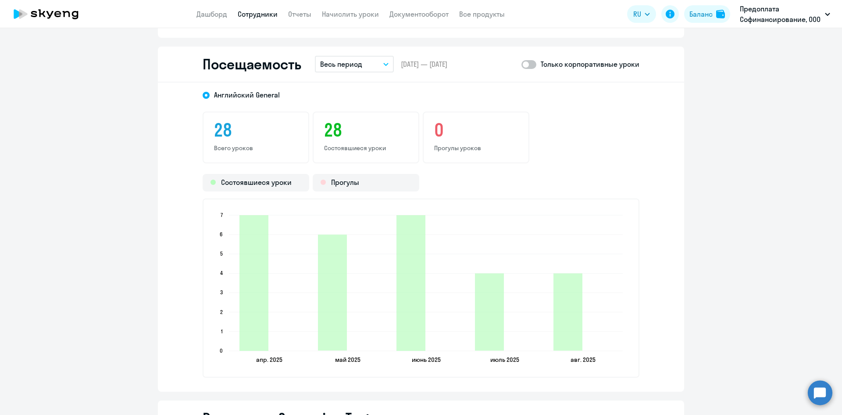
click at [384, 63] on icon "button" at bounding box center [385, 64] width 5 height 3
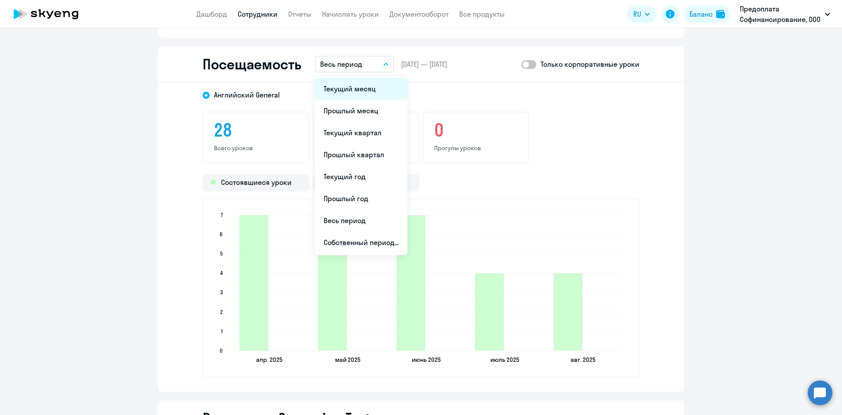
click at [364, 91] on li "Текущий месяц" at bounding box center [361, 89] width 93 height 22
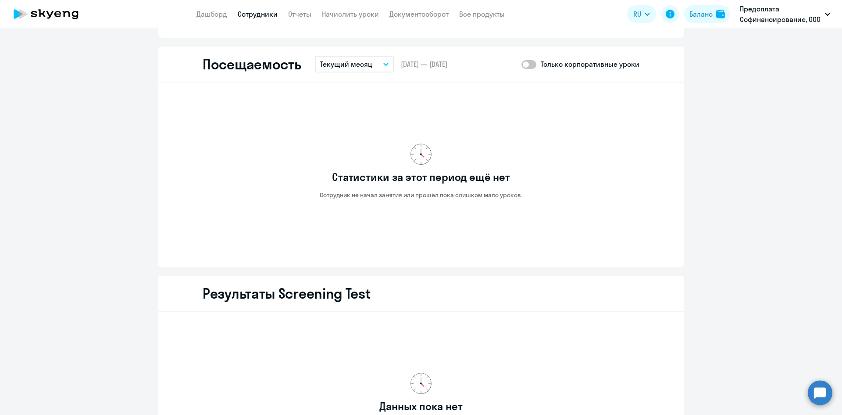
click at [384, 64] on icon "button" at bounding box center [386, 64] width 4 height 2
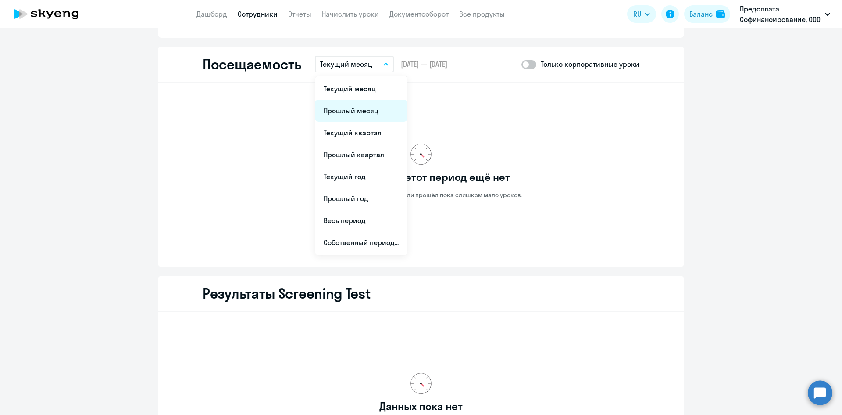
click at [368, 112] on li "Прошлый месяц" at bounding box center [361, 111] width 93 height 22
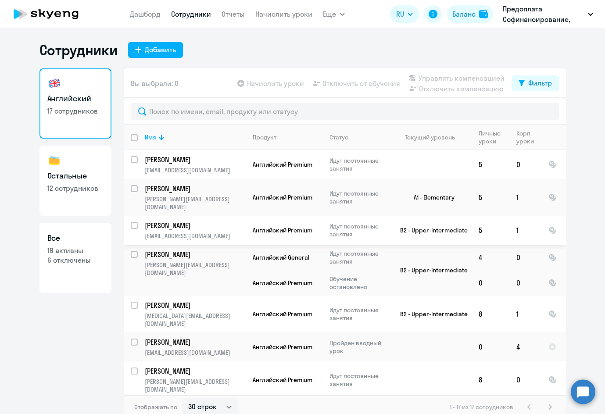
select select "30"
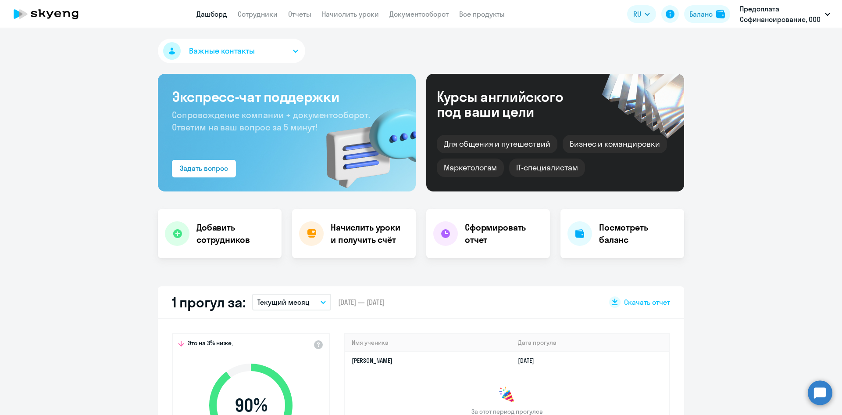
select select "30"
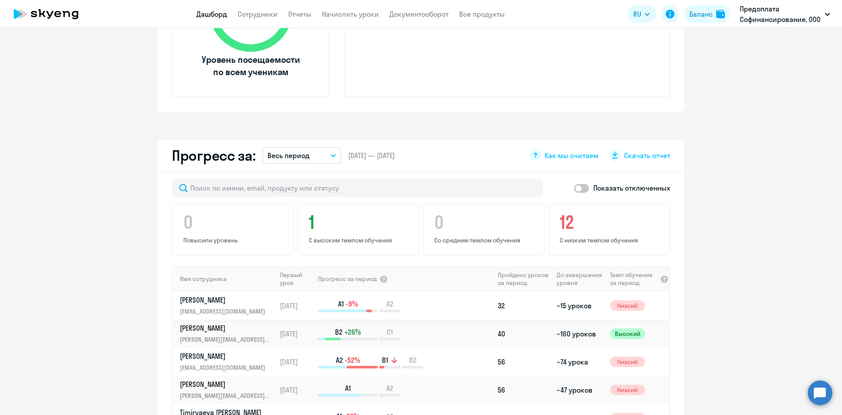
click at [204, 298] on p "[PERSON_NAME]" at bounding box center [225, 300] width 90 height 10
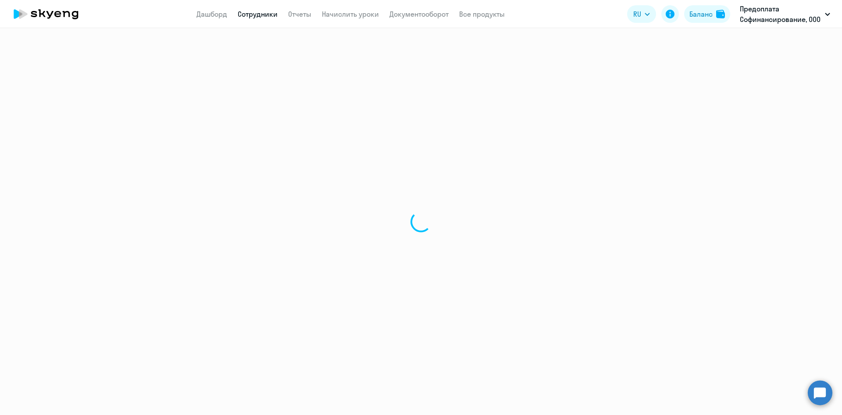
select select "english"
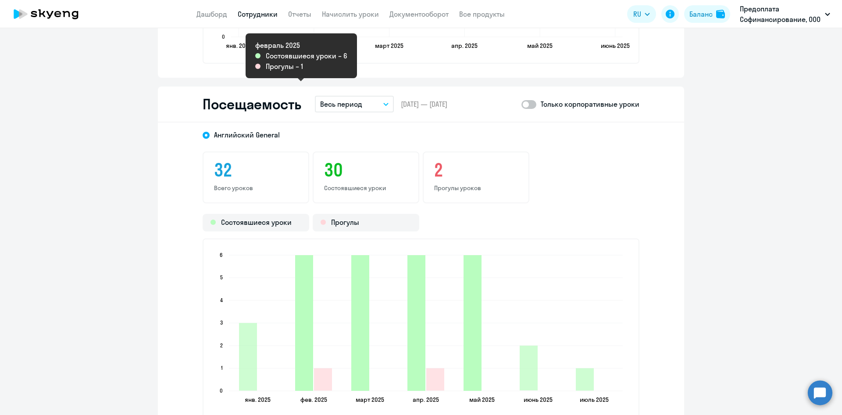
scroll to position [1053, 0]
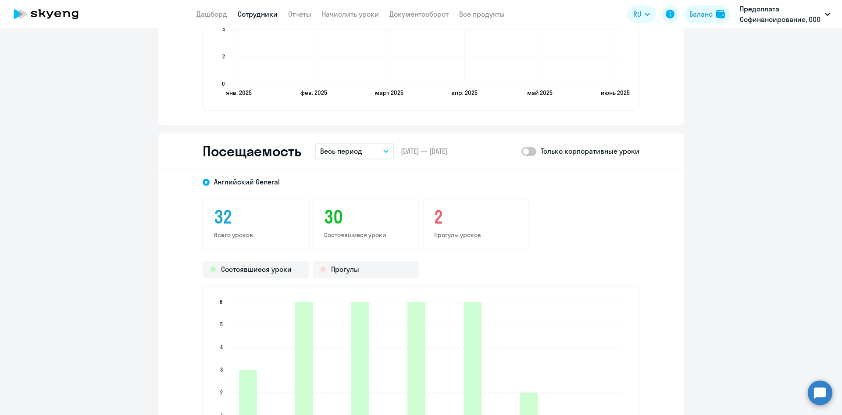
click at [356, 150] on p "Весь период" at bounding box center [341, 151] width 42 height 11
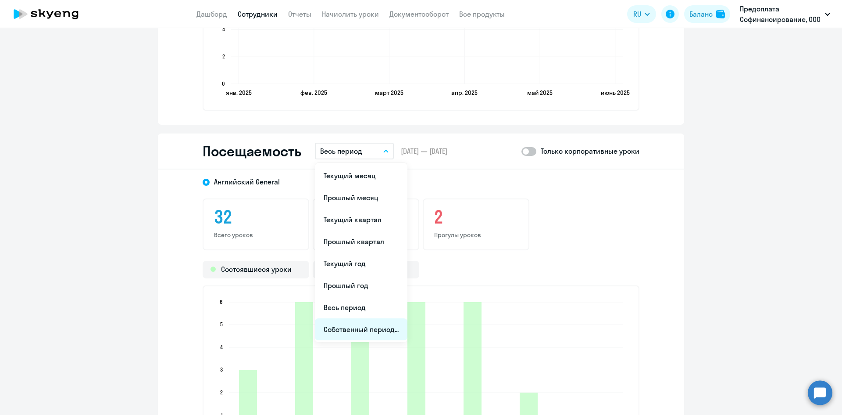
click at [358, 326] on li "Собственный период..." at bounding box center [361, 329] width 93 height 22
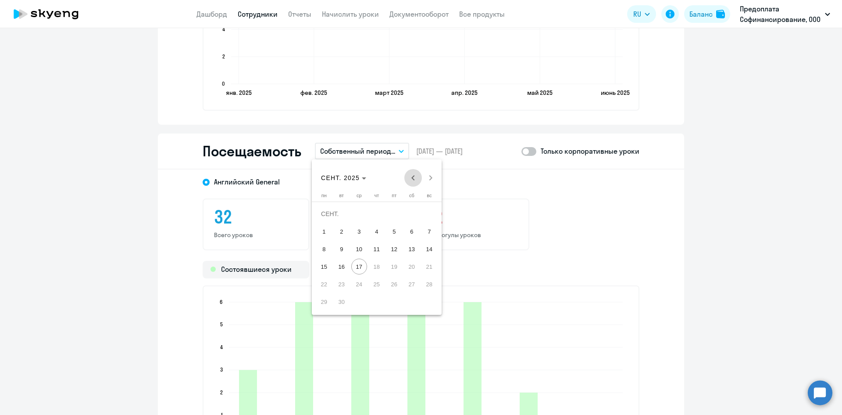
click at [410, 179] on span "Previous month" at bounding box center [414, 178] width 18 height 18
click at [340, 231] on span "1" at bounding box center [342, 231] width 16 height 16
click at [379, 307] on span "31" at bounding box center [377, 302] width 16 height 16
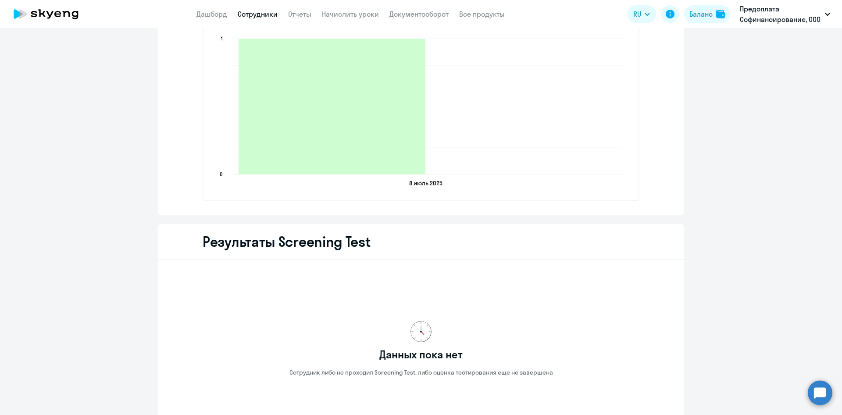
scroll to position [1097, 0]
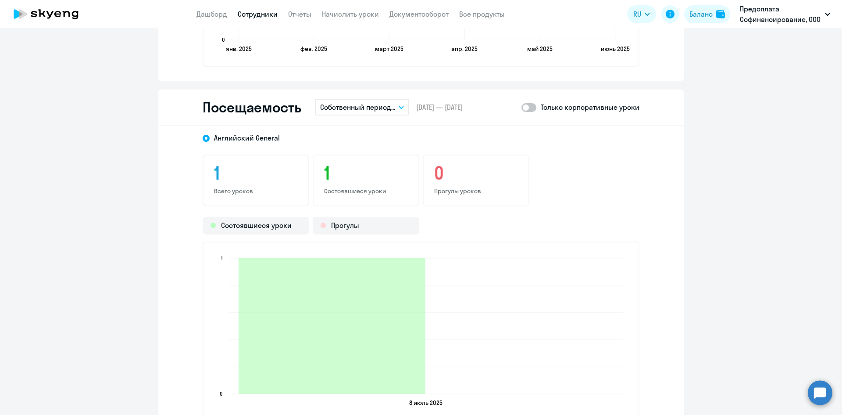
click at [398, 104] on button "Собственный период..." at bounding box center [362, 107] width 94 height 17
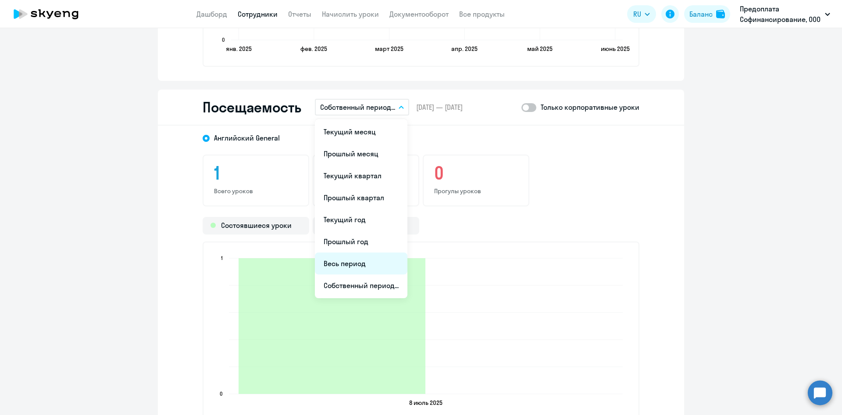
click at [355, 266] on li "Весь период" at bounding box center [361, 263] width 93 height 22
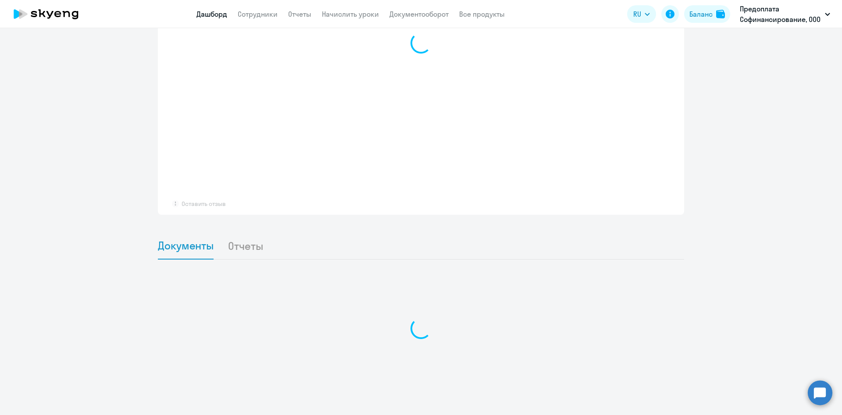
scroll to position [647, 0]
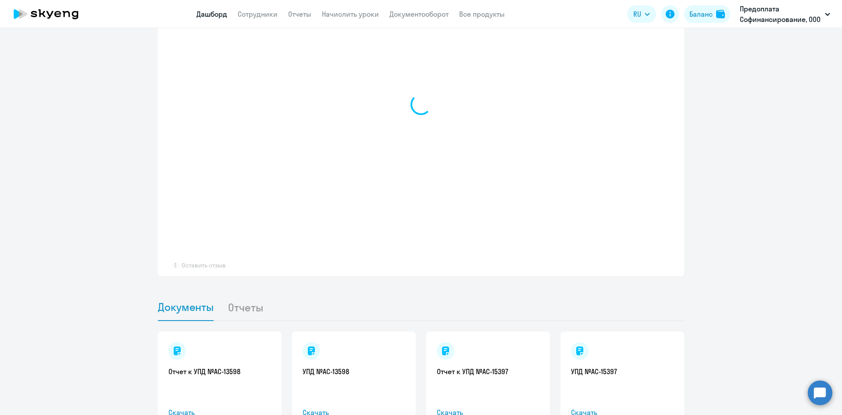
select select "30"
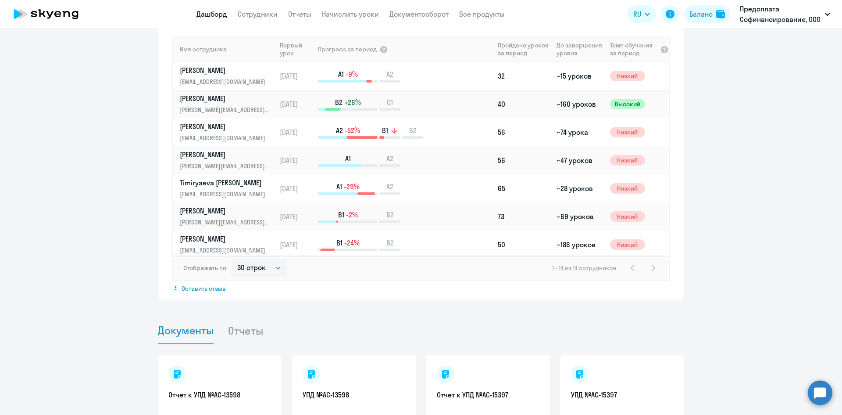
scroll to position [604, 0]
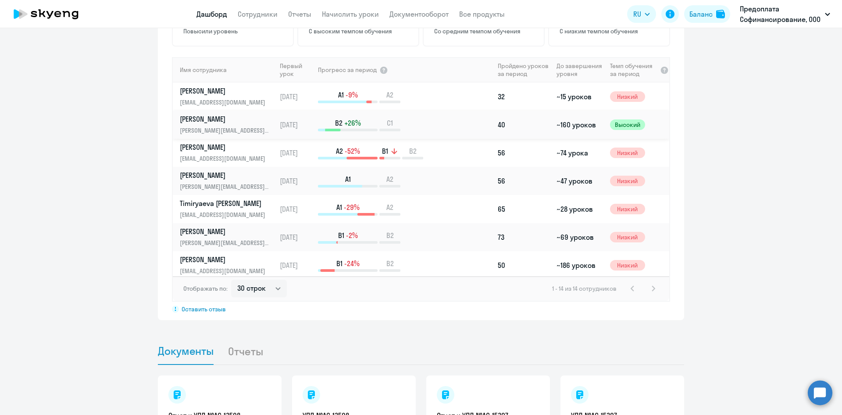
click at [202, 120] on p "[PERSON_NAME]" at bounding box center [225, 119] width 90 height 10
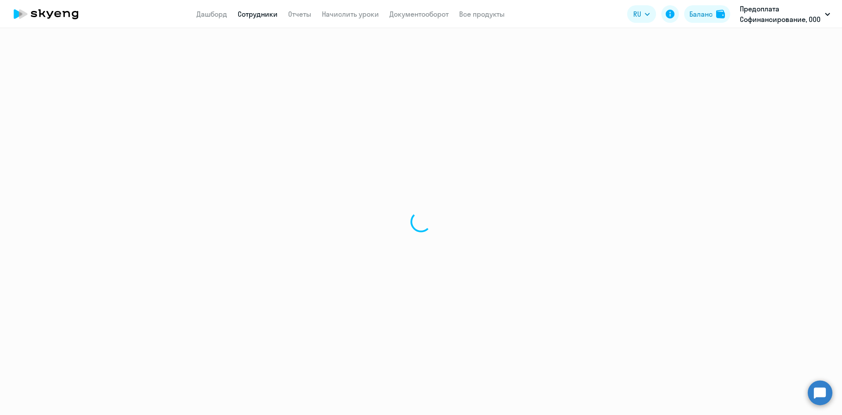
select select "english"
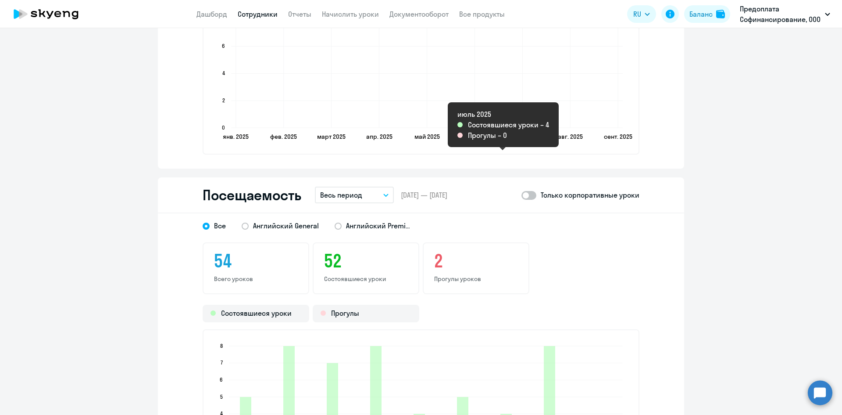
scroll to position [1009, 0]
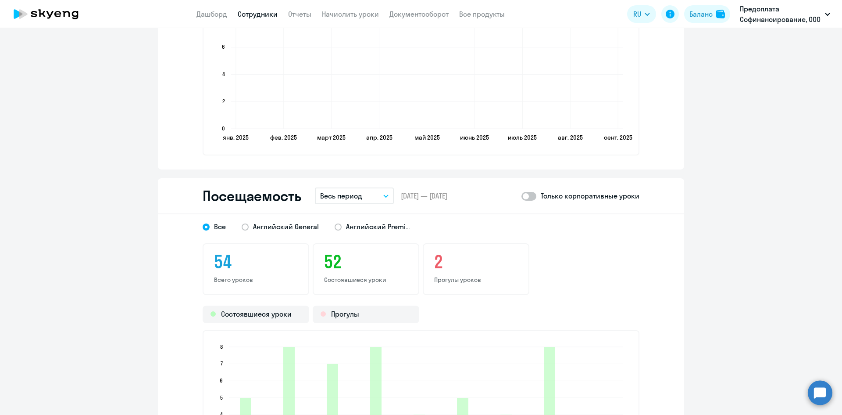
click at [384, 196] on icon "button" at bounding box center [386, 196] width 4 height 2
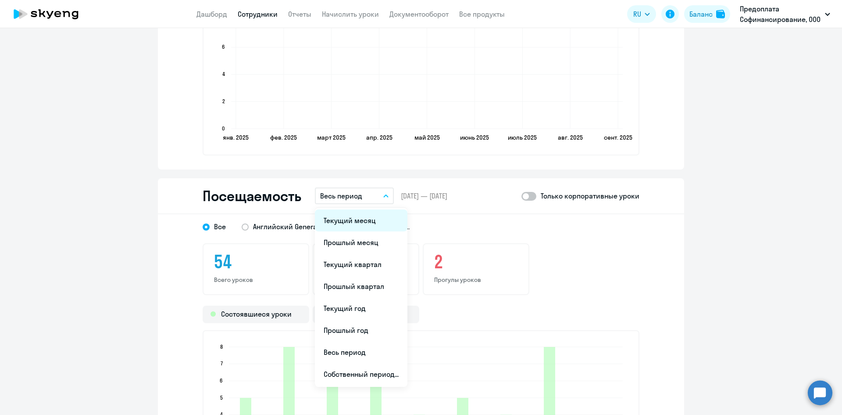
click at [356, 218] on li "Текущий месяц" at bounding box center [361, 220] width 93 height 22
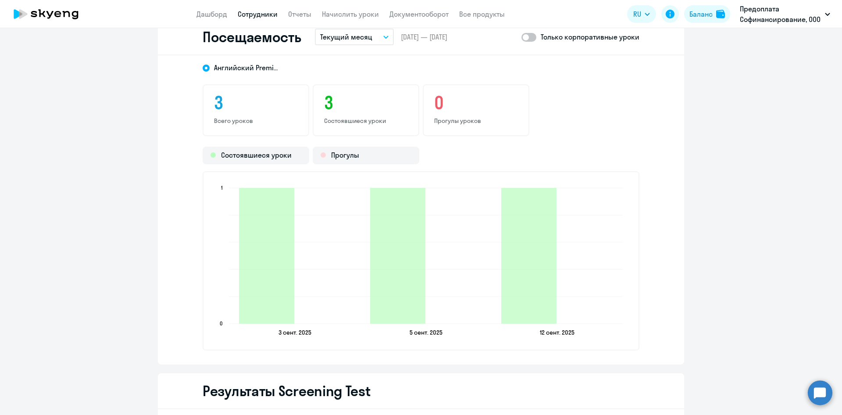
scroll to position [1228, 0]
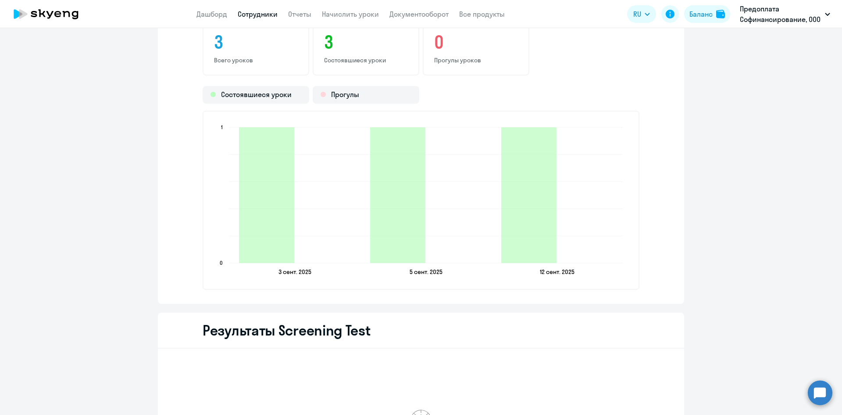
scroll to position [647, 0]
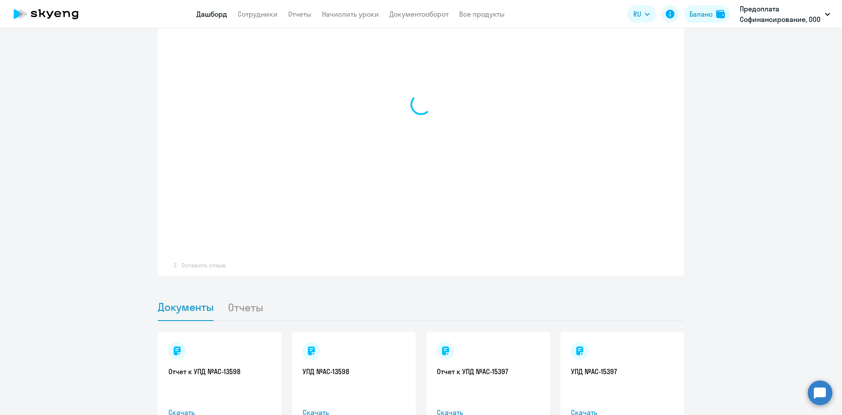
select select "30"
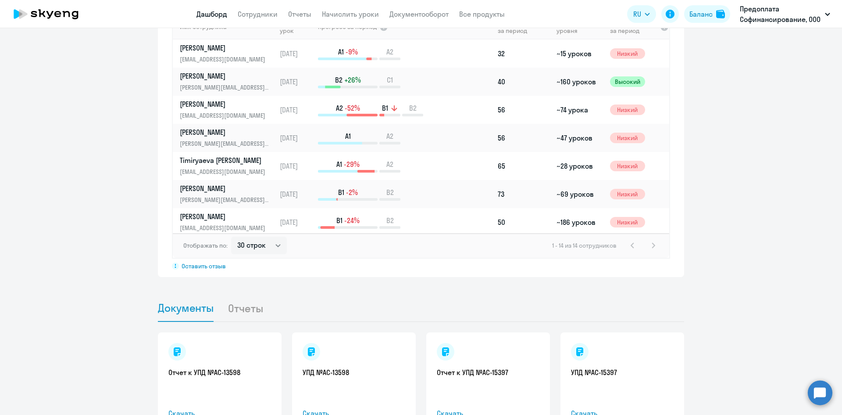
scroll to position [648, 0]
click at [205, 102] on p "[PERSON_NAME]" at bounding box center [225, 103] width 90 height 10
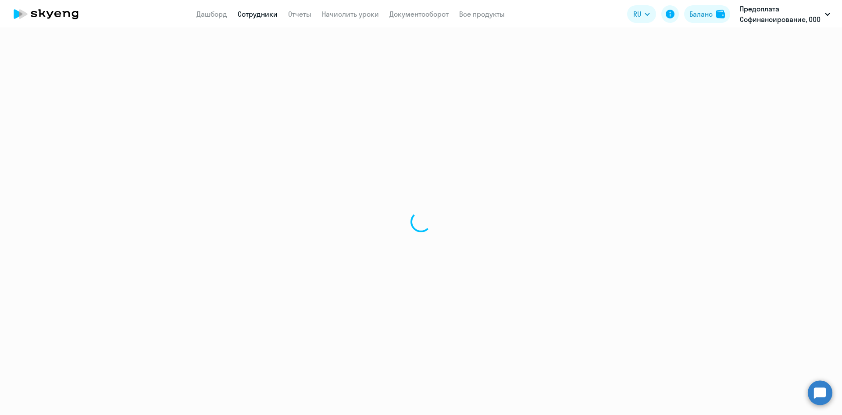
select select "english"
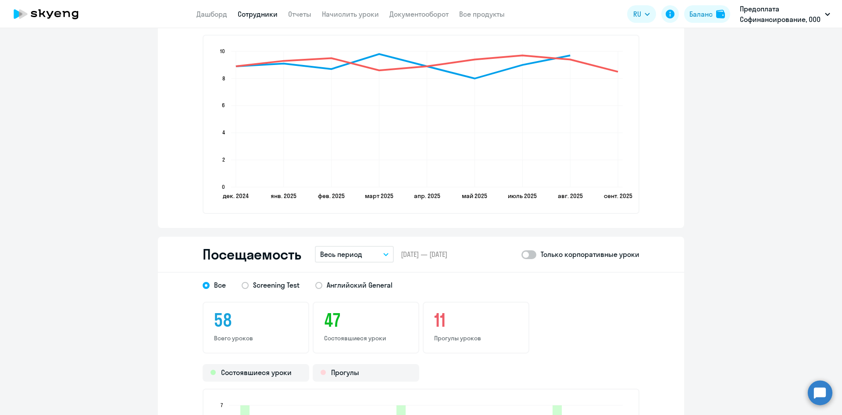
scroll to position [1009, 0]
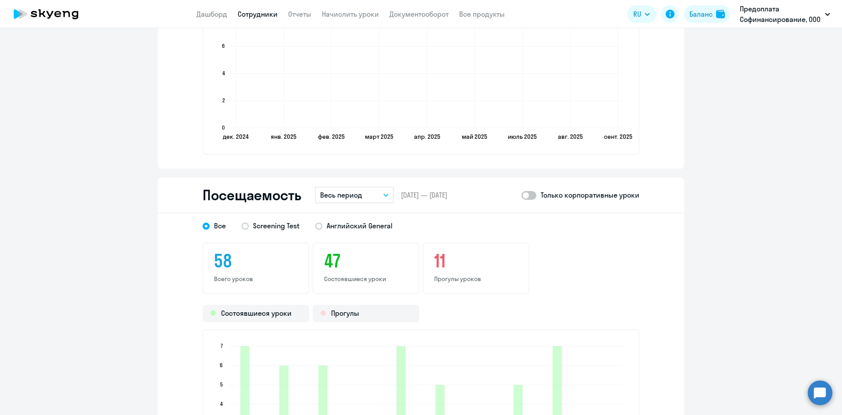
click at [384, 194] on icon "button" at bounding box center [385, 194] width 5 height 3
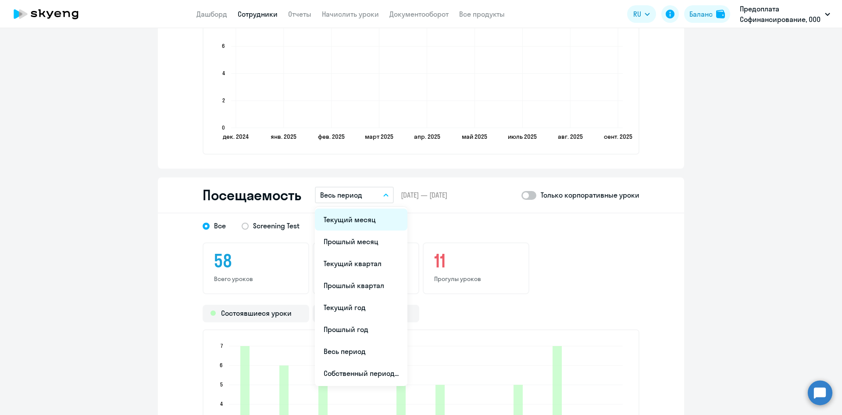
click at [365, 221] on li "Текущий месяц" at bounding box center [361, 219] width 93 height 22
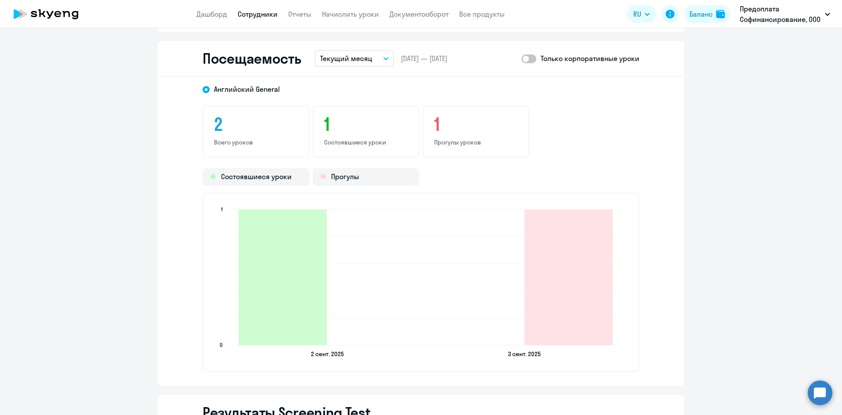
scroll to position [1185, 0]
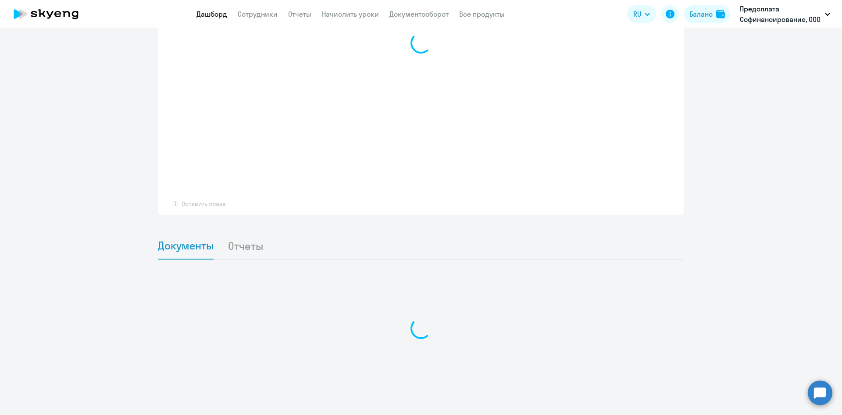
scroll to position [647, 0]
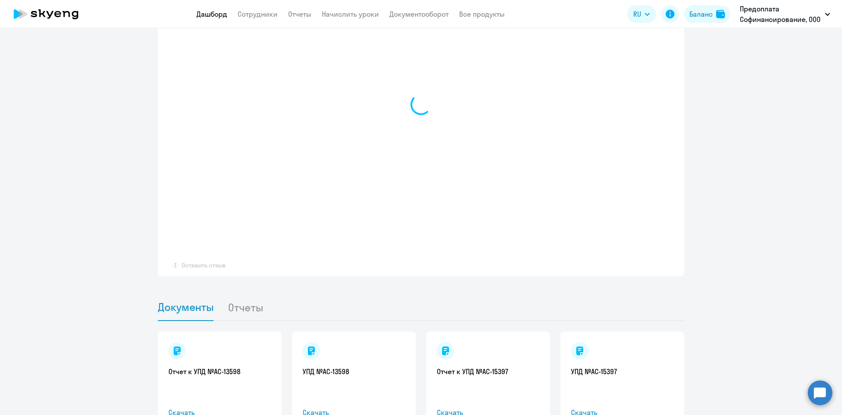
select select "30"
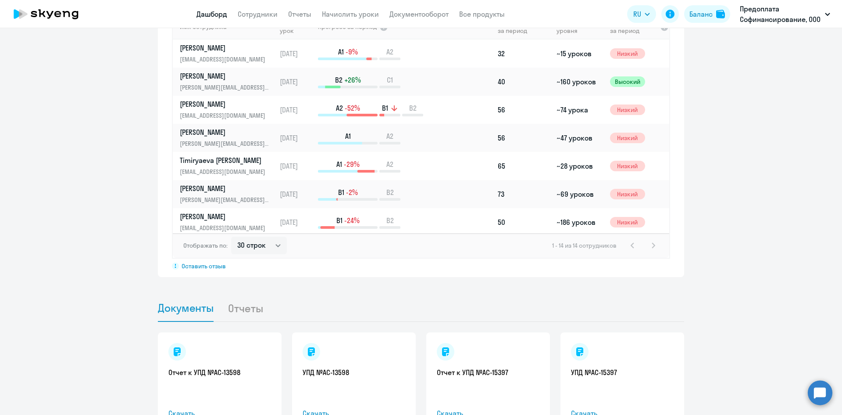
scroll to position [648, 0]
click at [189, 129] on p "[PERSON_NAME]" at bounding box center [225, 131] width 90 height 10
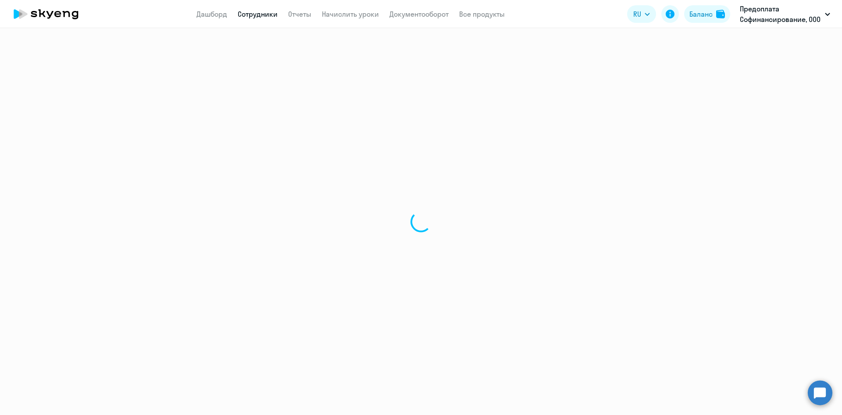
select select "english"
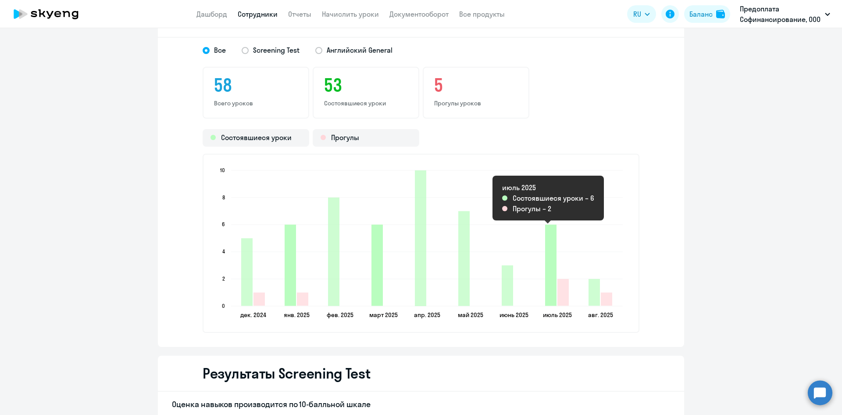
scroll to position [1009, 0]
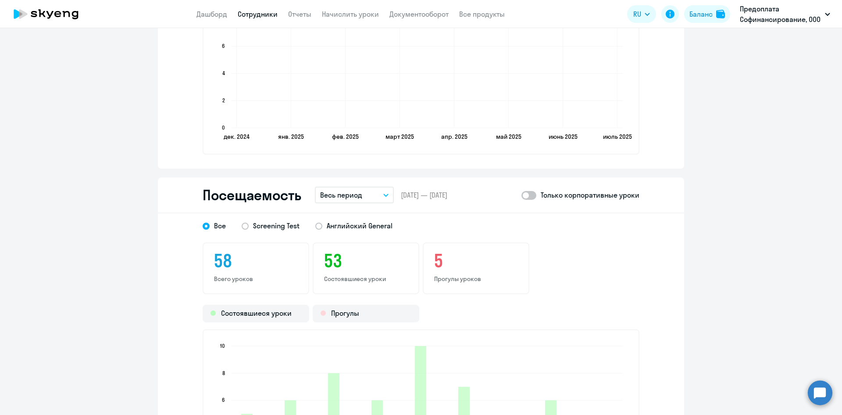
click at [383, 193] on button "Весь период" at bounding box center [354, 194] width 79 height 17
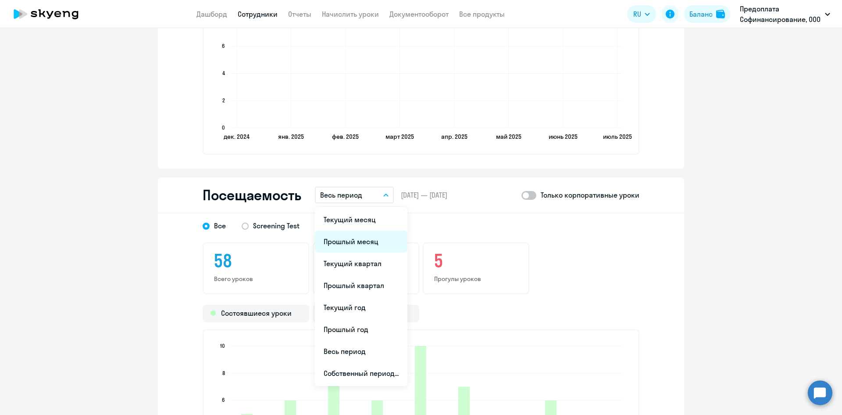
click at [350, 237] on li "Прошлый месяц" at bounding box center [361, 241] width 93 height 22
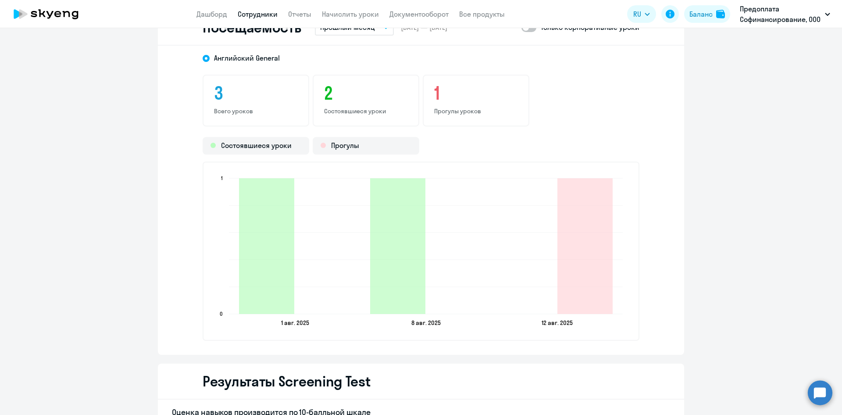
scroll to position [1228, 0]
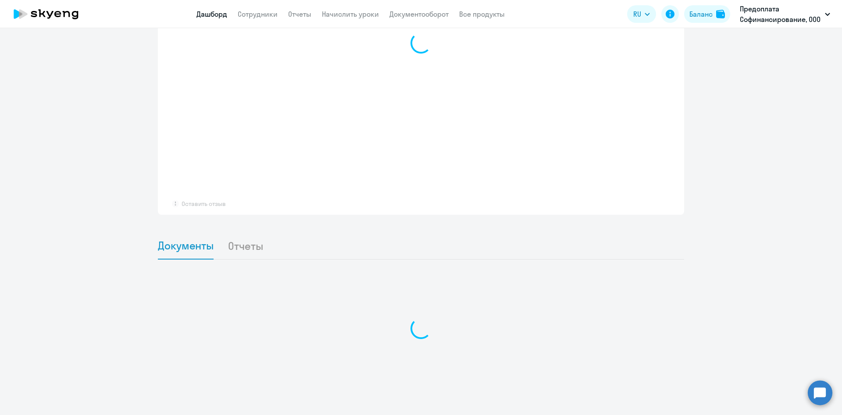
scroll to position [647, 0]
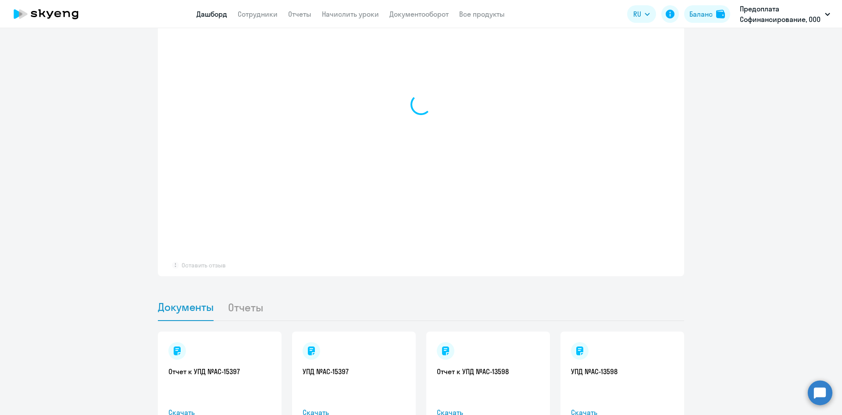
select select "30"
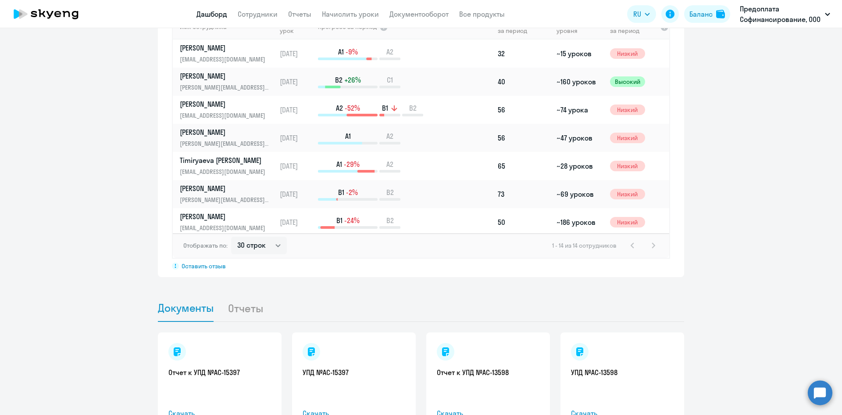
scroll to position [648, 0]
click at [197, 157] on p "Timiryaeva [PERSON_NAME]" at bounding box center [225, 159] width 90 height 10
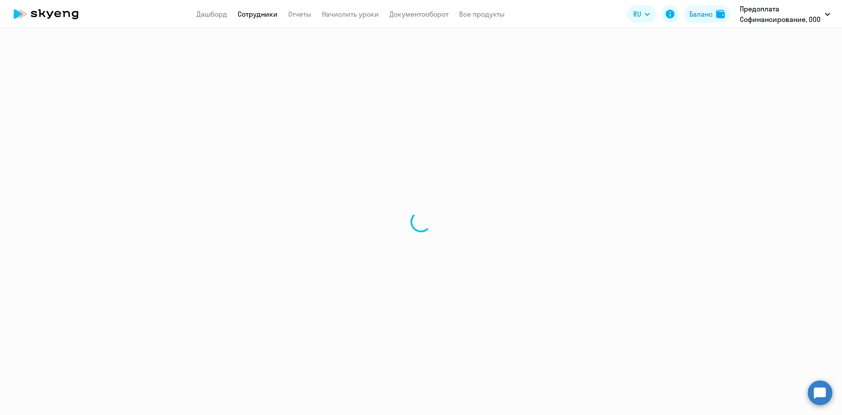
select select "english"
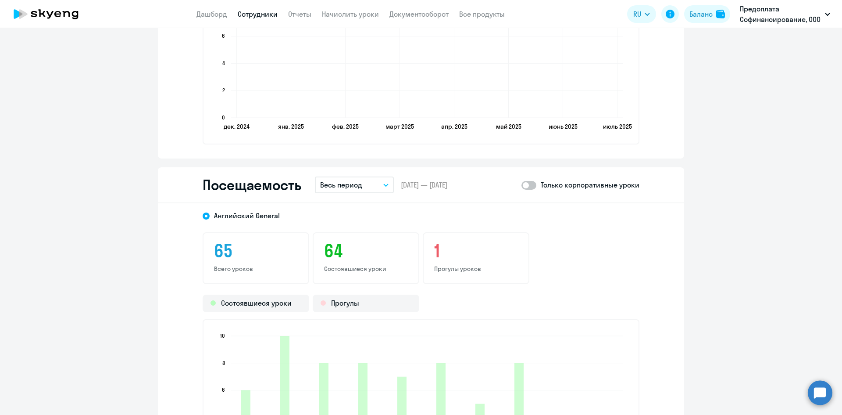
scroll to position [1009, 0]
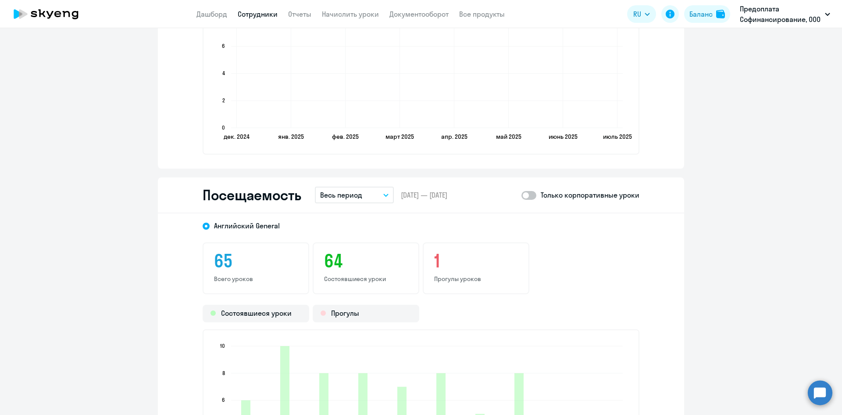
click at [385, 192] on button "Весь период" at bounding box center [354, 194] width 79 height 17
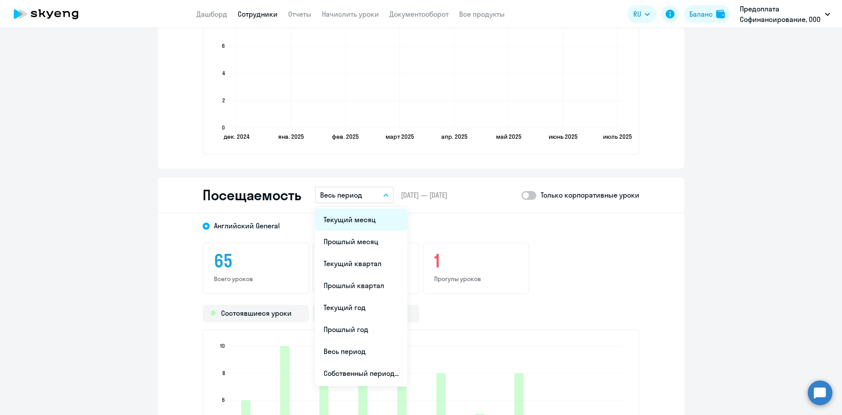
click at [356, 218] on li "Текущий месяц" at bounding box center [361, 219] width 93 height 22
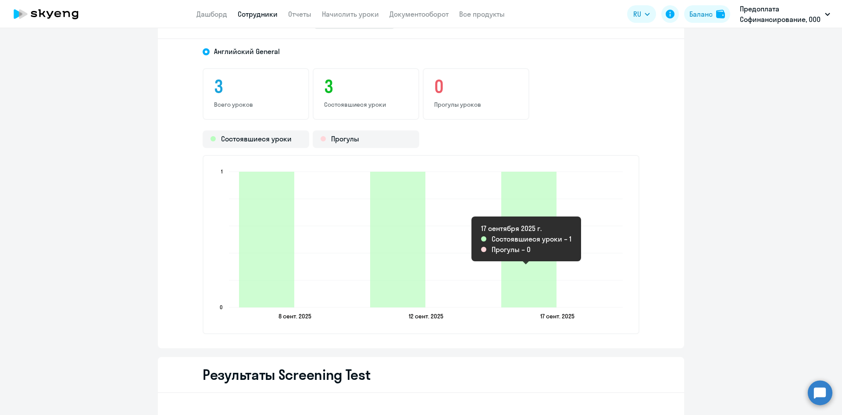
scroll to position [1185, 0]
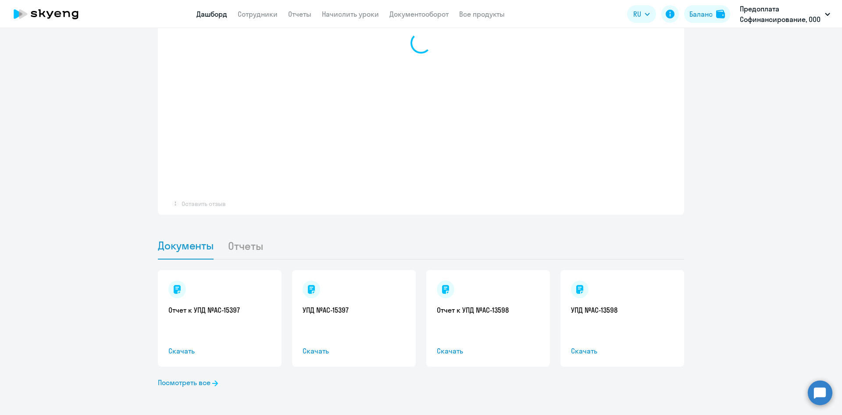
scroll to position [709, 0]
select select "30"
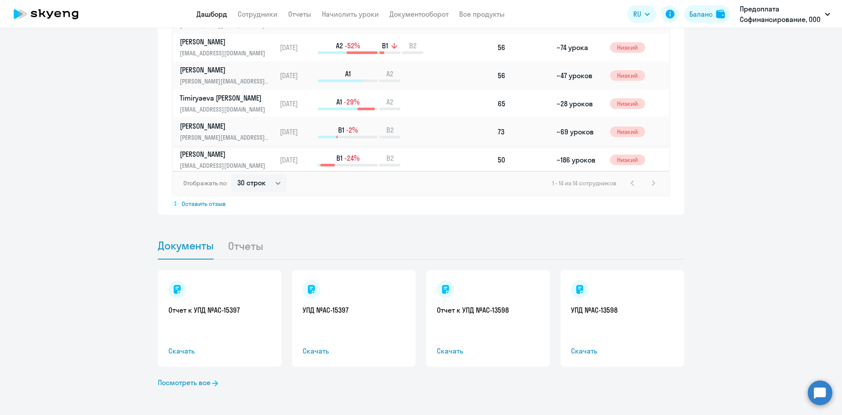
click at [222, 125] on p "[PERSON_NAME]" at bounding box center [225, 126] width 90 height 10
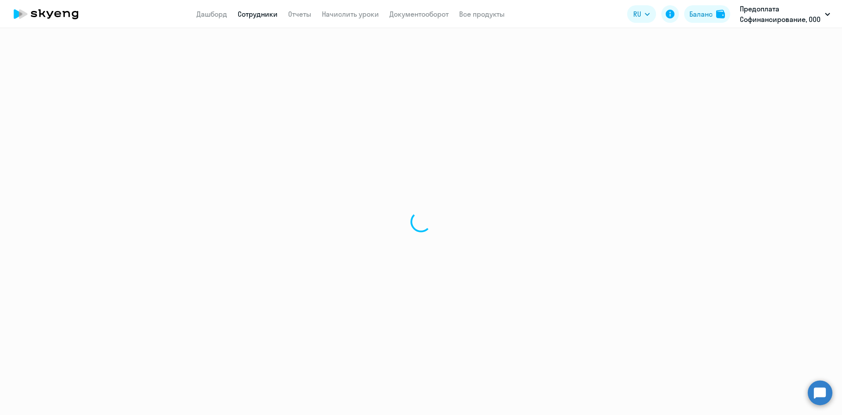
select select "english"
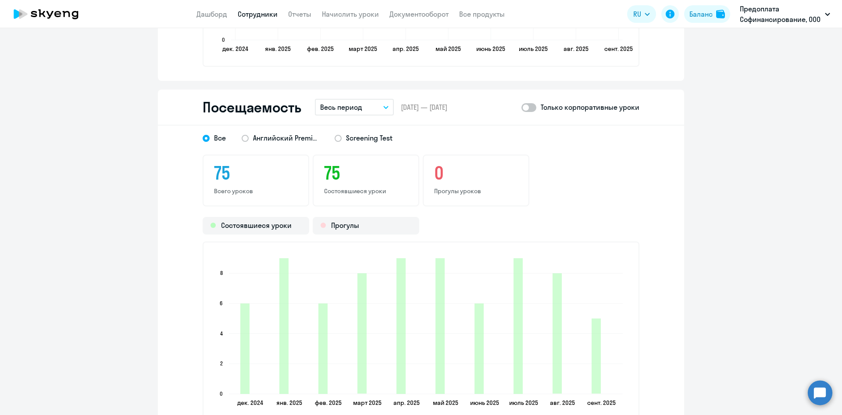
scroll to position [1141, 0]
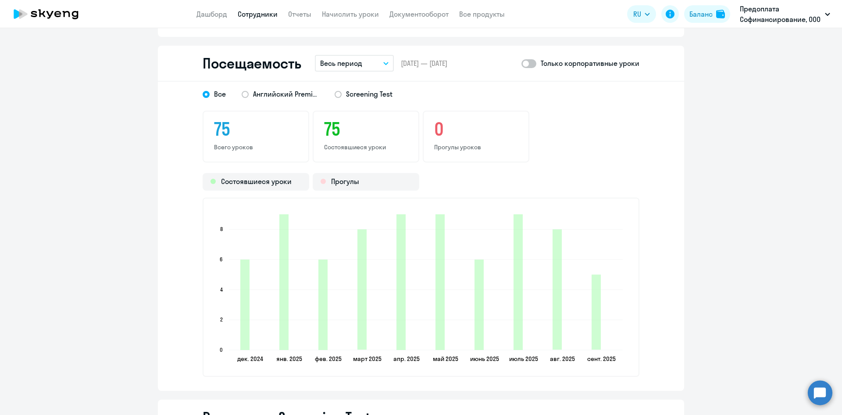
click at [385, 63] on icon "button" at bounding box center [385, 63] width 5 height 3
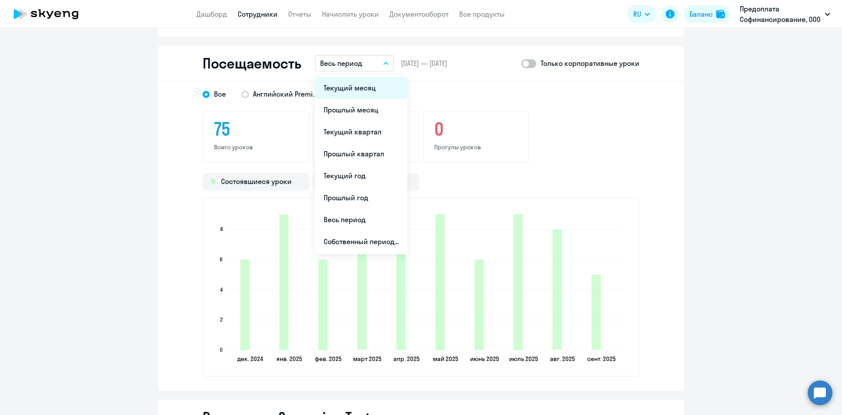
click at [347, 92] on li "Текущий месяц" at bounding box center [361, 88] width 93 height 22
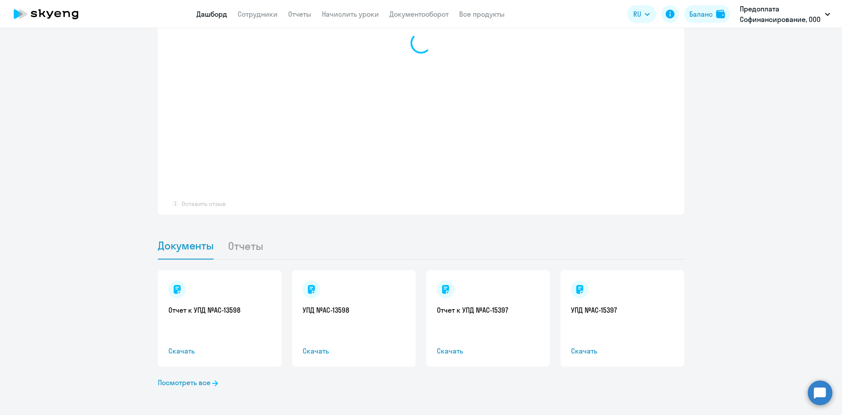
scroll to position [709, 0]
select select "30"
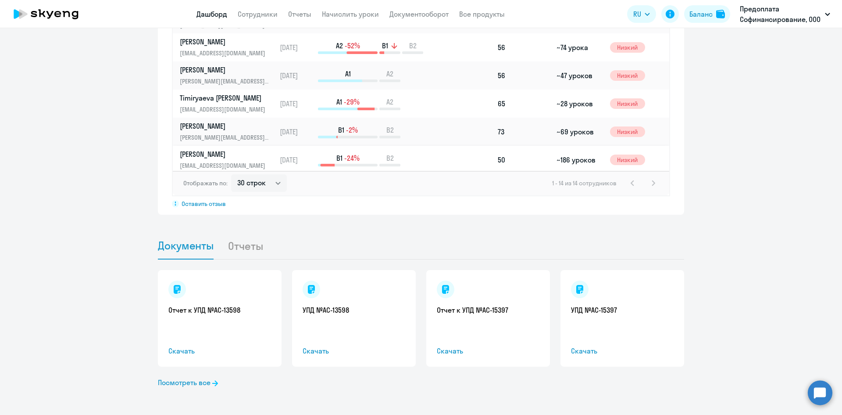
click at [203, 154] on p "[PERSON_NAME]" at bounding box center [225, 154] width 90 height 10
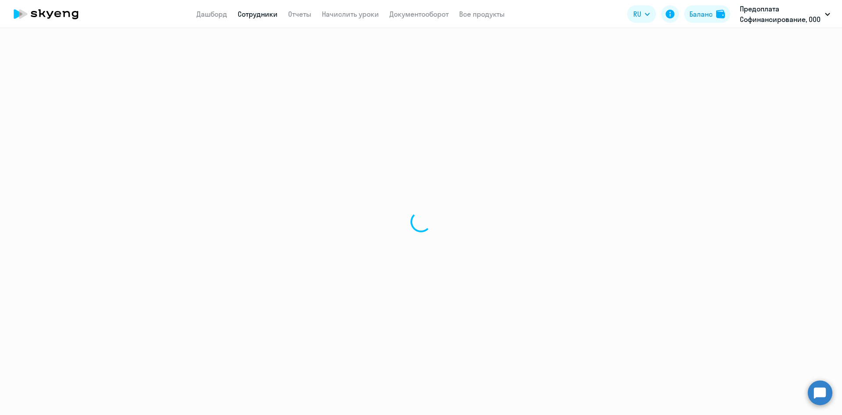
select select "english"
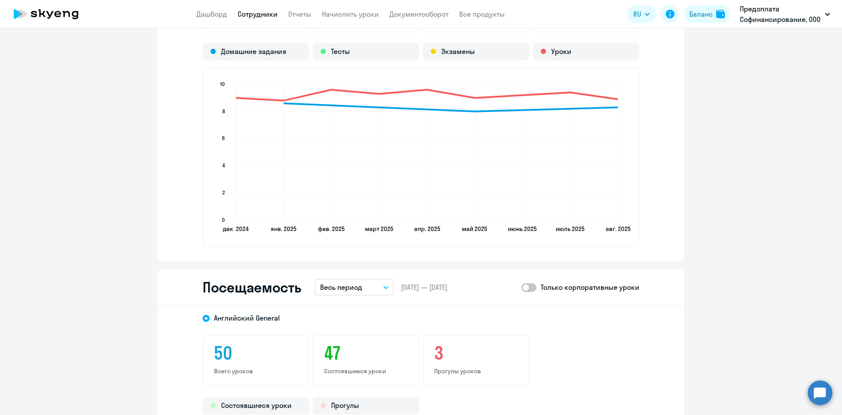
scroll to position [1141, 0]
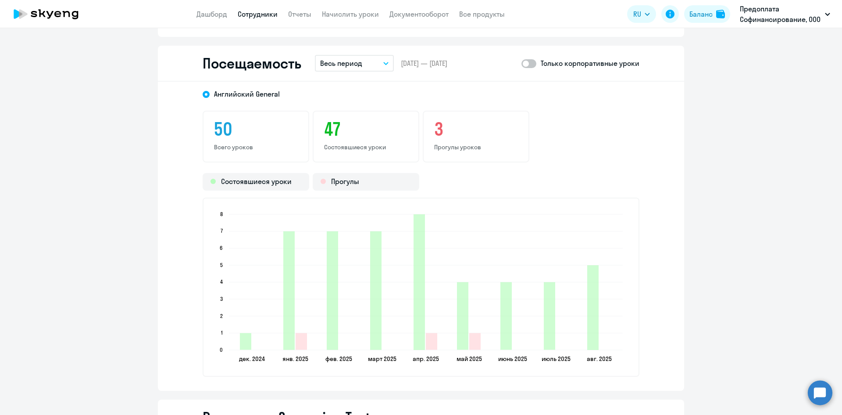
click at [388, 63] on button "Весь период" at bounding box center [354, 63] width 79 height 17
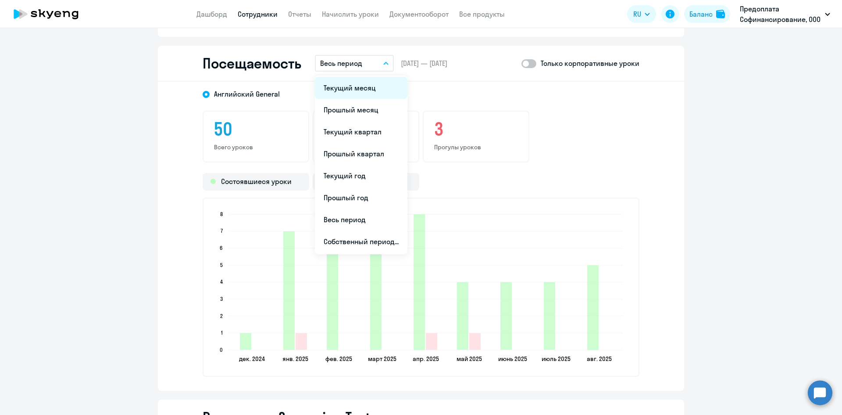
click at [354, 88] on li "Текущий месяц" at bounding box center [361, 88] width 93 height 22
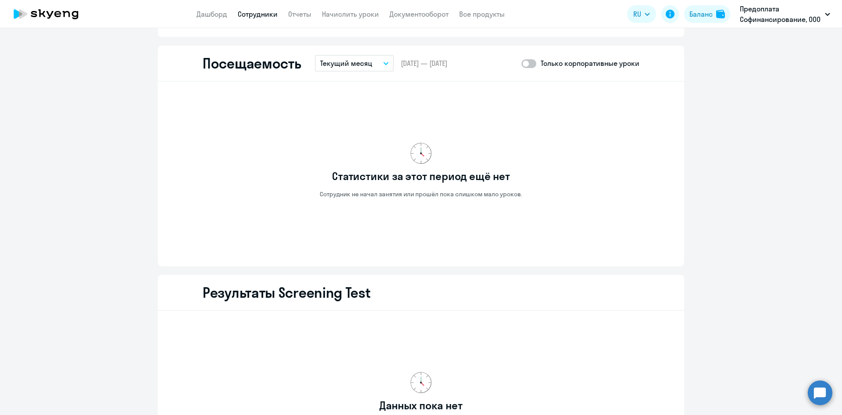
click at [384, 66] on button "Текущий месяц" at bounding box center [354, 63] width 79 height 17
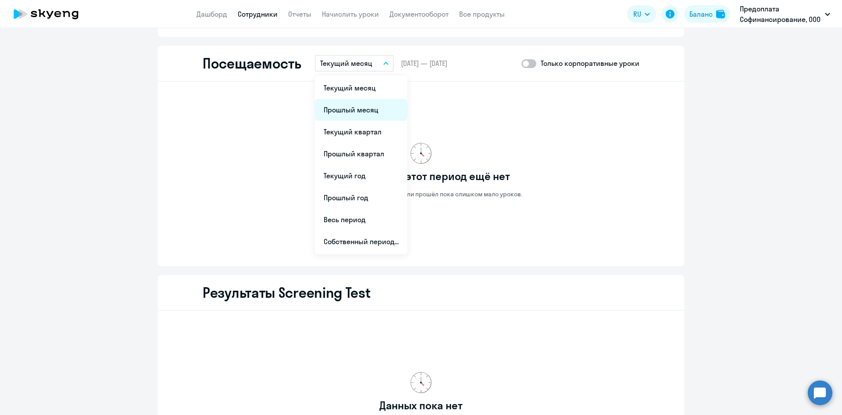
click at [364, 111] on li "Прошлый месяц" at bounding box center [361, 110] width 93 height 22
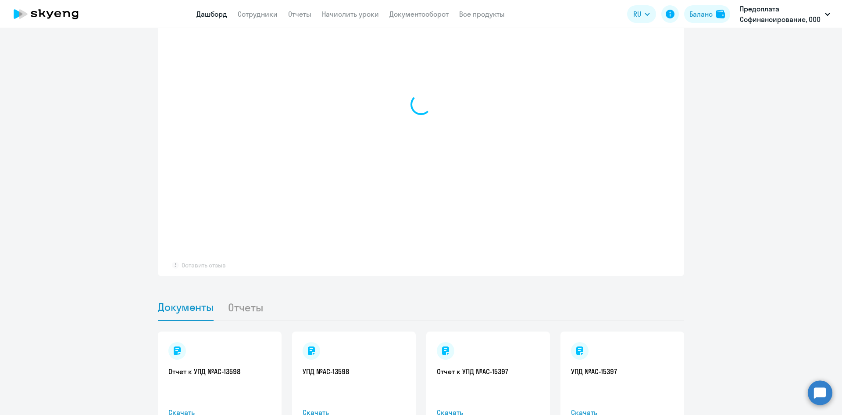
scroll to position [648, 0]
select select "30"
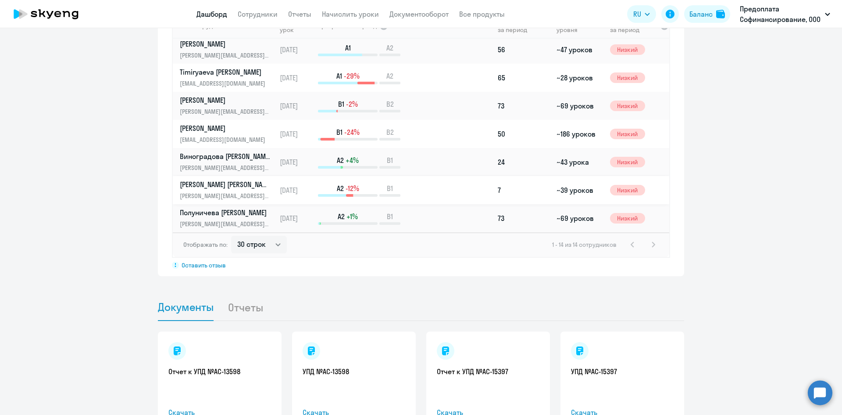
scroll to position [88, 0]
click at [218, 157] on p "Виноградова [PERSON_NAME]" at bounding box center [225, 156] width 90 height 10
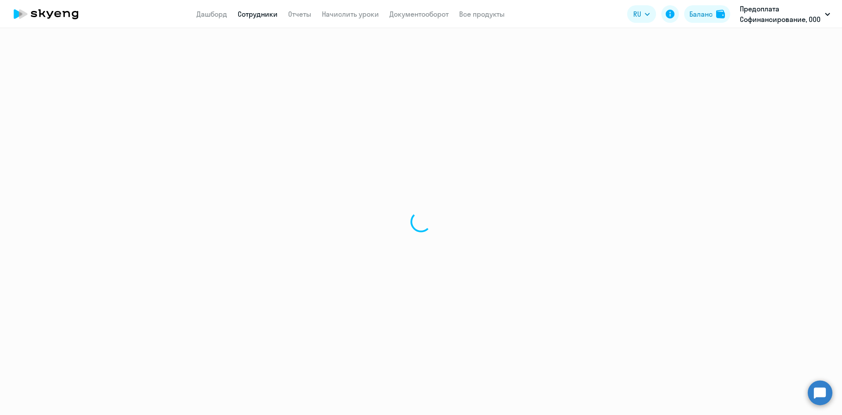
select select "english"
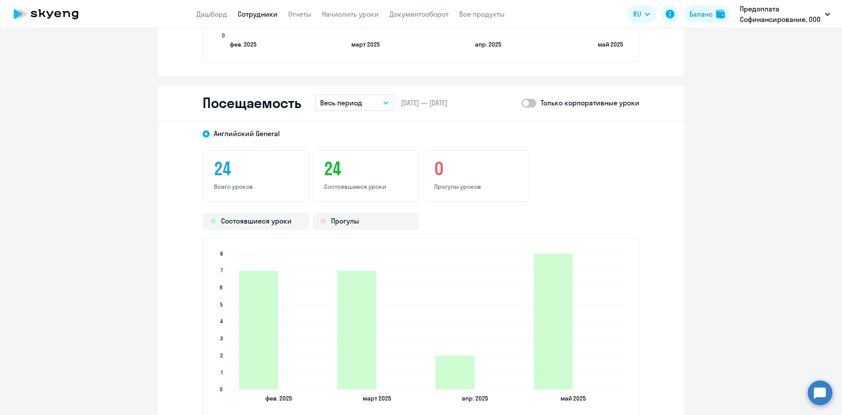
scroll to position [1097, 0]
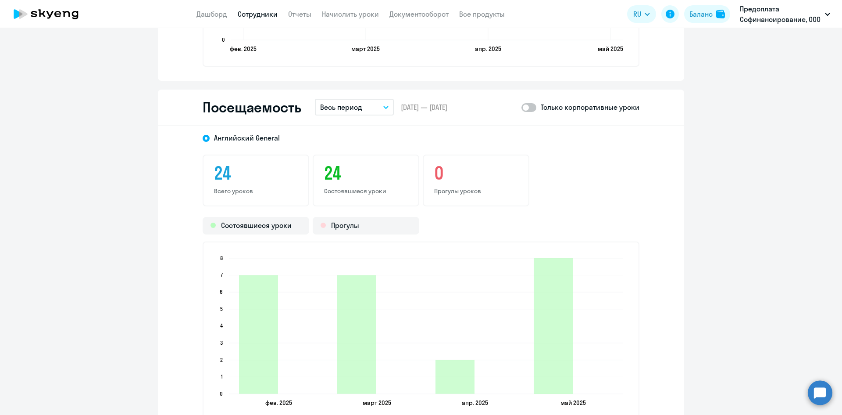
click at [383, 108] on icon "button" at bounding box center [385, 107] width 5 height 3
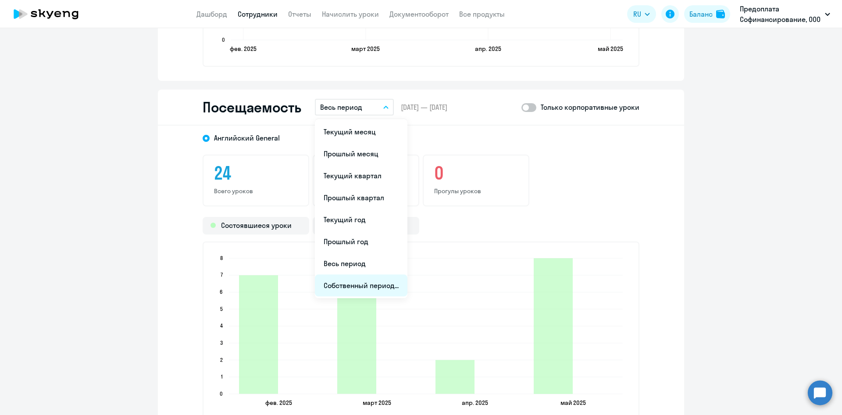
click at [372, 279] on li "Собственный период..." at bounding box center [361, 285] width 93 height 22
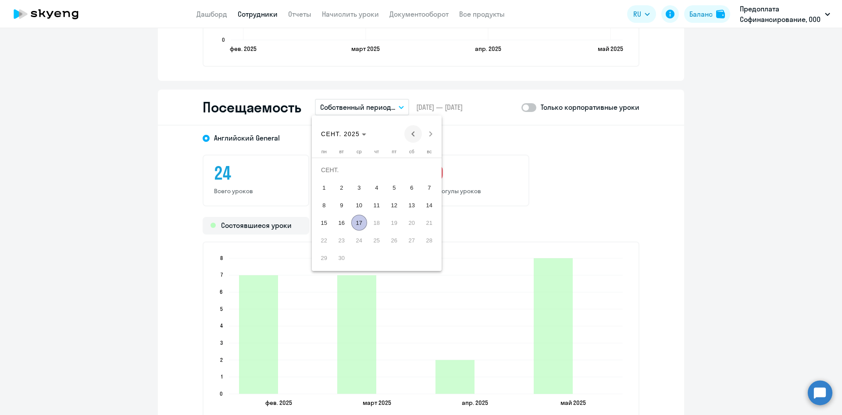
click at [413, 133] on span "Previous month" at bounding box center [414, 134] width 18 height 18
click at [375, 168] on span "1" at bounding box center [377, 170] width 16 height 16
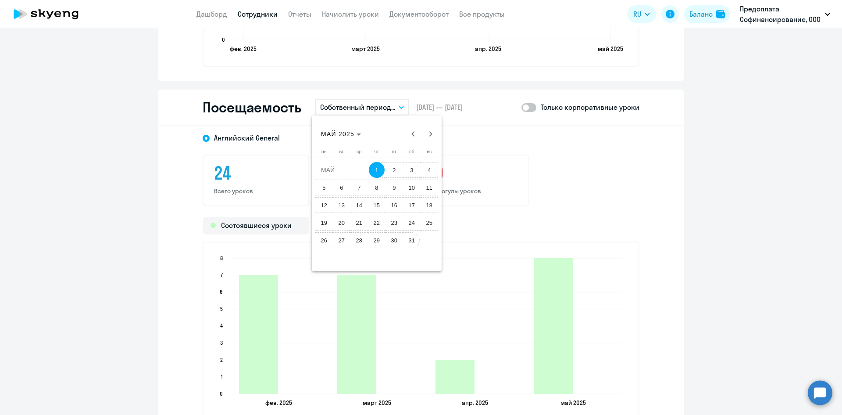
click at [413, 239] on span "31" at bounding box center [412, 240] width 16 height 16
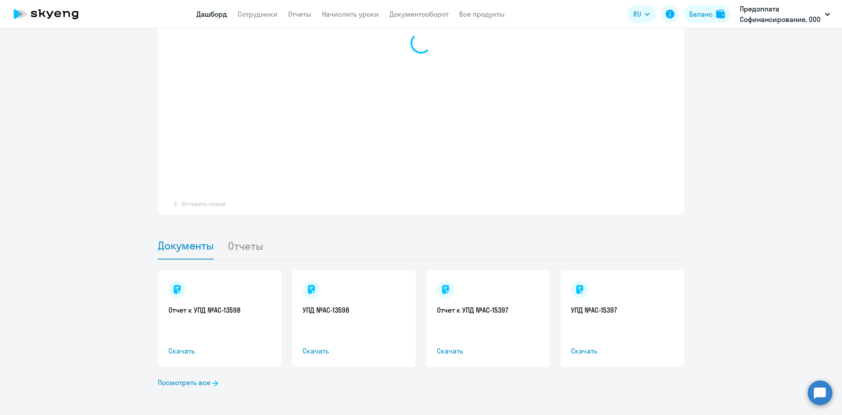
scroll to position [709, 0]
select select "30"
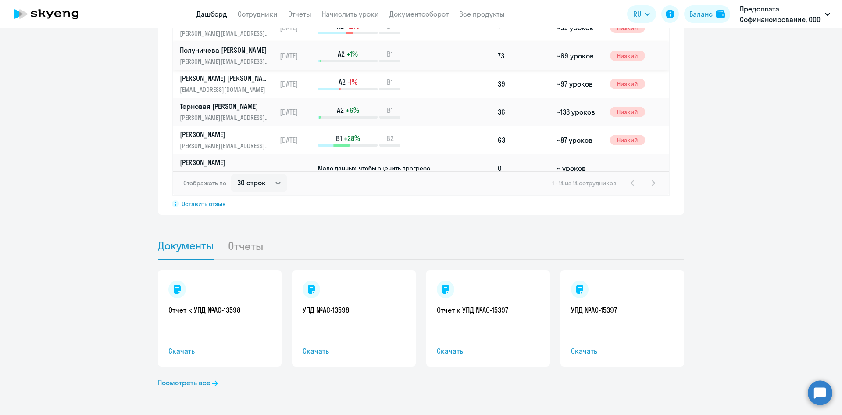
scroll to position [200, 0]
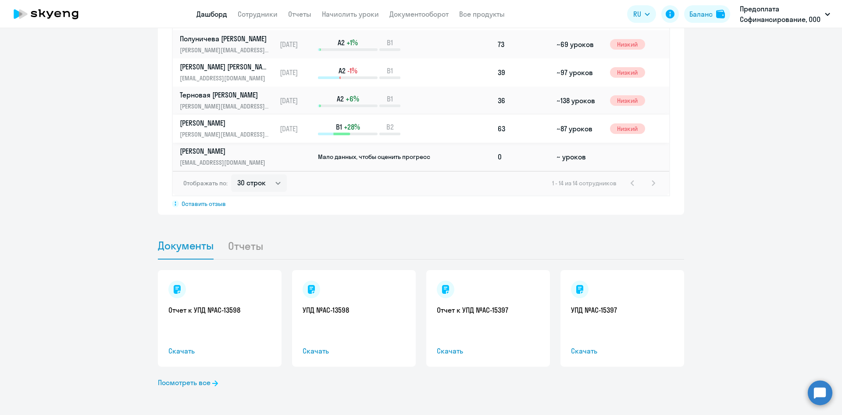
click at [217, 118] on td "[PERSON_NAME] [PERSON_NAME][EMAIL_ADDRESS][DOMAIN_NAME]" at bounding box center [225, 129] width 104 height 28
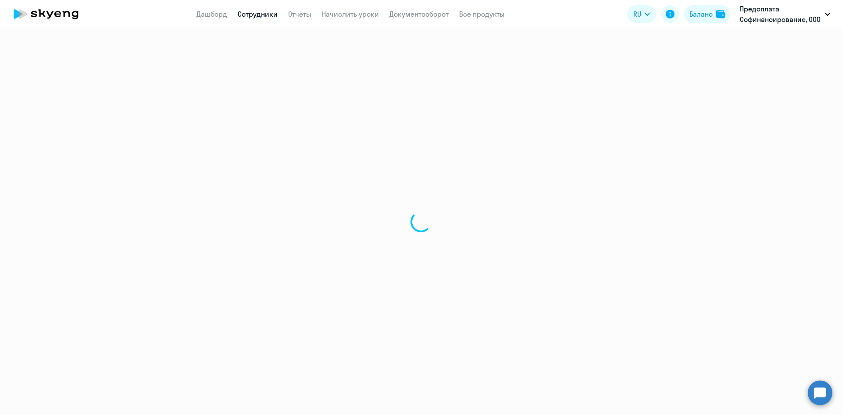
select select "english"
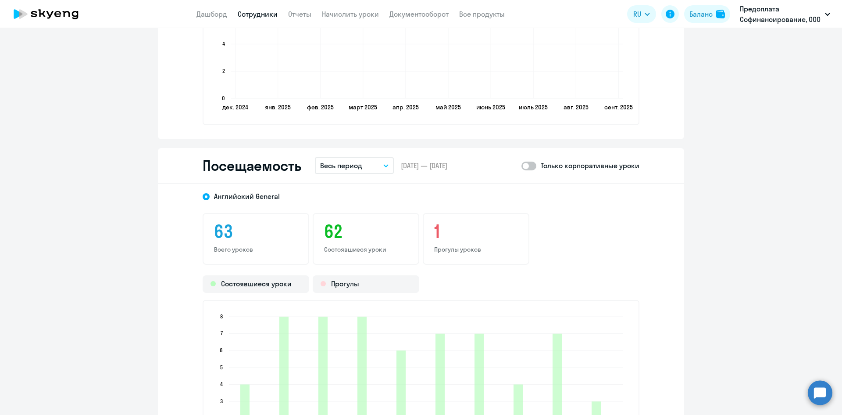
scroll to position [1097, 0]
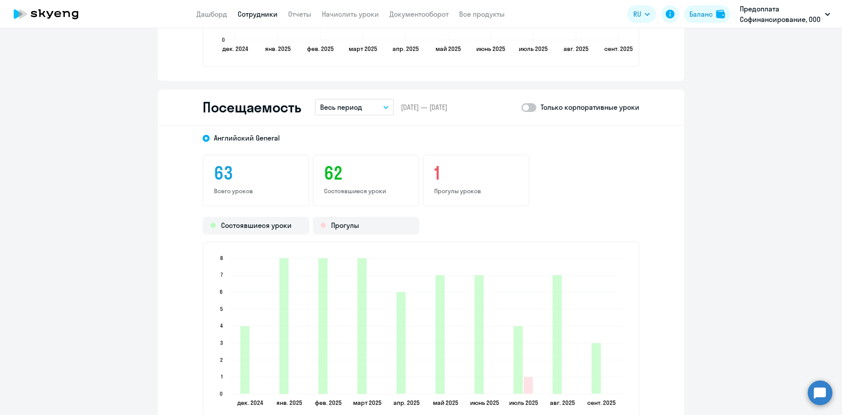
click at [381, 109] on button "Весь период" at bounding box center [354, 107] width 79 height 17
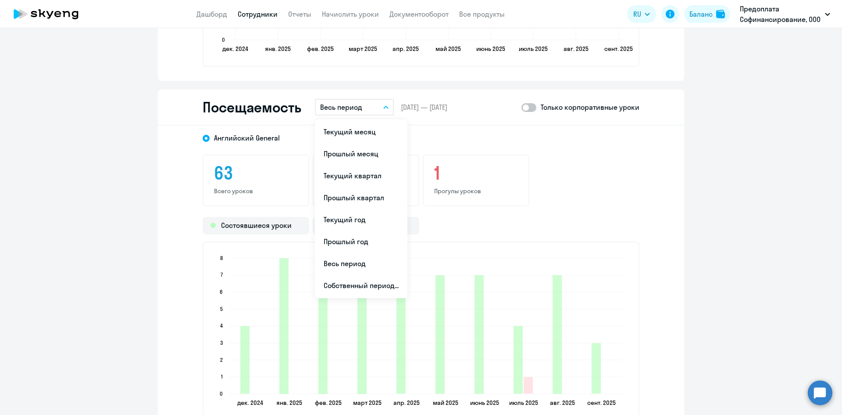
click at [345, 127] on li "Текущий месяц" at bounding box center [361, 132] width 93 height 22
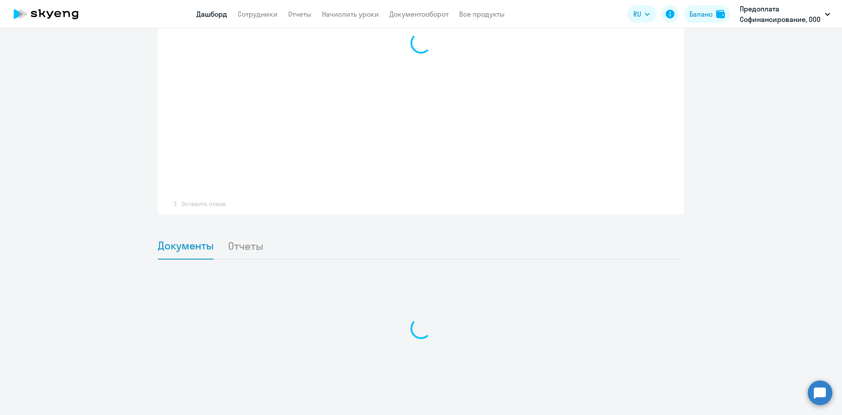
scroll to position [647, 0]
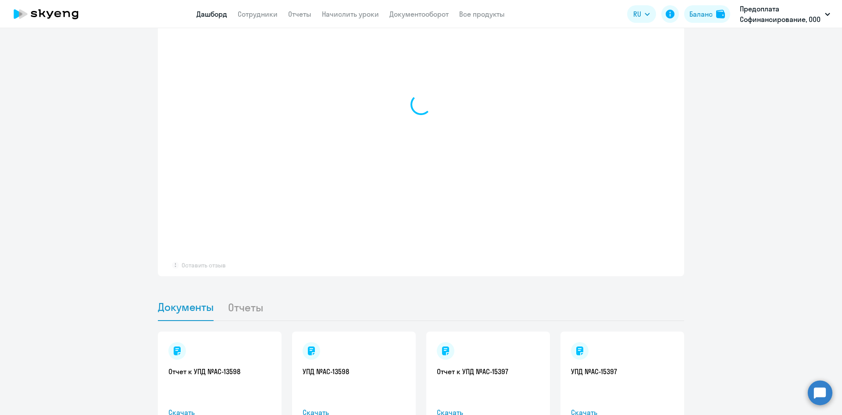
select select "30"
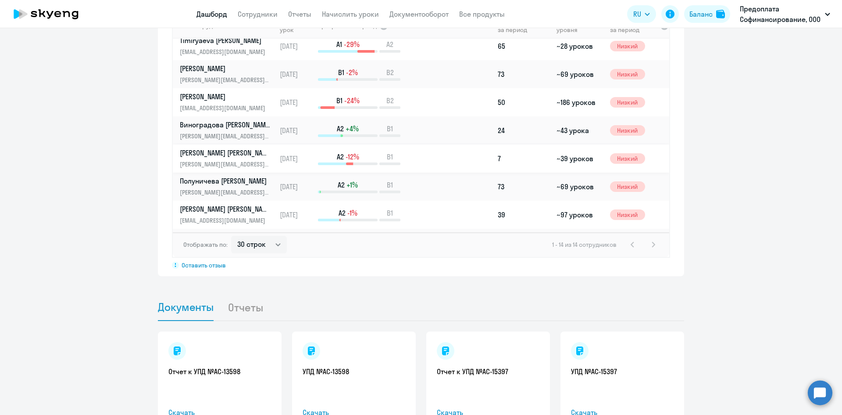
scroll to position [132, 0]
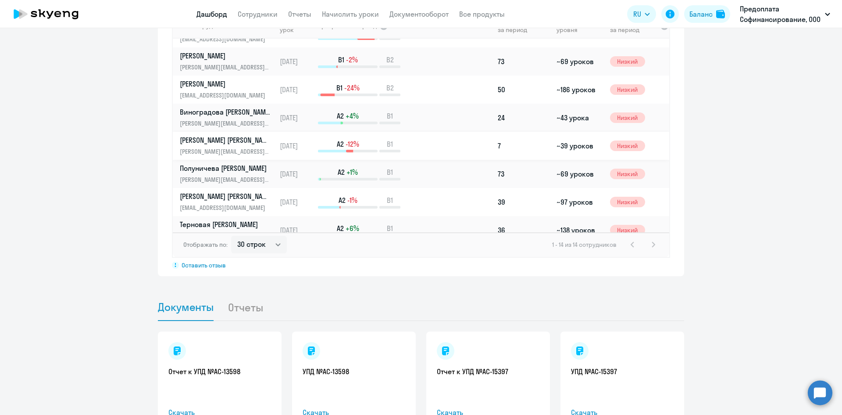
click at [204, 139] on p "[PERSON_NAME] [PERSON_NAME]" at bounding box center [225, 140] width 90 height 10
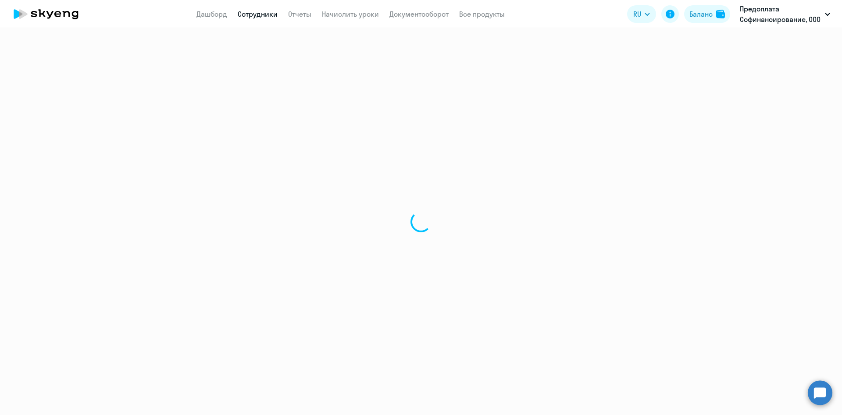
select select "english"
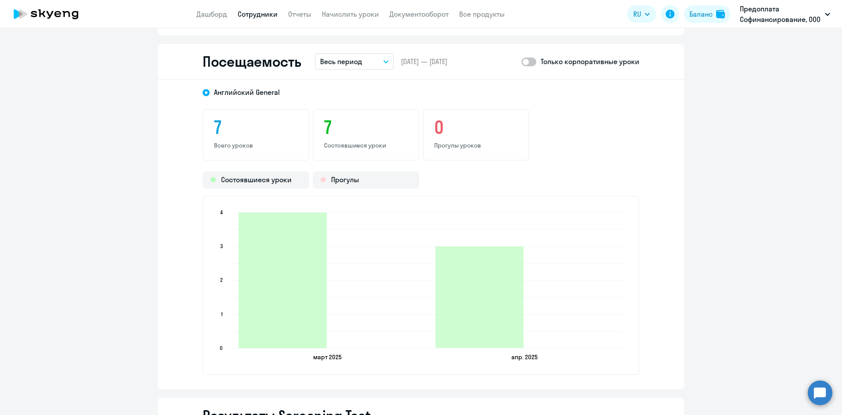
scroll to position [1141, 0]
click at [385, 64] on button "Весь период" at bounding box center [354, 63] width 79 height 17
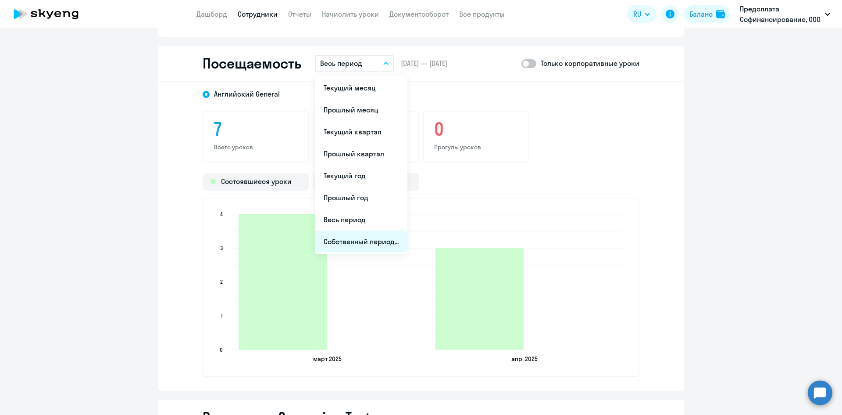
click at [371, 238] on li "Собственный период..." at bounding box center [361, 241] width 93 height 22
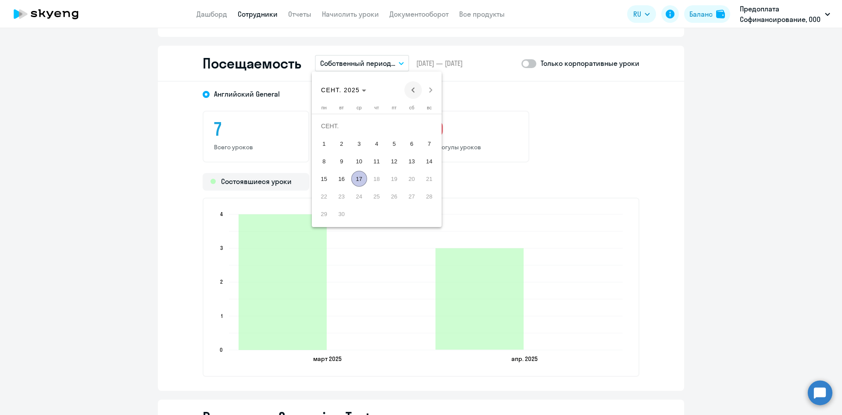
click at [414, 91] on span "Previous month" at bounding box center [414, 90] width 18 height 18
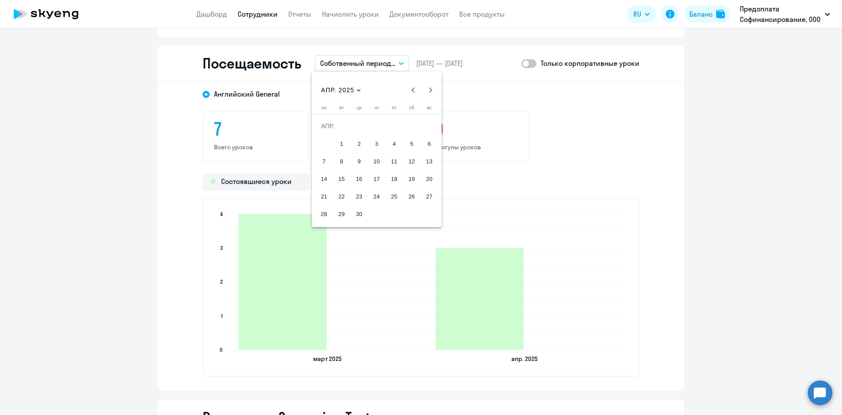
click at [340, 141] on span "1" at bounding box center [342, 144] width 16 height 16
click at [358, 213] on span "30" at bounding box center [359, 214] width 16 height 16
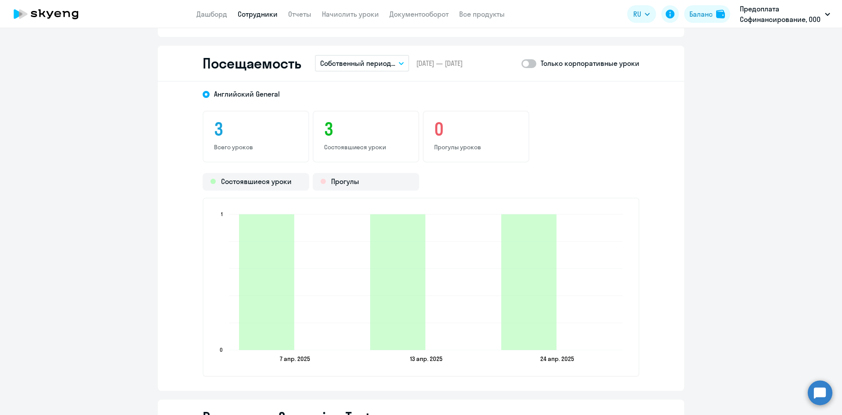
scroll to position [647, 0]
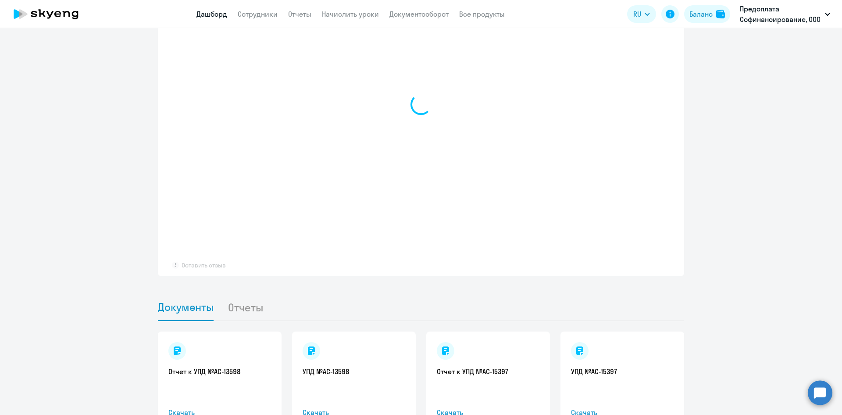
select select "30"
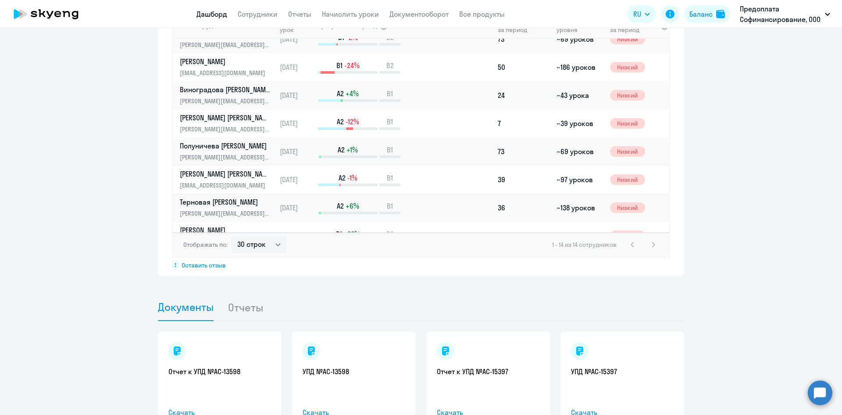
scroll to position [175, 0]
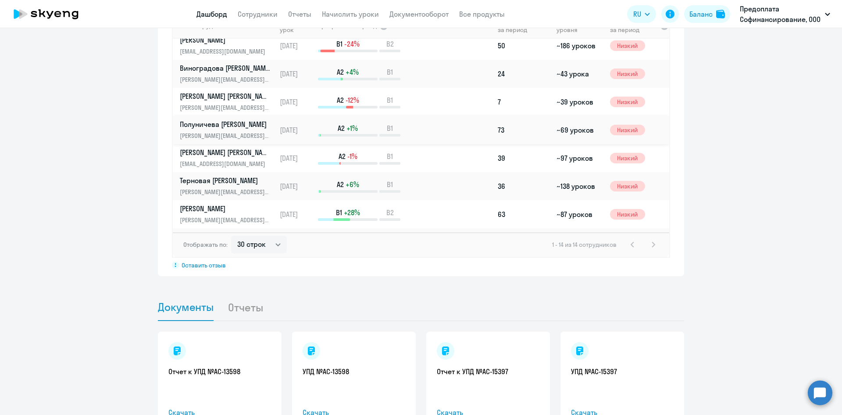
click at [211, 126] on p "Полуничева [PERSON_NAME]" at bounding box center [225, 124] width 90 height 10
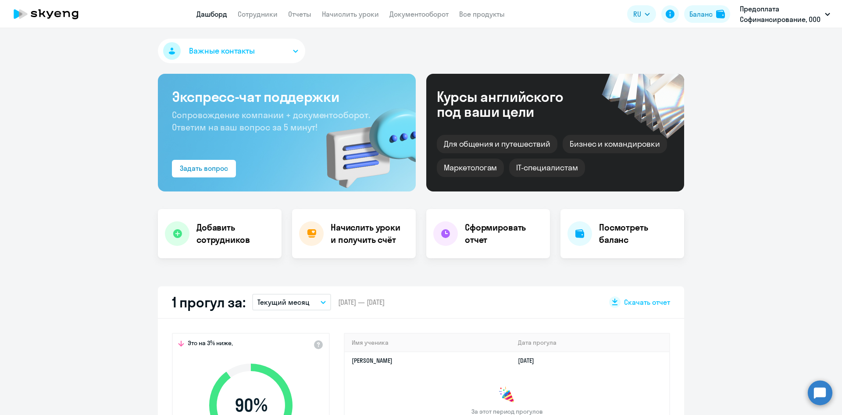
select select "english"
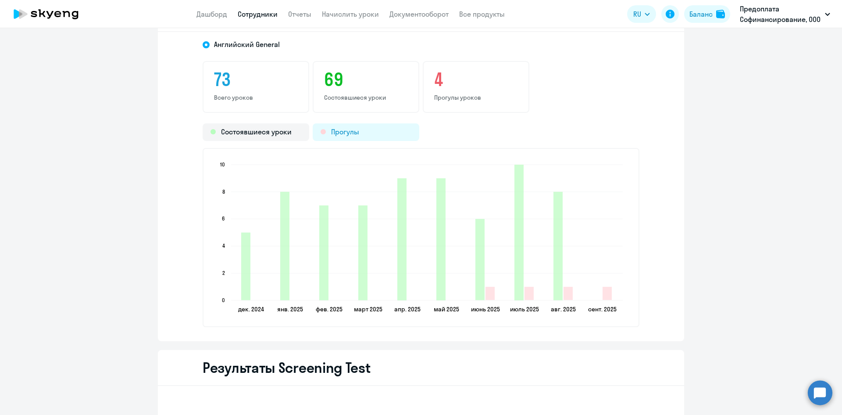
scroll to position [1053, 0]
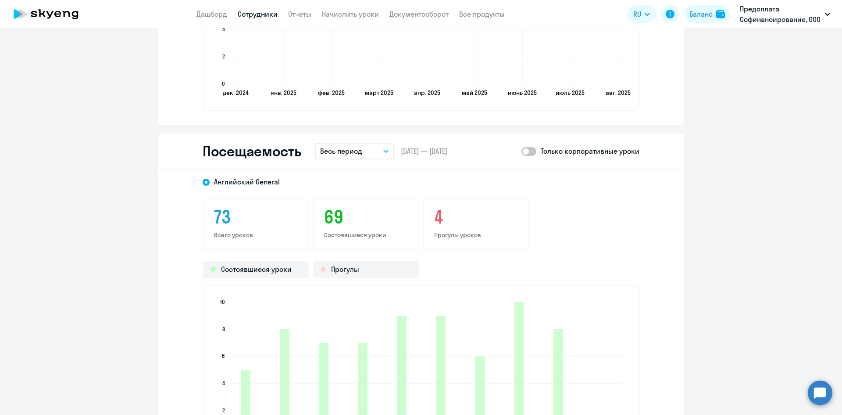
click at [384, 150] on icon "button" at bounding box center [386, 151] width 4 height 2
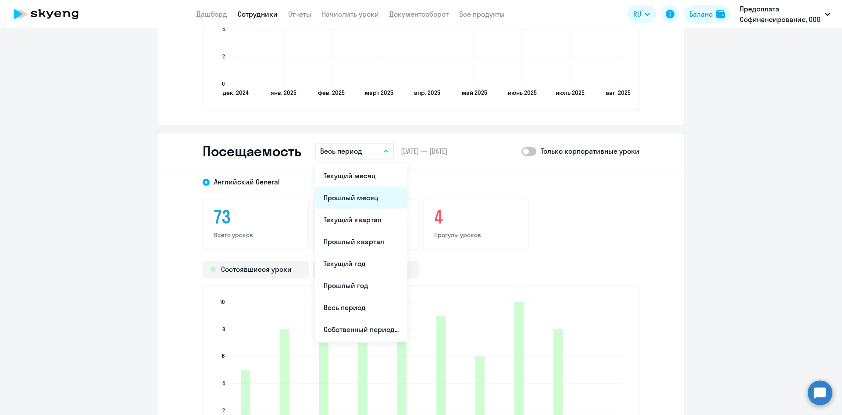
click at [357, 197] on li "Прошлый месяц" at bounding box center [361, 197] width 93 height 22
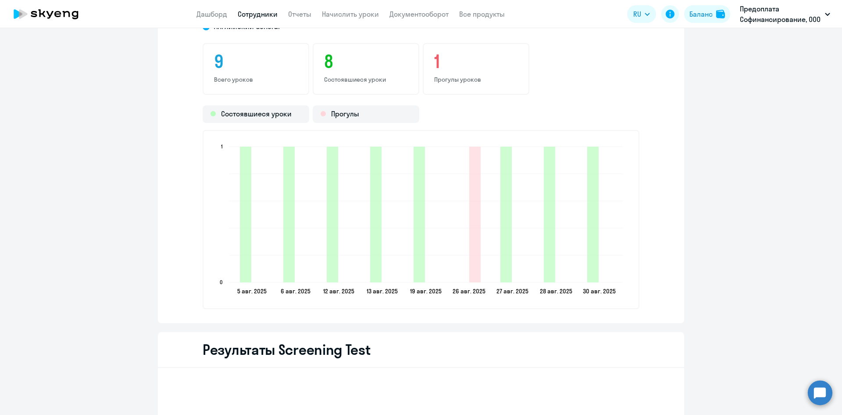
scroll to position [1272, 0]
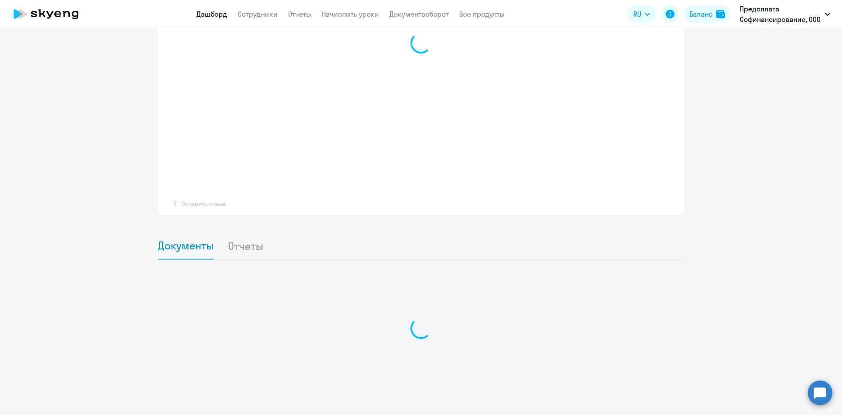
scroll to position [708, 0]
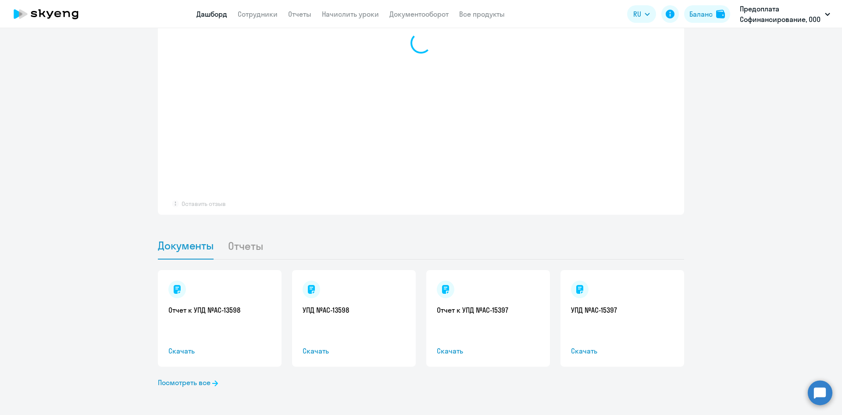
select select "30"
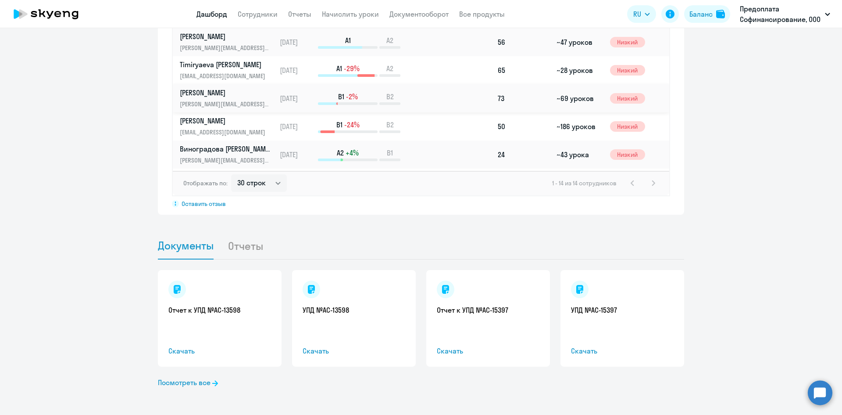
scroll to position [200, 0]
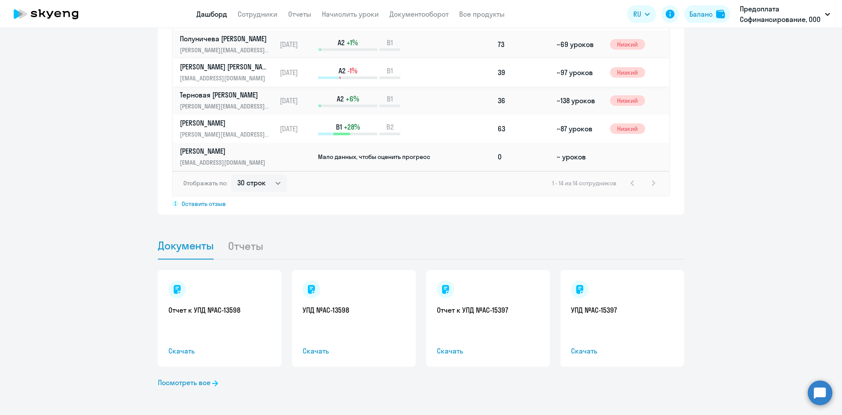
click at [208, 69] on p "[PERSON_NAME] [PERSON_NAME]" at bounding box center [225, 67] width 90 height 10
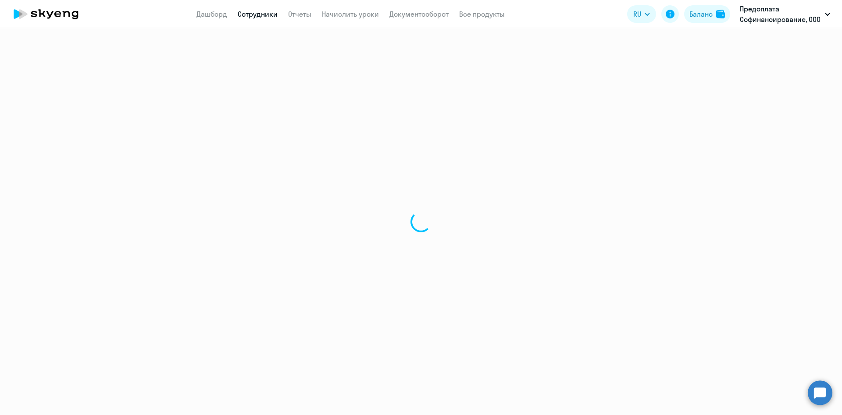
select select "english"
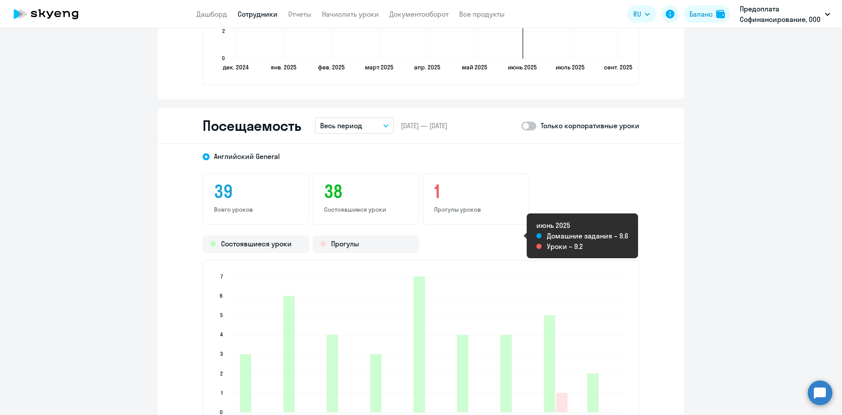
scroll to position [1141, 0]
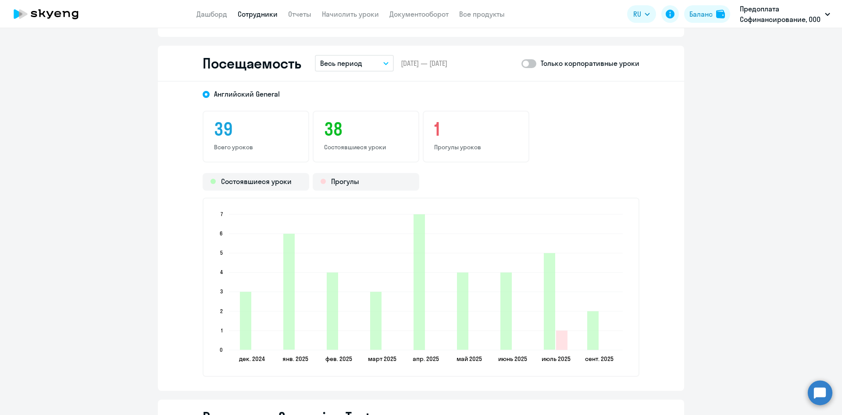
click at [380, 67] on button "Весь период" at bounding box center [354, 63] width 79 height 17
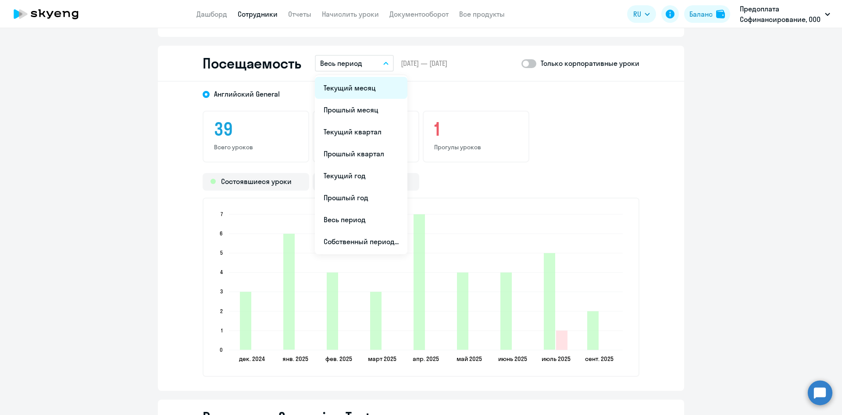
click at [356, 93] on li "Текущий месяц" at bounding box center [361, 88] width 93 height 22
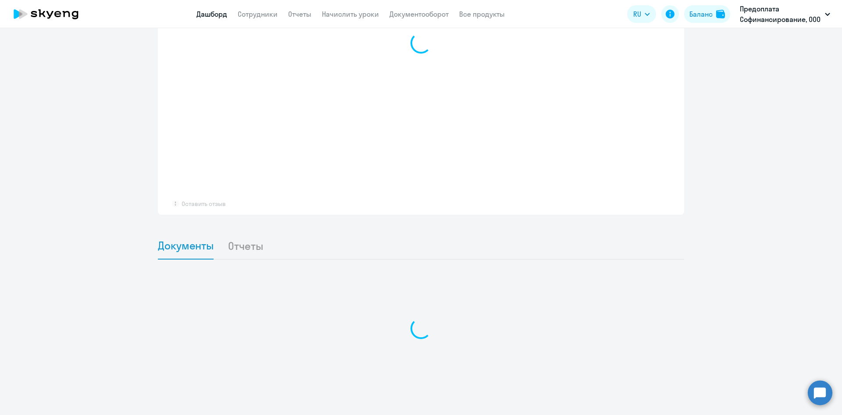
scroll to position [647, 0]
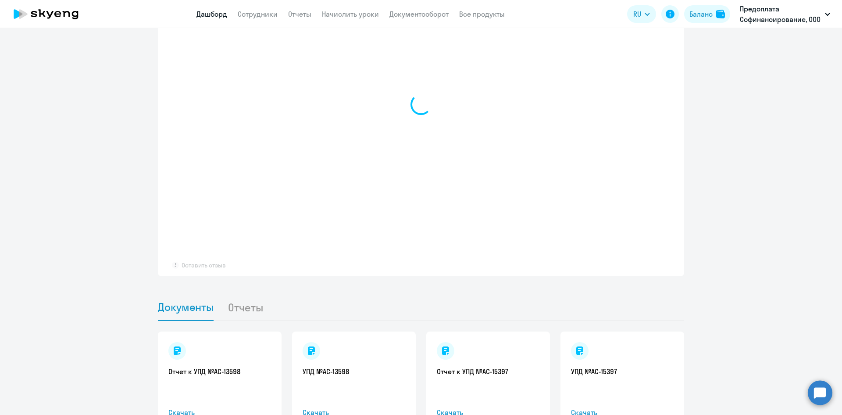
select select "30"
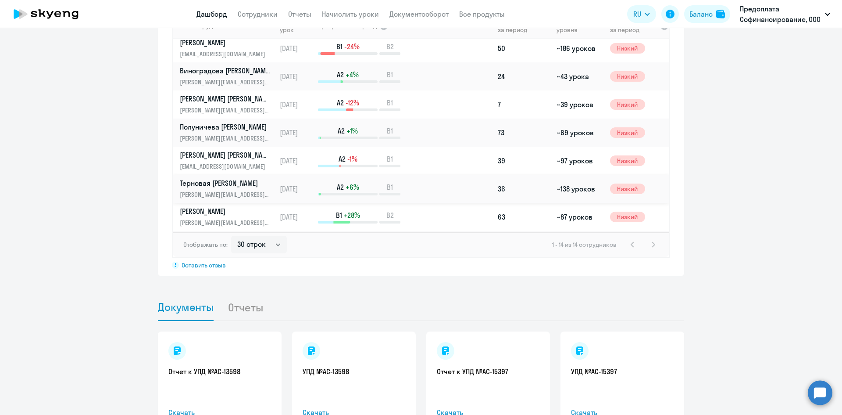
scroll to position [200, 0]
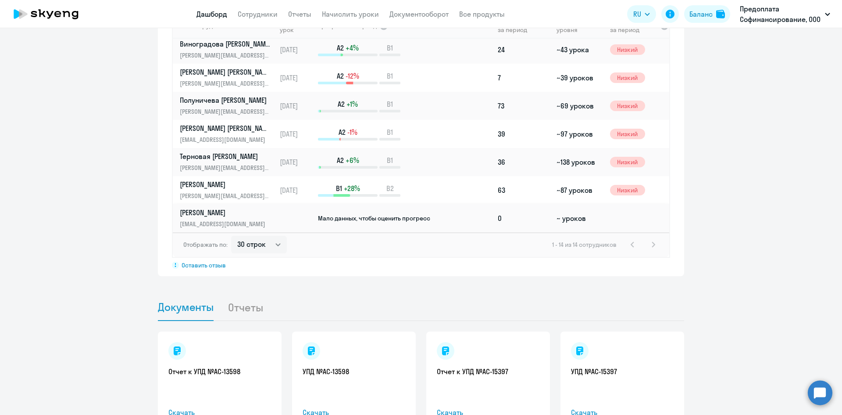
click at [203, 210] on p "[PERSON_NAME]" at bounding box center [225, 213] width 90 height 10
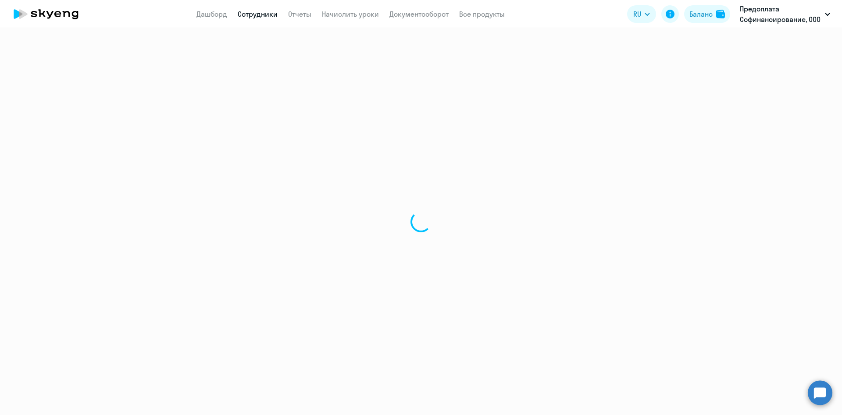
select select "english"
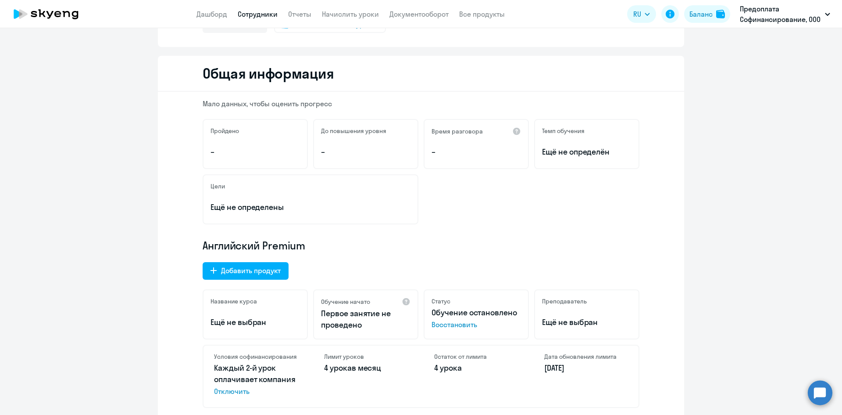
scroll to position [44, 0]
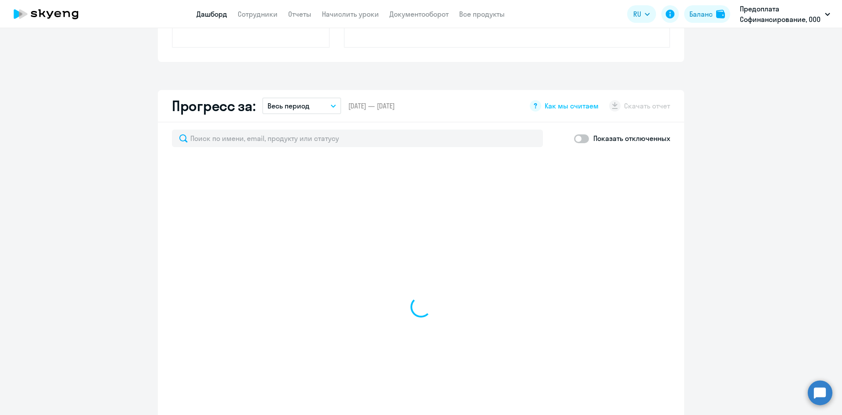
scroll to position [456, 0]
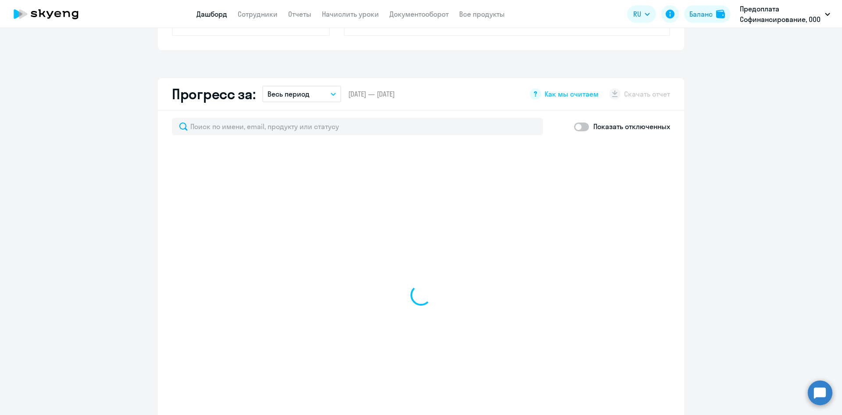
select select "30"
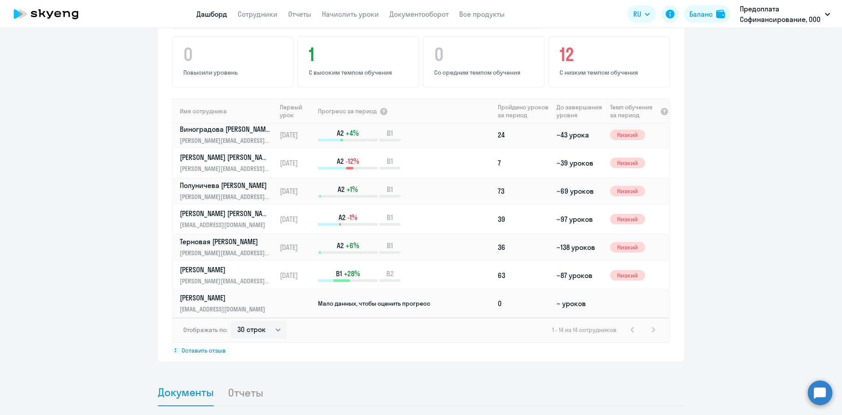
scroll to position [588, 0]
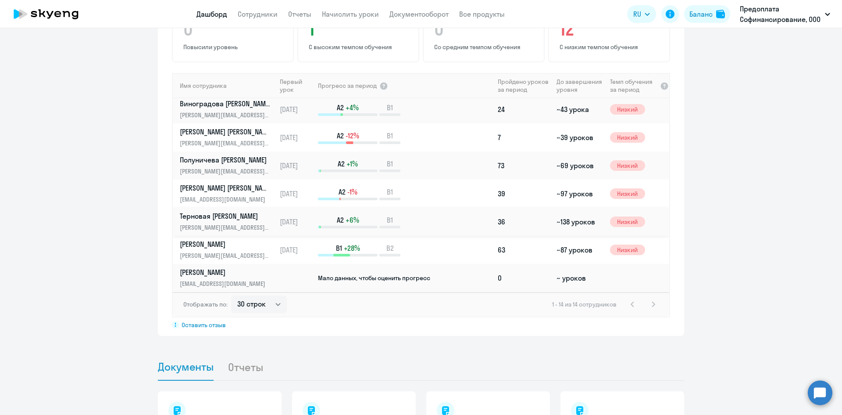
click at [209, 215] on p "Терновая [PERSON_NAME]" at bounding box center [225, 216] width 90 height 10
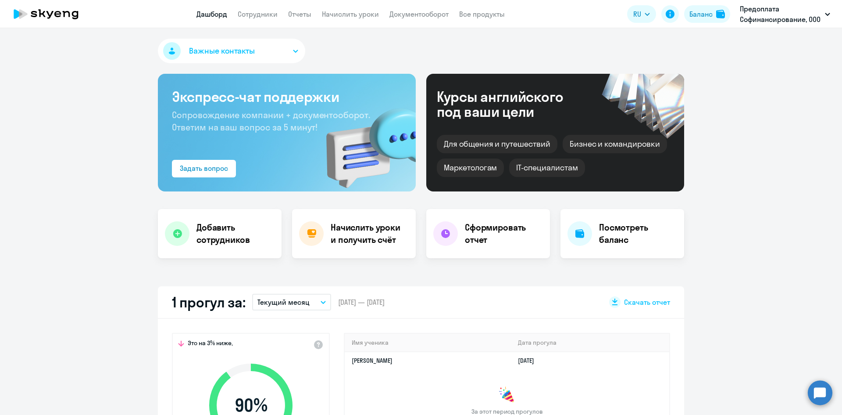
select select "english"
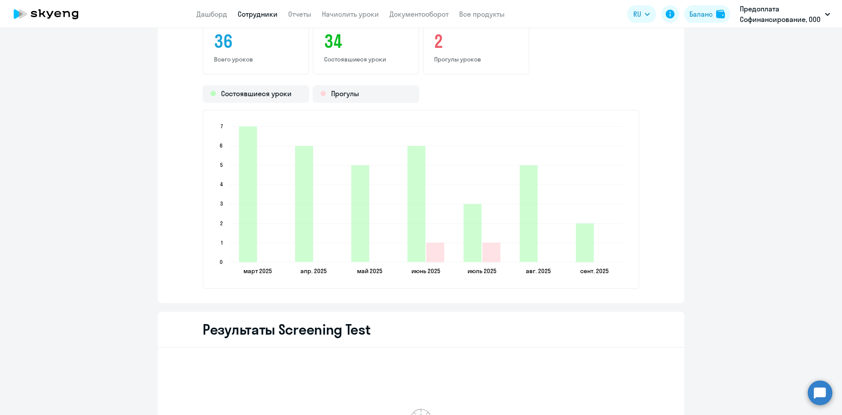
scroll to position [1053, 0]
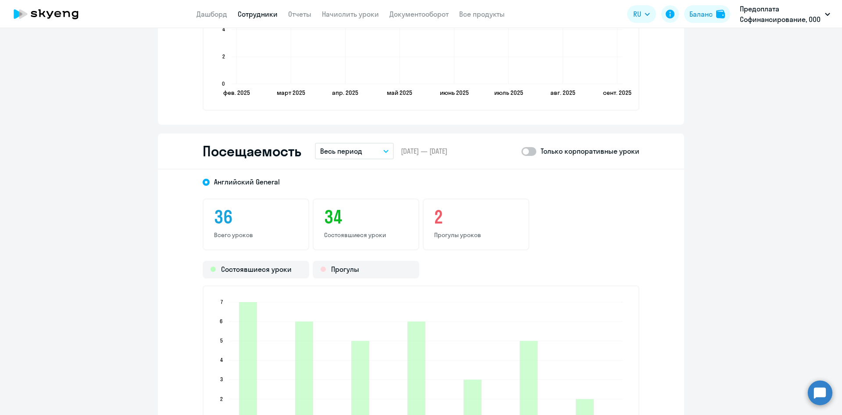
click at [383, 153] on button "Весь период" at bounding box center [354, 151] width 79 height 17
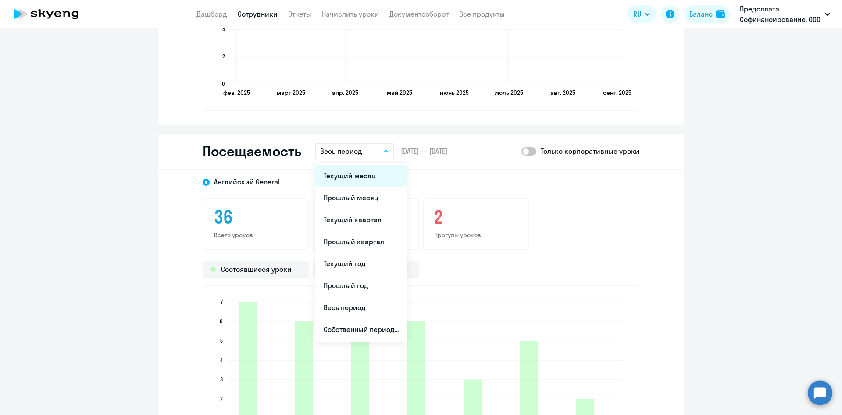
click at [352, 179] on li "Текущий месяц" at bounding box center [361, 176] width 93 height 22
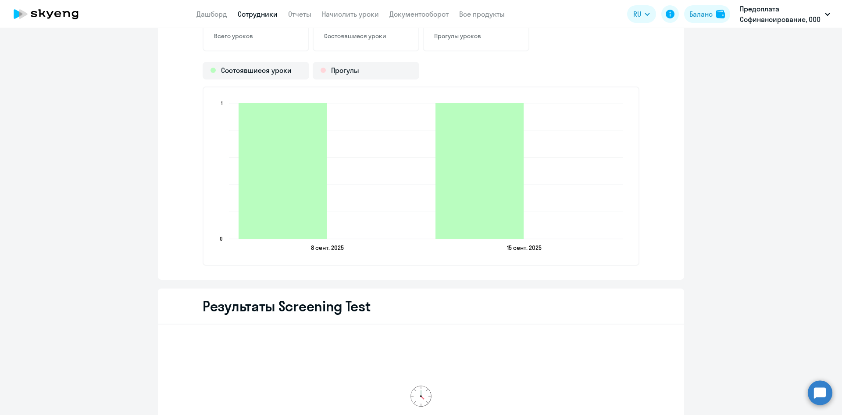
scroll to position [1316, 0]
